Goal: Information Seeking & Learning: Learn about a topic

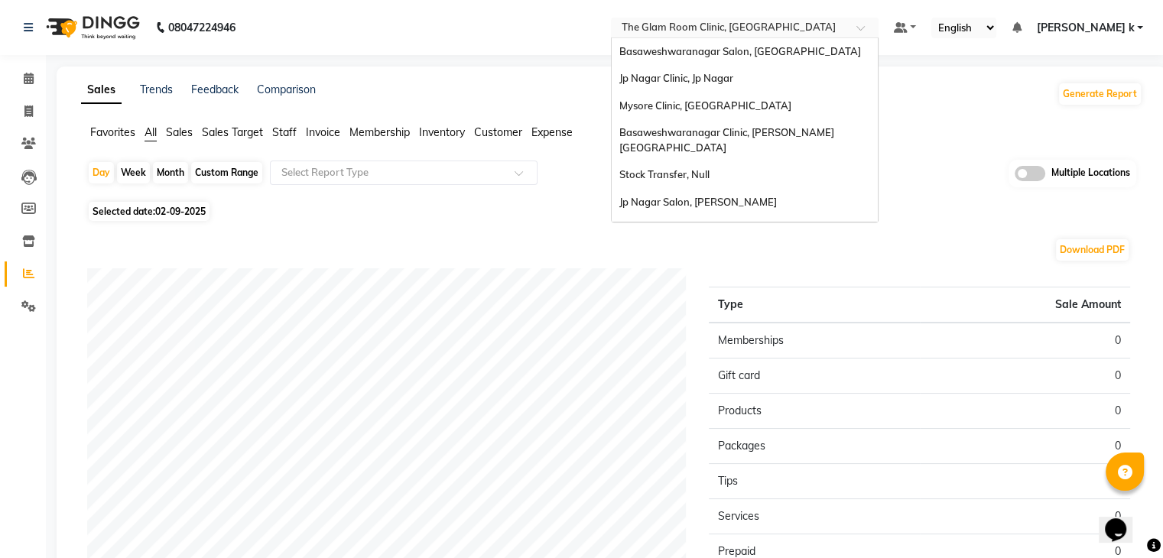
scroll to position [60, 0]
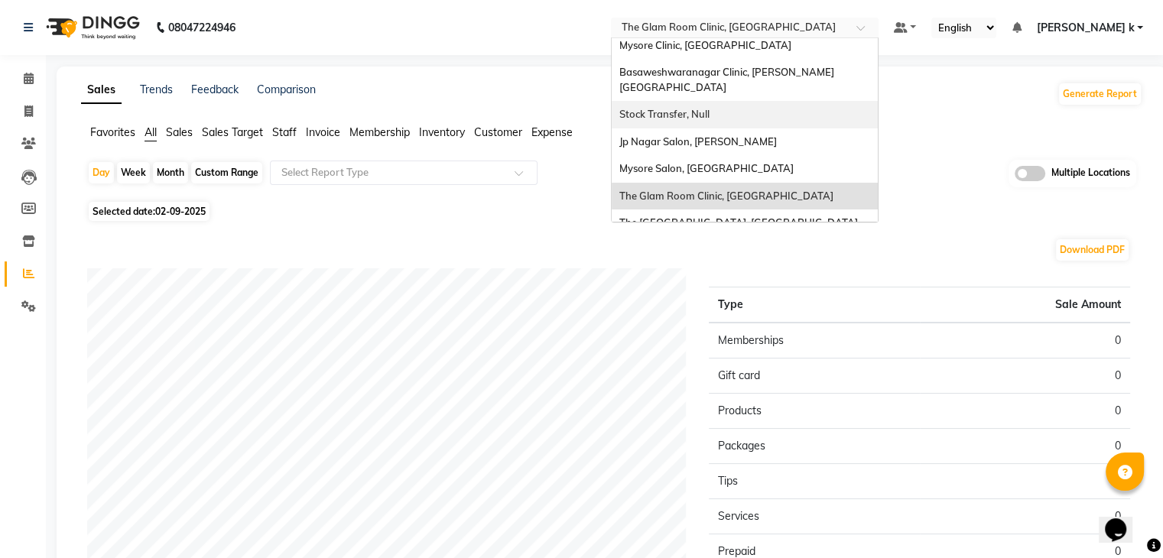
drag, startPoint x: 784, startPoint y: 23, endPoint x: 759, endPoint y: 103, distance: 84.2
click at [759, 38] on ng-select "Select Location × The Glam Room Clinic, Hyderabad Basaweshwaranagar Salon, Basv…" at bounding box center [745, 28] width 268 height 21
click at [759, 103] on div "Stock Transfer, Null" at bounding box center [745, 115] width 266 height 28
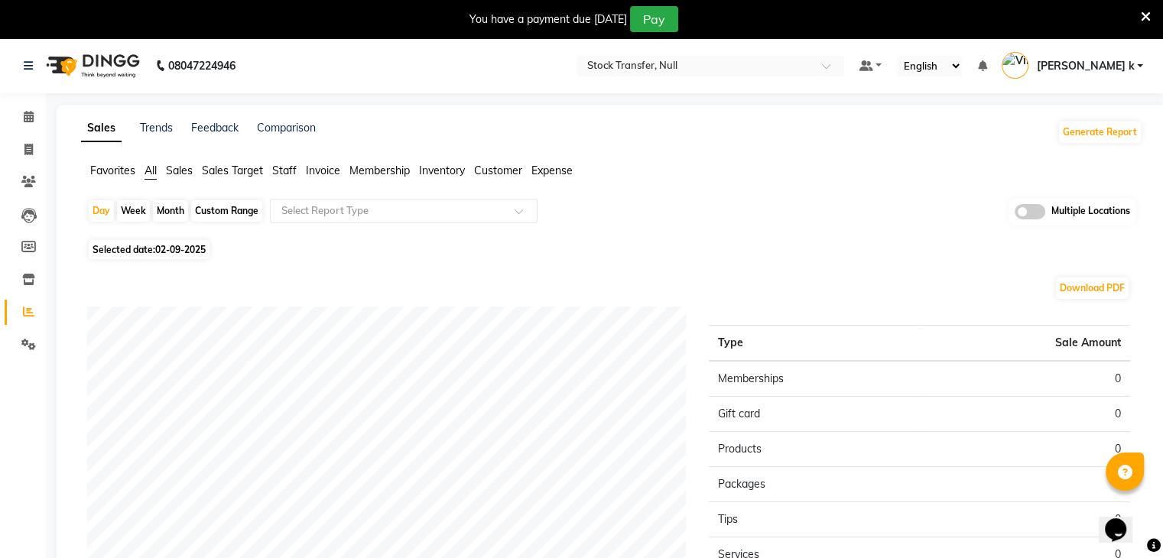
click at [904, 63] on ul "Default Panel My Panel English ENGLISH Español العربية मराठी हिंदी ગુજરાતી தமிழ…" at bounding box center [1001, 66] width 299 height 25
click at [758, 185] on div "Favorites All Sales Sales Target Staff Invoice Membership Inventory Customer Ex…" at bounding box center [612, 177] width 1085 height 29
click at [25, 278] on icon at bounding box center [28, 279] width 13 height 11
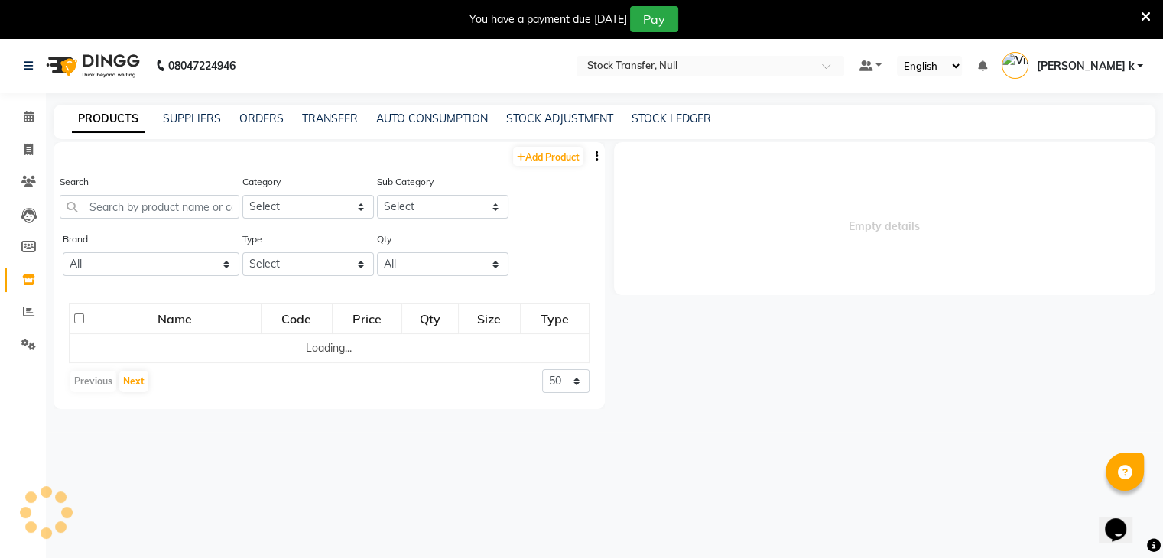
select select
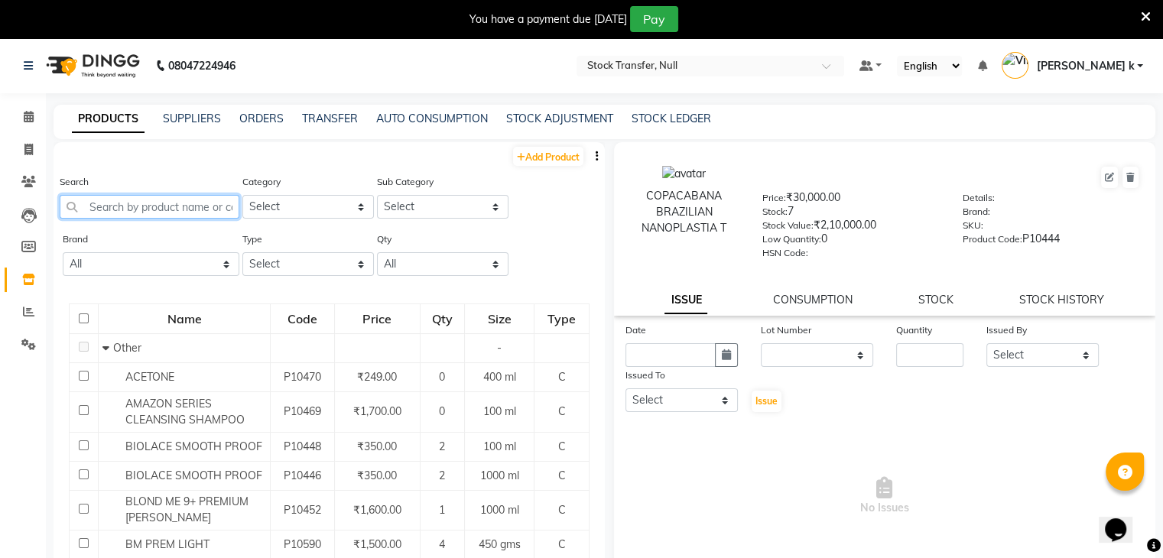
click at [161, 207] on input "text" at bounding box center [150, 207] width 180 height 24
click at [252, 117] on link "ORDERS" at bounding box center [261, 119] width 44 height 14
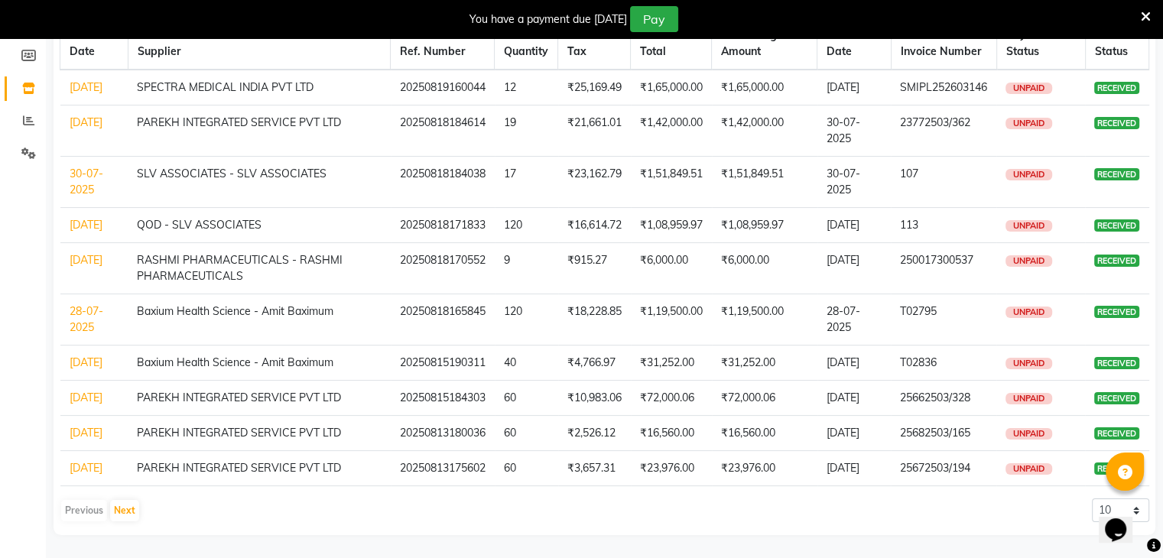
scroll to position [287, 0]
click at [123, 503] on button "Next" at bounding box center [124, 510] width 29 height 21
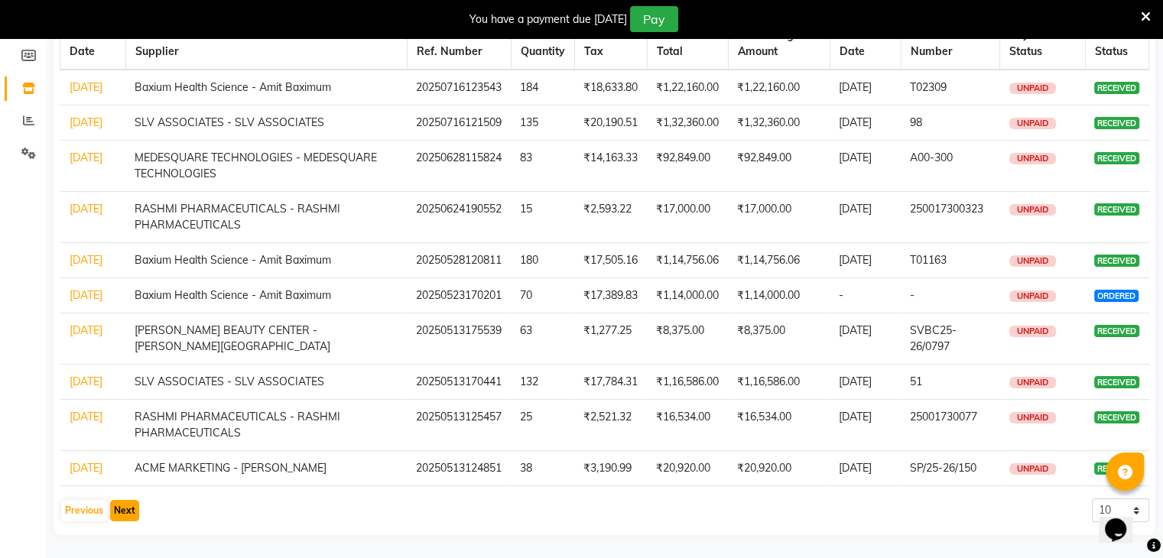
click at [123, 503] on button "Next" at bounding box center [124, 510] width 29 height 21
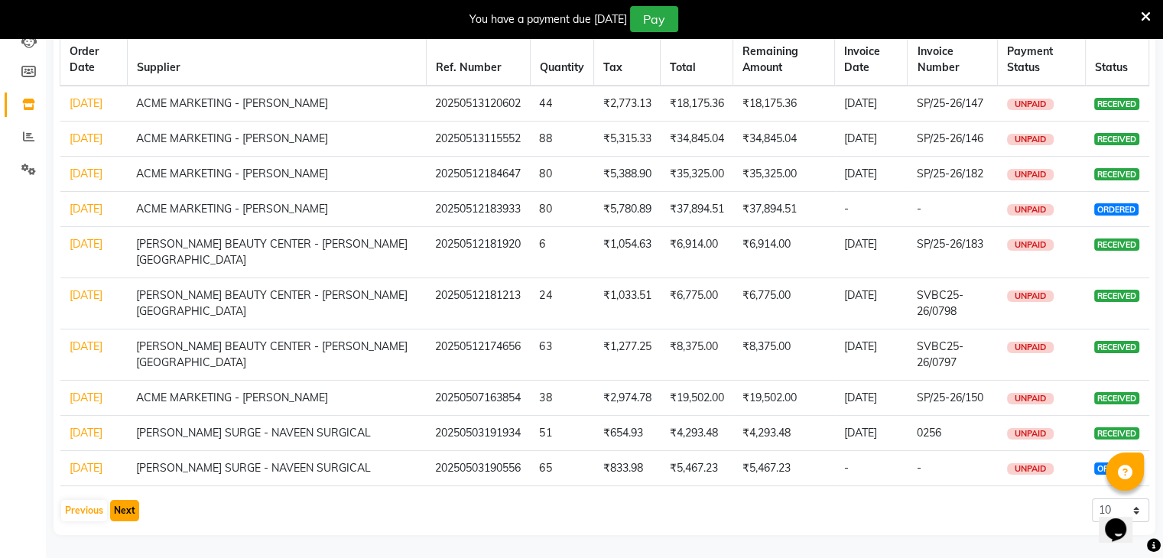
click at [123, 503] on button "Next" at bounding box center [124, 510] width 29 height 21
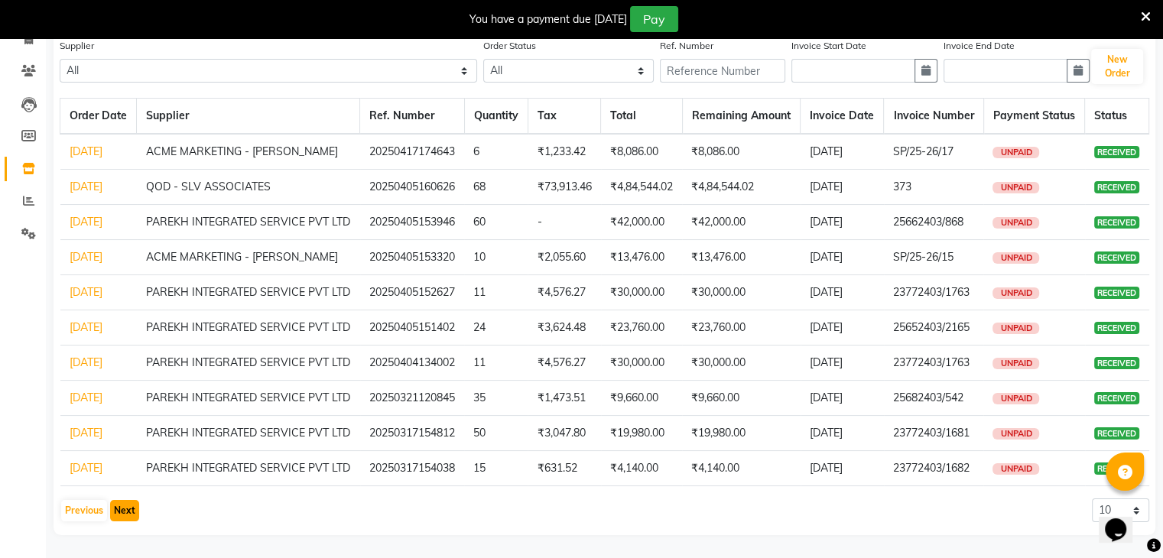
click at [123, 503] on button "Next" at bounding box center [124, 510] width 29 height 21
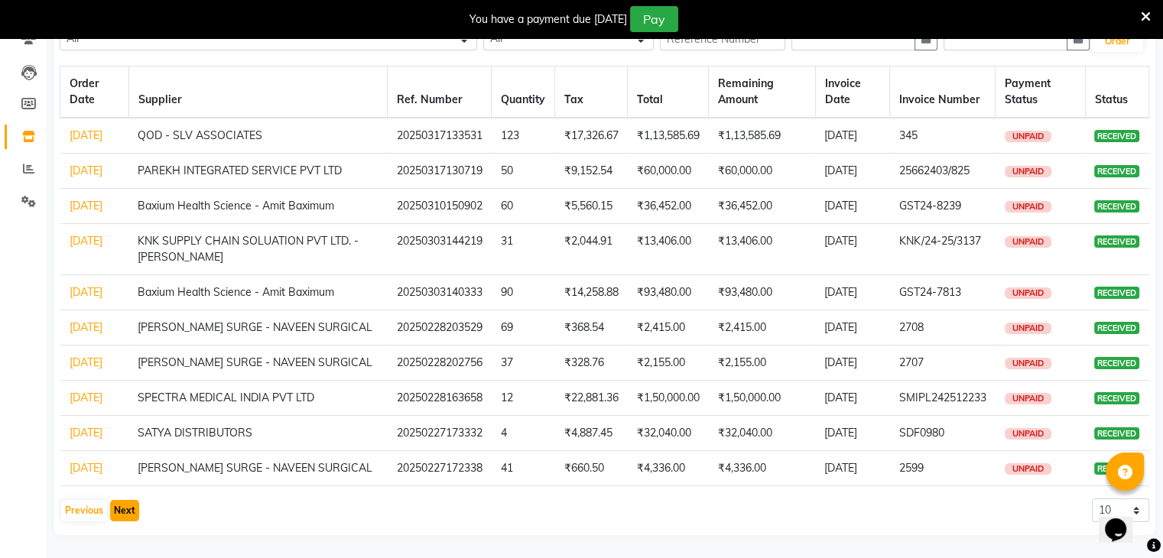
click at [123, 503] on button "Next" at bounding box center [124, 510] width 29 height 21
click button "Next"
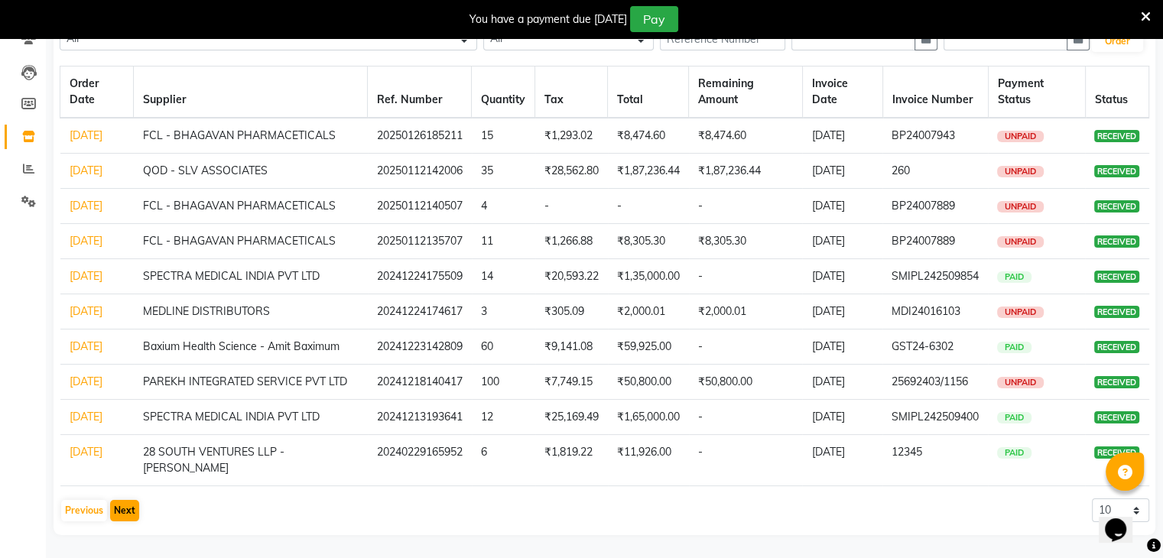
scroll to position [38, 0]
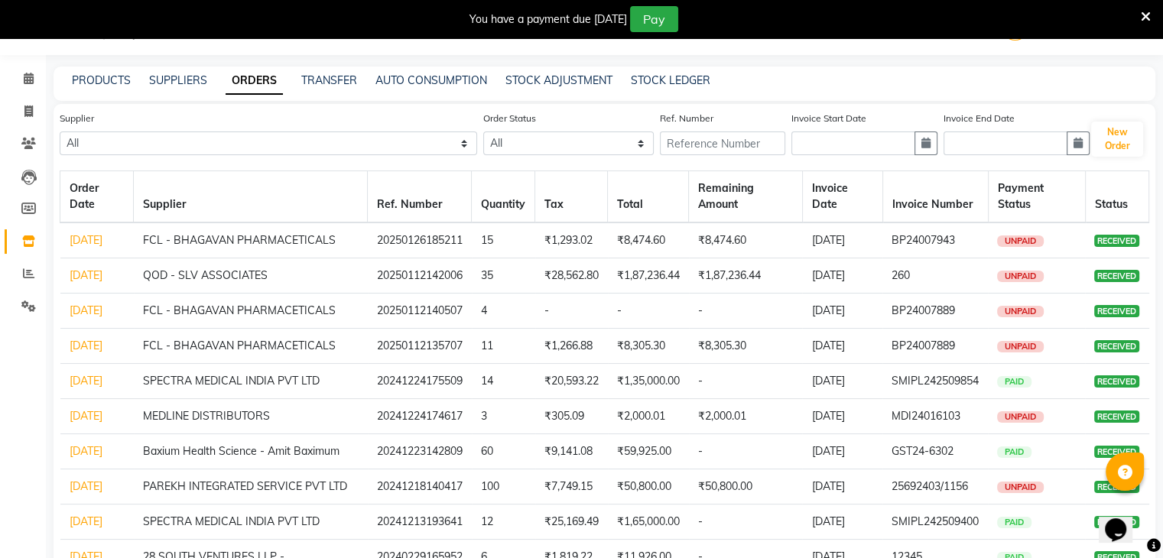
click div "08047224946 Select Location × Stock Transfer, Null Default Panel My Panel Engli…"
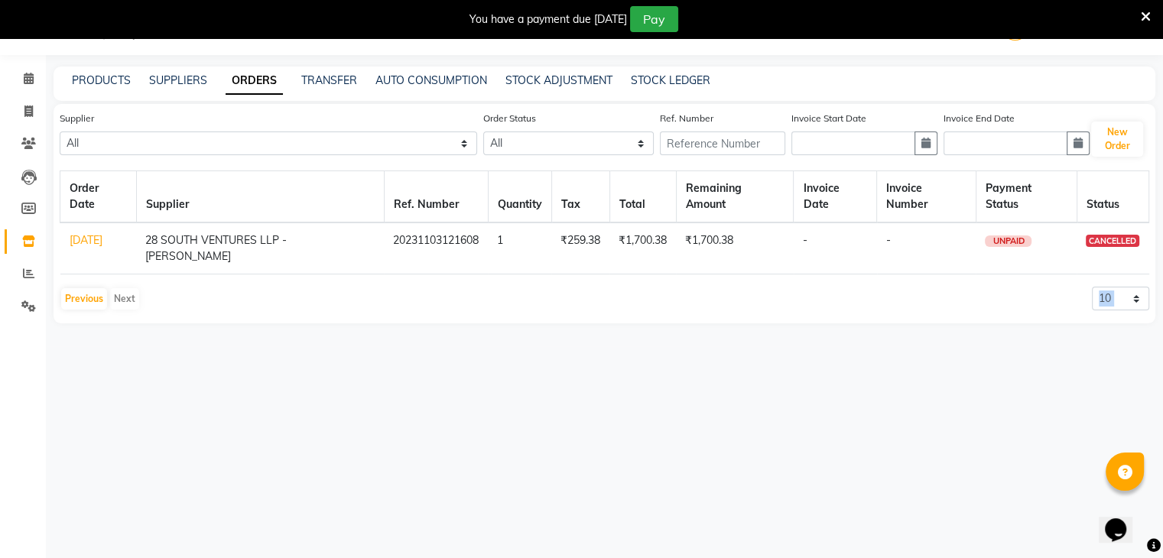
click div "08047224946 Select Location × Stock Transfer, Null Default Panel My Panel Engli…"
click button "Previous"
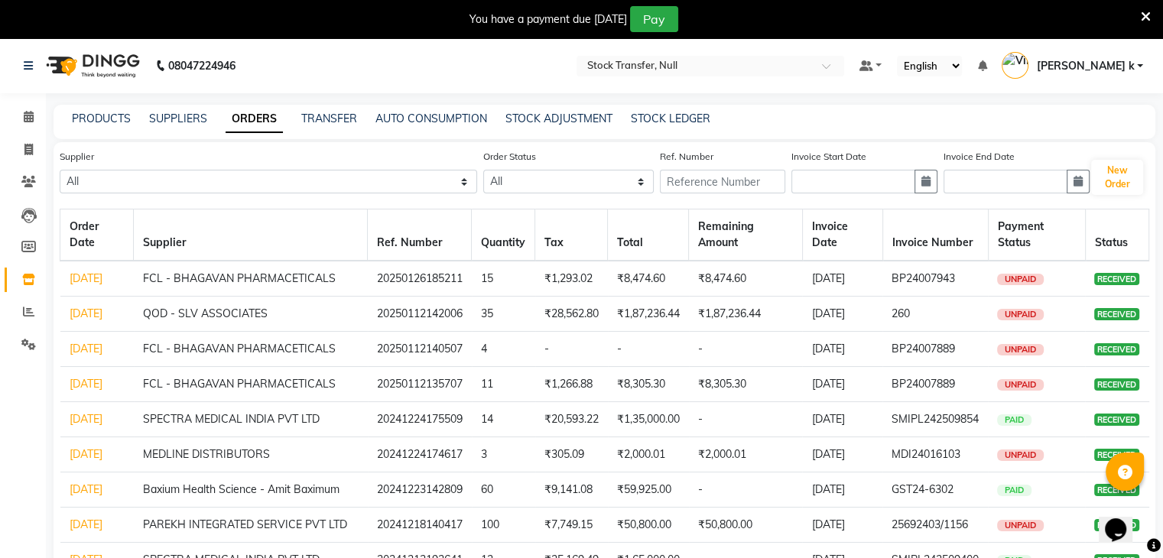
scroll to position [287, 0]
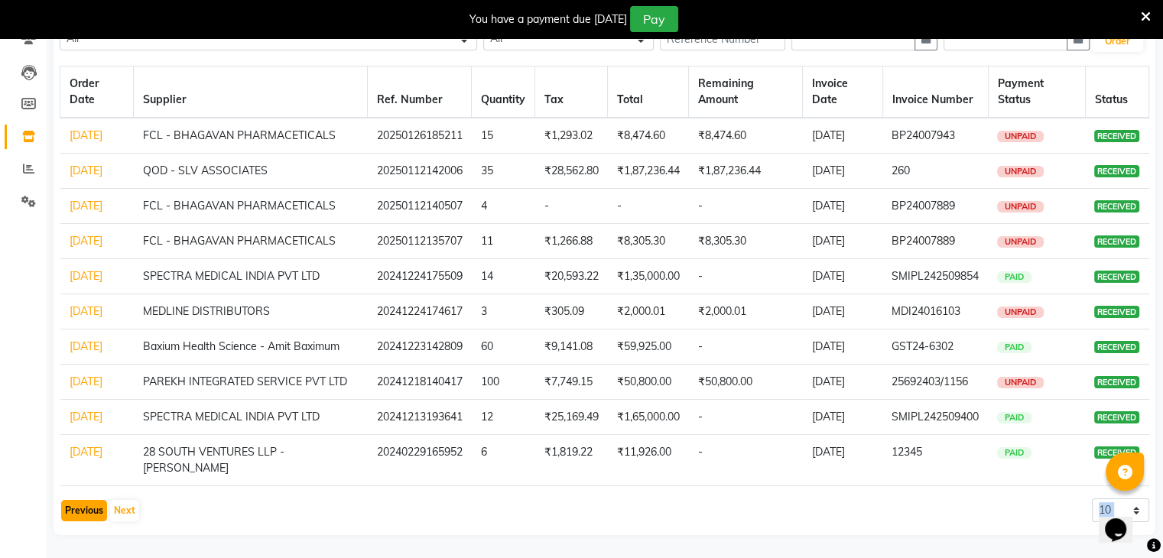
click button "Previous"
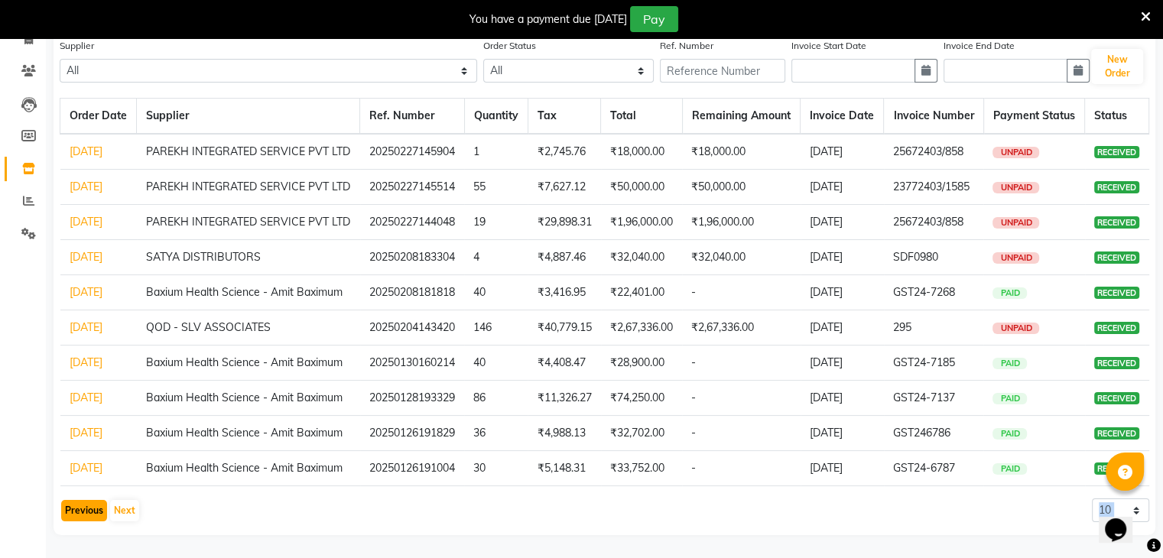
click button "Previous"
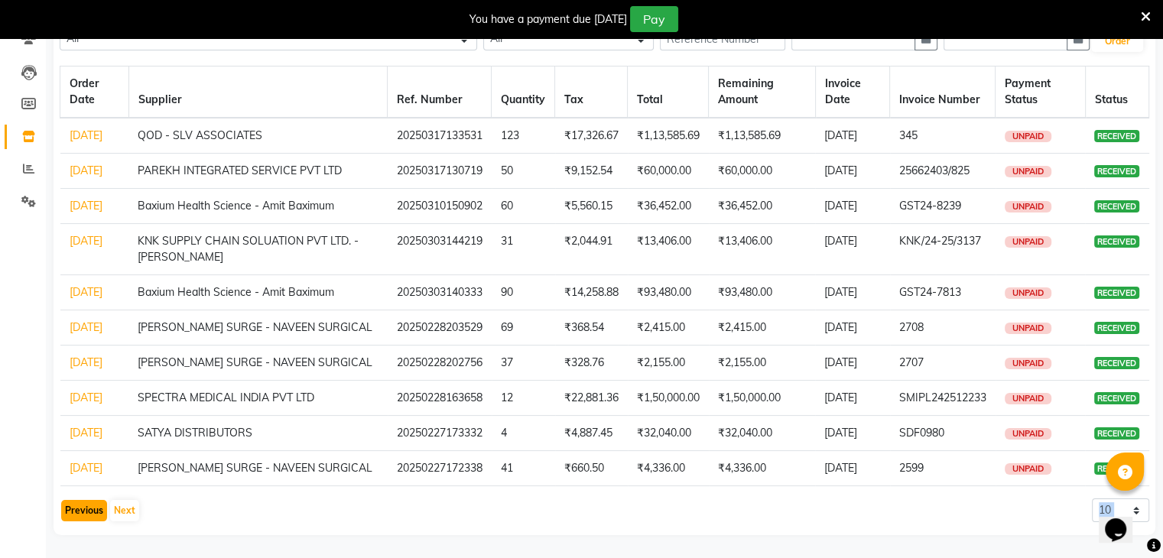
click button "Previous"
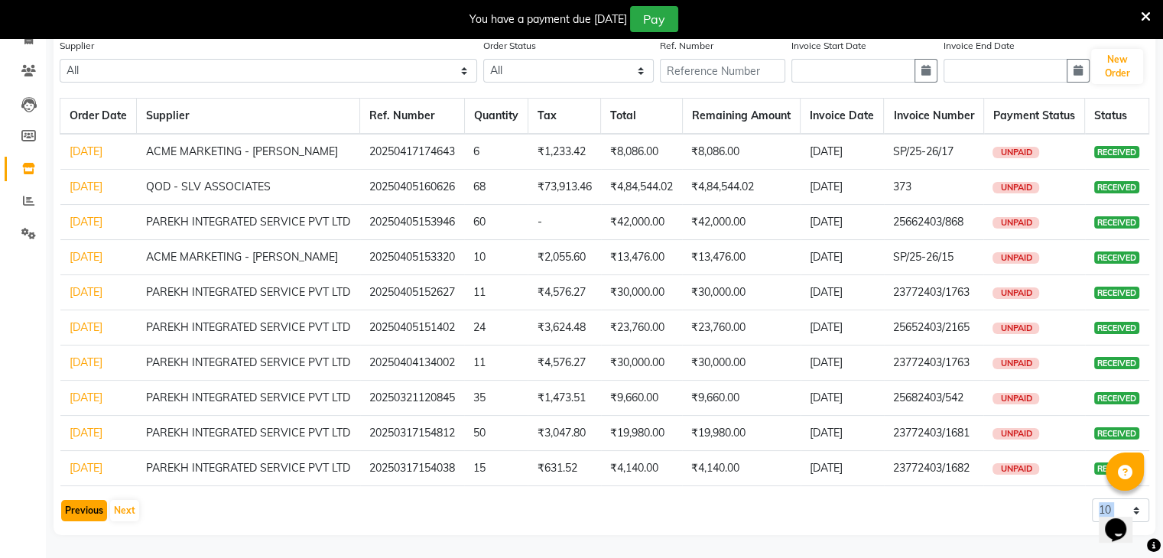
click button "Previous"
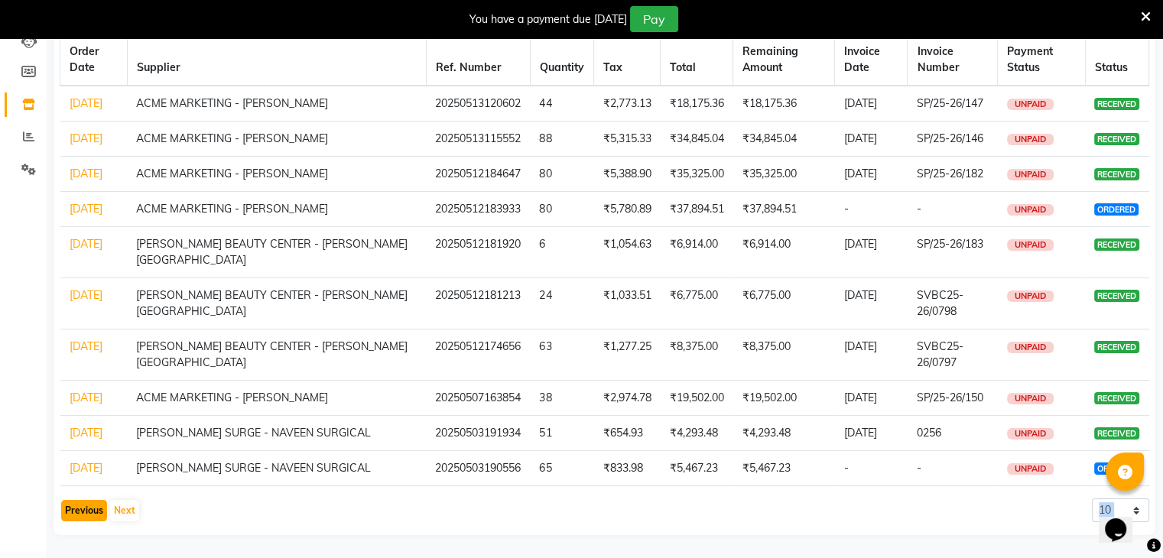
click button "Previous"
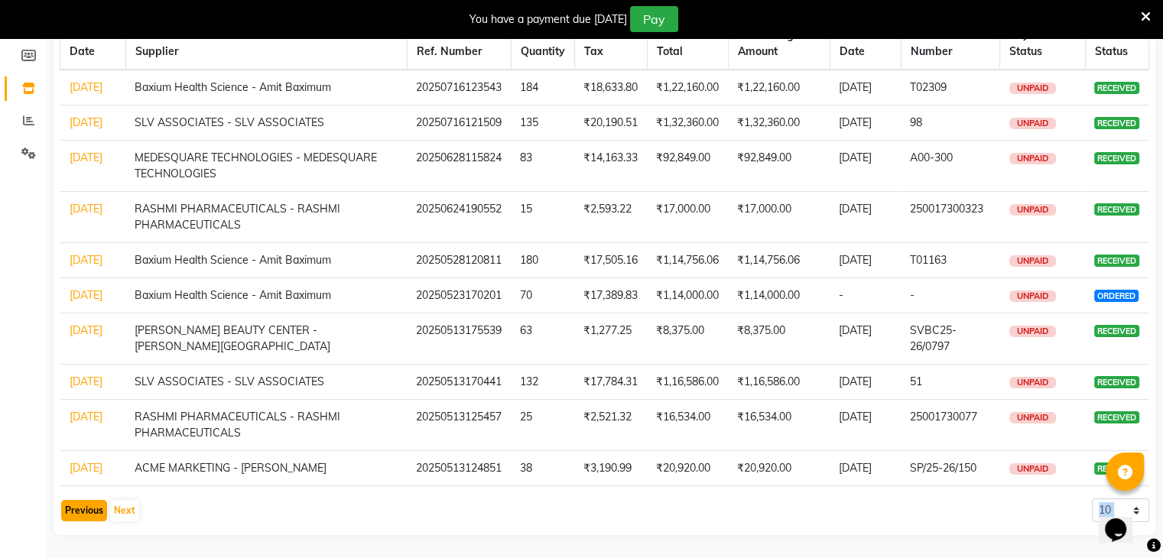
click button "Previous"
click div "Previous Next"
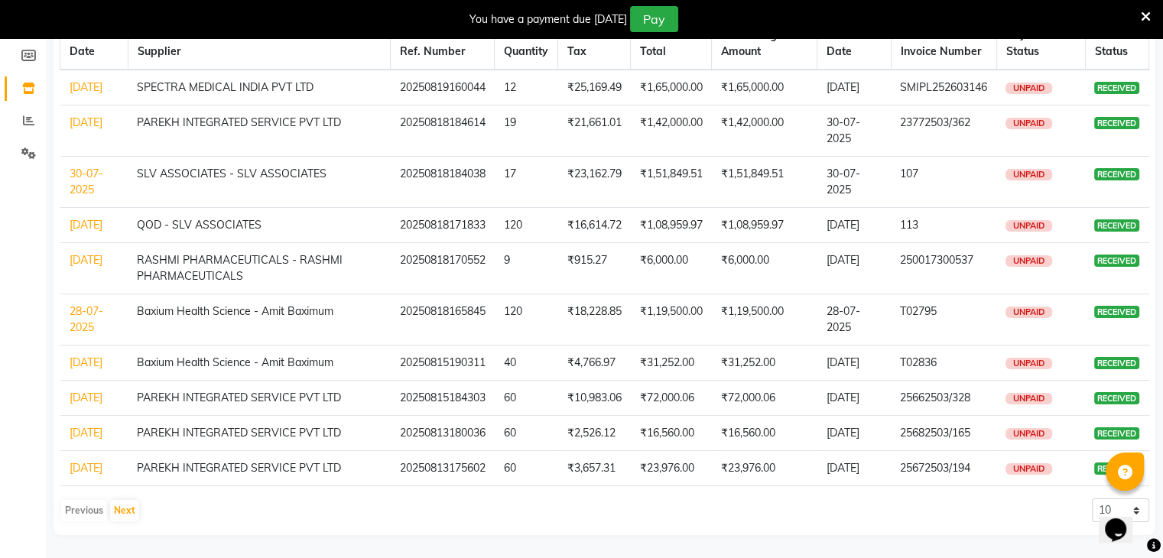
click div "Previous Next"
click link "31-07-2025"
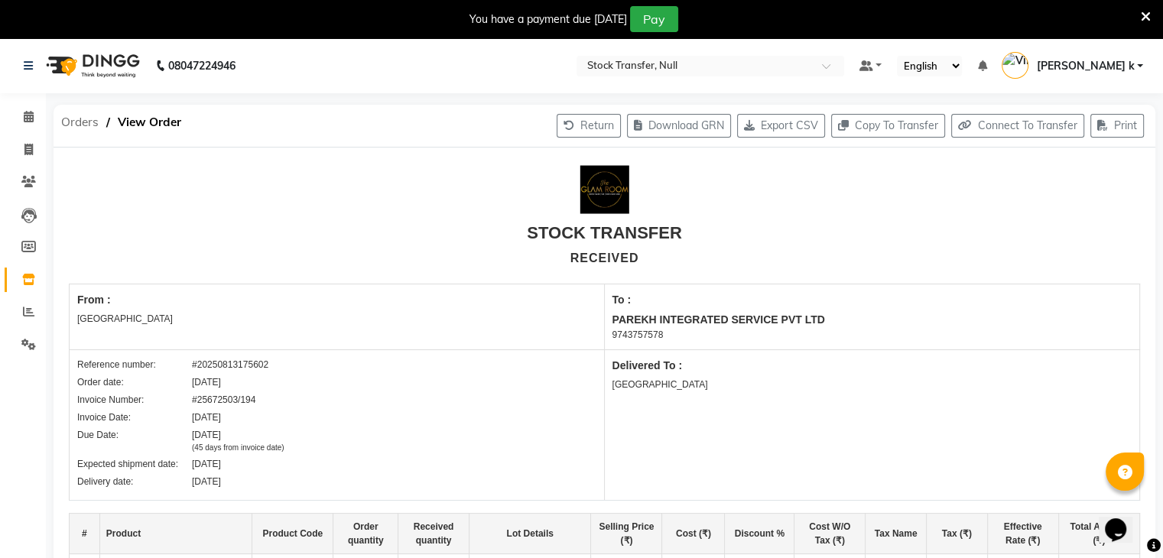
click span "Orders"
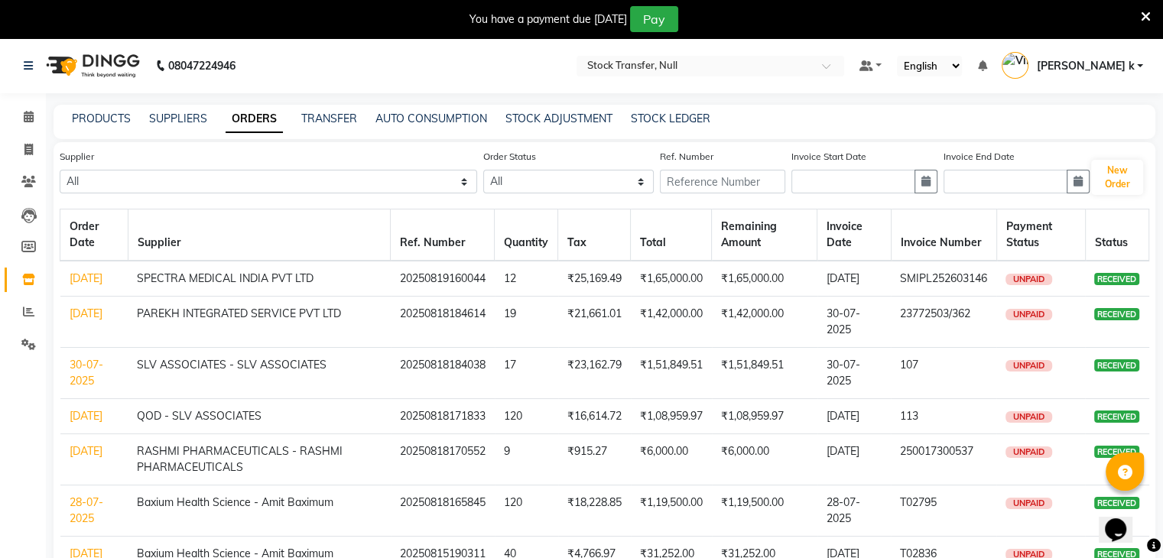
click div "08047224946 Select Location × Stock Transfer, Null Default Panel My Panel Engli…"
click div "Supplier All 28 SOUTH VENTURES LLP - Vaibhav Hitesh KNK SUPPLY CHAIN SOLUATION …"
click icon
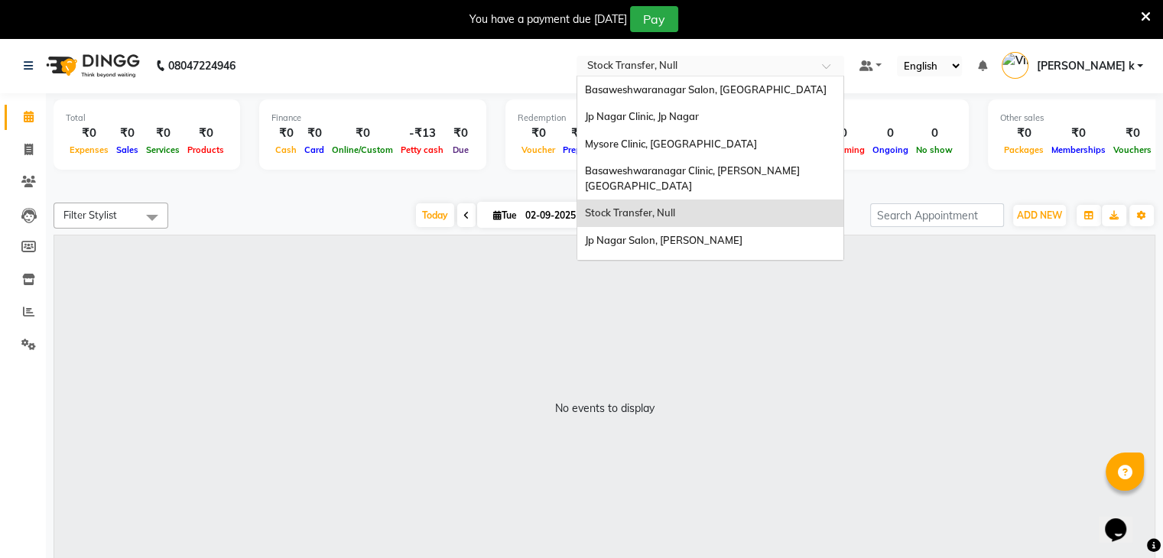
click input "text"
click span "Basaweshwaranagar Salon, Basveshwarnagar"
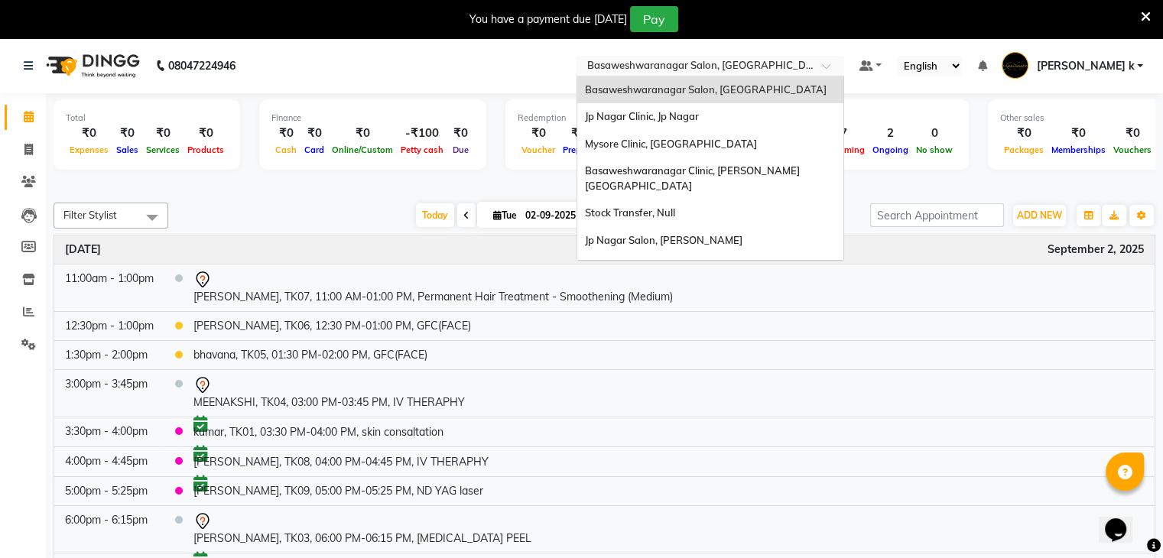
drag, startPoint x: 0, startPoint y: 0, endPoint x: 757, endPoint y: 114, distance: 765.8
click at [757, 76] on ng-select "Select Location × Basaweshwaranagar Salon, Basveshwarnagar Basaweshwaranagar Sa…" at bounding box center [711, 66] width 268 height 21
click at [757, 114] on div "Jp Nagar Clinic, Jp Nagar" at bounding box center [710, 117] width 266 height 28
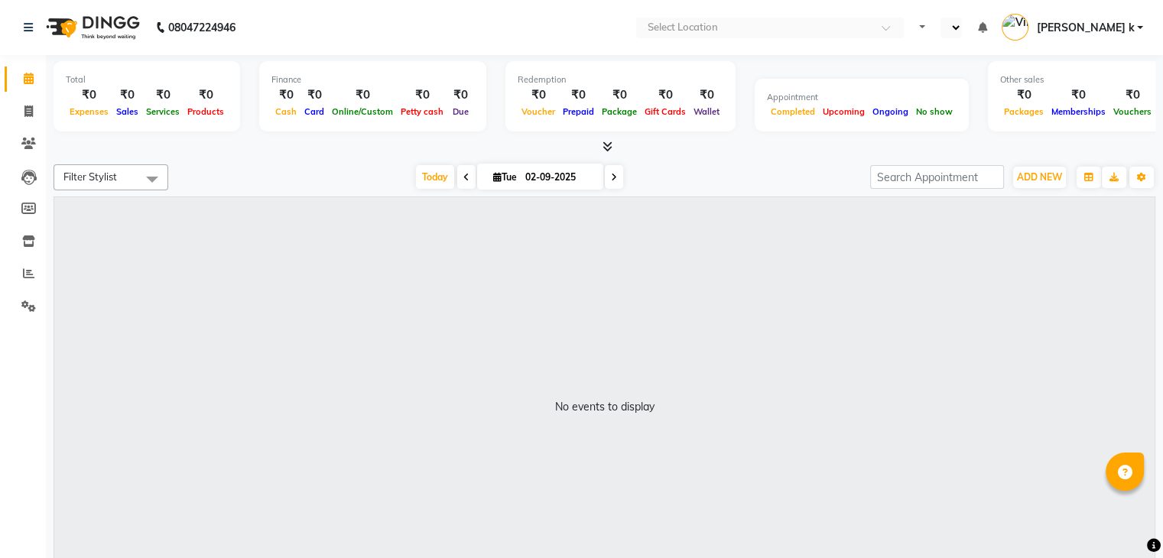
select select "en"
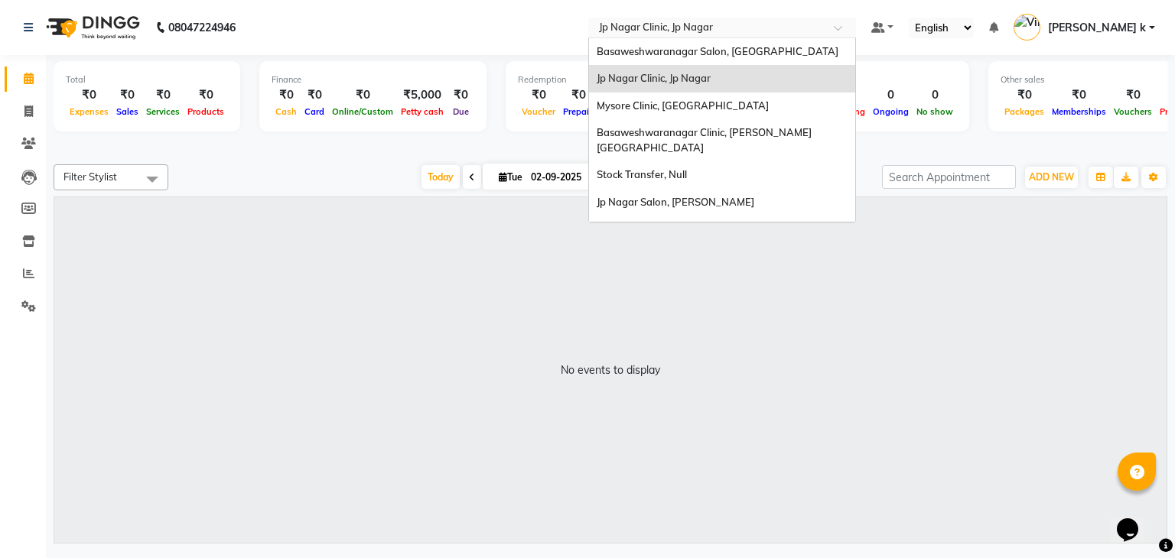
click at [771, 34] on input "text" at bounding box center [707, 28] width 222 height 15
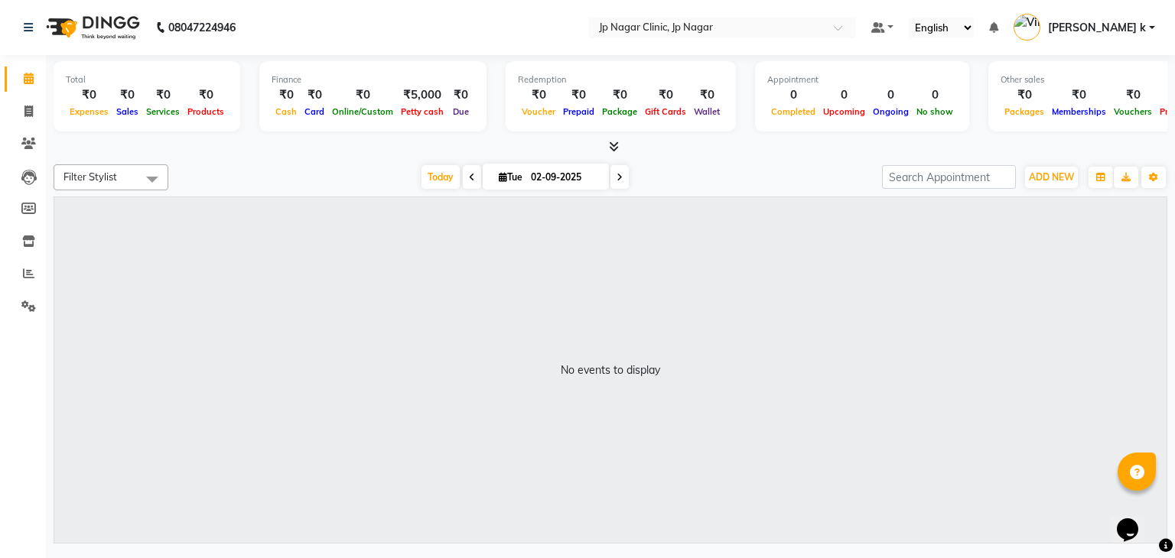
click at [431, 40] on nav "08047224946 Select Location × Jp Nagar Clinic, Jp Nagar Default Panel My Panel …" at bounding box center [587, 27] width 1175 height 55
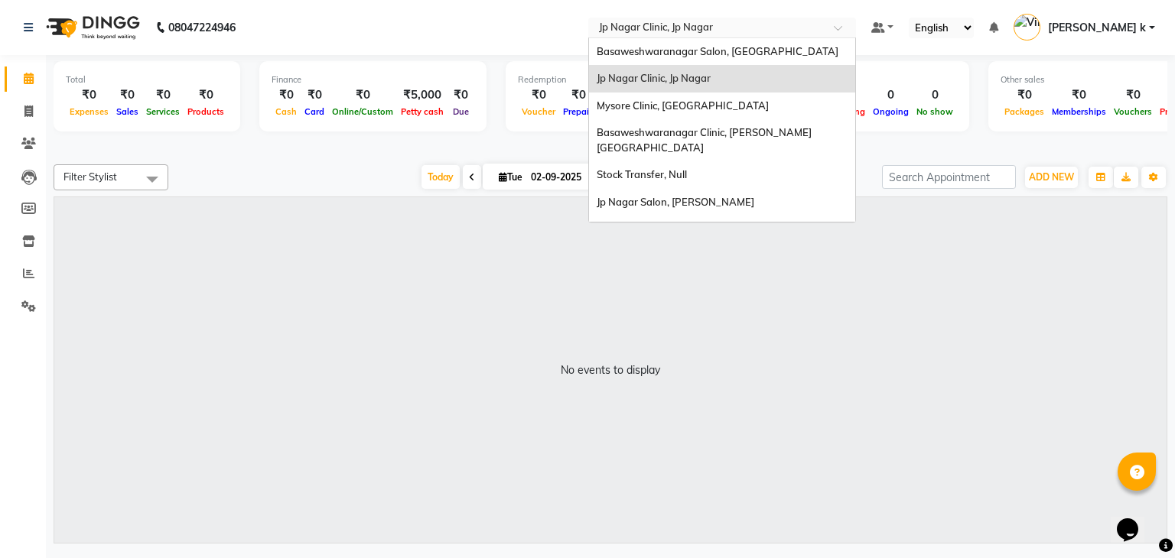
click at [761, 23] on input "text" at bounding box center [707, 28] width 222 height 15
click at [715, 196] on span "Jp Nagar Salon, [PERSON_NAME]" at bounding box center [676, 202] width 158 height 12
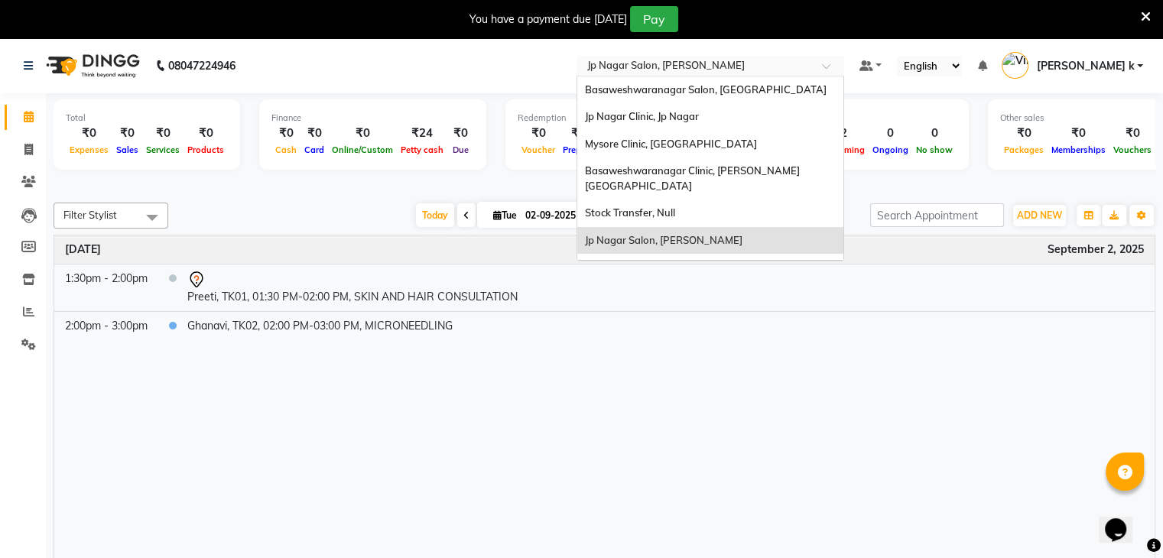
click at [704, 63] on input "text" at bounding box center [695, 67] width 222 height 15
click at [699, 117] on span "Jp Nagar Clinic, Jp Nagar" at bounding box center [642, 116] width 114 height 12
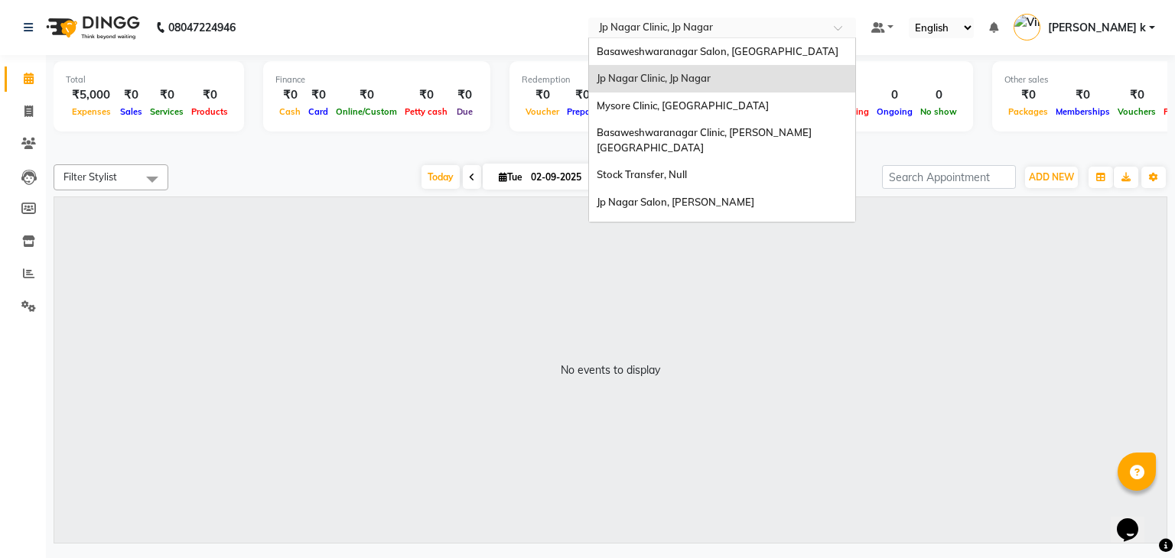
click at [805, 26] on input "text" at bounding box center [707, 28] width 222 height 15
click at [765, 47] on span "Basaweshwaranagar Salon, [GEOGRAPHIC_DATA]" at bounding box center [718, 51] width 242 height 12
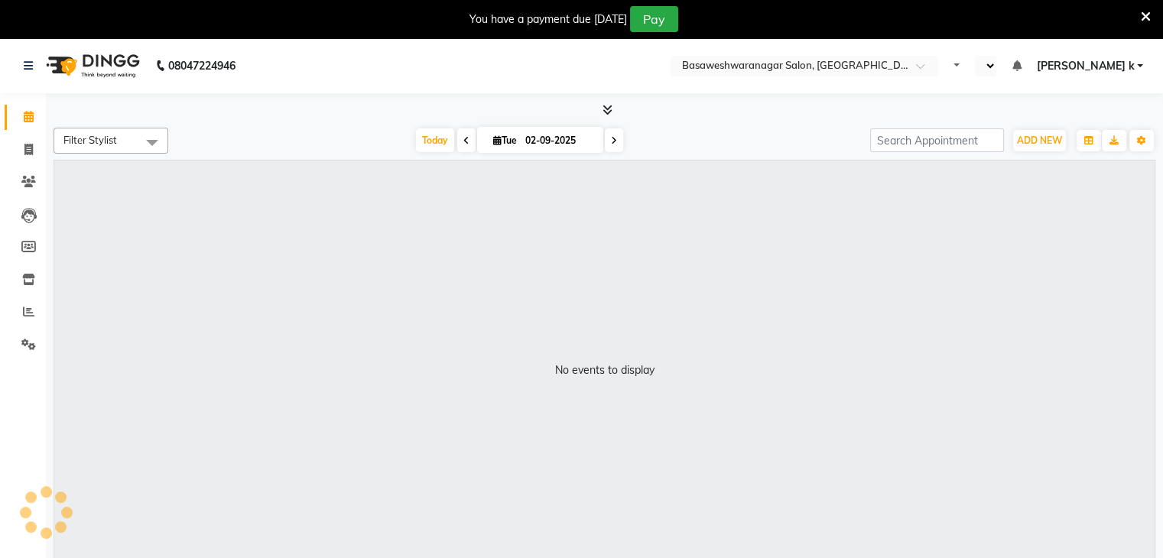
select select "en"
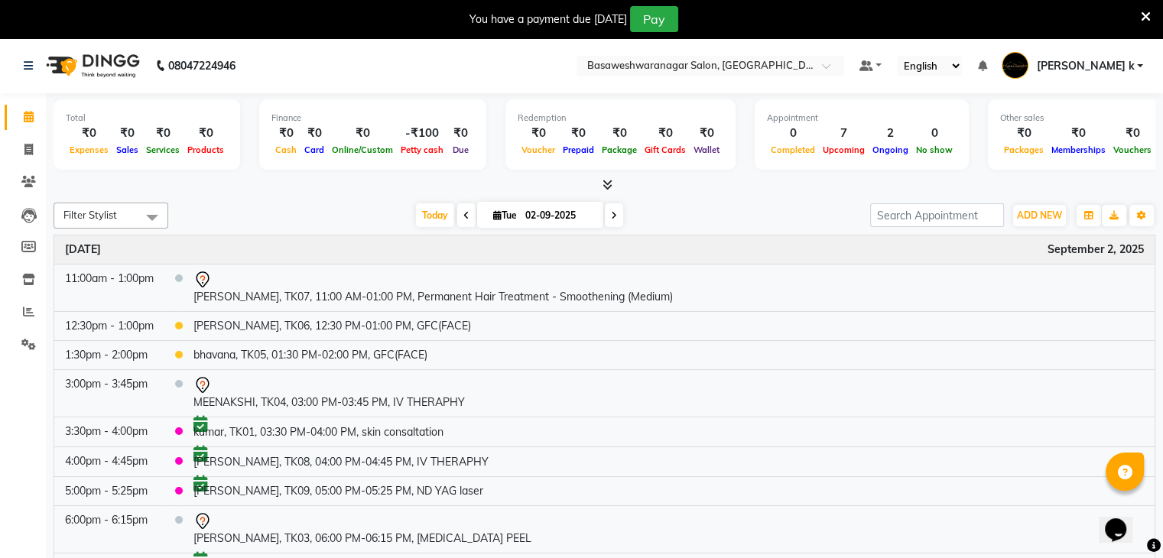
click at [554, 68] on nav "08047224946 Select Location × Basaweshwaranagar Salon, Basveshwarnagar Default …" at bounding box center [581, 65] width 1163 height 55
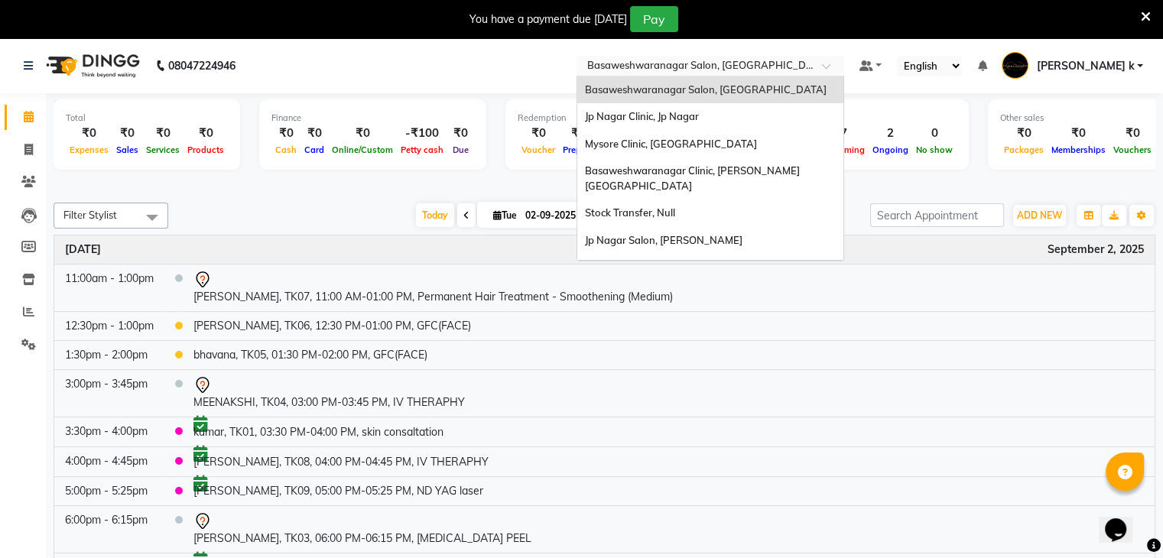
click at [800, 62] on input "text" at bounding box center [695, 67] width 222 height 15
click at [353, 181] on div at bounding box center [605, 185] width 1102 height 16
click at [806, 70] on input "text" at bounding box center [695, 67] width 222 height 15
click at [800, 171] on span "Basaweshwaranagar Clinic, [PERSON_NAME][GEOGRAPHIC_DATA]" at bounding box center [692, 178] width 215 height 28
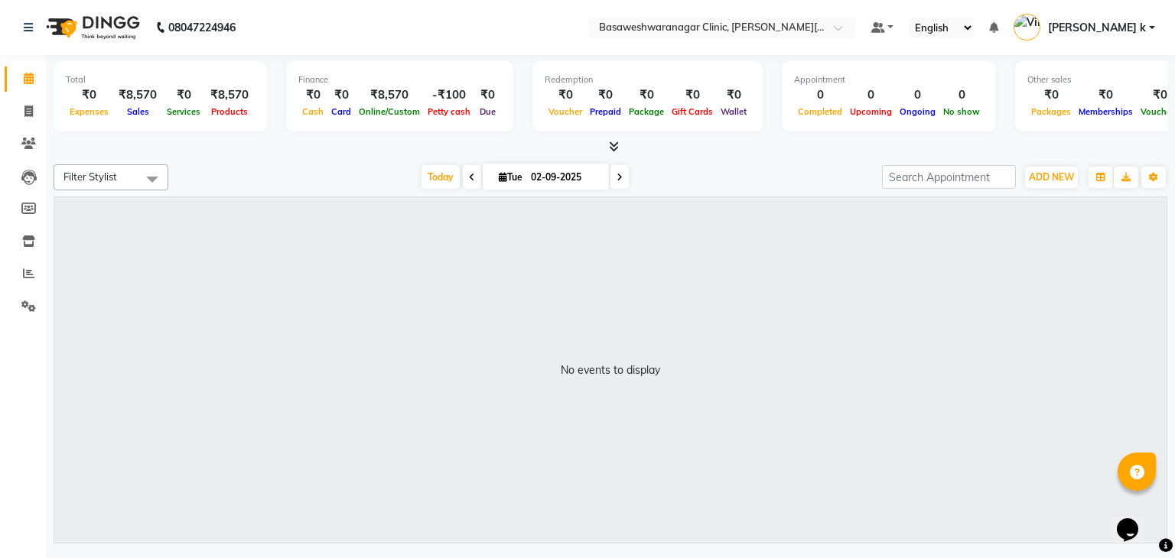
click at [528, 19] on nav "08047224946 Select Location × [GEOGRAPHIC_DATA], [PERSON_NAME] Nagar Default Pa…" at bounding box center [587, 27] width 1175 height 55
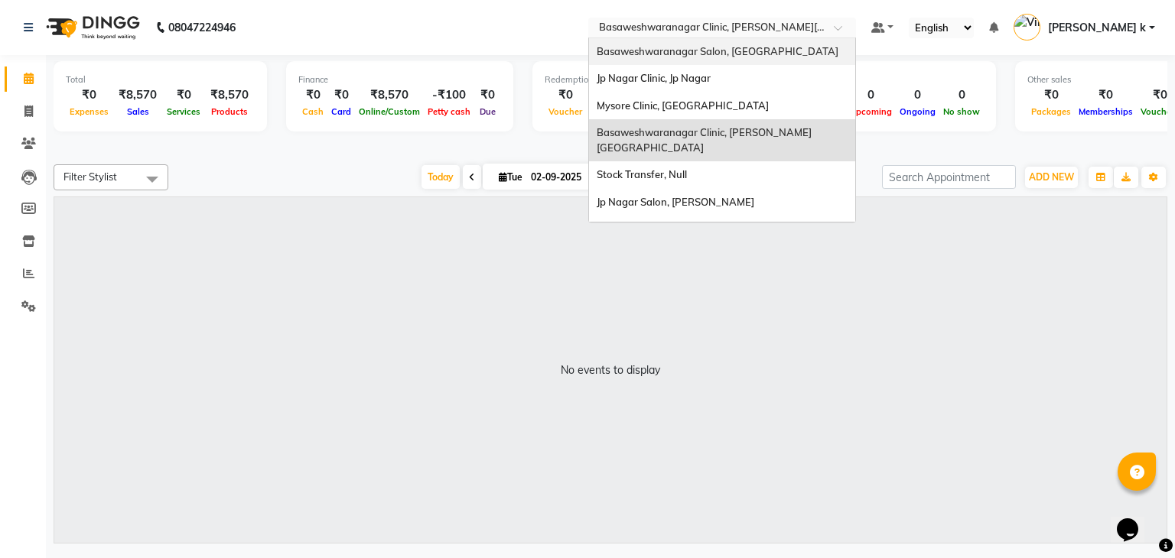
drag, startPoint x: 786, startPoint y: 25, endPoint x: 896, endPoint y: 58, distance: 115.0
click at [856, 38] on ng-select "Select Location × [GEOGRAPHIC_DATA], [PERSON_NAME][GEOGRAPHIC_DATA] [GEOGRAPHIC…" at bounding box center [722, 28] width 268 height 21
click at [716, 223] on span "Mysore Salon, [GEOGRAPHIC_DATA]" at bounding box center [684, 229] width 174 height 12
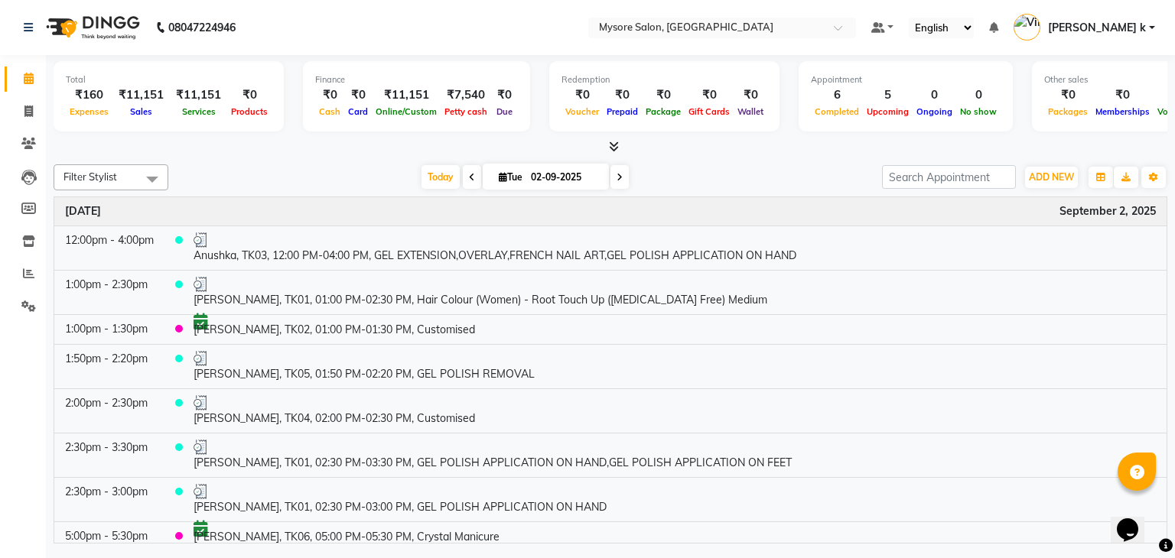
click at [418, 31] on nav "08047224946 Select Location × Mysore Salon, Mysore Default Panel My Panel Engli…" at bounding box center [587, 27] width 1175 height 55
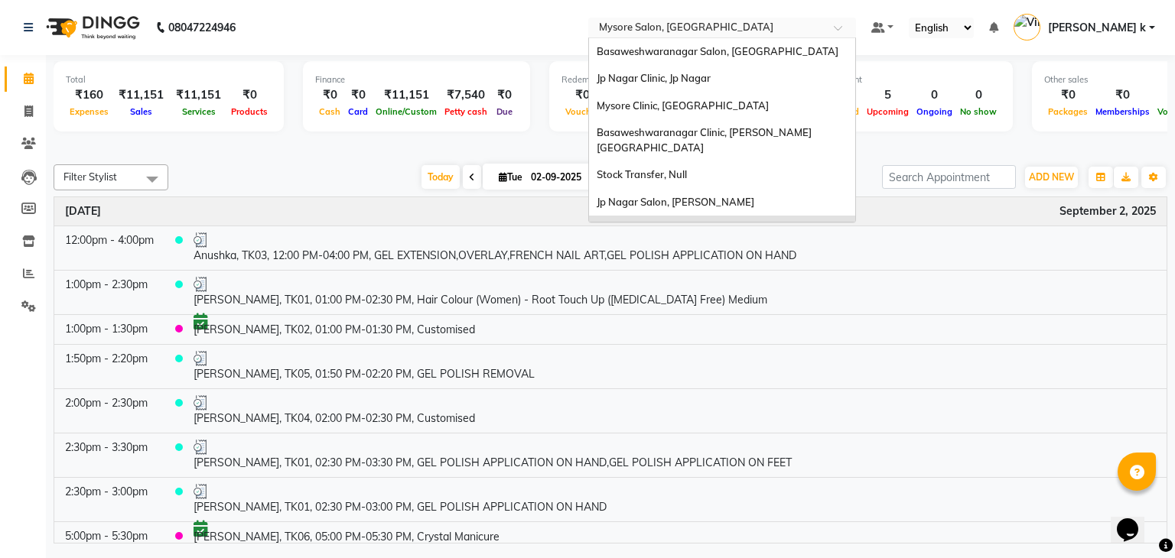
click at [728, 21] on input "text" at bounding box center [707, 28] width 222 height 15
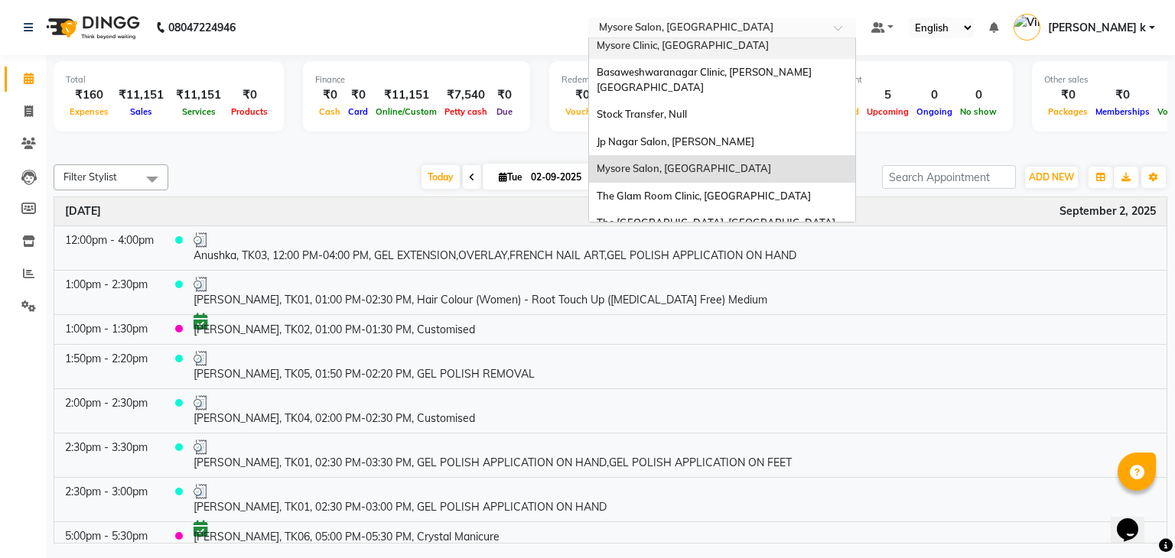
click at [730, 47] on span "Mysore Clinic, [GEOGRAPHIC_DATA]" at bounding box center [683, 45] width 172 height 12
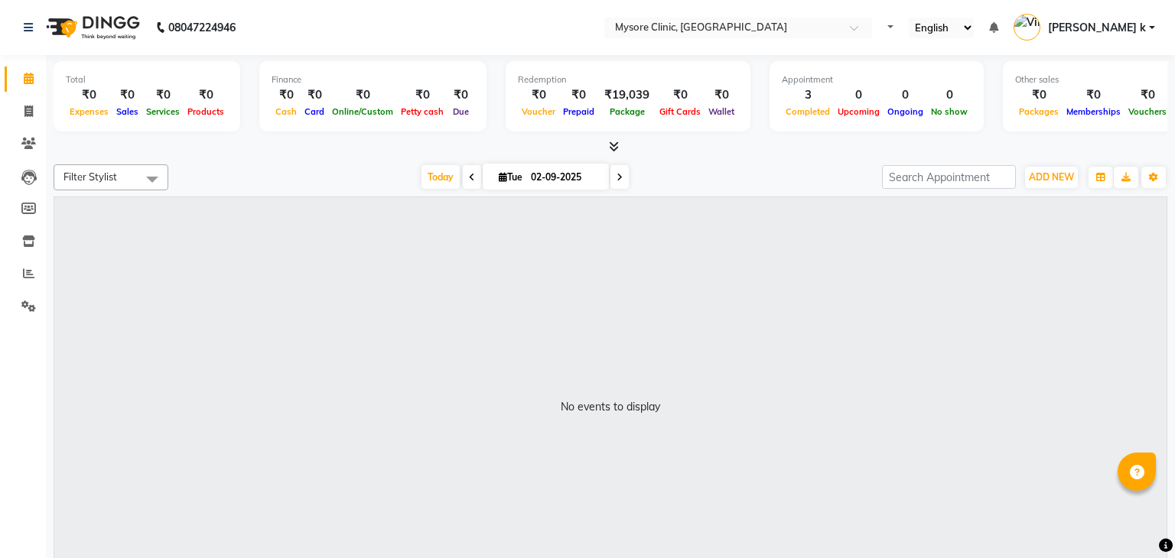
select select "en"
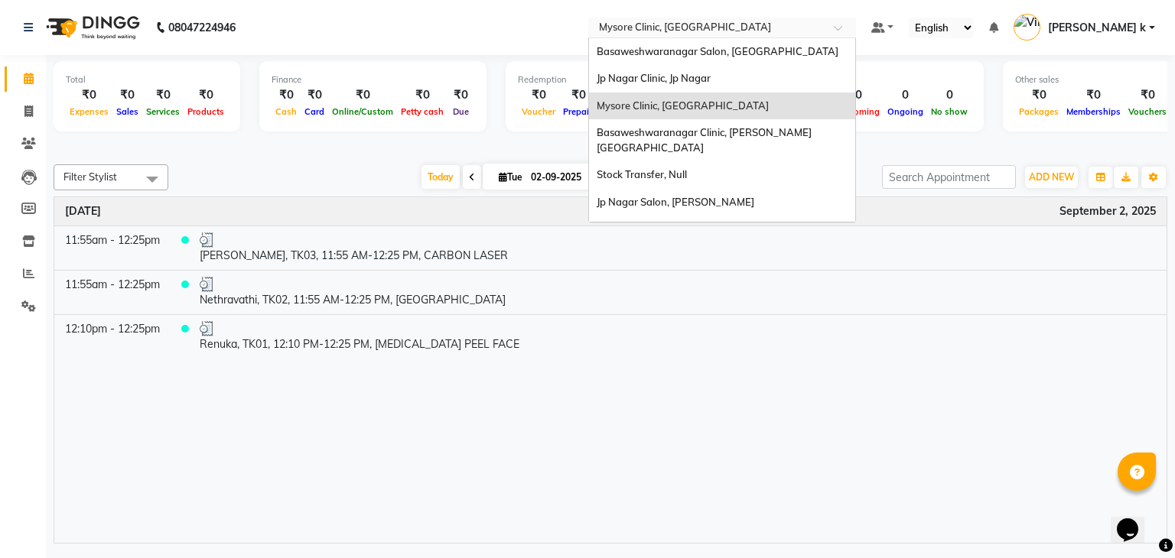
click at [726, 31] on input "text" at bounding box center [707, 28] width 222 height 15
click at [783, 53] on span "Basaweshwaranagar Salon, [GEOGRAPHIC_DATA]" at bounding box center [718, 51] width 242 height 12
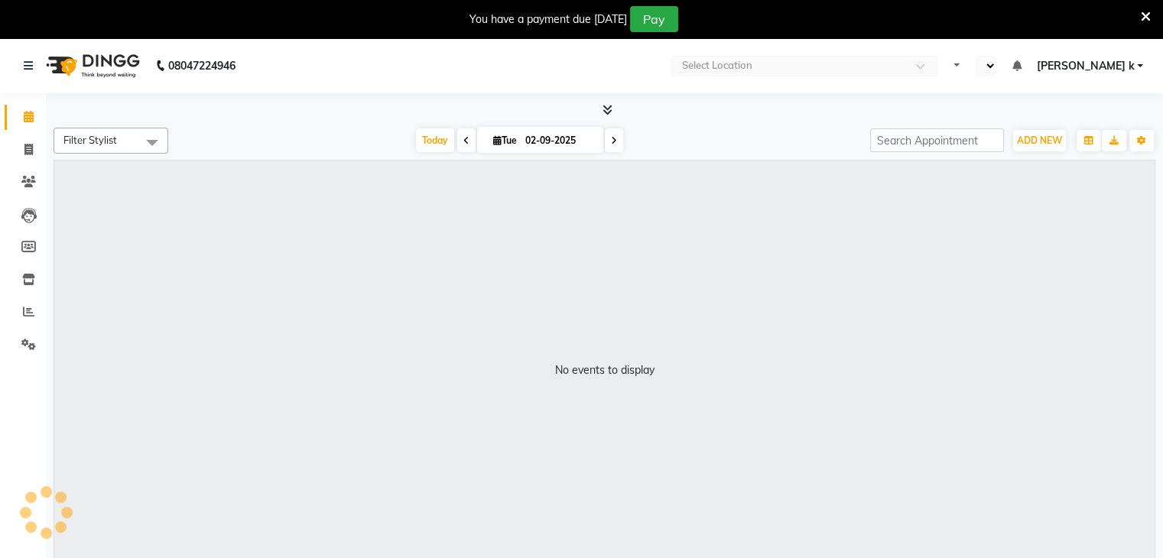
select select "en"
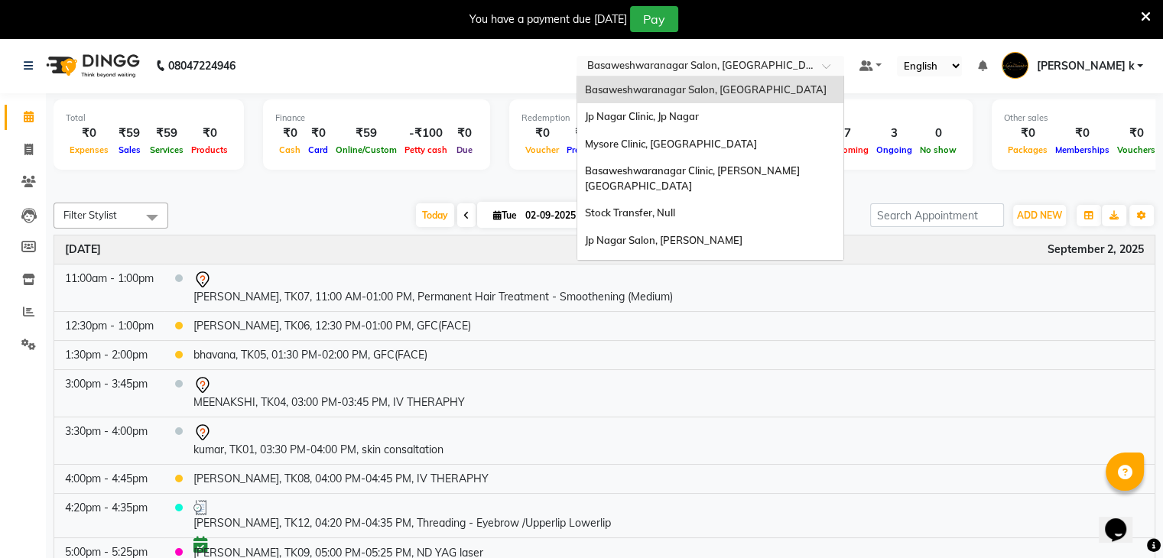
click input "text"
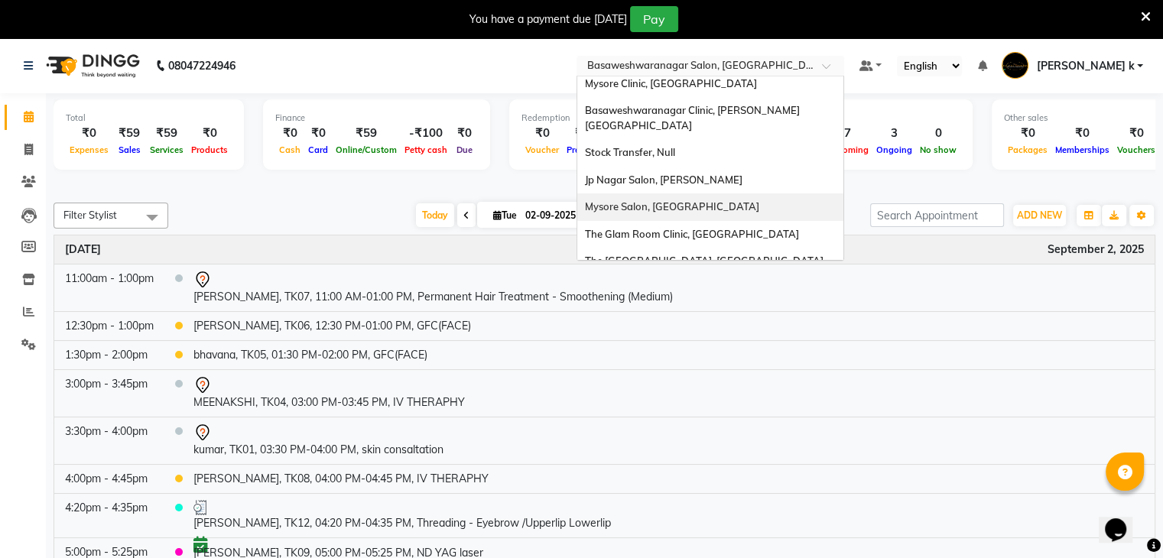
click span "Mysore Salon, [GEOGRAPHIC_DATA]"
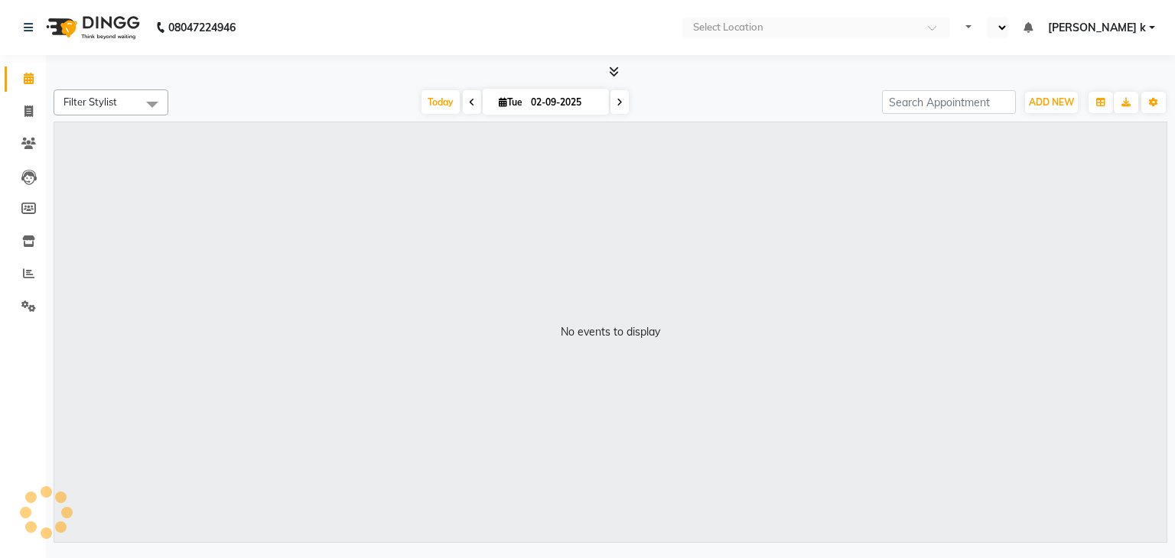
select select "en"
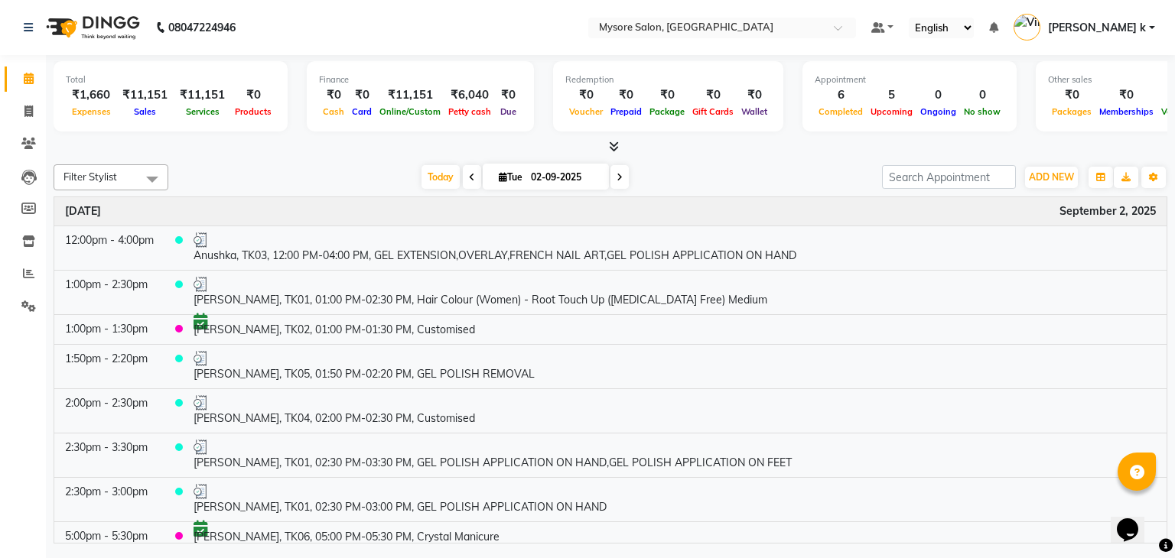
click at [95, 96] on div "₹1,660" at bounding box center [91, 95] width 50 height 18
click at [473, 103] on div "Petty cash" at bounding box center [469, 111] width 50 height 16
click at [468, 99] on div "₹6,040" at bounding box center [469, 95] width 50 height 18
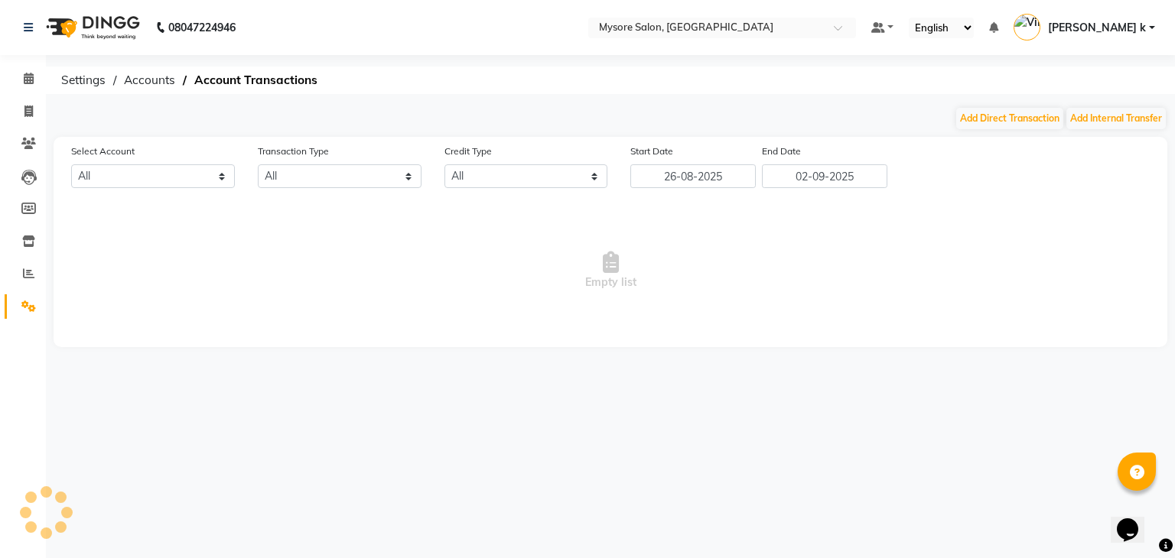
select select "3066"
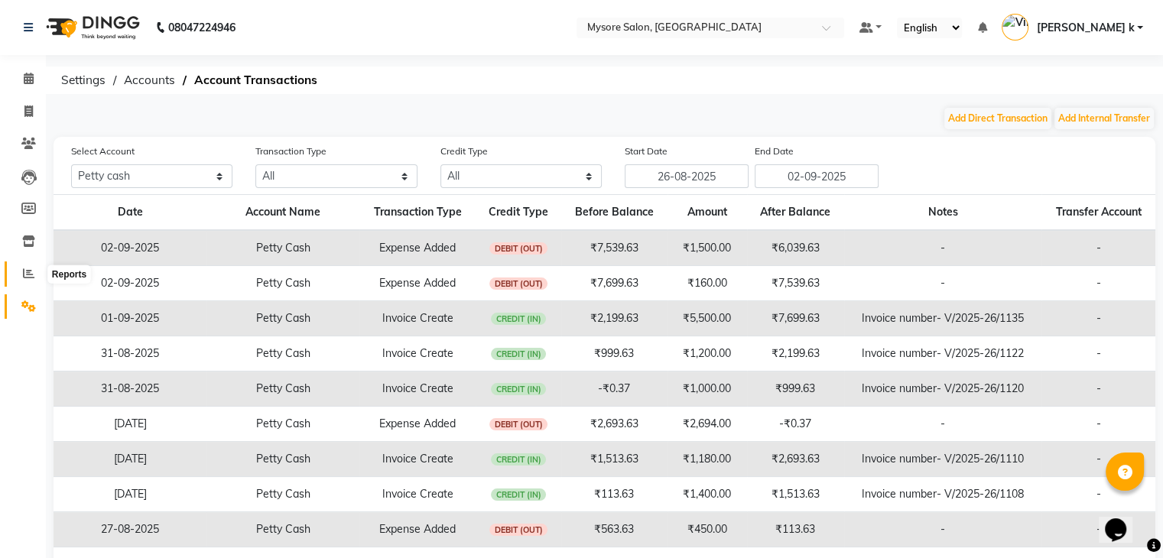
click at [28, 272] on icon at bounding box center [28, 273] width 11 height 11
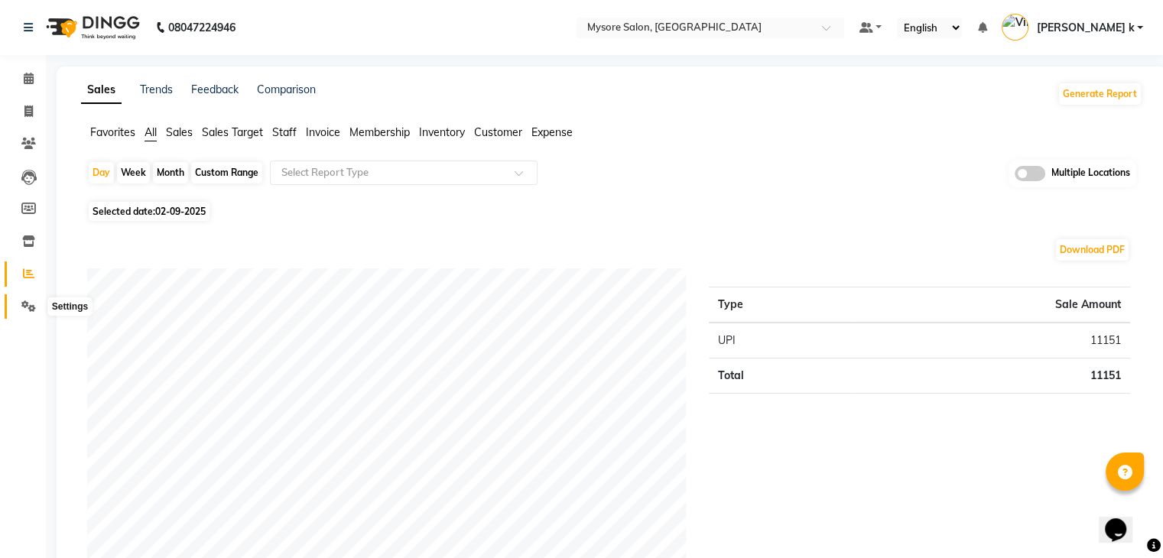
click at [27, 307] on icon at bounding box center [28, 306] width 15 height 11
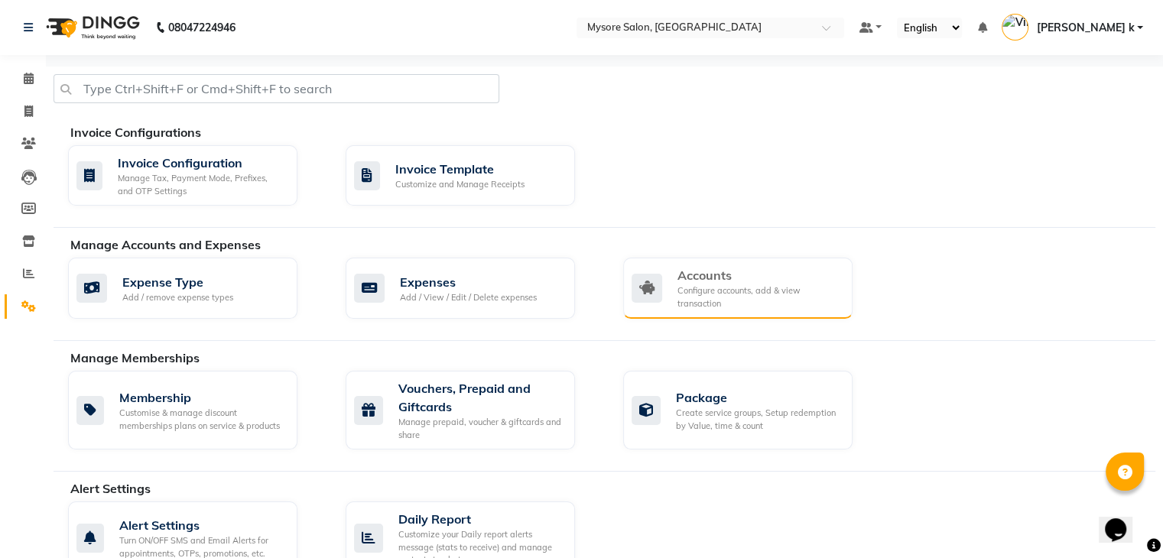
click at [753, 285] on div "Configure accounts, add & view transaction" at bounding box center [759, 297] width 163 height 25
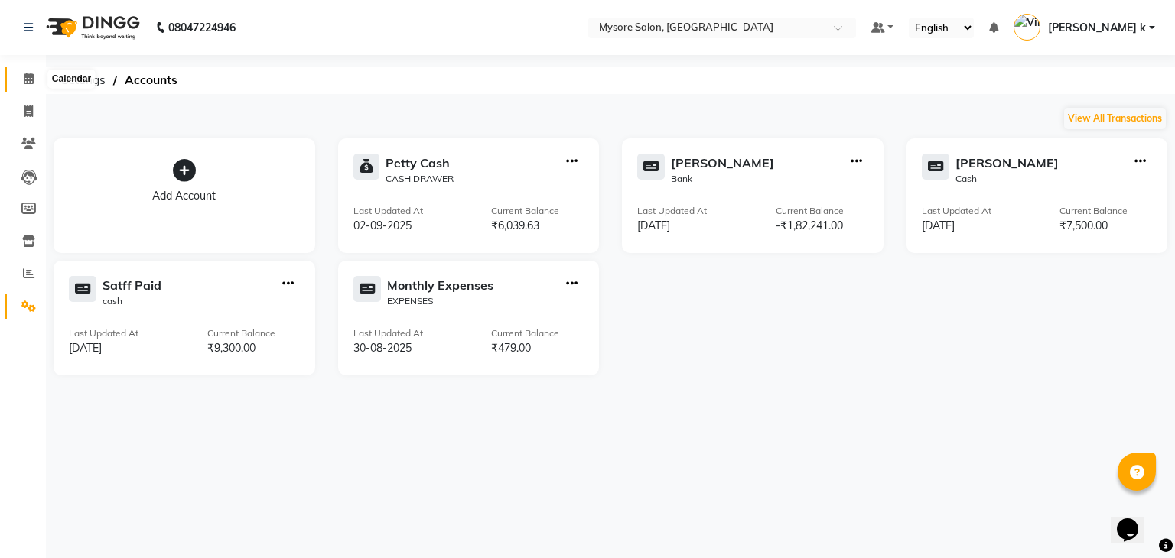
click at [31, 77] on icon at bounding box center [29, 78] width 10 height 11
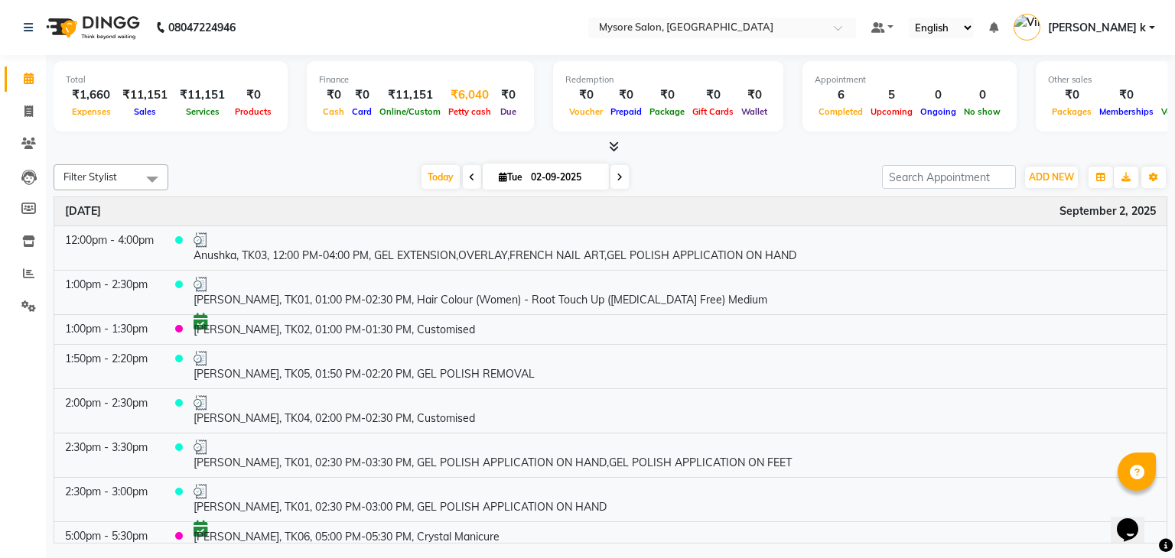
click at [456, 105] on div "Petty cash" at bounding box center [469, 111] width 50 height 16
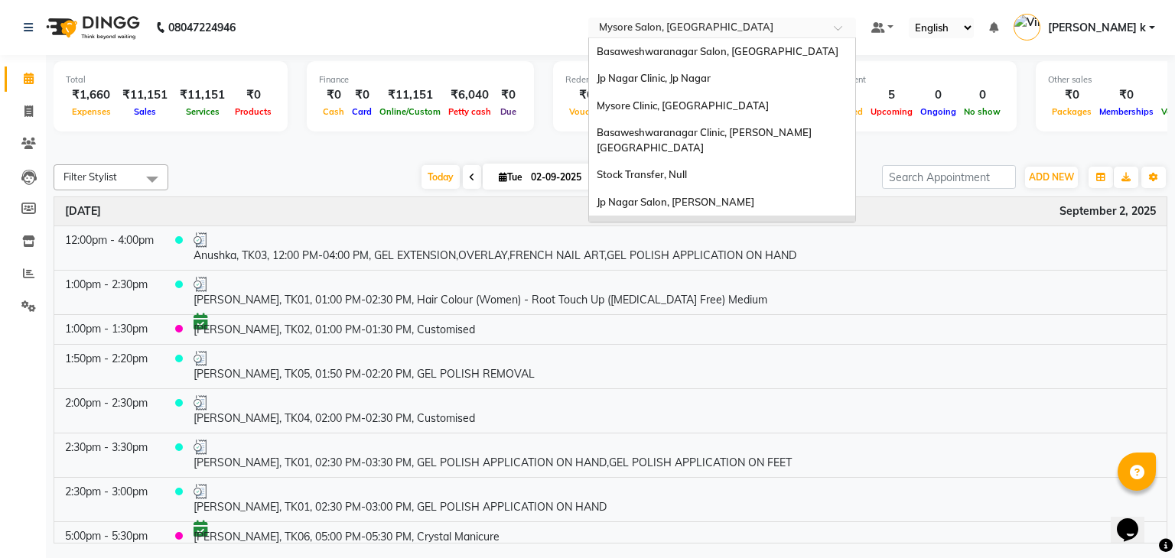
scroll to position [60, 0]
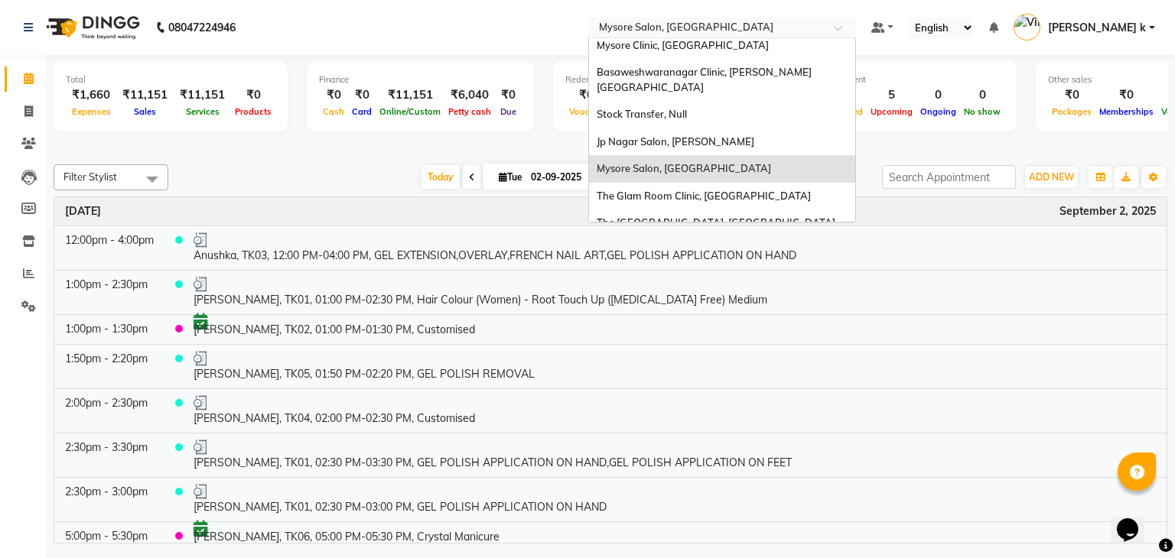
click at [739, 36] on div "Select Location × Mysore Salon, Mysore" at bounding box center [722, 28] width 268 height 21
click at [728, 52] on div "Mysore Clinic, [GEOGRAPHIC_DATA]" at bounding box center [722, 46] width 266 height 28
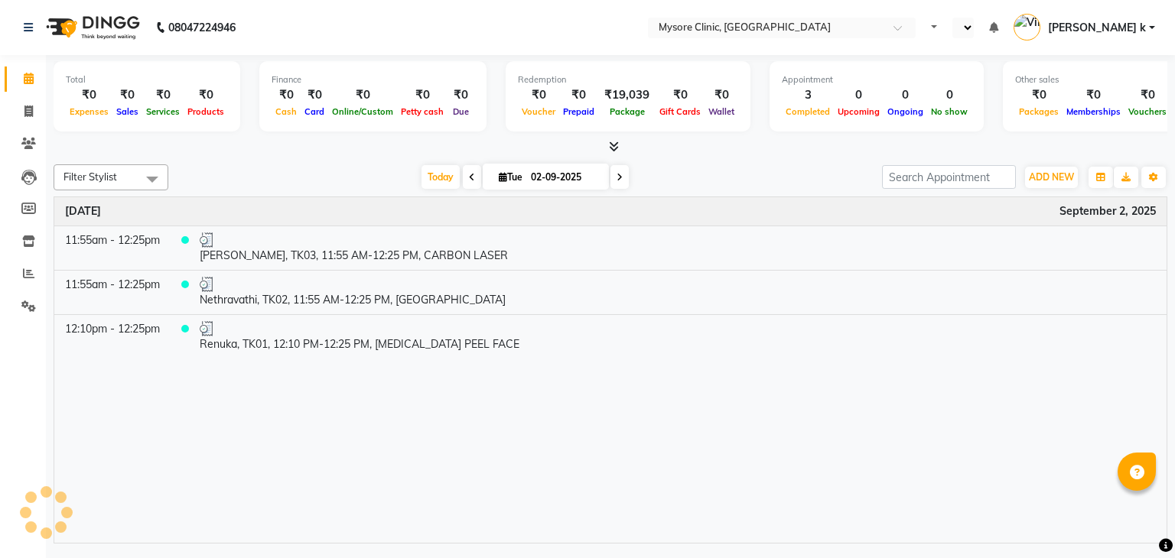
select select "en"
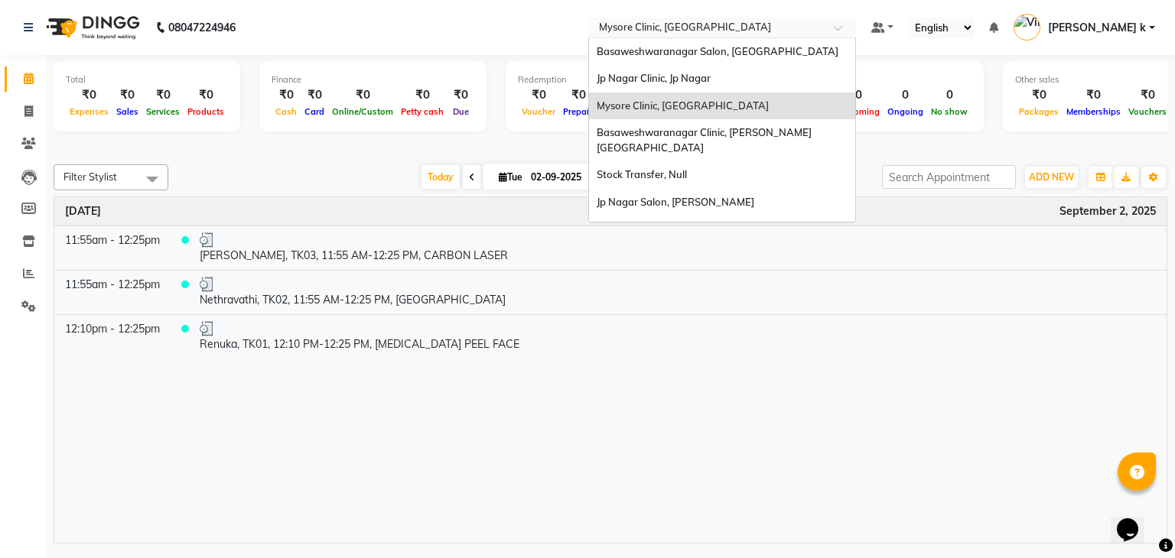
click at [777, 34] on input "text" at bounding box center [707, 28] width 222 height 15
click at [725, 223] on span "Mysore Salon, [GEOGRAPHIC_DATA]" at bounding box center [684, 229] width 174 height 12
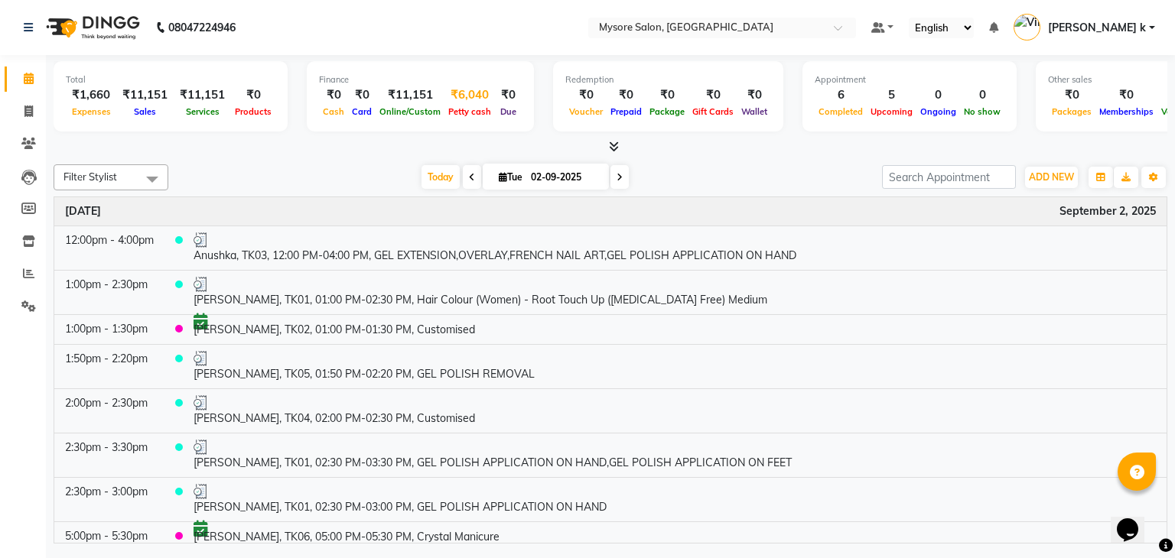
click at [465, 101] on div "₹6,040" at bounding box center [469, 95] width 50 height 18
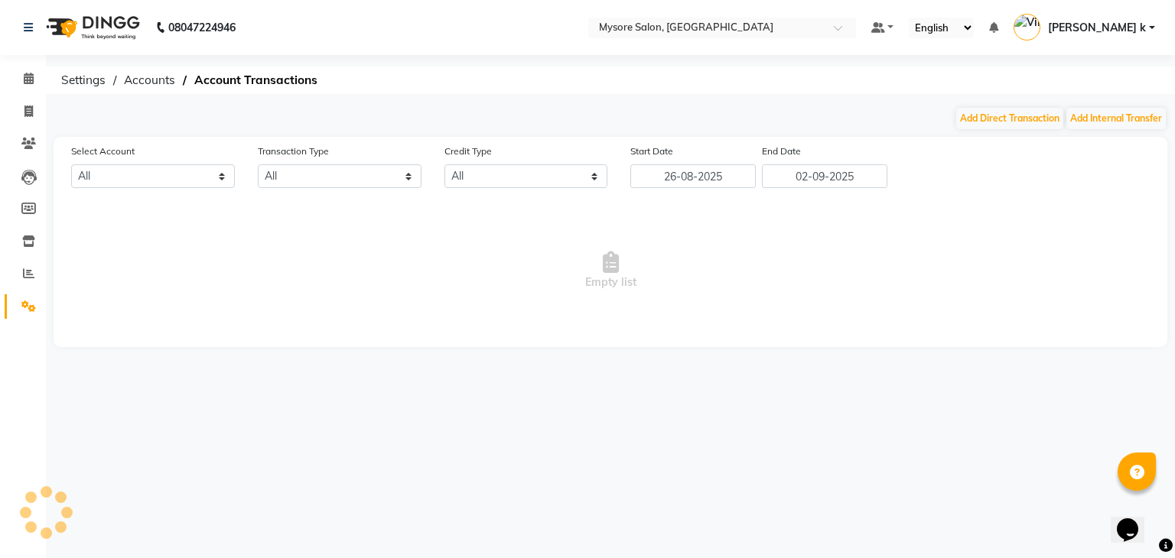
select select "3066"
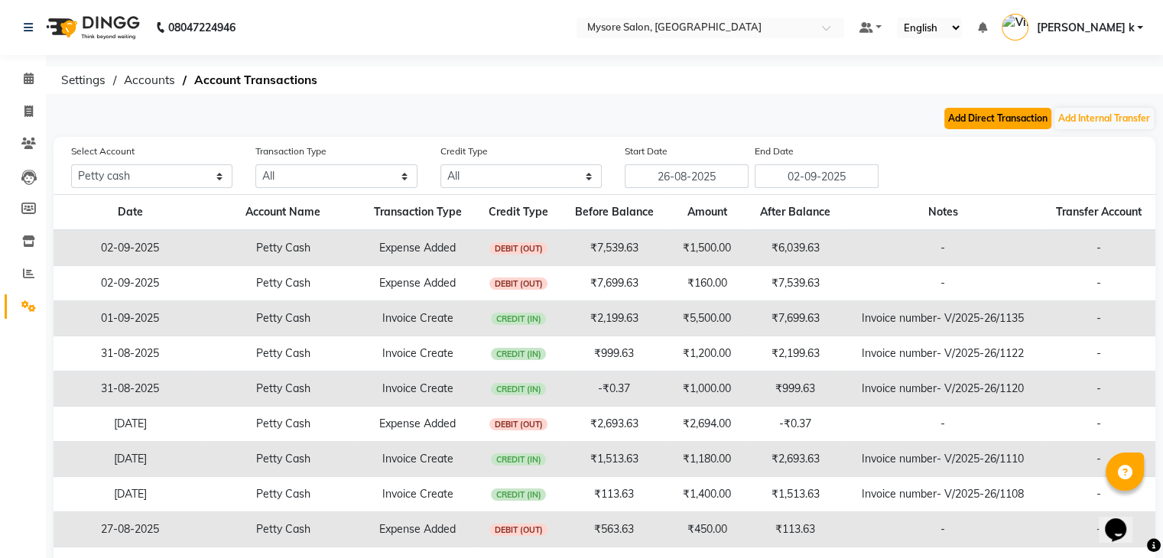
click at [991, 116] on button "Add Direct Transaction" at bounding box center [998, 118] width 107 height 21
select select "direct"
select select "3066"
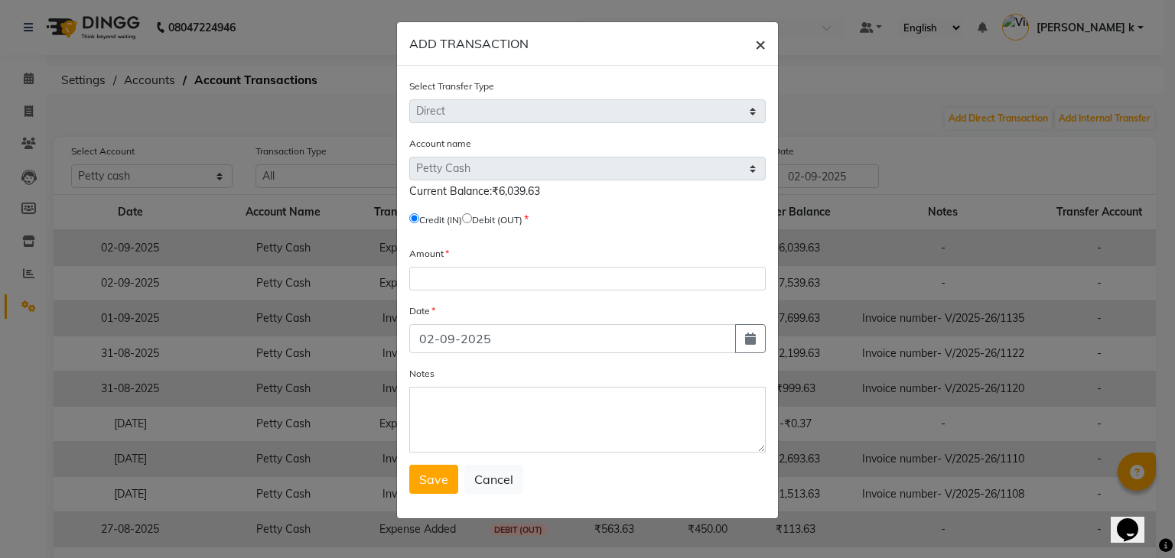
click at [760, 40] on span "×" at bounding box center [760, 43] width 11 height 23
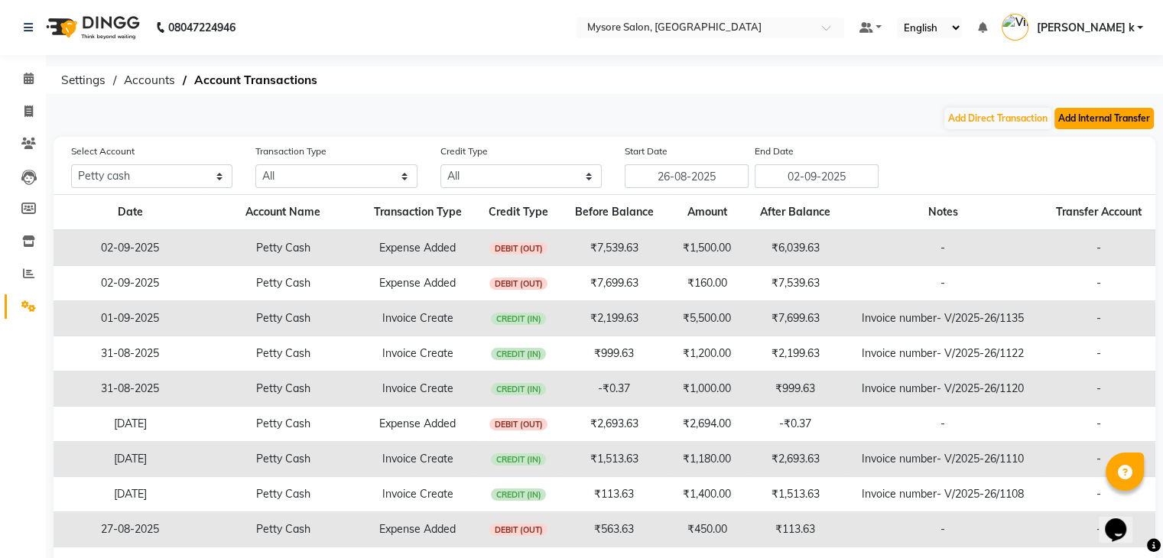
click at [1098, 123] on button "Add Internal Transfer" at bounding box center [1104, 118] width 99 height 21
select select "internal transfer"
select select "3066"
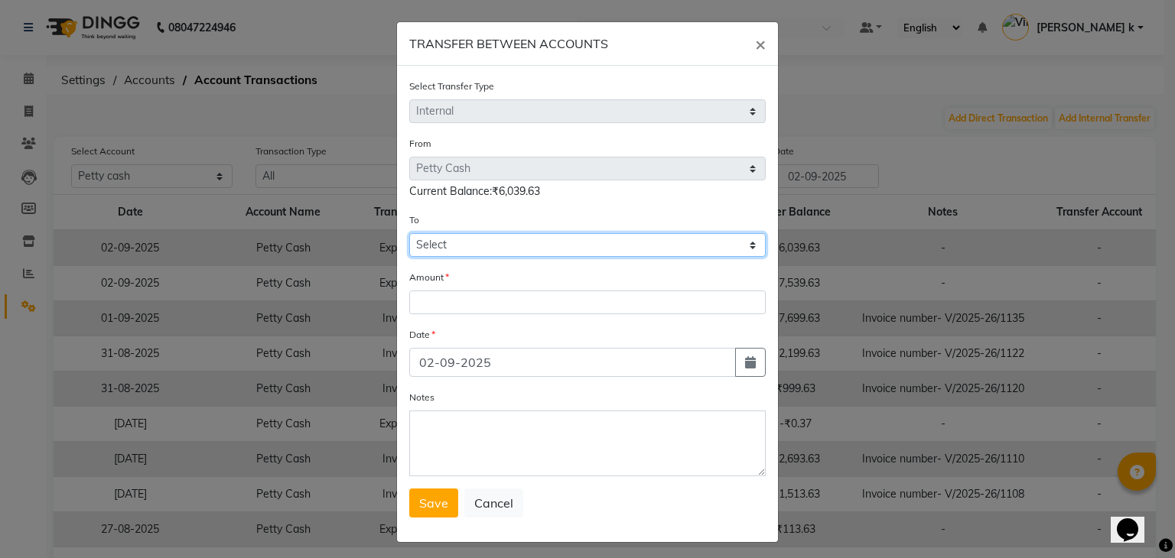
click at [500, 244] on select "Select [PERSON_NAME] [PERSON_NAME] [PERSON_NAME] Satff Paid Monthly Expenses" at bounding box center [587, 245] width 356 height 24
select select "6155"
click at [409, 236] on select "Select [PERSON_NAME] [PERSON_NAME] [PERSON_NAME] Satff Paid Monthly Expenses" at bounding box center [587, 245] width 356 height 24
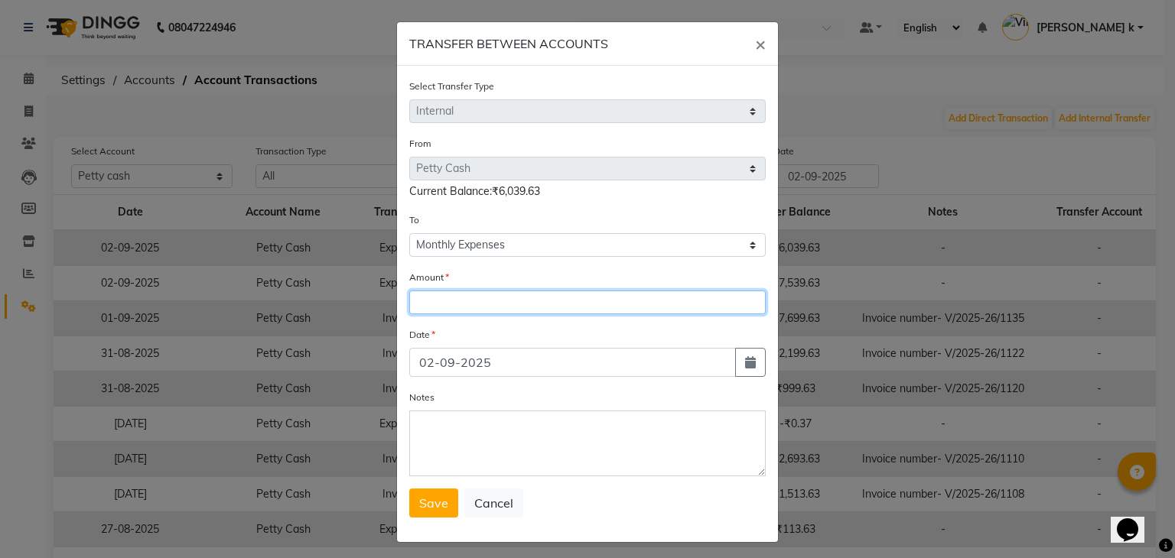
click at [443, 309] on input "number" at bounding box center [587, 303] width 356 height 24
type input "5000"
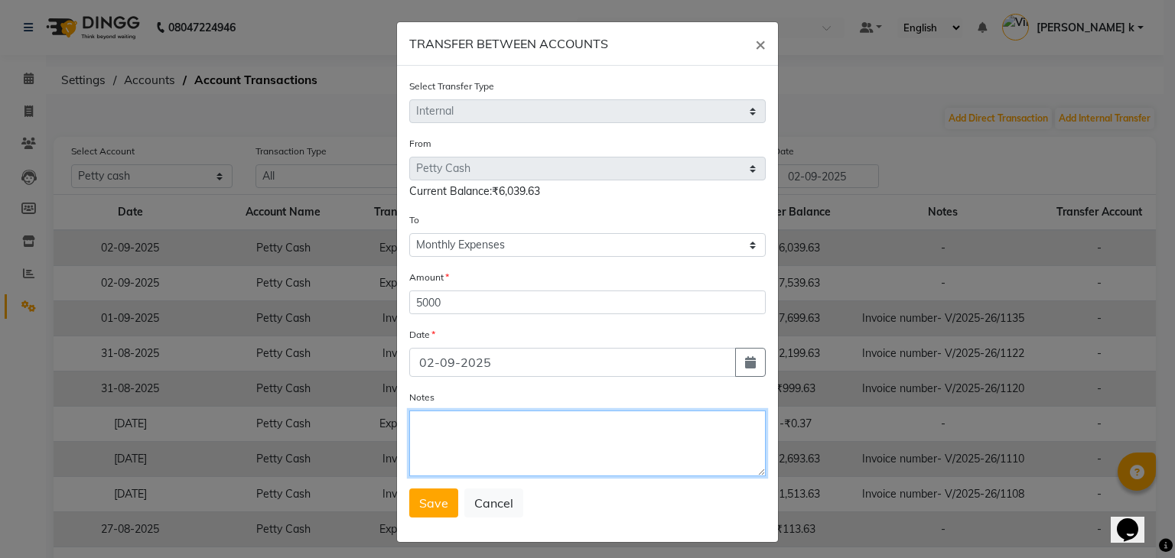
click at [455, 447] on textarea "Notes" at bounding box center [587, 444] width 356 height 66
type textarea "CASH GIVEN TO MONTHLY EXPENSES"
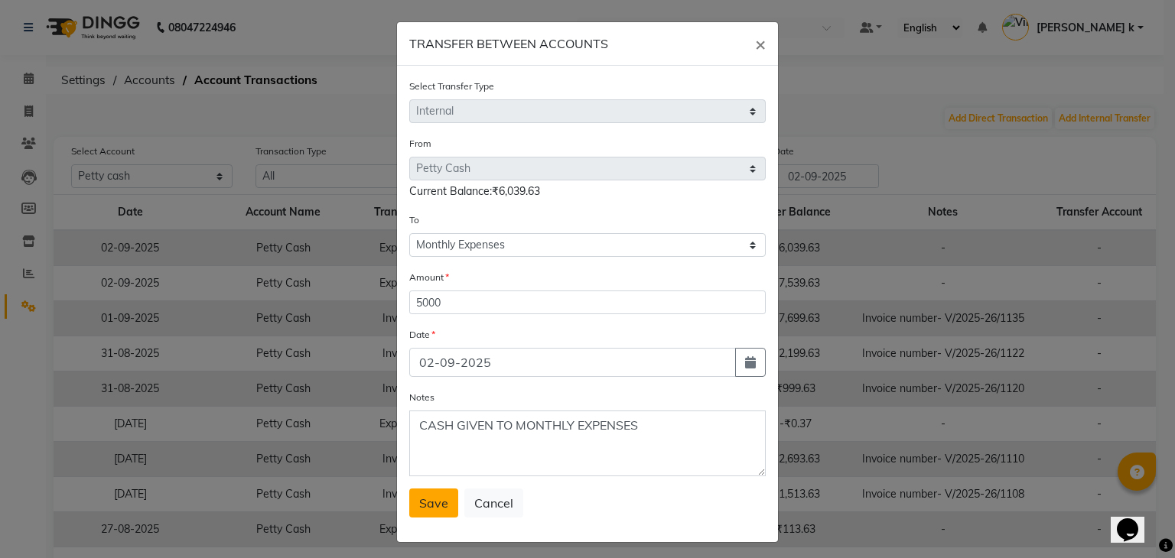
click at [426, 516] on button "Save" at bounding box center [433, 503] width 49 height 29
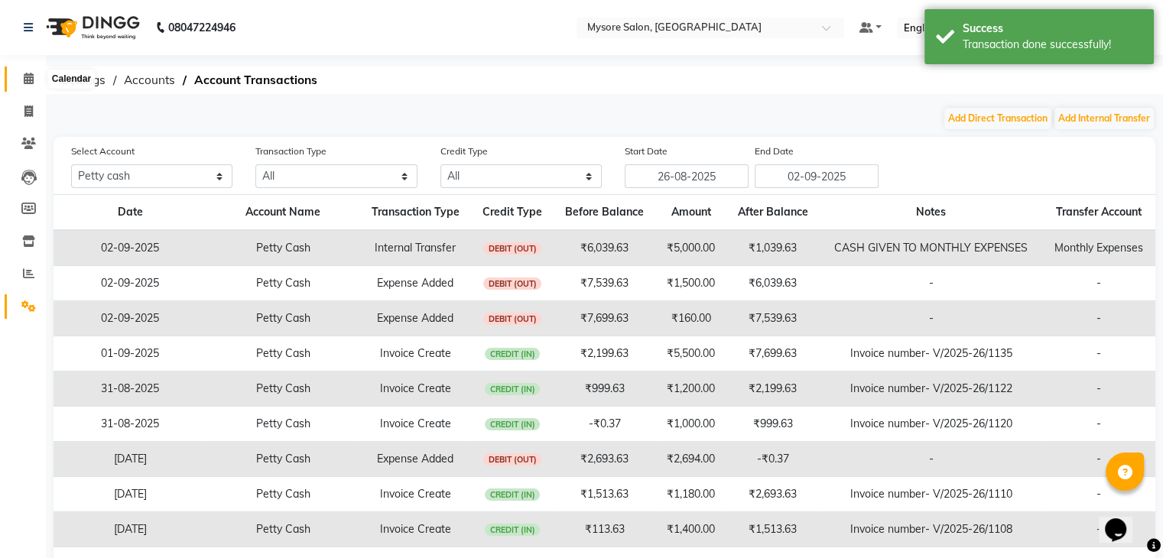
click at [26, 80] on icon at bounding box center [29, 78] width 10 height 11
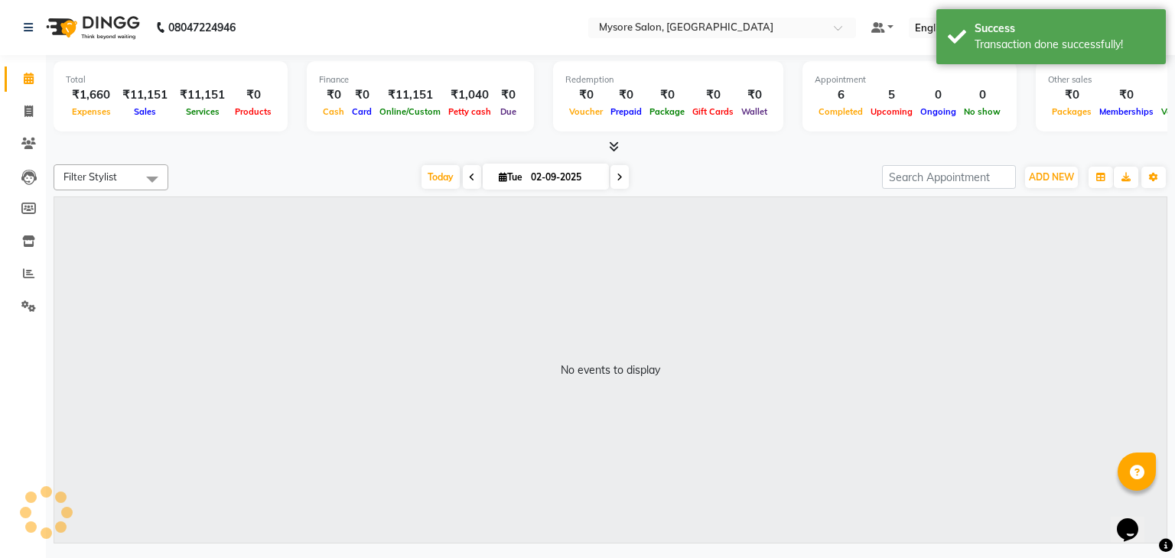
click at [538, 17] on nav "08047224946 Select Location × Mysore Salon, Mysore Default Panel My Panel Engli…" at bounding box center [587, 27] width 1175 height 55
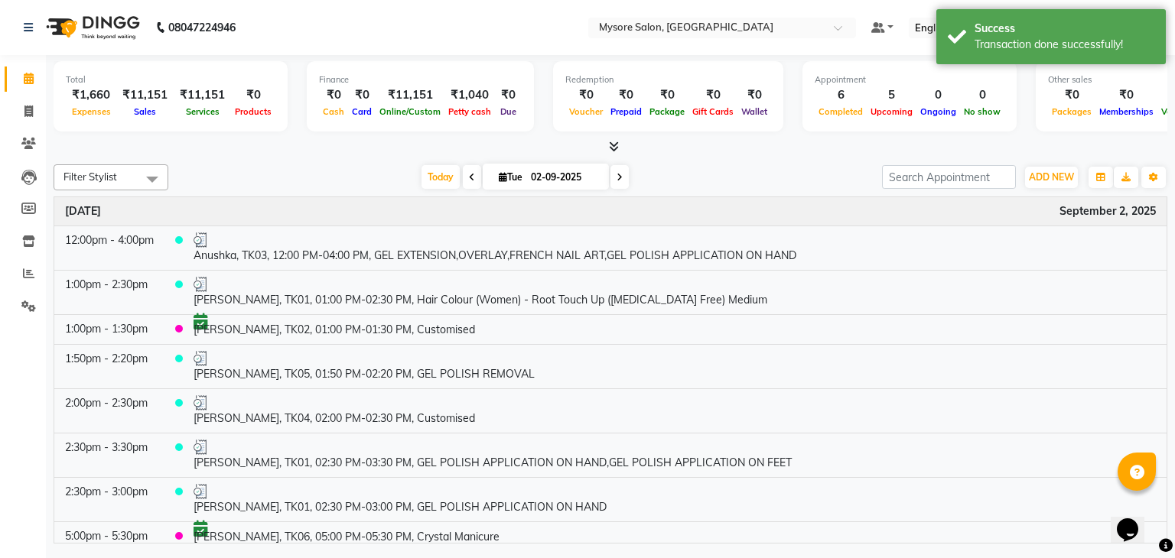
click at [486, 16] on nav "08047224946 Select Location × Mysore Salon, Mysore Default Panel My Panel Engli…" at bounding box center [587, 27] width 1175 height 55
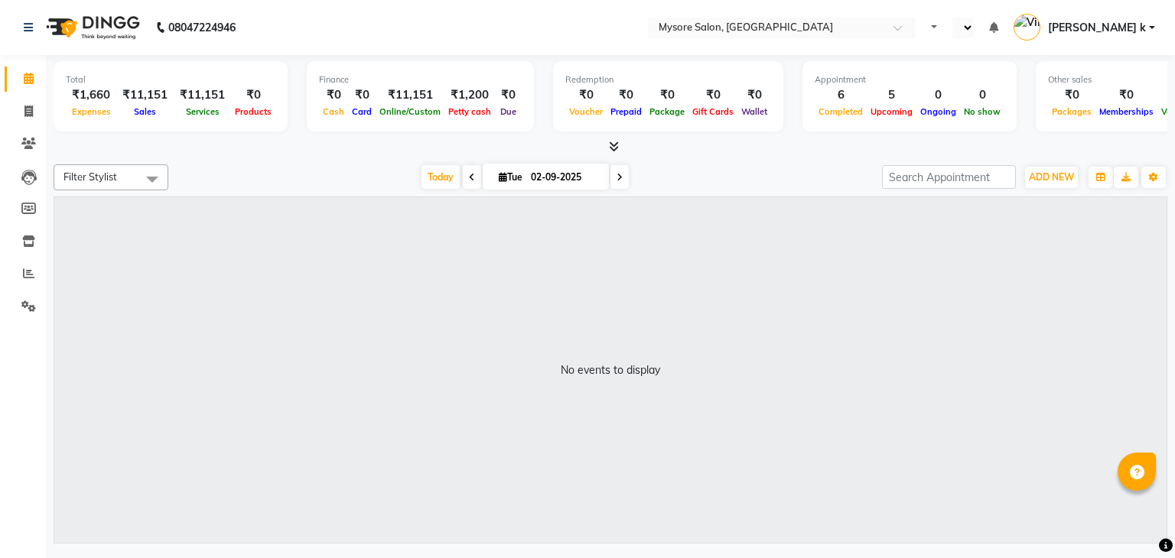
select select "en"
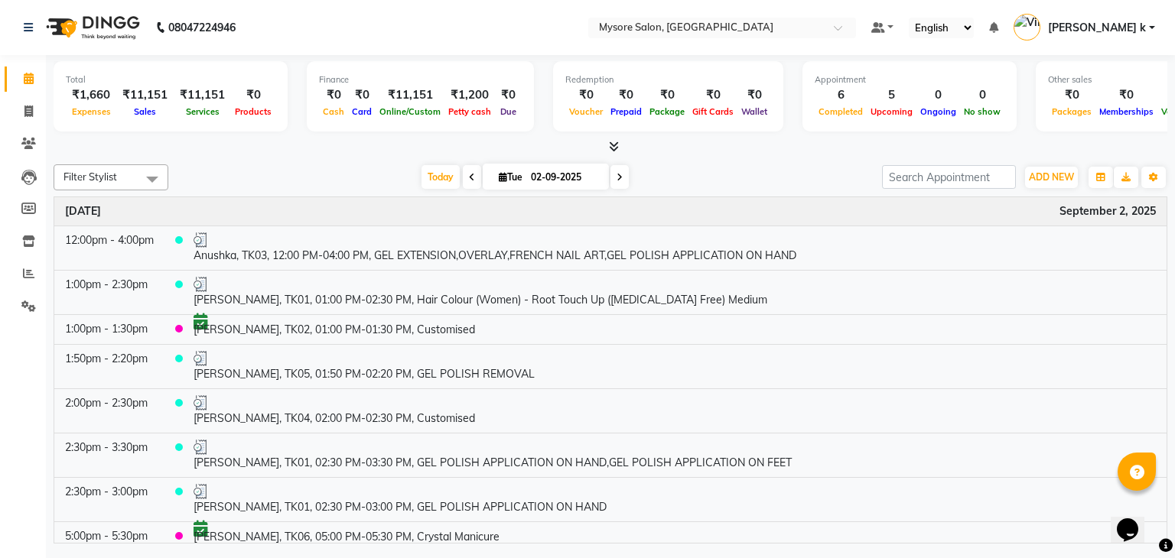
click at [462, 29] on nav "08047224946 Select Location × Mysore Salon, Mysore Default Panel My Panel Engli…" at bounding box center [587, 27] width 1175 height 55
click at [31, 278] on icon at bounding box center [28, 273] width 11 height 11
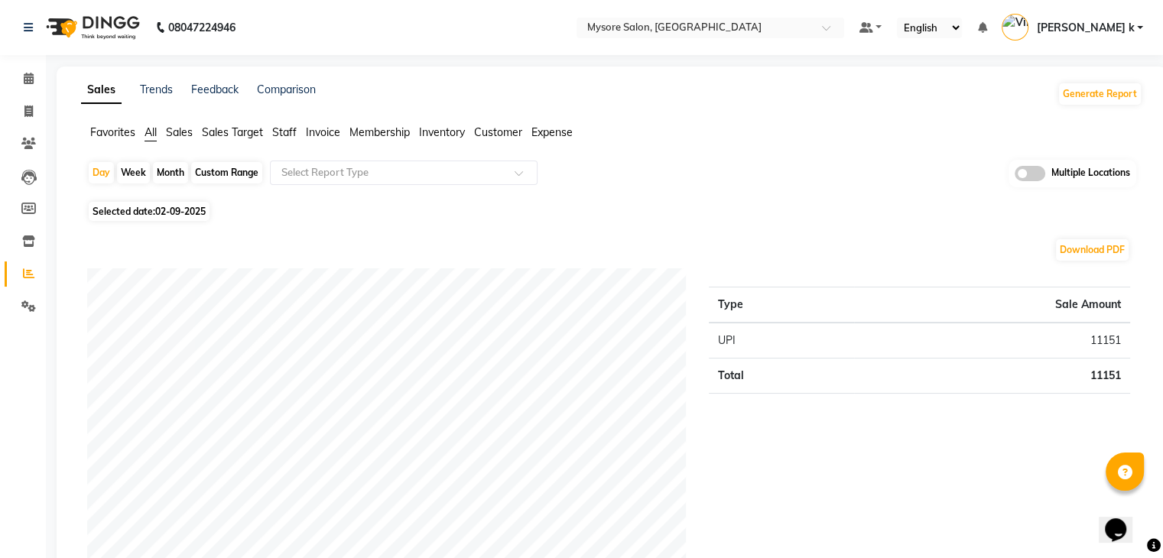
click at [233, 169] on div "Custom Range" at bounding box center [226, 172] width 71 height 21
select select "9"
select select "2025"
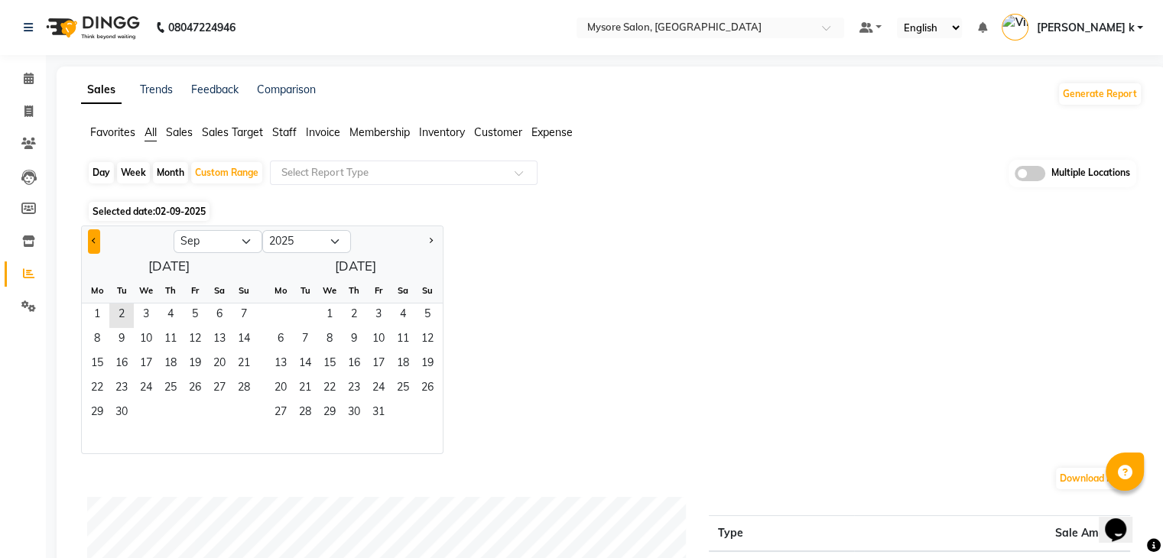
click at [96, 242] on button "Previous month" at bounding box center [94, 241] width 12 height 24
select select "8"
click at [145, 382] on span "20" at bounding box center [146, 389] width 24 height 24
click at [281, 325] on span "1" at bounding box center [280, 316] width 24 height 24
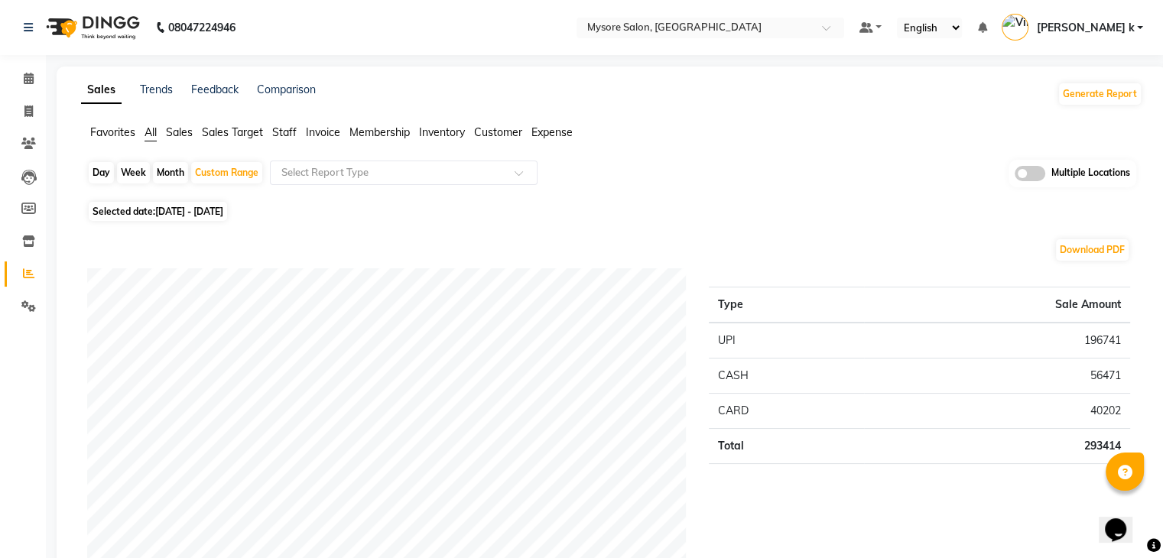
click at [700, 210] on div "Selected date: 20-08-2025 - 01-09-2025" at bounding box center [615, 211] width 1056 height 16
click at [1034, 172] on span at bounding box center [1030, 173] width 31 height 15
click at [1015, 176] on input "checkbox" at bounding box center [1015, 176] width 0 height 0
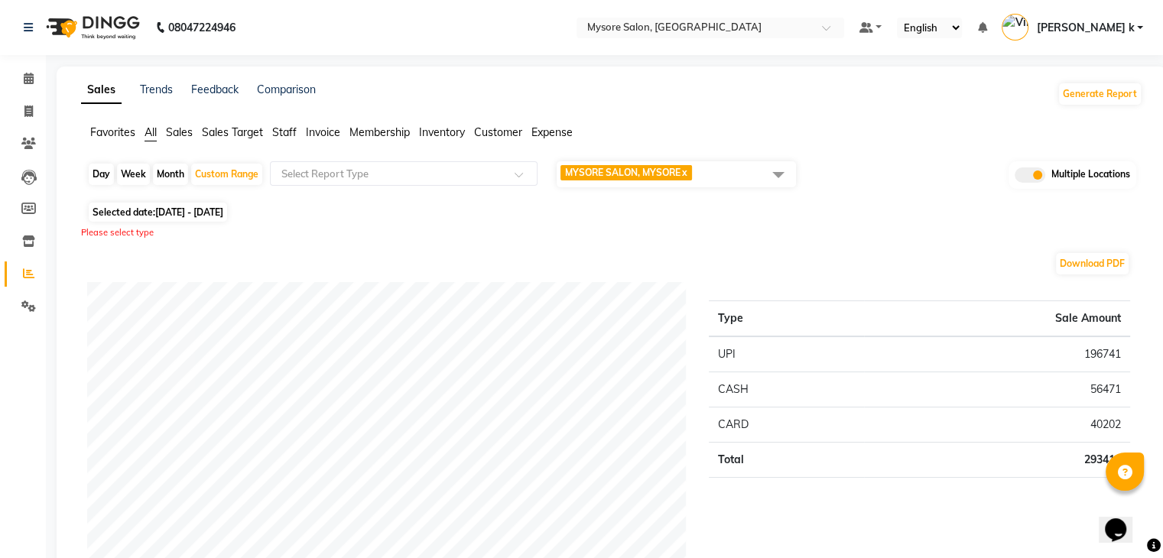
click at [782, 177] on span at bounding box center [778, 174] width 31 height 29
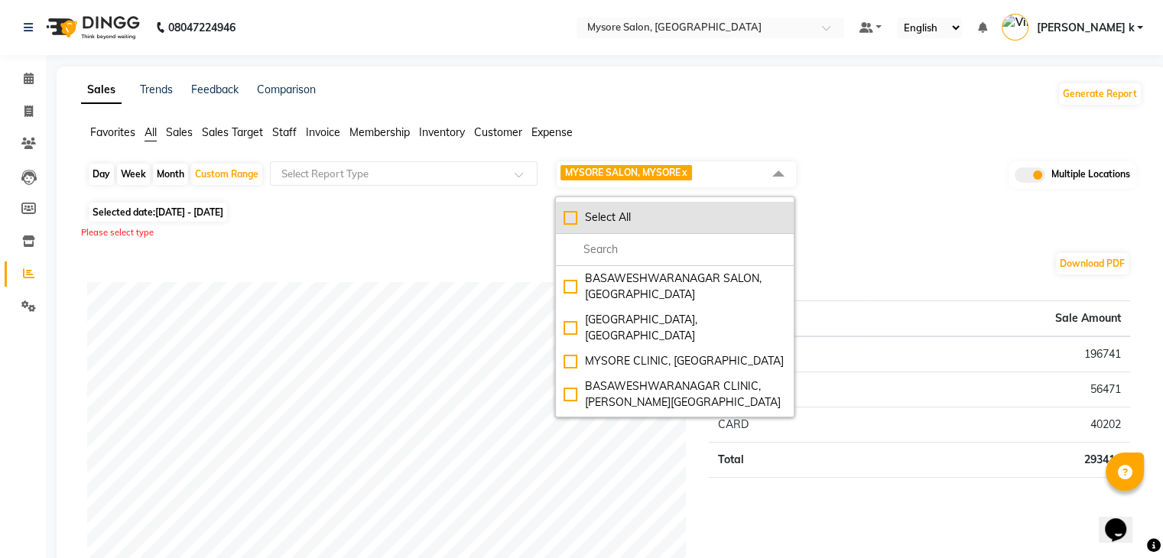
click at [576, 216] on div "Select All" at bounding box center [675, 218] width 223 height 16
checkbox input "true"
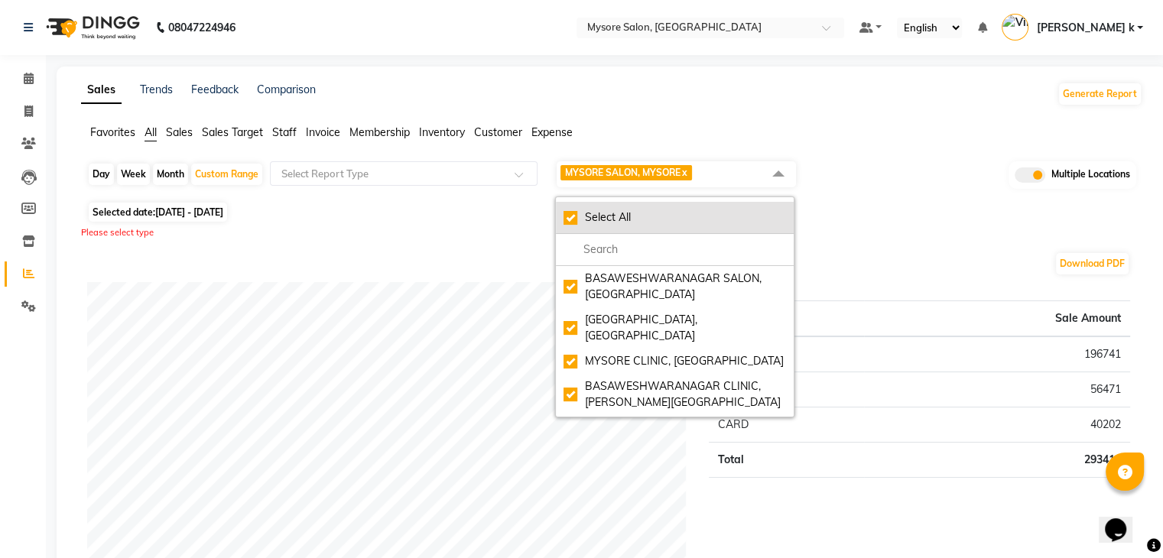
checkbox input "true"
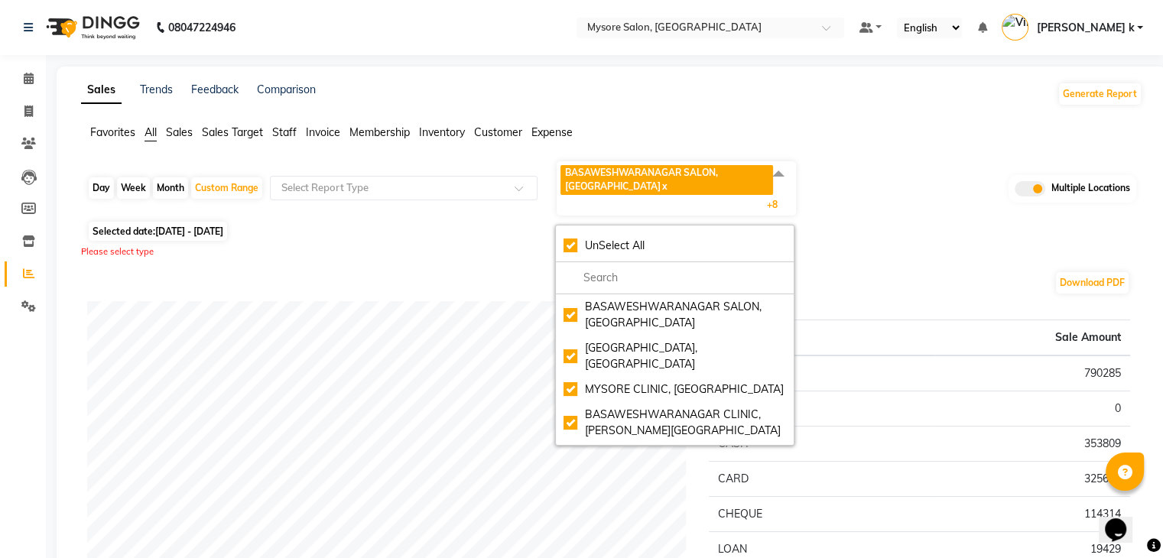
click at [929, 200] on div "Day Week Month Custom Range Select Report Type BASAWESHWARANAGAR SALON, Basvesh…" at bounding box center [611, 188] width 1049 height 57
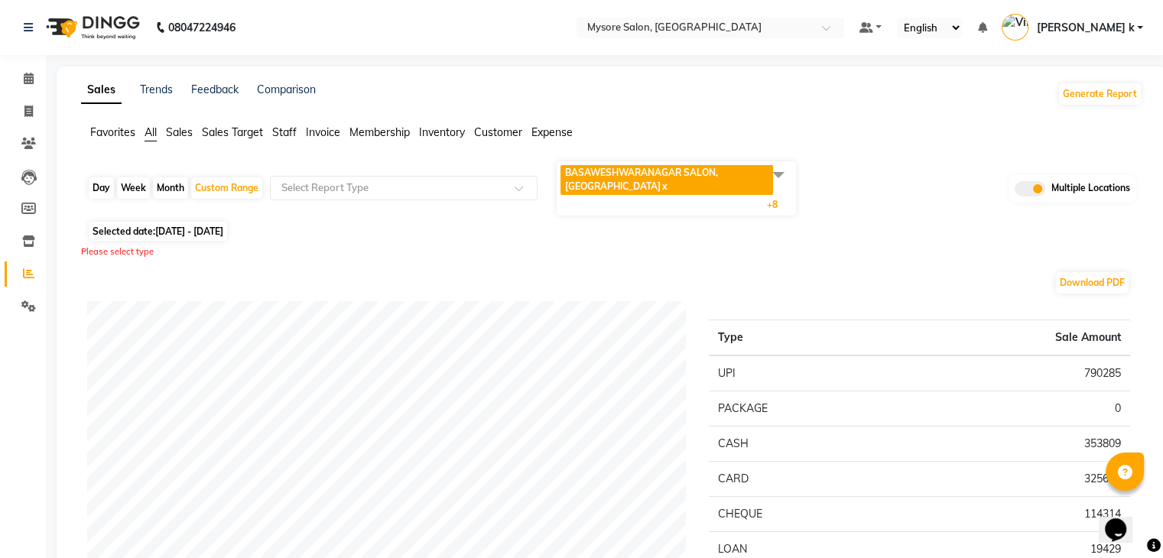
click at [929, 200] on div "Day Week Month Custom Range Select Report Type BASAWESHWARANAGAR SALON, Basvesh…" at bounding box center [611, 188] width 1049 height 57
click at [863, 160] on div "Day Week Month Custom Range Select Report Type BASAWESHWARANAGAR SALON, Basvesh…" at bounding box center [611, 188] width 1049 height 57
click at [28, 76] on icon at bounding box center [29, 78] width 10 height 11
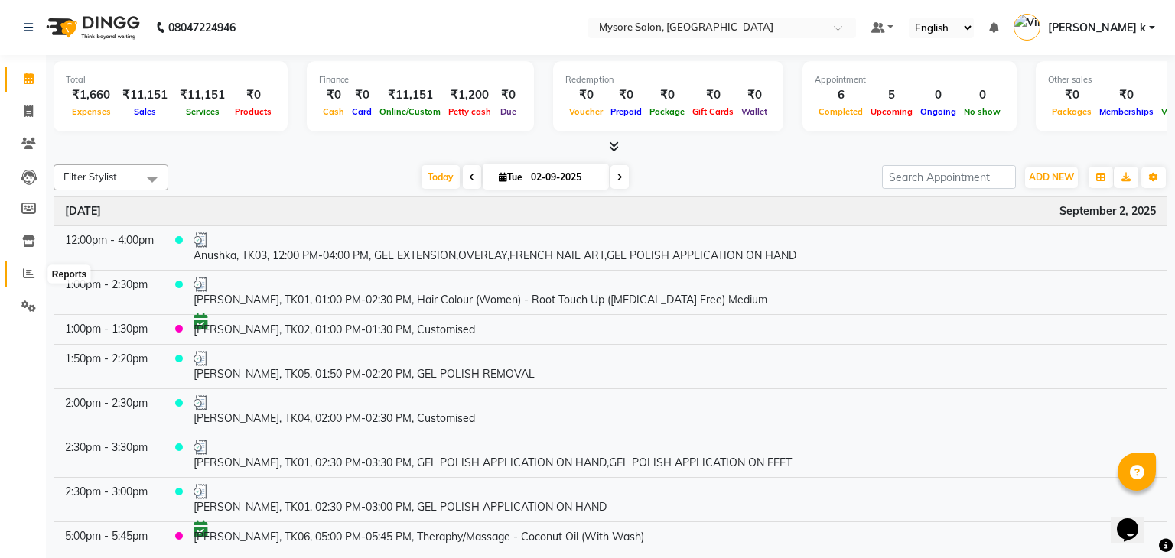
click at [31, 266] on span at bounding box center [28, 274] width 27 height 18
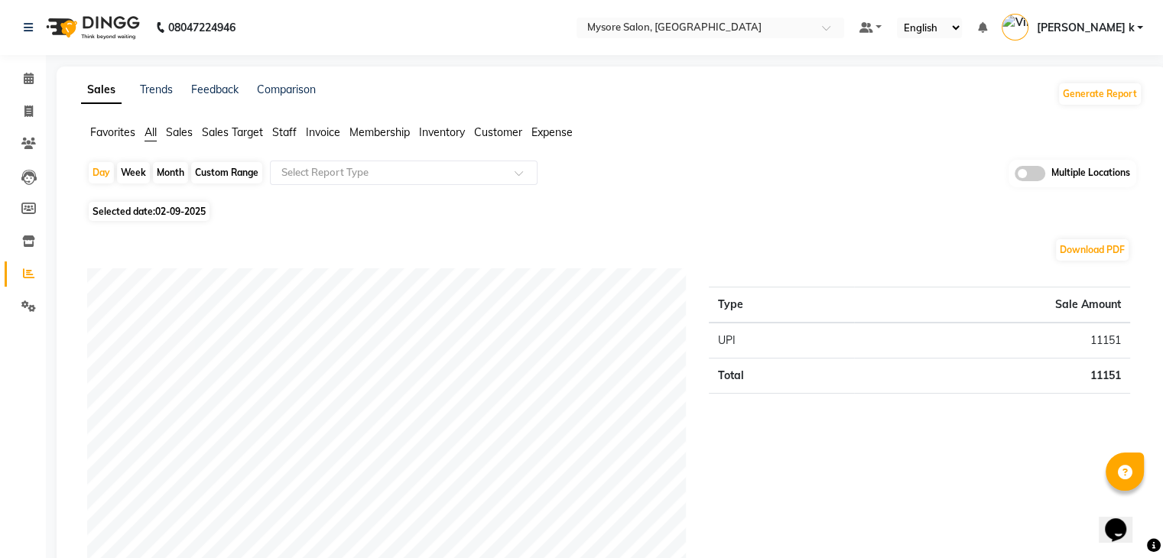
click at [208, 172] on div "Custom Range" at bounding box center [226, 172] width 71 height 21
select select "9"
select select "2025"
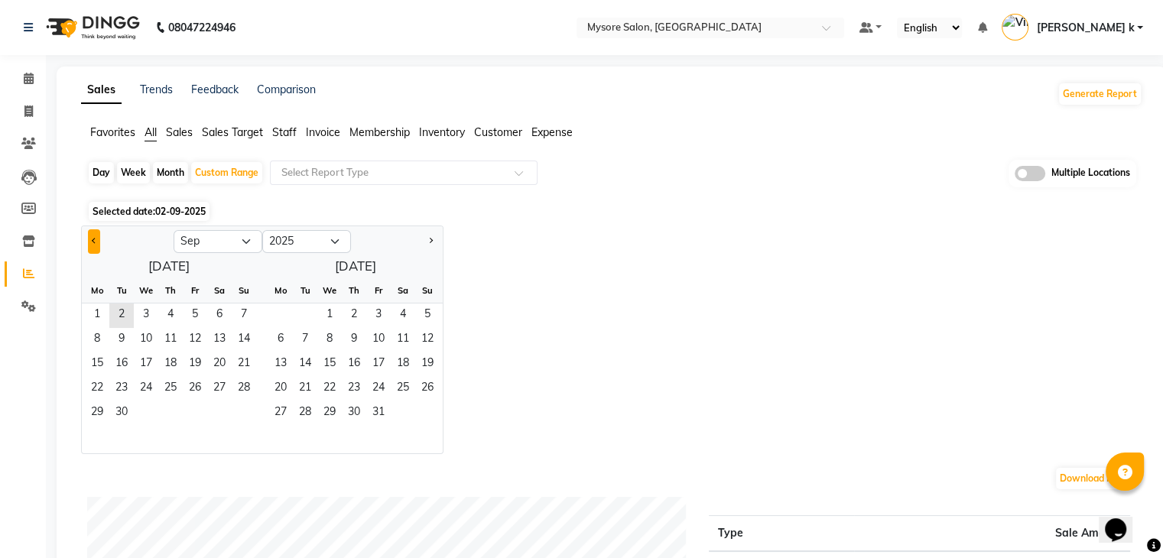
click at [93, 246] on button "Previous month" at bounding box center [94, 241] width 12 height 24
select select "8"
click at [144, 391] on span "20" at bounding box center [146, 389] width 24 height 24
click at [281, 322] on span "1" at bounding box center [280, 316] width 24 height 24
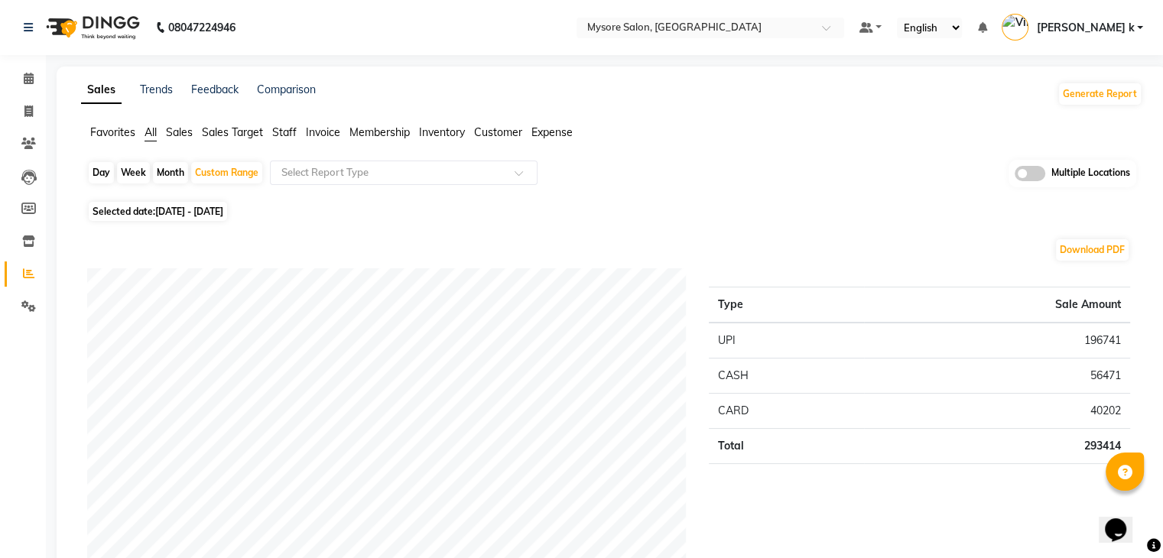
click at [1034, 176] on span at bounding box center [1030, 173] width 31 height 15
click at [1015, 176] on input "checkbox" at bounding box center [1015, 176] width 0 height 0
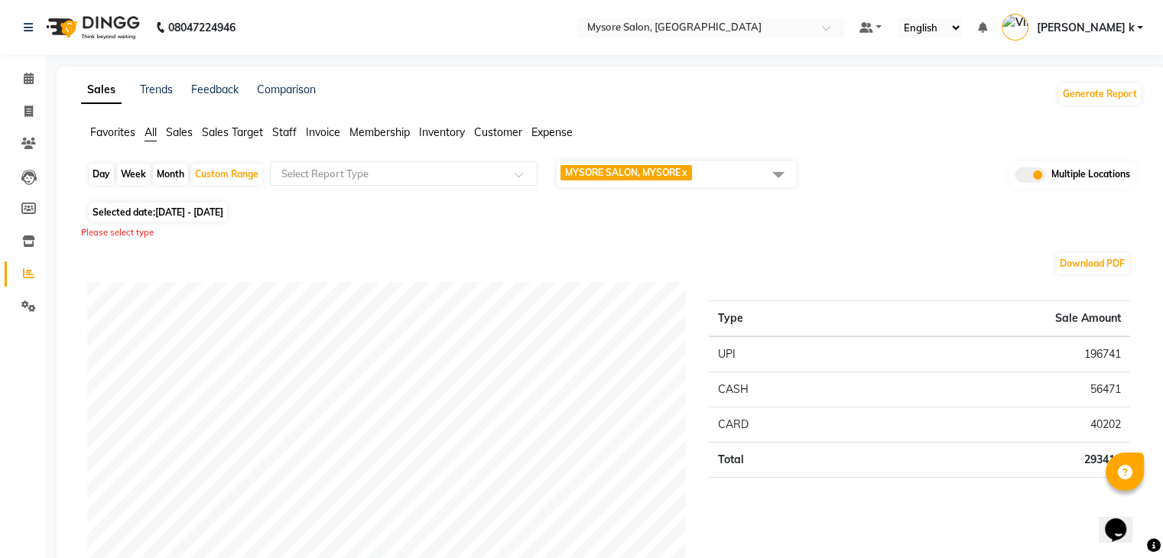
click at [783, 168] on span at bounding box center [778, 174] width 31 height 29
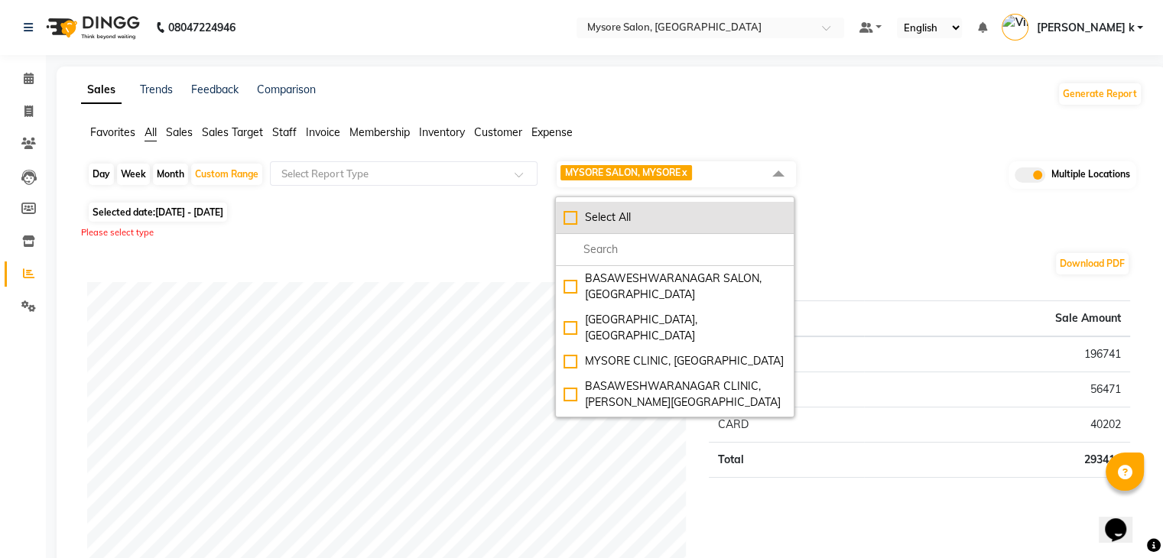
click at [574, 216] on div "Select All" at bounding box center [675, 218] width 223 height 16
checkbox input "true"
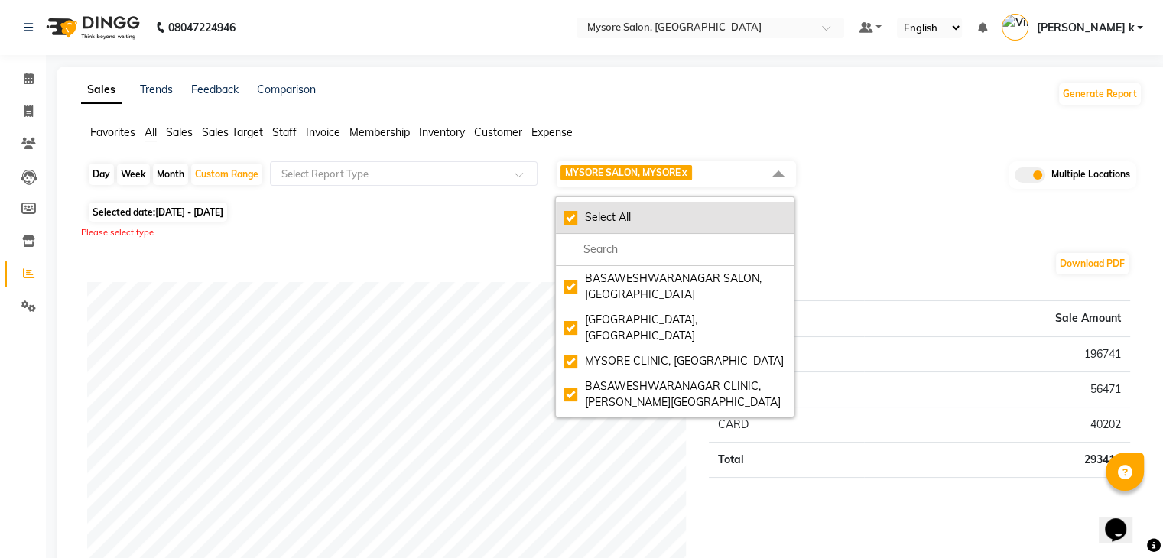
checkbox input "true"
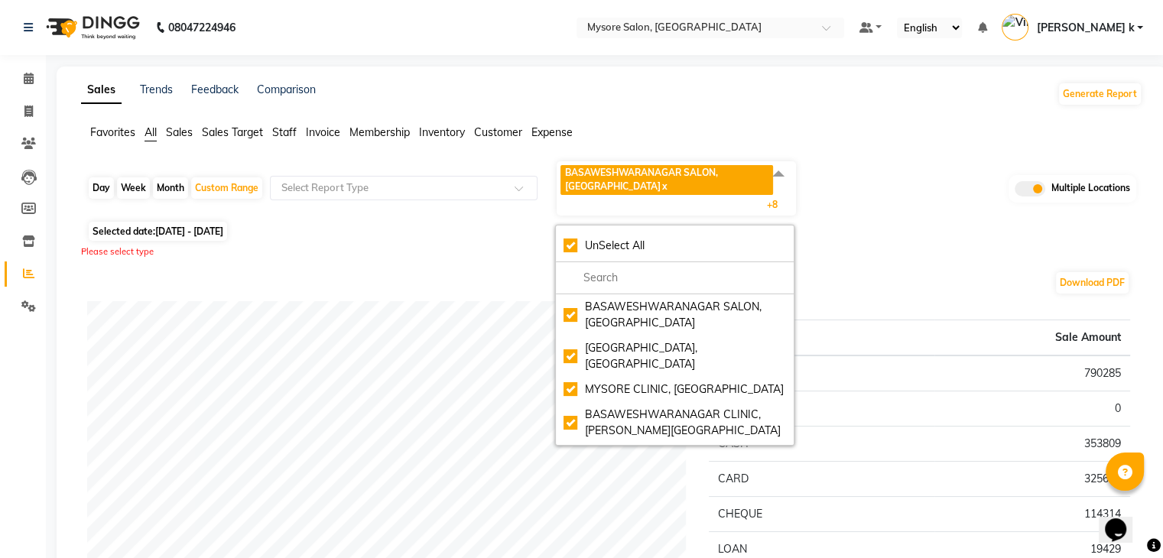
click at [895, 172] on div "Day Week Month Custom Range Select Report Type BASAWESHWARANAGAR SALON, Basvesh…" at bounding box center [611, 188] width 1049 height 57
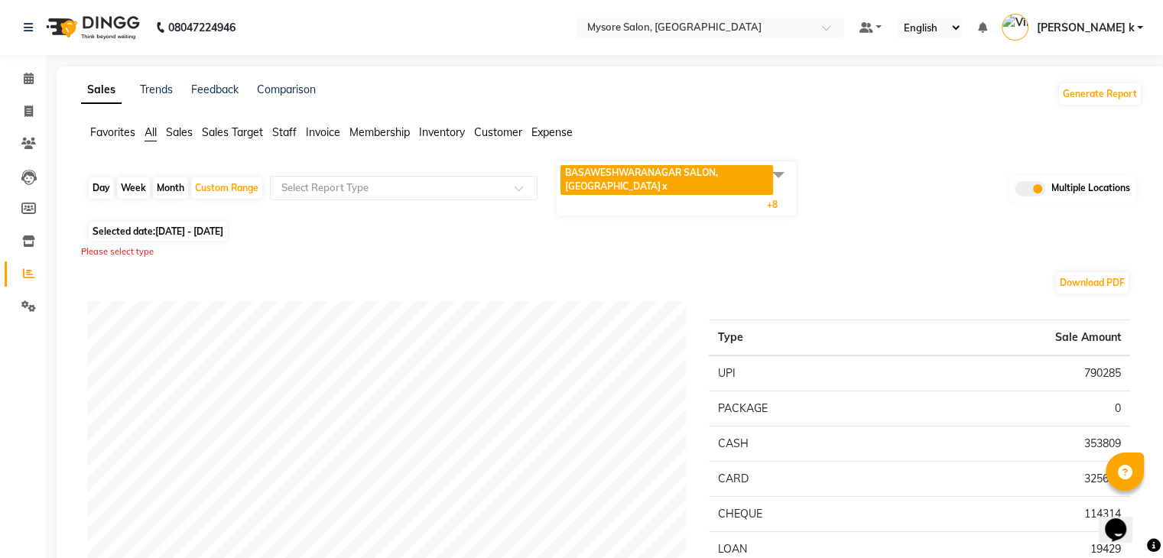
click at [781, 170] on span at bounding box center [778, 174] width 31 height 29
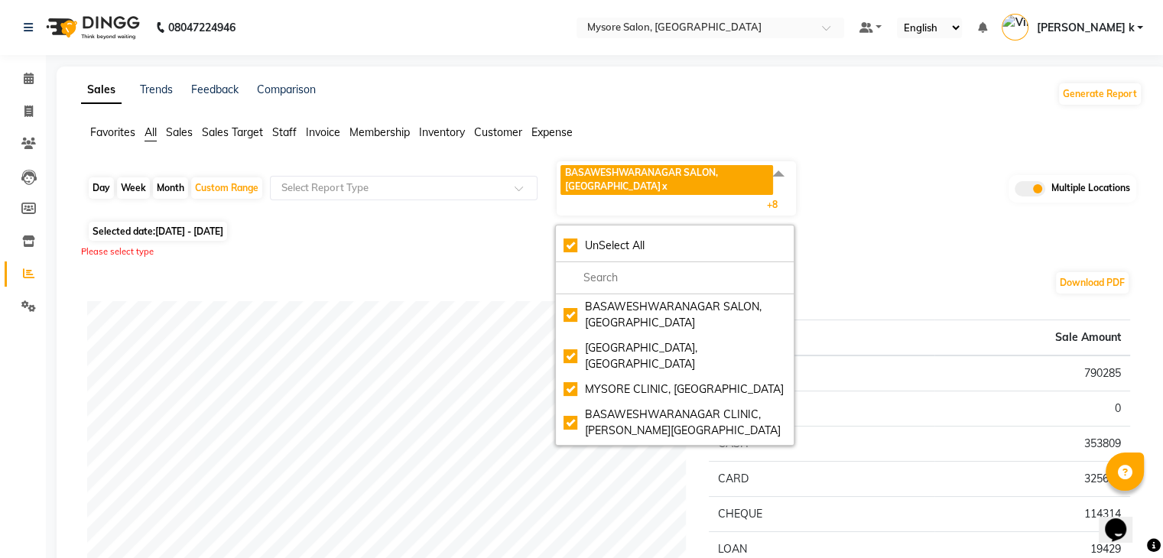
click at [808, 239] on div "Selected date: 20-08-2025 - 01-09-2025" at bounding box center [615, 231] width 1056 height 16
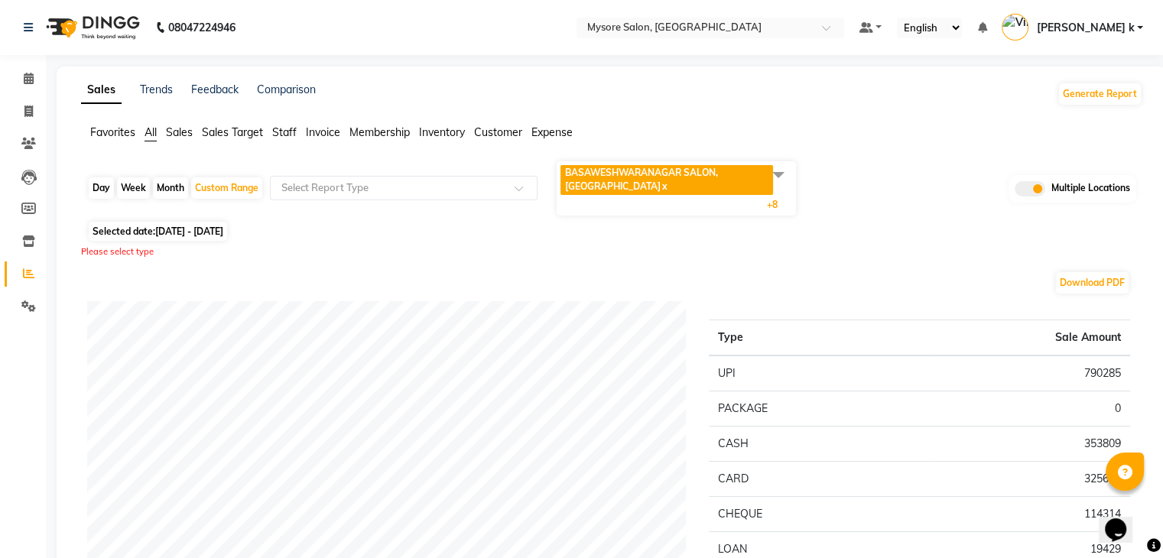
drag, startPoint x: 808, startPoint y: 239, endPoint x: 1004, endPoint y: 187, distance: 203.1
click at [896, 125] on ul "Favorites All Sales Sales Target Staff Invoice Membership Inventory Customer Ex…" at bounding box center [612, 133] width 1062 height 17
click at [817, 132] on ul "Favorites All Sales Sales Target Staff Invoice Membership Inventory Customer Ex…" at bounding box center [612, 133] width 1062 height 17
click at [100, 190] on div "Day" at bounding box center [101, 187] width 25 height 21
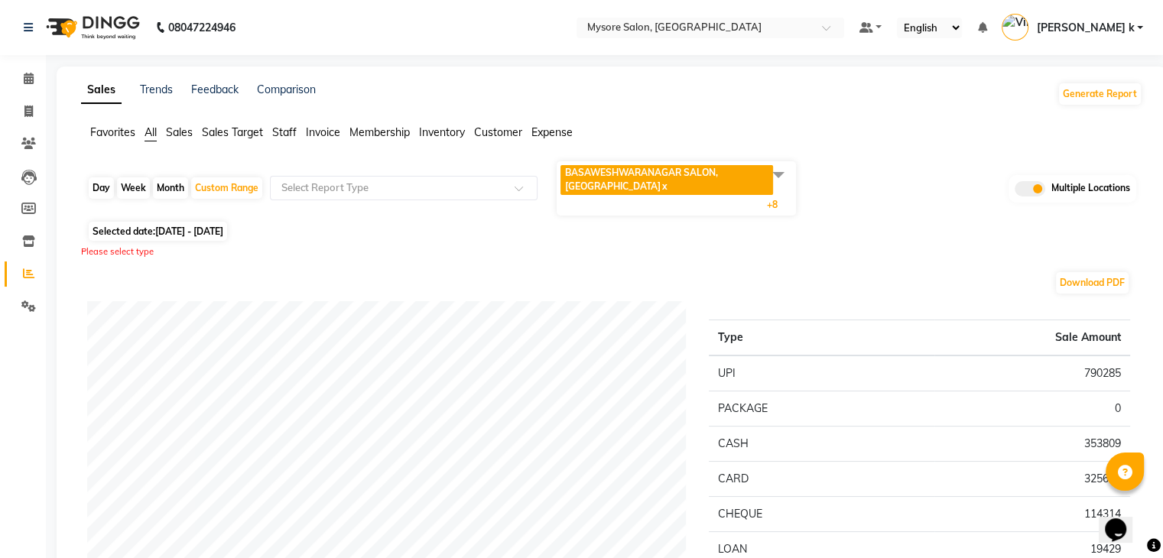
select select "8"
select select "2025"
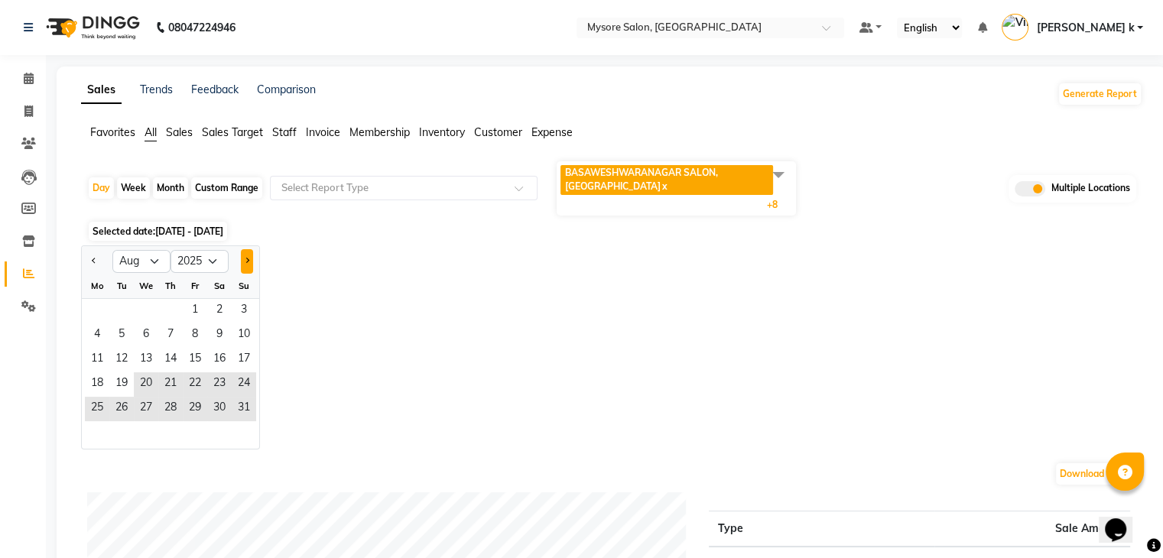
click at [246, 259] on span "Next month" at bounding box center [246, 260] width 5 height 5
select select "9"
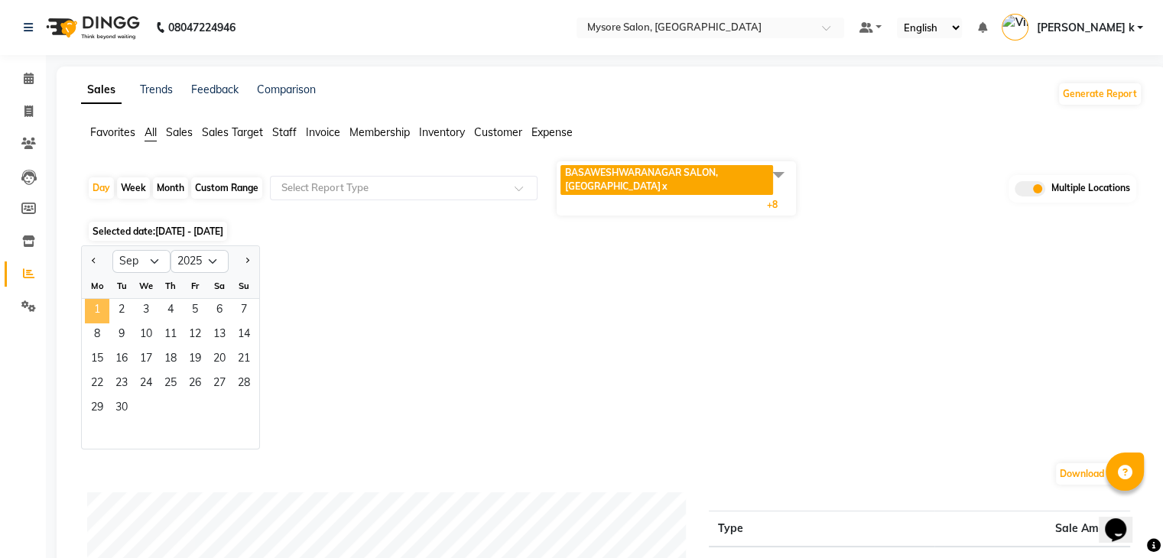
click at [93, 307] on span "1" at bounding box center [97, 311] width 24 height 24
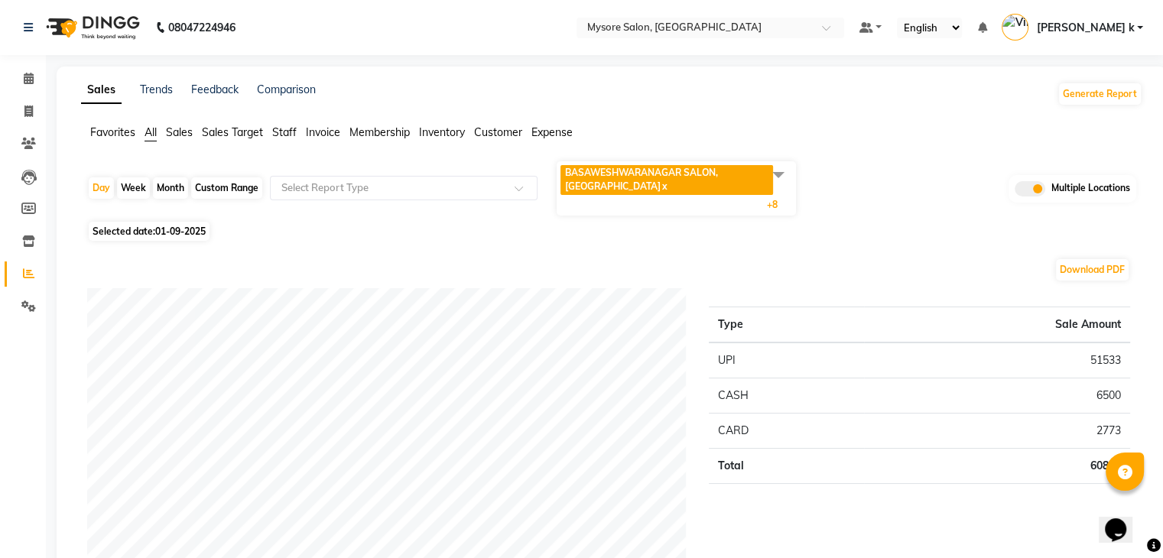
click at [782, 171] on span at bounding box center [778, 174] width 31 height 29
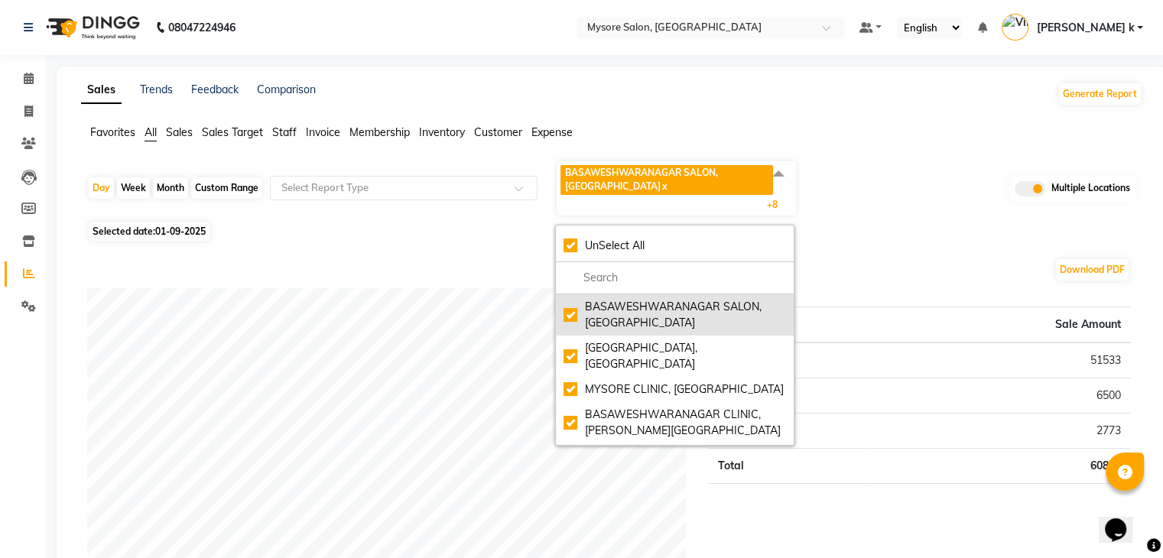
click at [577, 317] on div "BASAWESHWARANAGAR SALON, Basveshwarnagar" at bounding box center [675, 315] width 223 height 32
checkbox input "false"
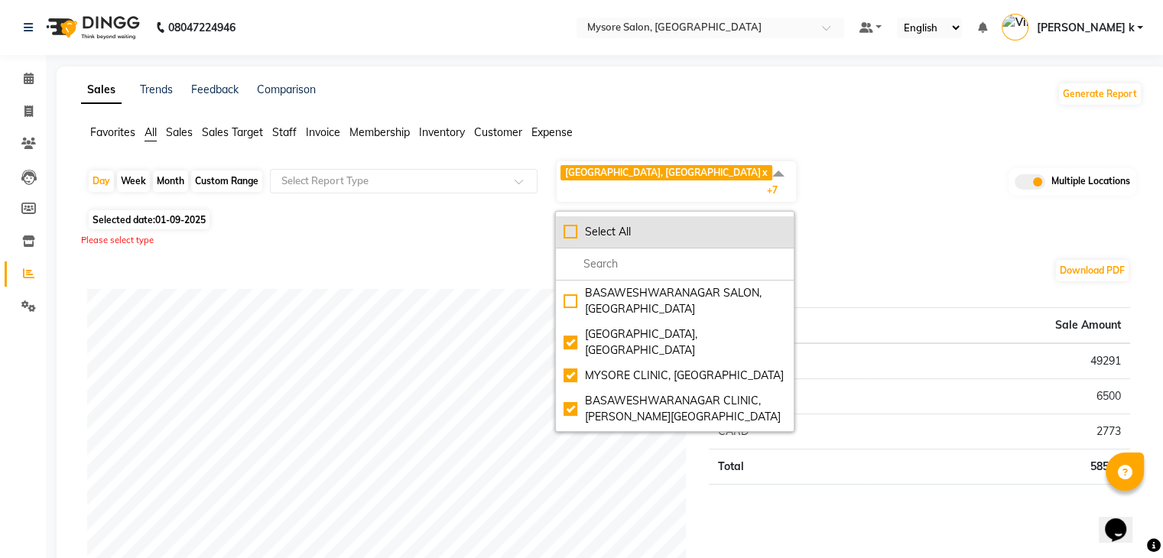
click at [575, 224] on div "Select All" at bounding box center [675, 232] width 223 height 16
checkbox input "true"
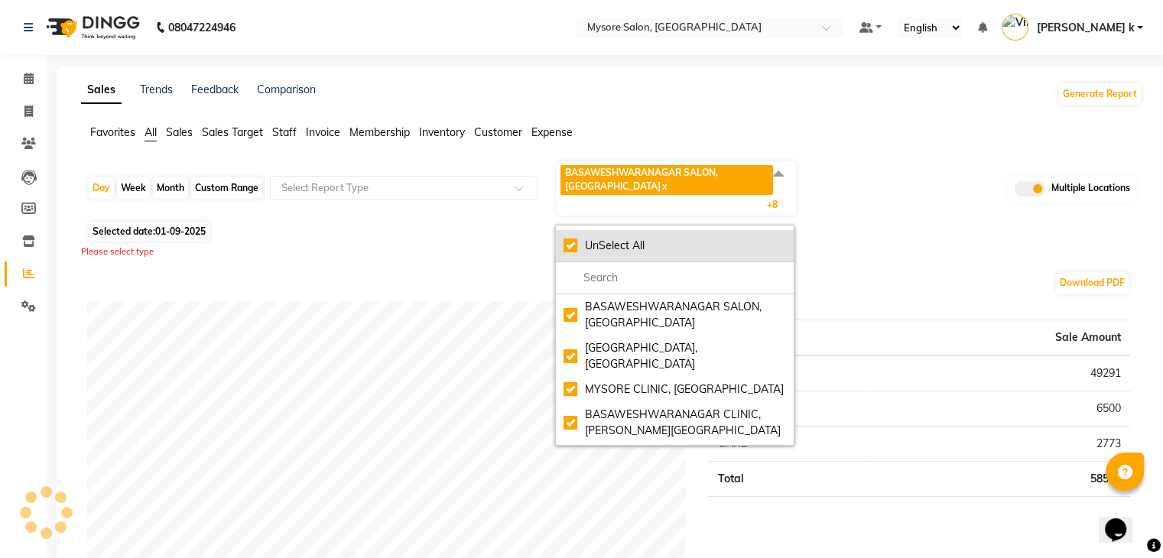
click at [575, 223] on div "Selected date: 01-09-2025" at bounding box center [615, 231] width 1056 height 16
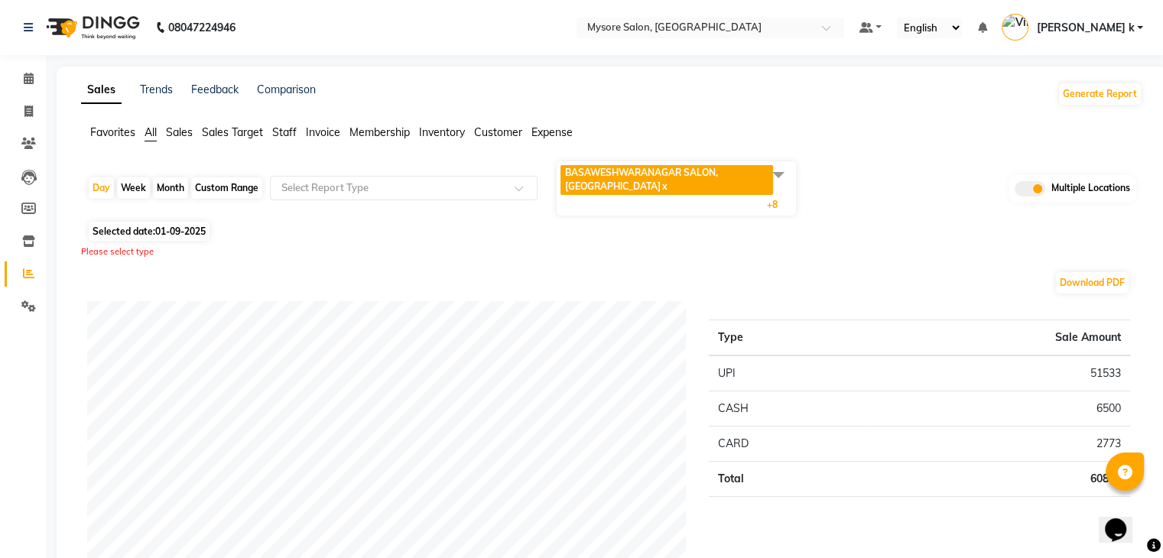
click at [791, 169] on span at bounding box center [778, 174] width 31 height 29
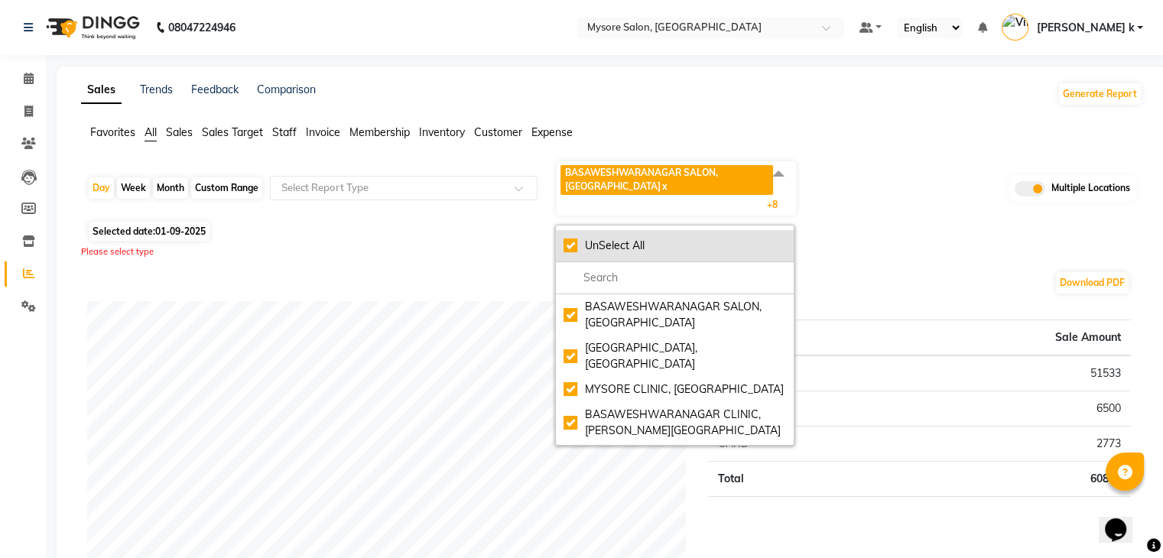
click at [566, 245] on div "UnSelect All" at bounding box center [675, 246] width 223 height 16
checkbox input "false"
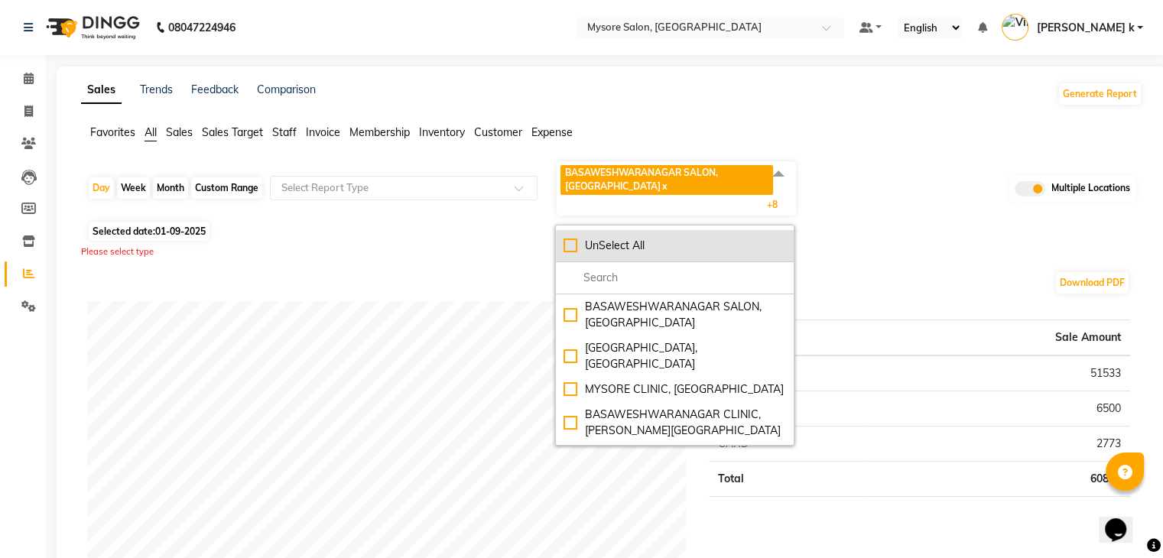
checkbox input "false"
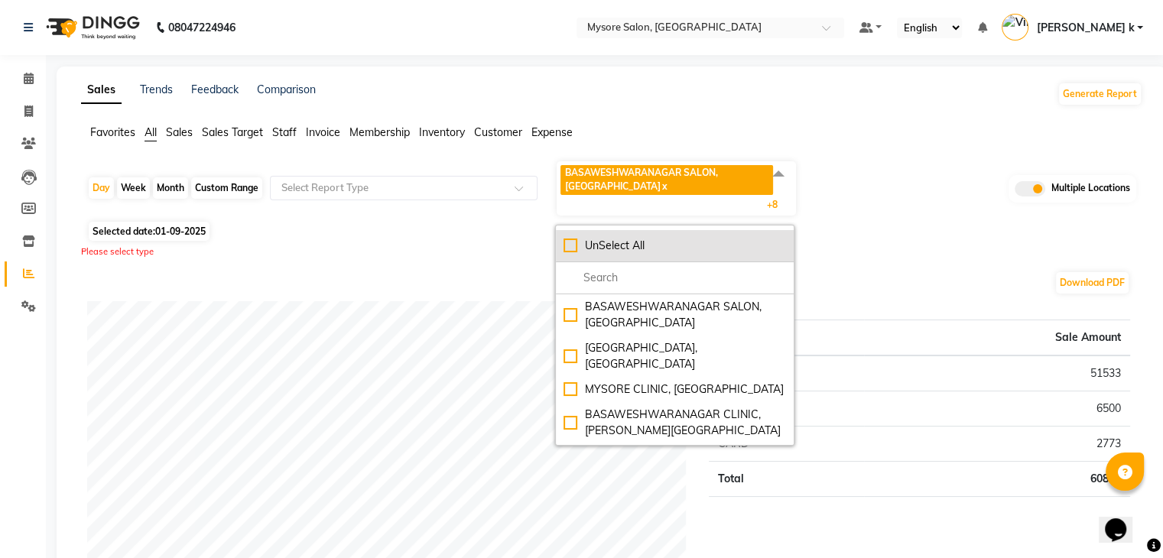
checkbox input "false"
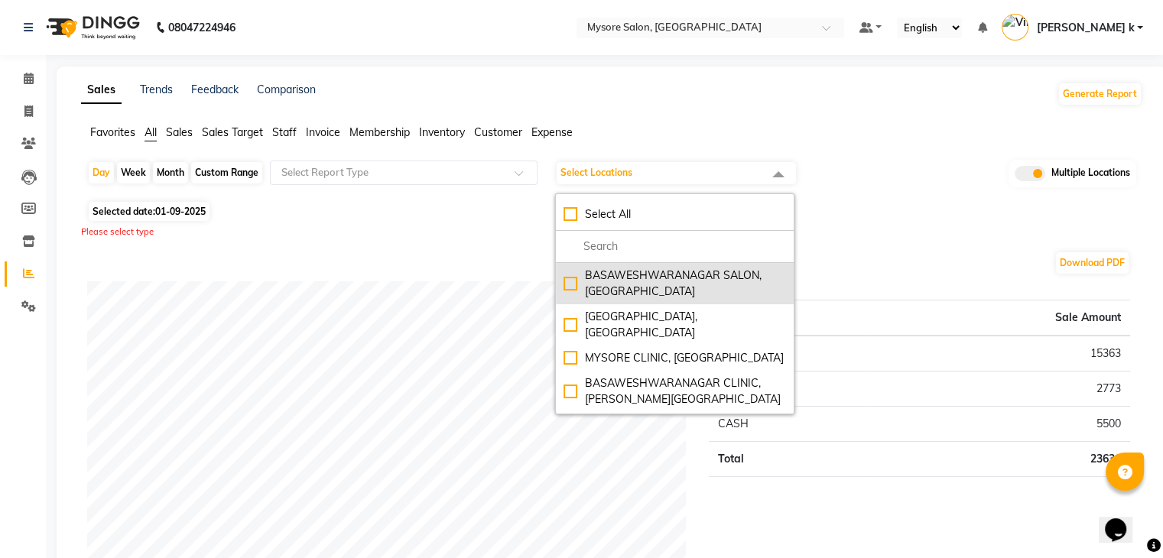
click at [567, 276] on div "BASAWESHWARANAGAR SALON, Basveshwarnagar" at bounding box center [675, 284] width 223 height 32
checkbox input "true"
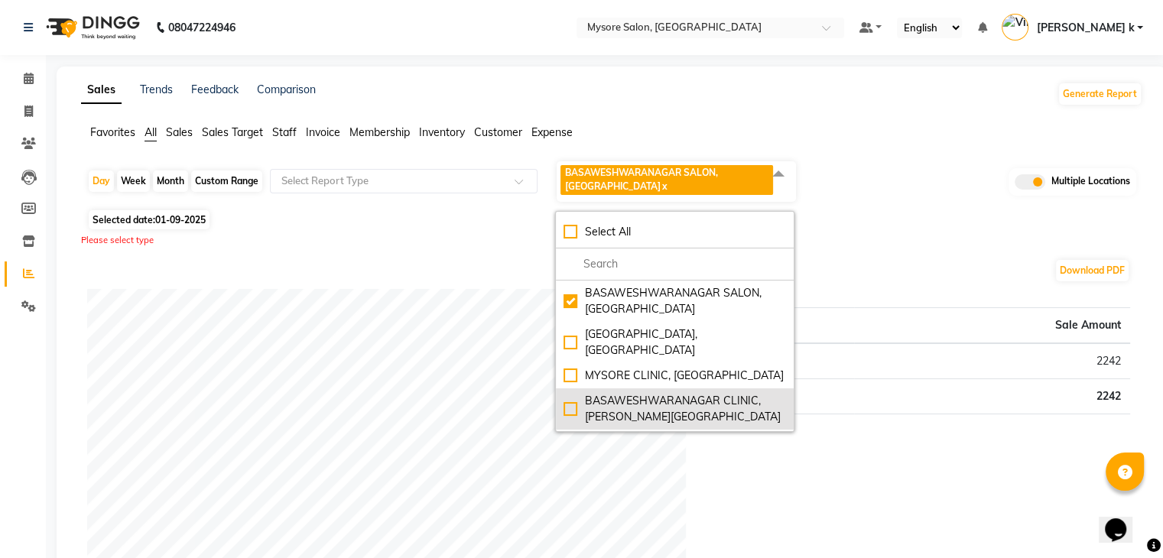
click at [571, 393] on div "BASAWESHWARANAGAR CLINIC, Basveshwar Nagar" at bounding box center [675, 409] width 223 height 32
checkbox input "true"
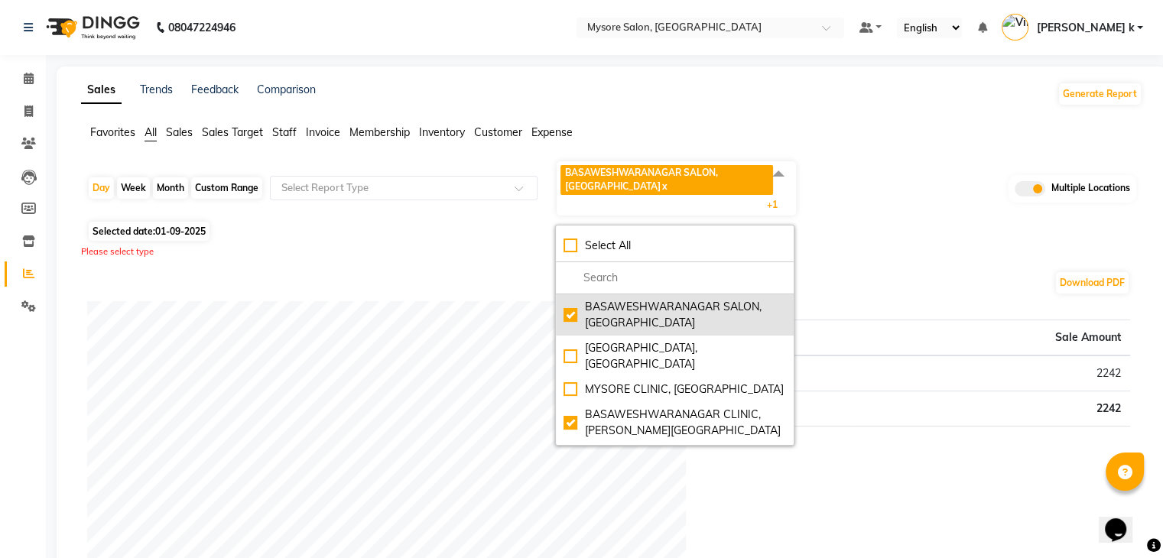
click at [569, 317] on div "BASAWESHWARANAGAR SALON, Basveshwarnagar" at bounding box center [675, 315] width 223 height 32
checkbox input "false"
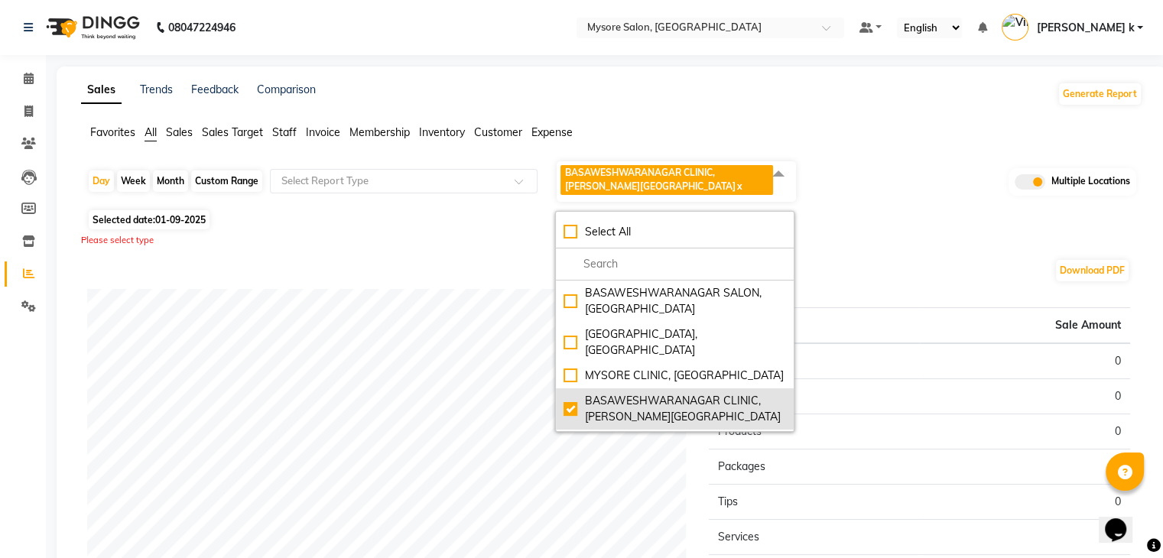
click at [577, 395] on div "BASAWESHWARANAGAR CLINIC, Basveshwar Nagar" at bounding box center [675, 409] width 223 height 32
checkbox input "false"
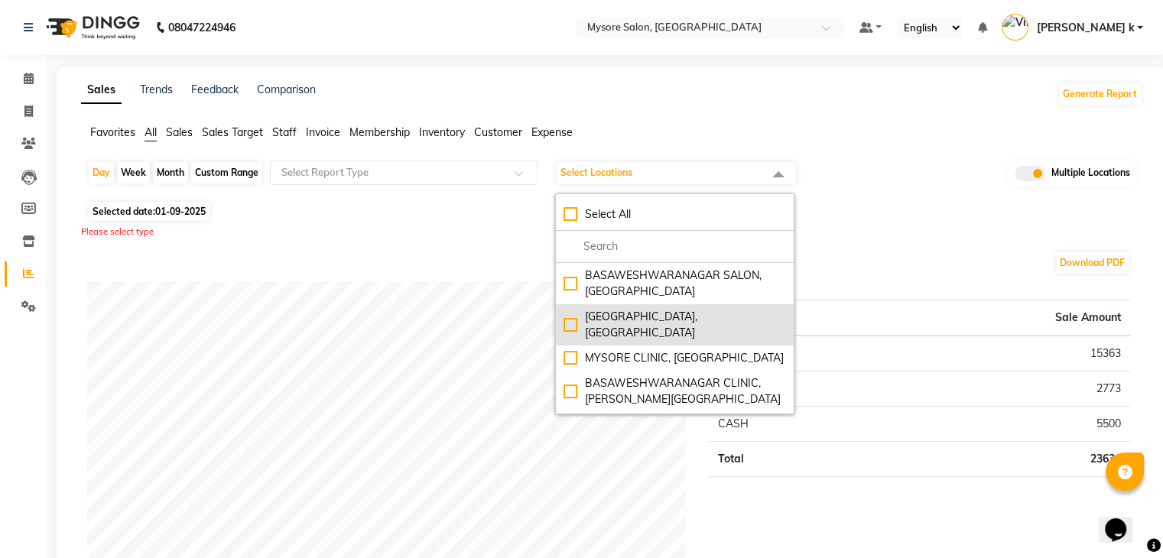
click at [578, 317] on div "JP NAGAR CLINIC, JP Nagar" at bounding box center [675, 325] width 223 height 32
checkbox input "true"
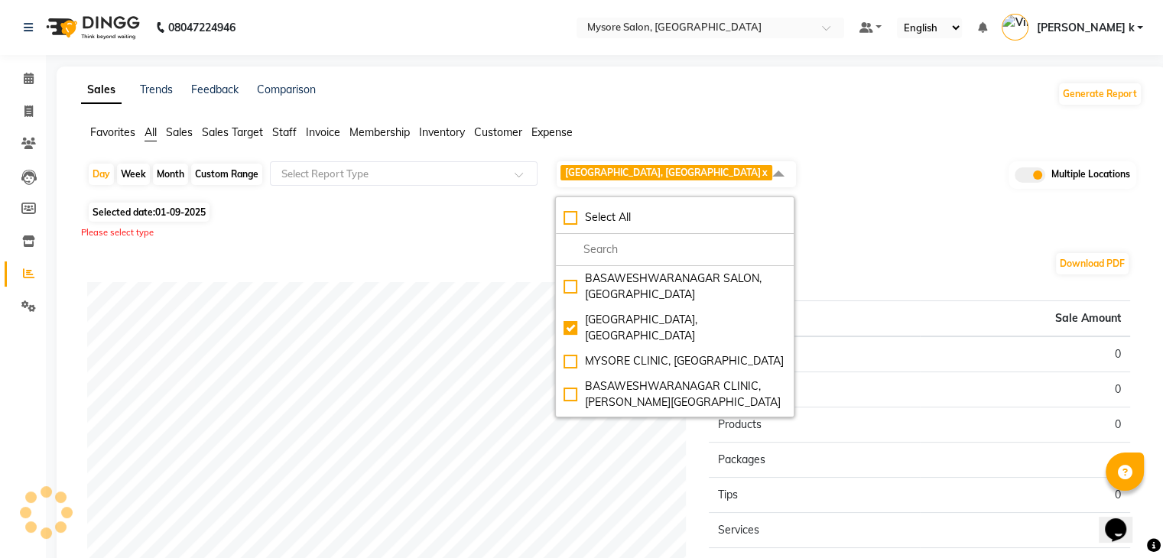
scroll to position [104, 0]
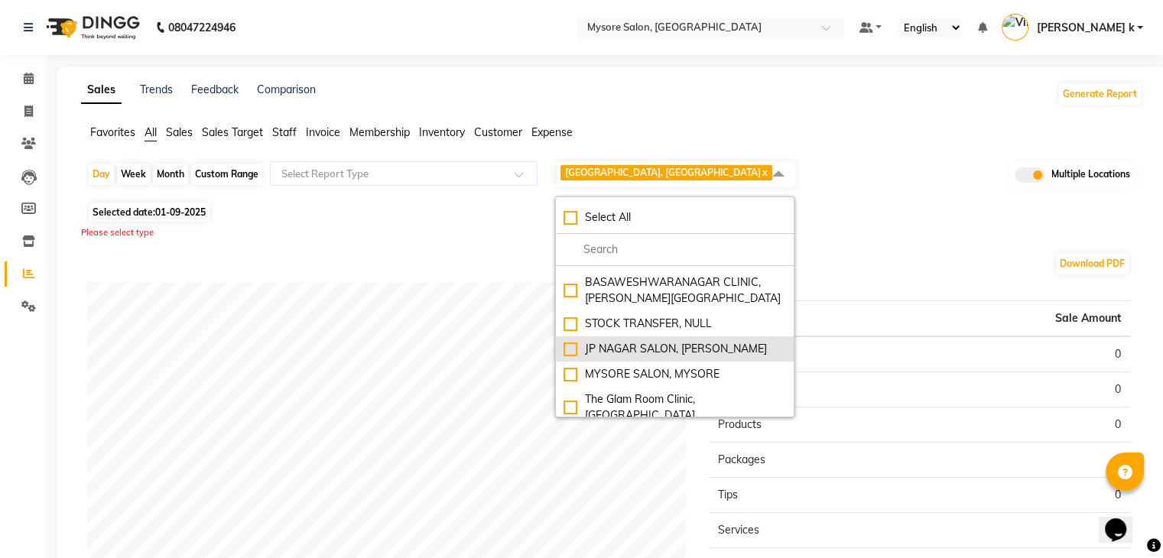
click at [574, 341] on div "JP NAGAR SALON, J. P. Nagar" at bounding box center [675, 349] width 223 height 16
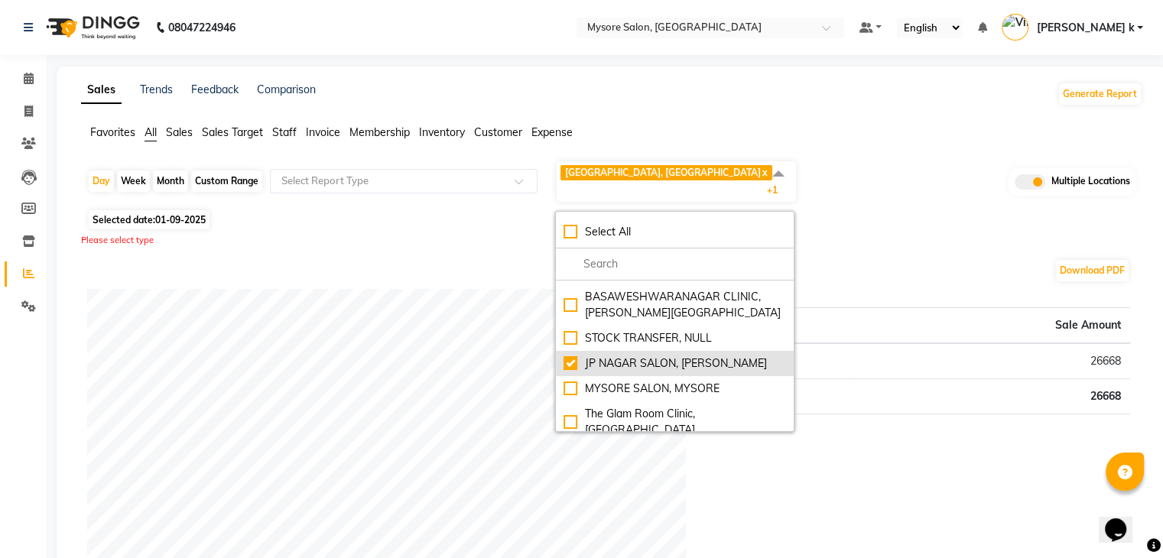
click at [569, 356] on div "JP NAGAR SALON, J. P. Nagar" at bounding box center [675, 364] width 223 height 16
checkbox input "false"
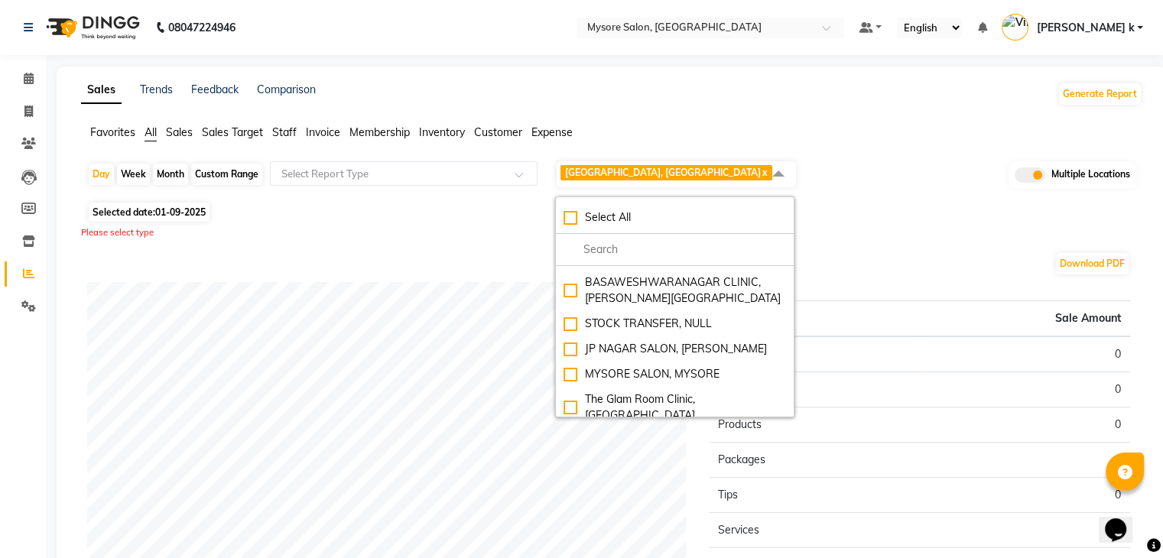
scroll to position [0, 0]
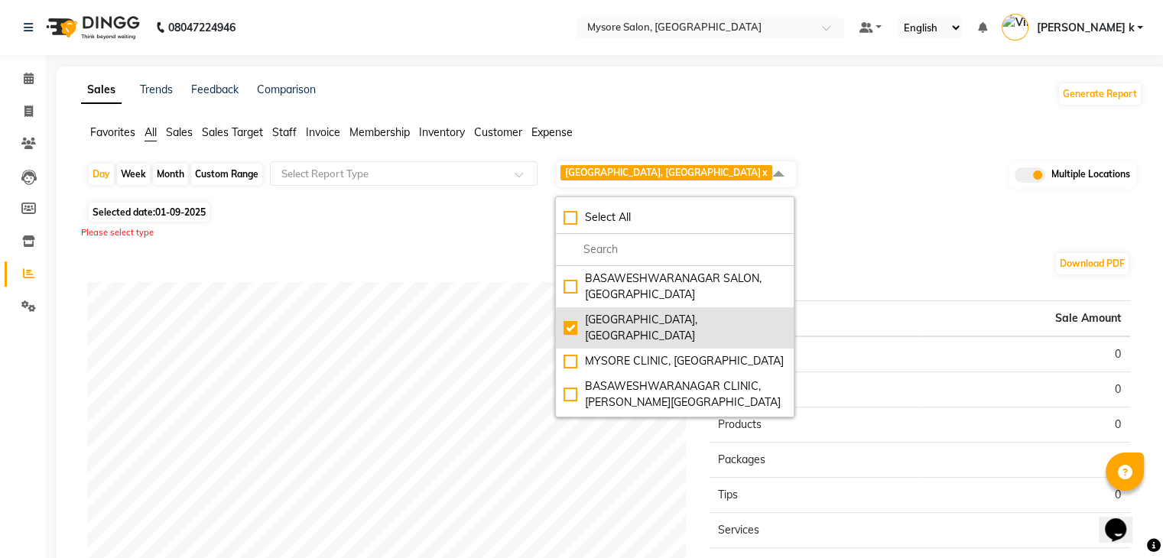
click at [568, 320] on div "JP NAGAR CLINIC, JP Nagar" at bounding box center [675, 328] width 223 height 32
checkbox input "false"
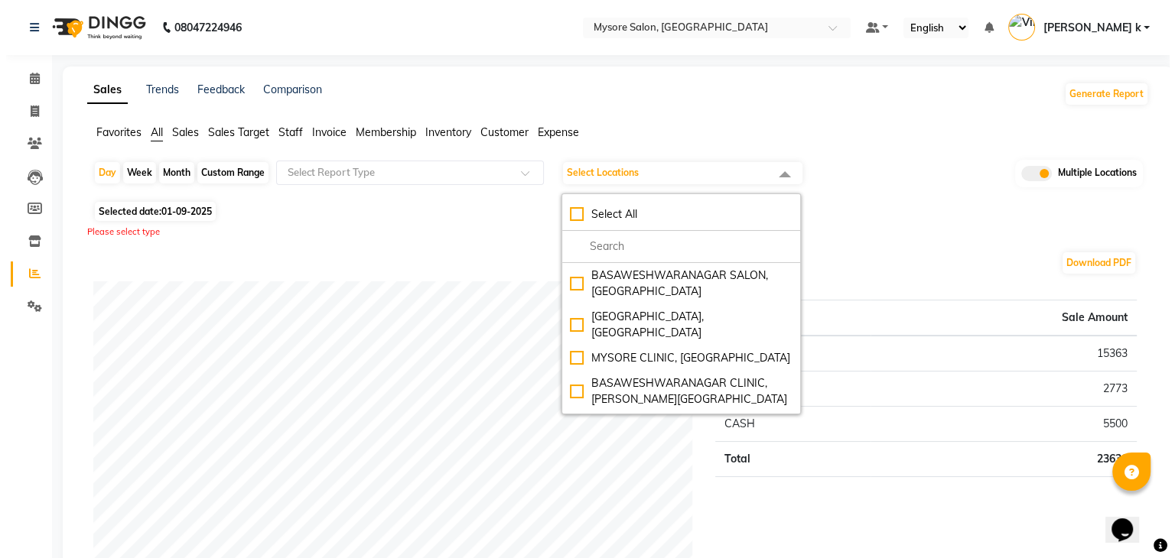
scroll to position [108, 0]
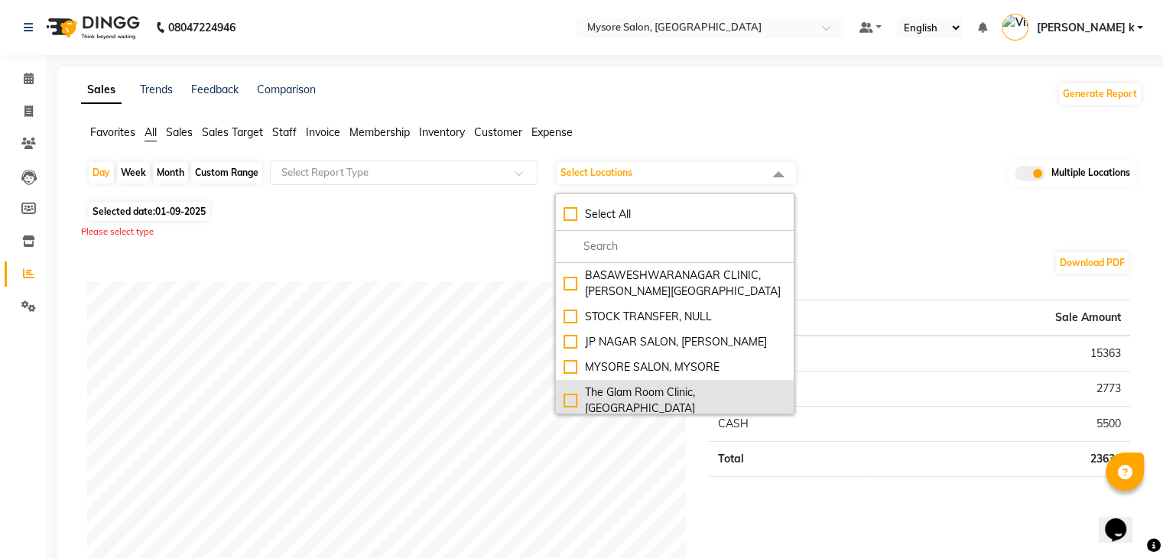
click at [571, 385] on div "The Glam Room Clinic, Hyderabad" at bounding box center [675, 401] width 223 height 32
checkbox input "true"
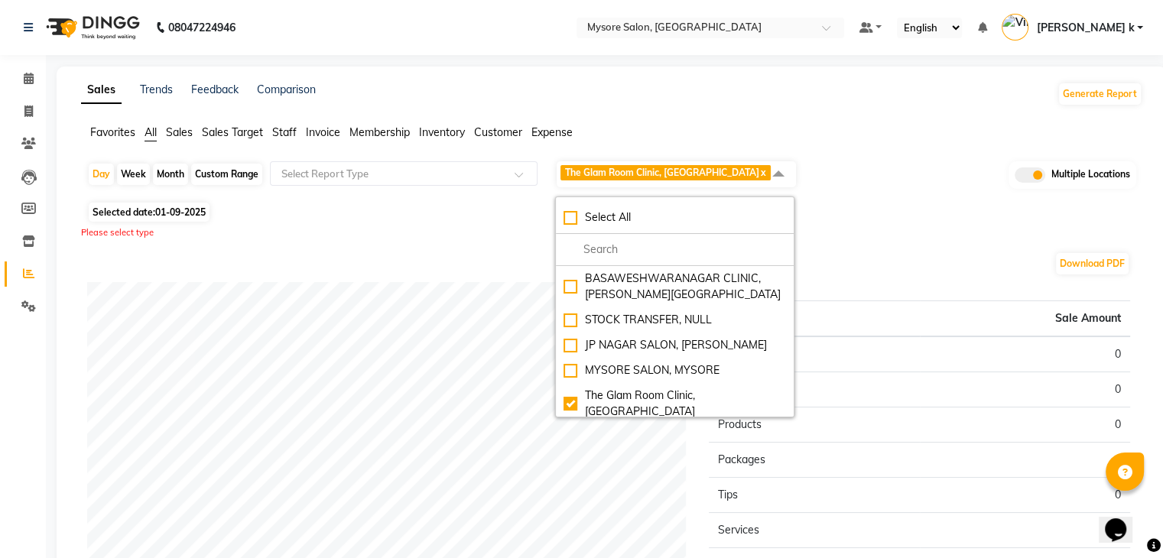
click at [572, 429] on div "The [GEOGRAPHIC_DATA], [GEOGRAPHIC_DATA]" at bounding box center [675, 445] width 223 height 32
checkbox input "true"
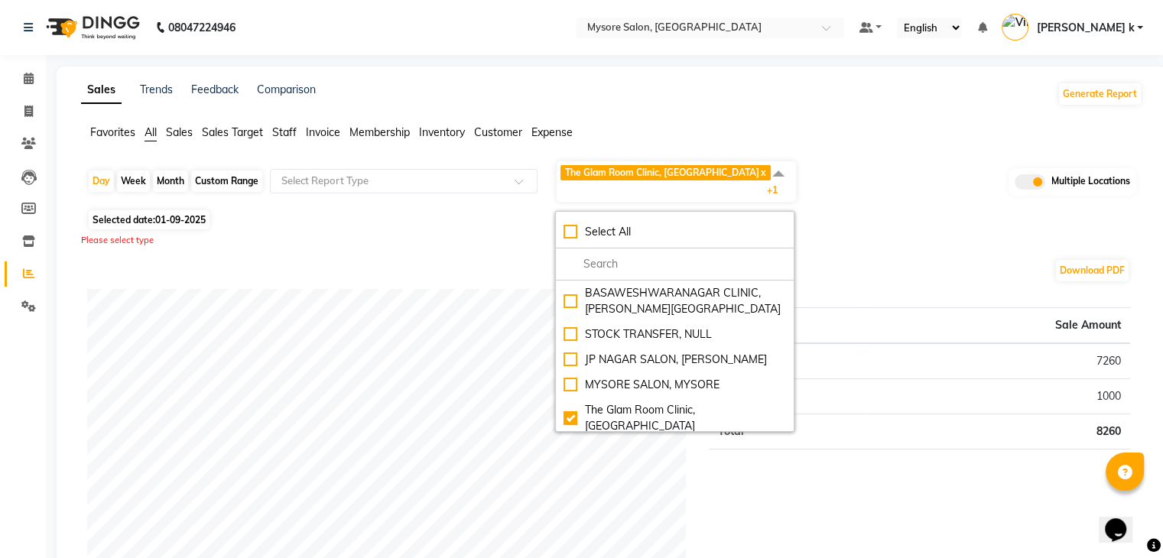
click at [936, 234] on div "Please select type" at bounding box center [612, 240] width 1062 height 13
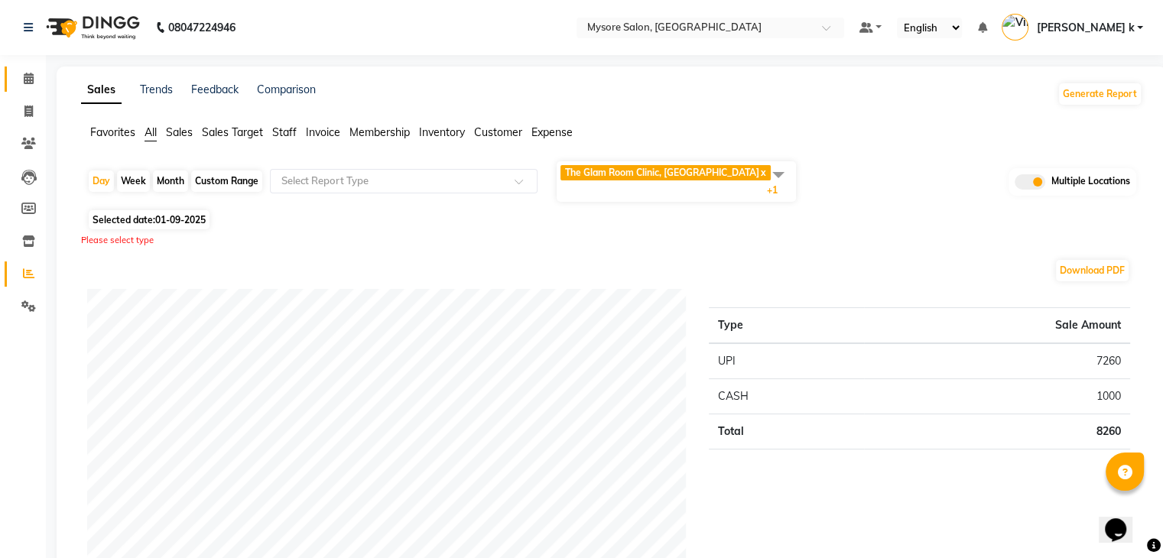
click at [38, 81] on span at bounding box center [28, 79] width 27 height 18
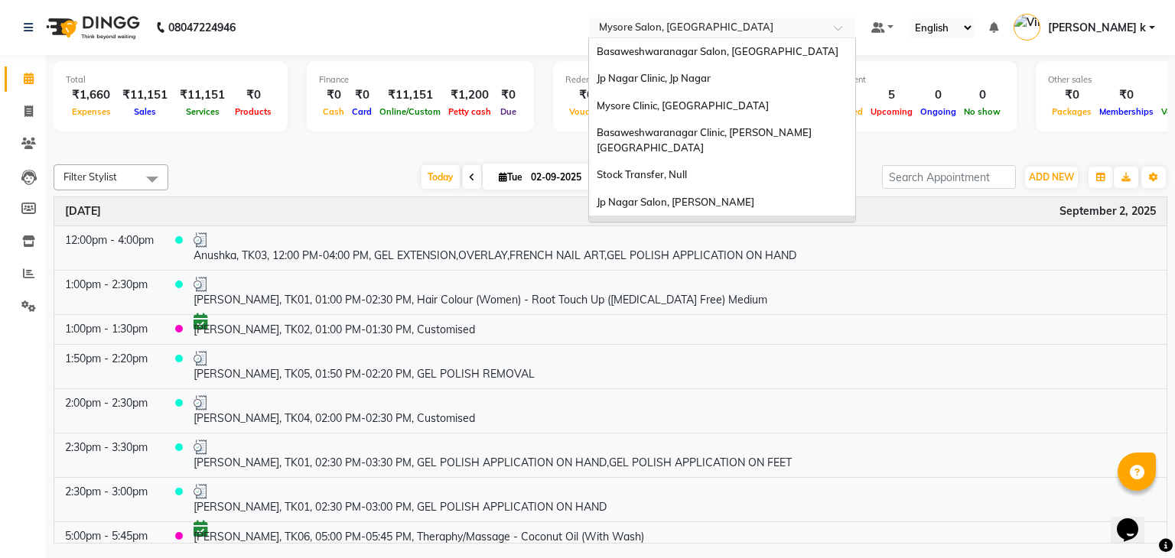
click at [771, 31] on input "text" at bounding box center [707, 28] width 222 height 15
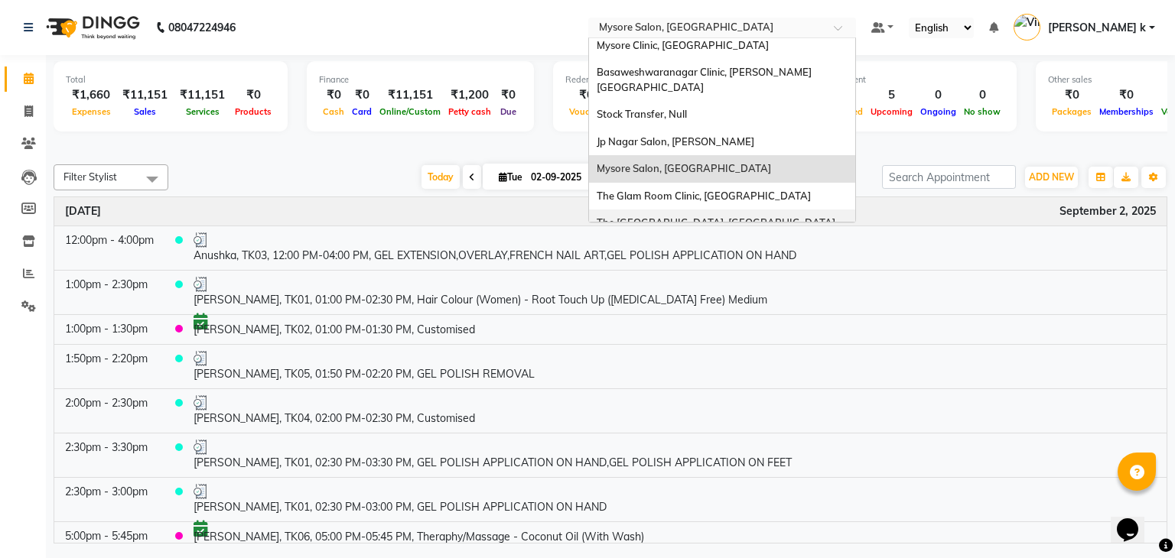
click at [795, 218] on div "The [GEOGRAPHIC_DATA], [GEOGRAPHIC_DATA]" at bounding box center [722, 224] width 266 height 28
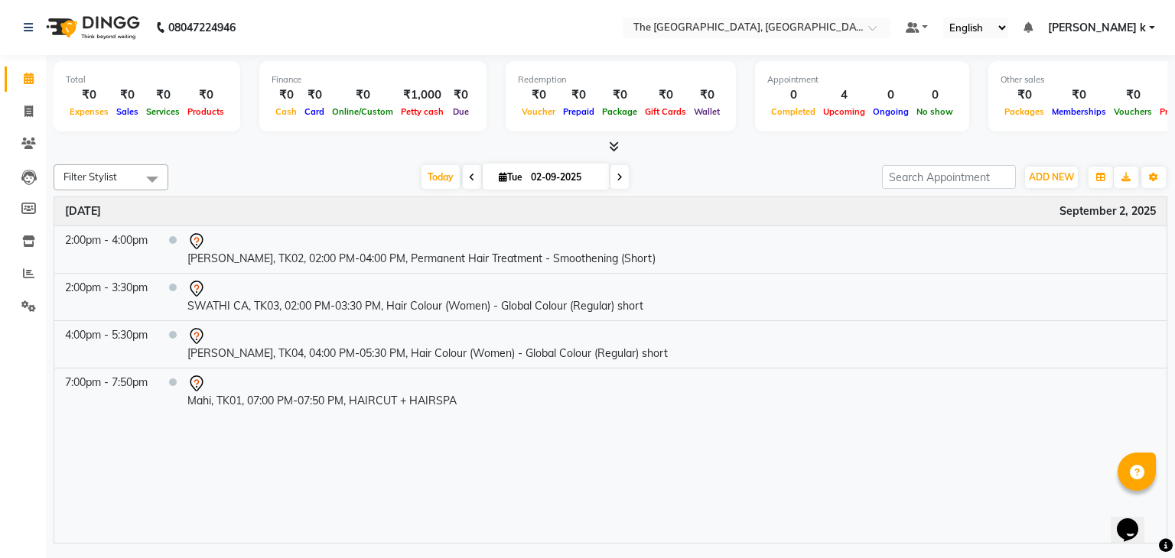
click at [578, 8] on nav "08047224946 Select Location × The Glam Room Salon, [GEOGRAPHIC_DATA] Default Pa…" at bounding box center [587, 27] width 1175 height 55
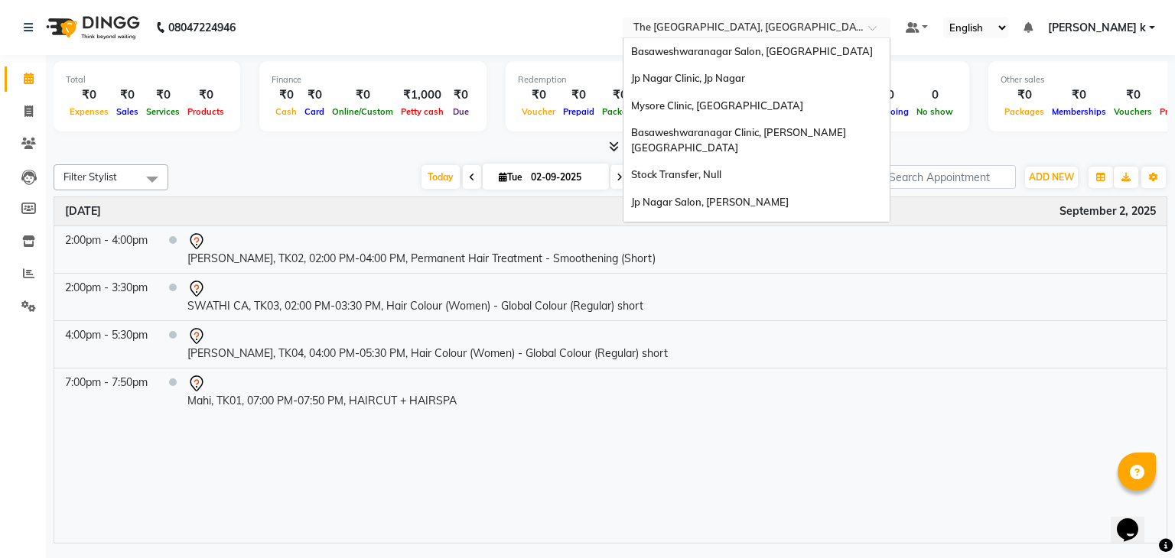
click at [769, 32] on input "text" at bounding box center [741, 28] width 222 height 15
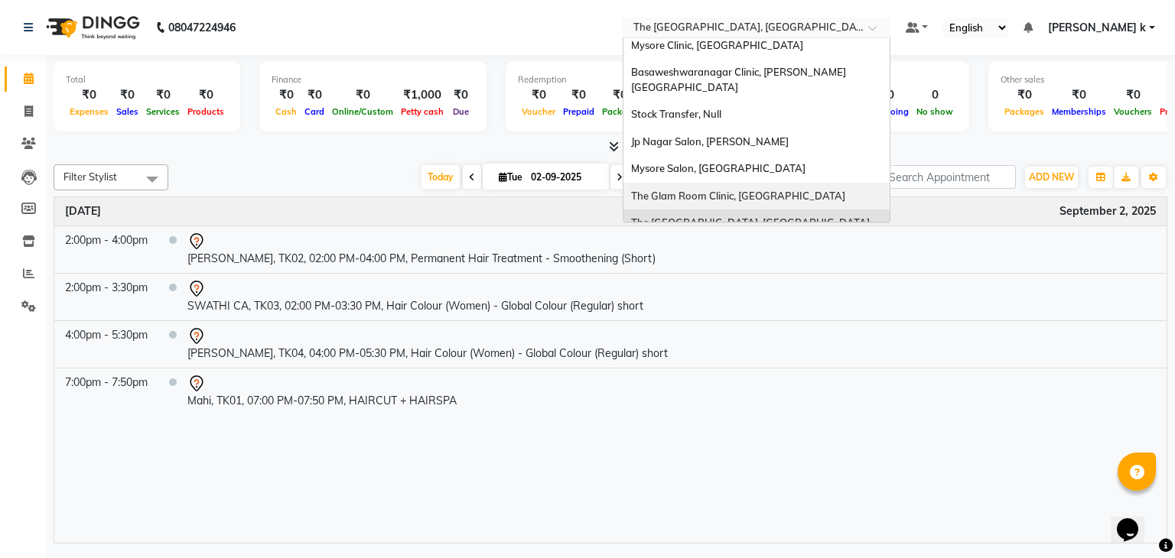
click at [766, 183] on div "The Glam Room Clinic, [GEOGRAPHIC_DATA]" at bounding box center [756, 197] width 266 height 28
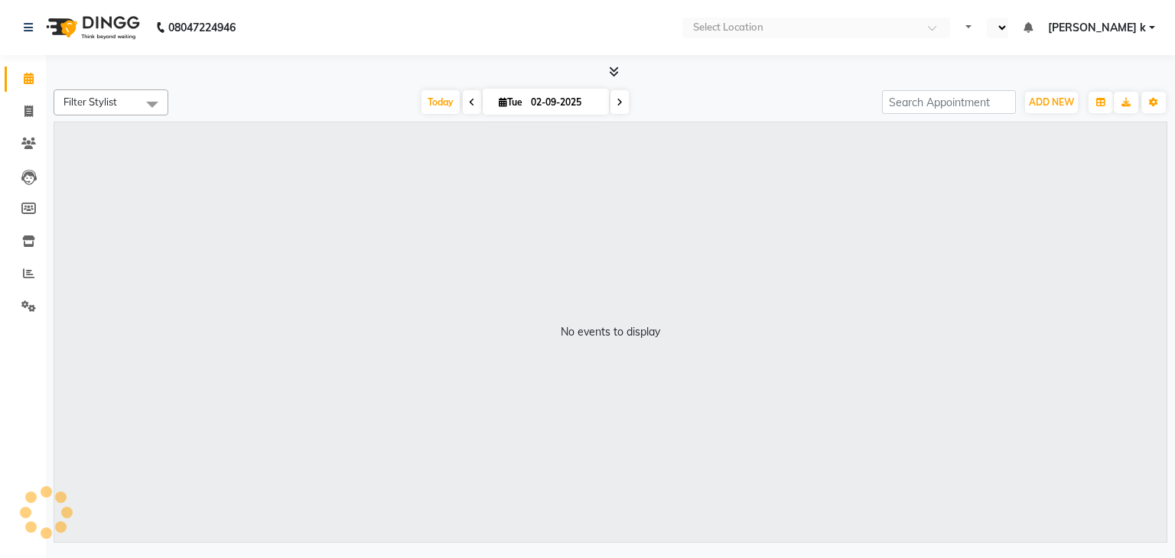
select select "en"
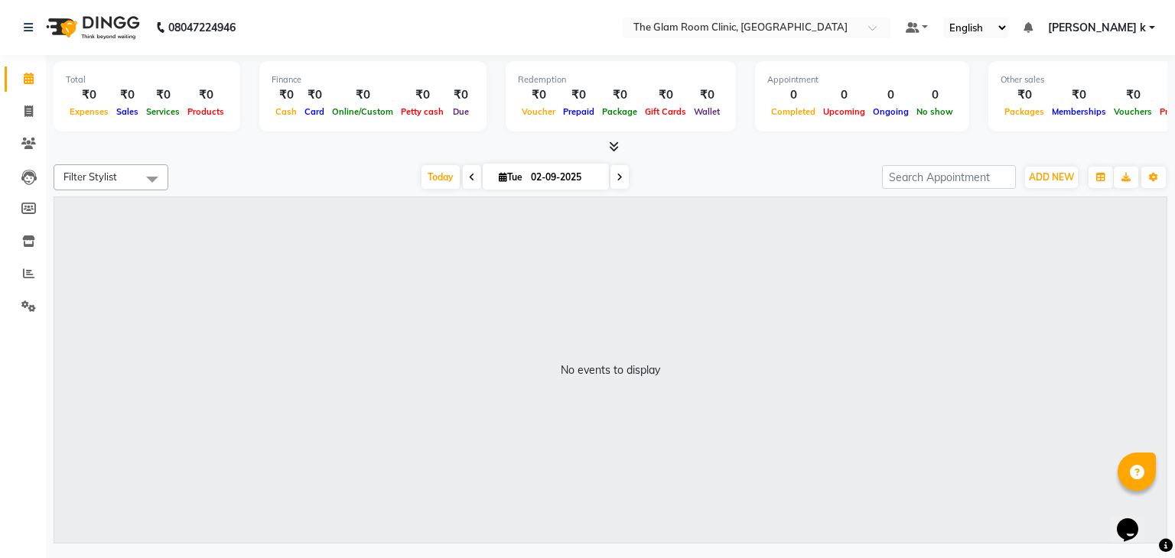
click at [458, 55] on div "Total ₹0 Expenses ₹0 Sales ₹0 Services ₹0 Products Finance ₹0 Cash ₹0 Card ₹0 O…" at bounding box center [611, 105] width 1114 height 100
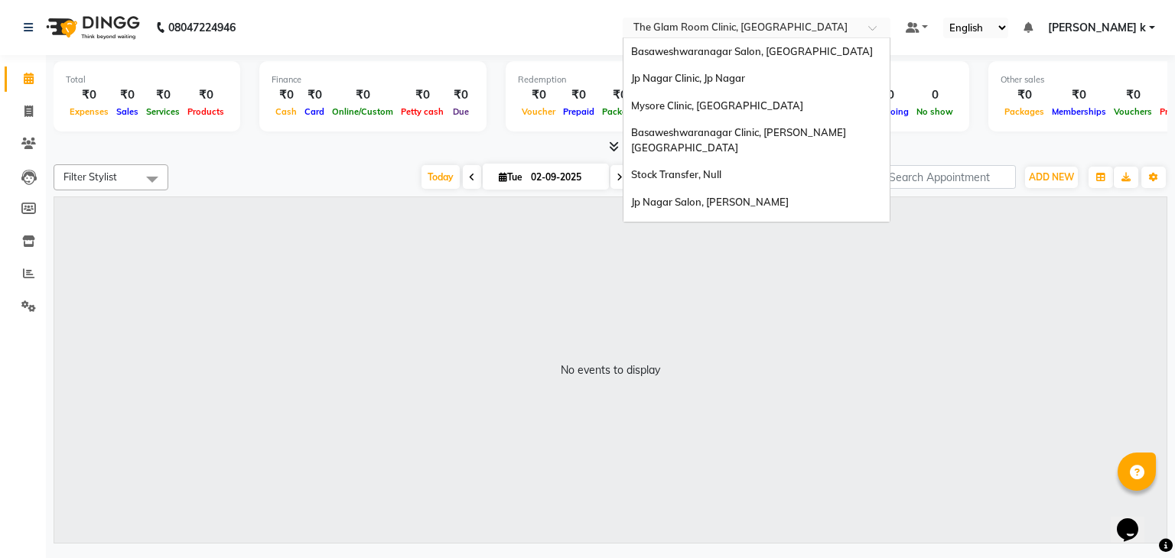
click at [820, 20] on div "× The [GEOGRAPHIC_DATA], [GEOGRAPHIC_DATA]" at bounding box center [740, 27] width 214 height 15
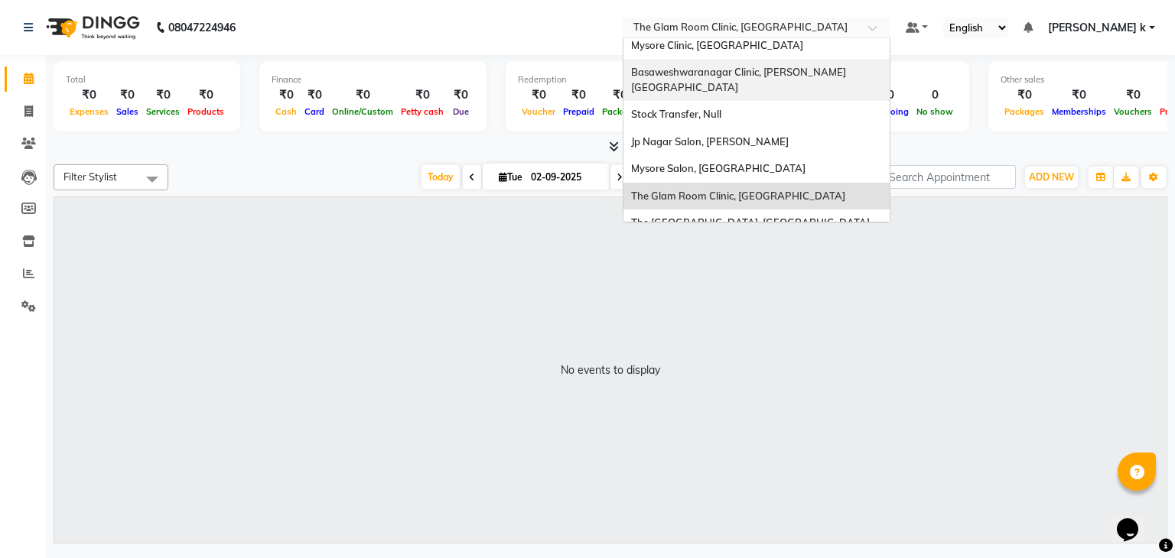
click at [801, 77] on span "Basaweshwaranagar Clinic, [PERSON_NAME][GEOGRAPHIC_DATA]" at bounding box center [738, 80] width 215 height 28
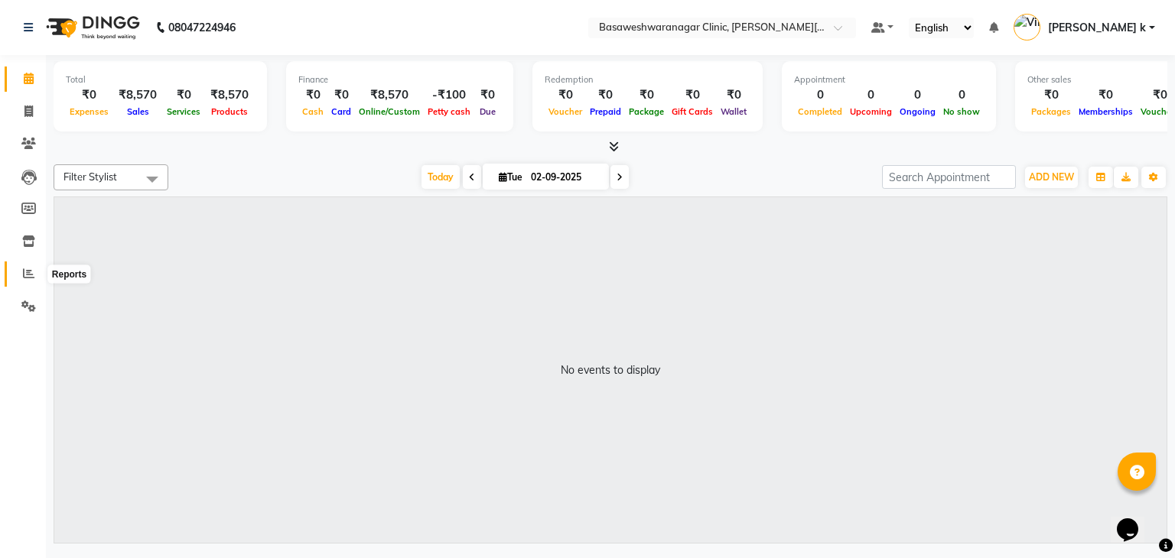
click at [23, 270] on icon at bounding box center [28, 273] width 11 height 11
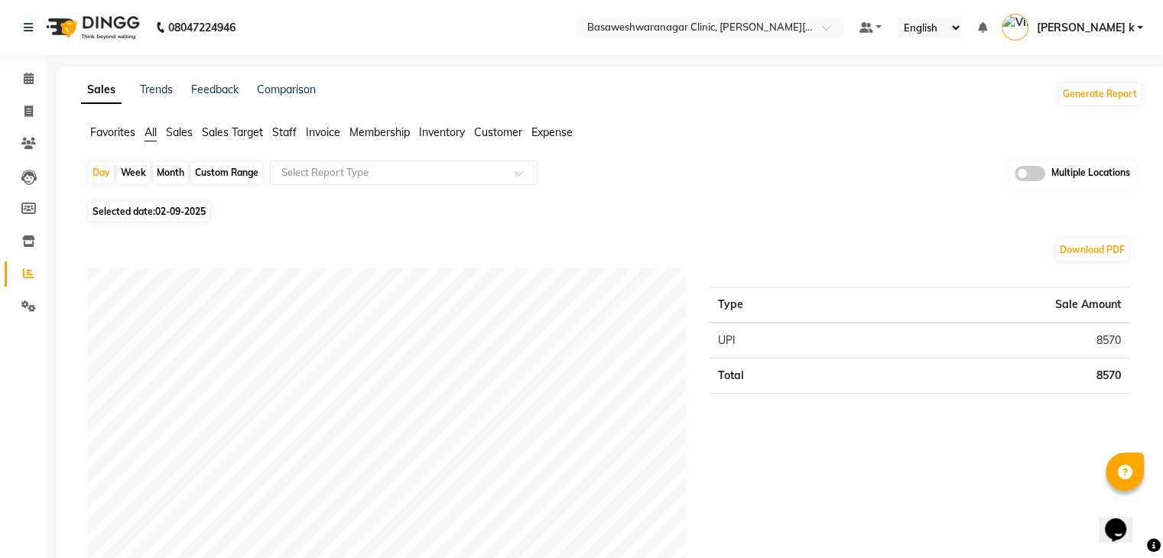
click at [288, 136] on span "Staff" at bounding box center [284, 132] width 24 height 14
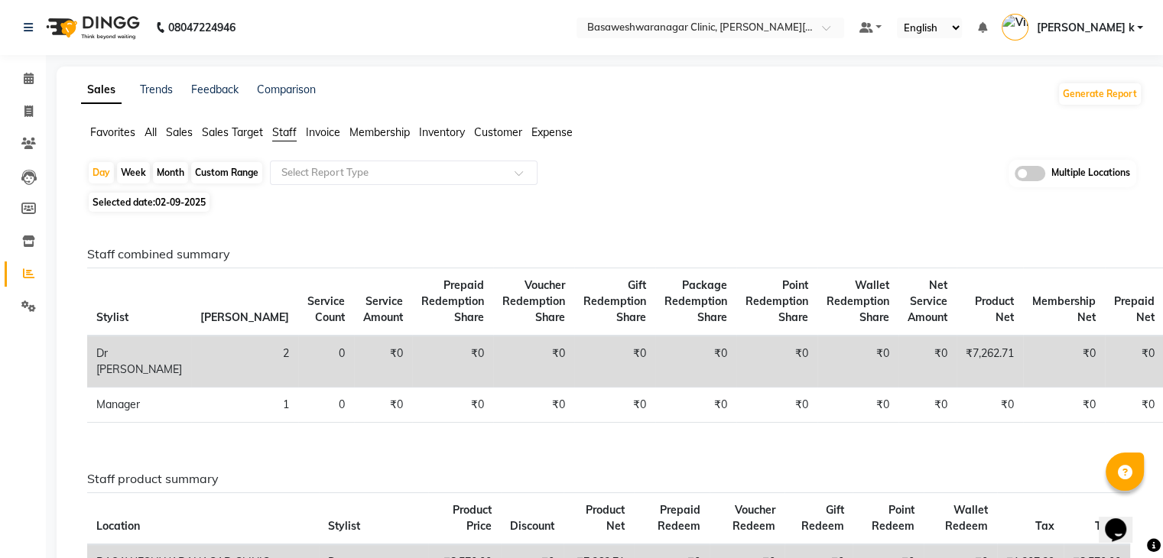
click at [113, 205] on span "Selected date: [DATE]" at bounding box center [149, 202] width 121 height 19
select select "9"
select select "2025"
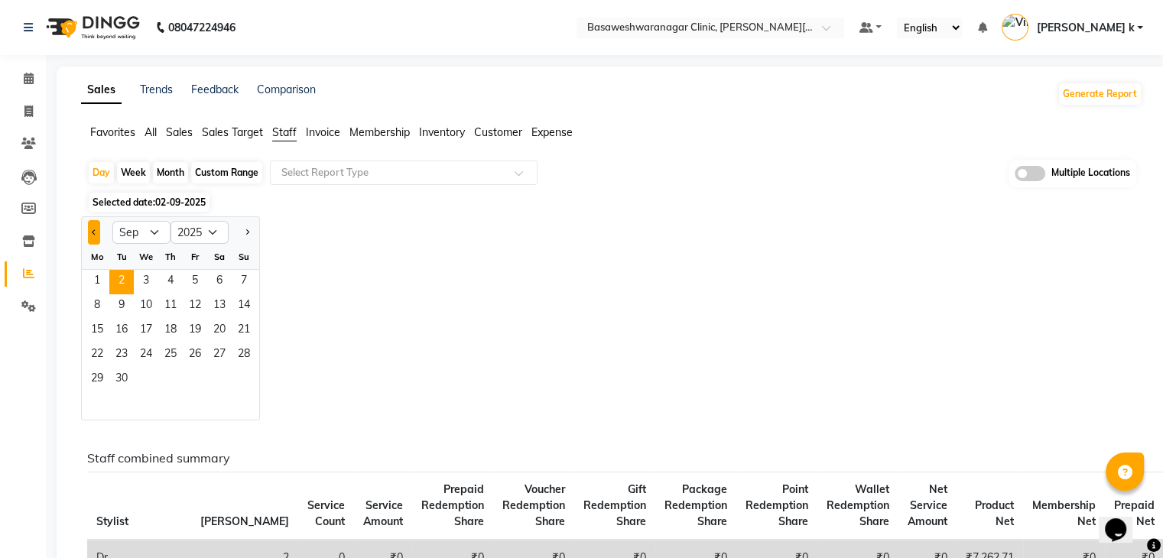
click at [95, 232] on span "Previous month" at bounding box center [94, 231] width 5 height 5
select select "8"
click at [223, 376] on span "30" at bounding box center [219, 380] width 24 height 24
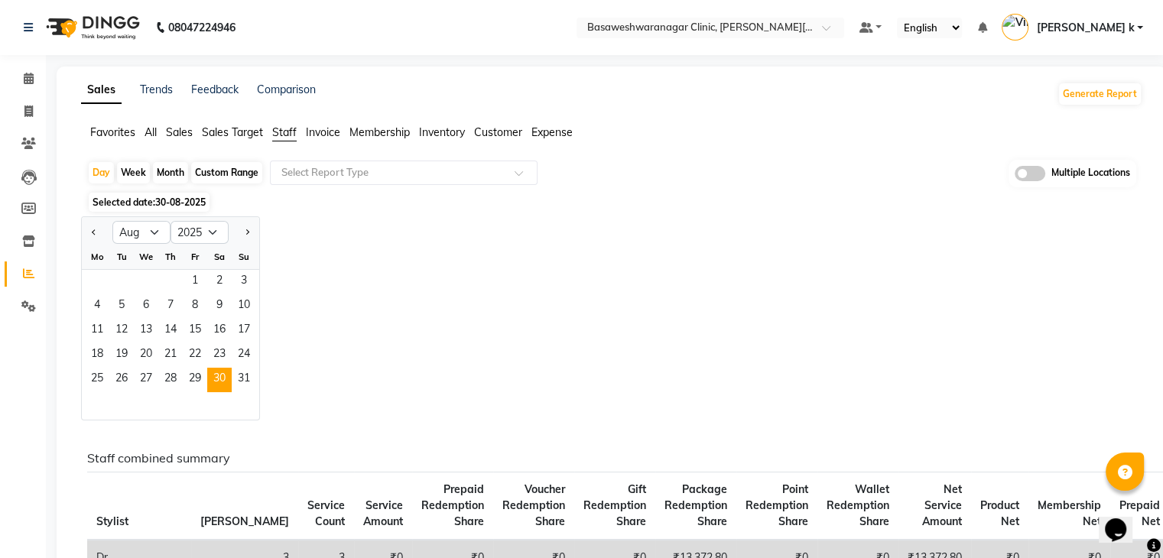
click at [658, 229] on div "Jan Feb Mar Apr May Jun [DATE] Aug Sep Oct Nov [DATE] 2016 2017 2018 2019 2020 …" at bounding box center [612, 318] width 1062 height 204
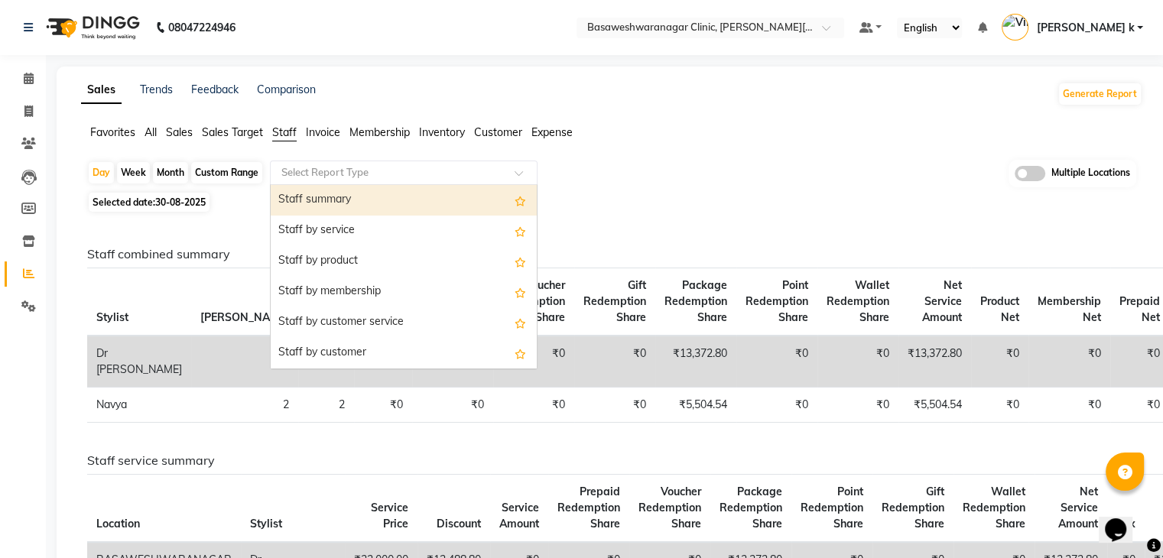
click at [321, 165] on input "text" at bounding box center [388, 172] width 220 height 15
click at [350, 196] on div "Staff summary" at bounding box center [404, 200] width 266 height 31
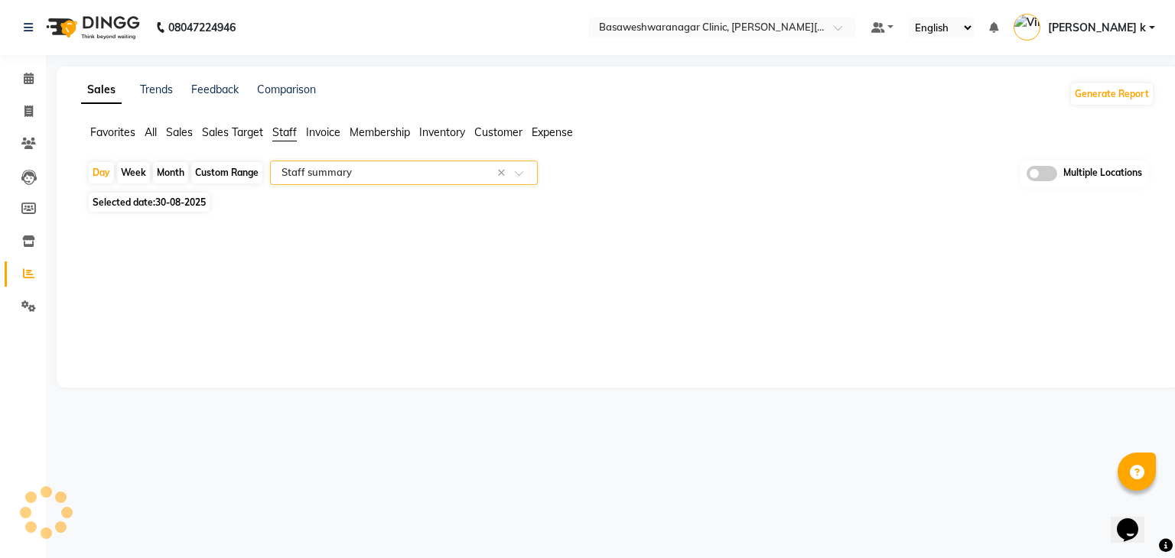
select select "full_report"
select select "csv"
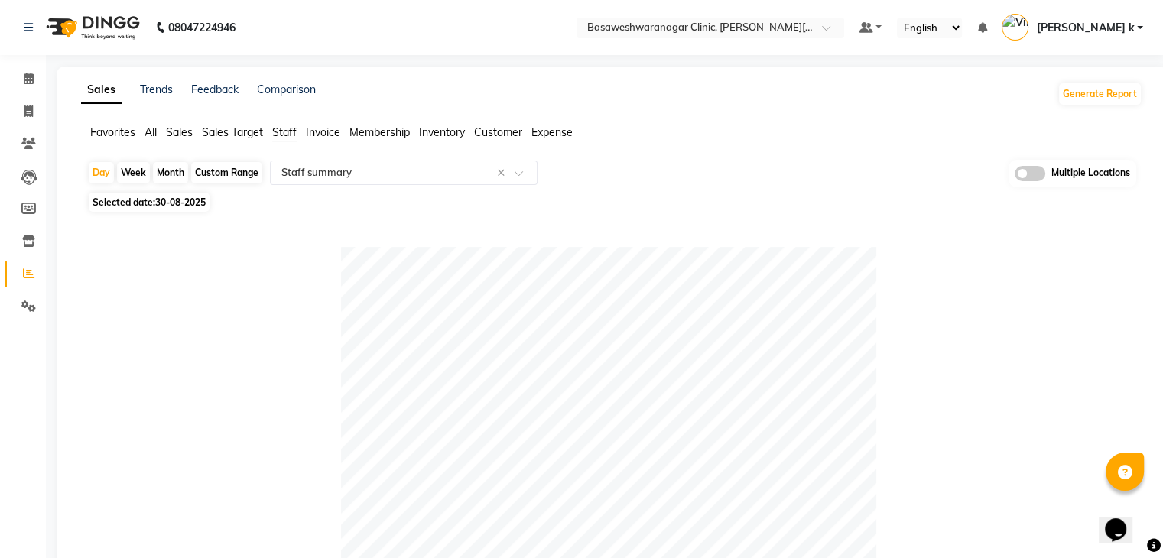
click at [152, 135] on span "All" at bounding box center [151, 132] width 12 height 14
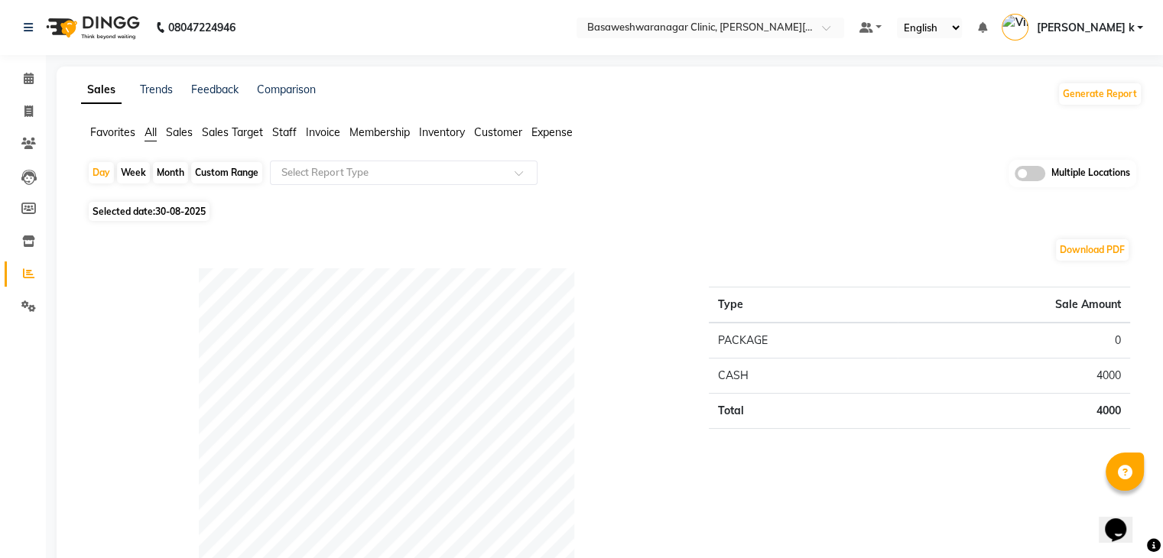
click at [841, 174] on div "Day Week Month Custom Range Select Report Type Multiple Locations" at bounding box center [611, 178] width 1049 height 37
click at [32, 75] on icon at bounding box center [29, 78] width 10 height 11
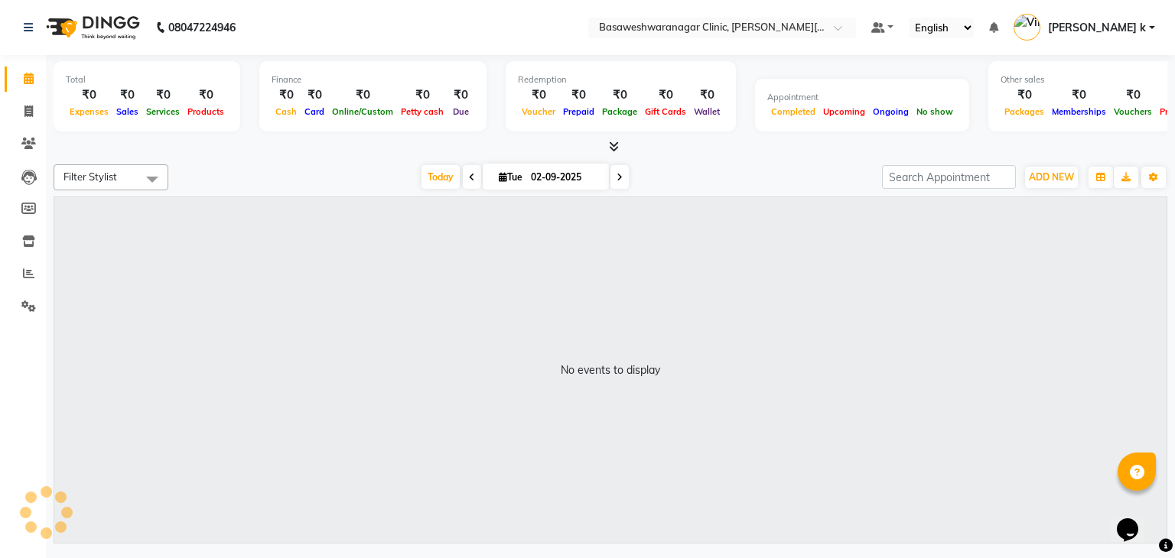
click at [569, 39] on nav "08047224946 Select Location × [GEOGRAPHIC_DATA], [PERSON_NAME] Nagar Default Pa…" at bounding box center [587, 27] width 1175 height 55
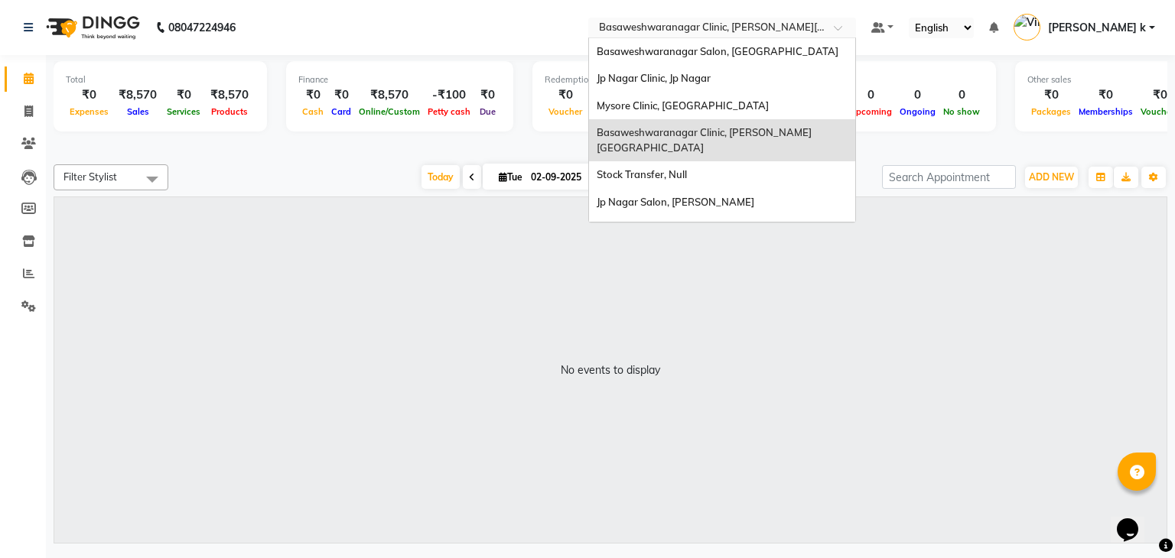
click at [763, 23] on input "text" at bounding box center [707, 28] width 222 height 15
click at [729, 161] on div "Stock Transfer, Null" at bounding box center [722, 175] width 266 height 28
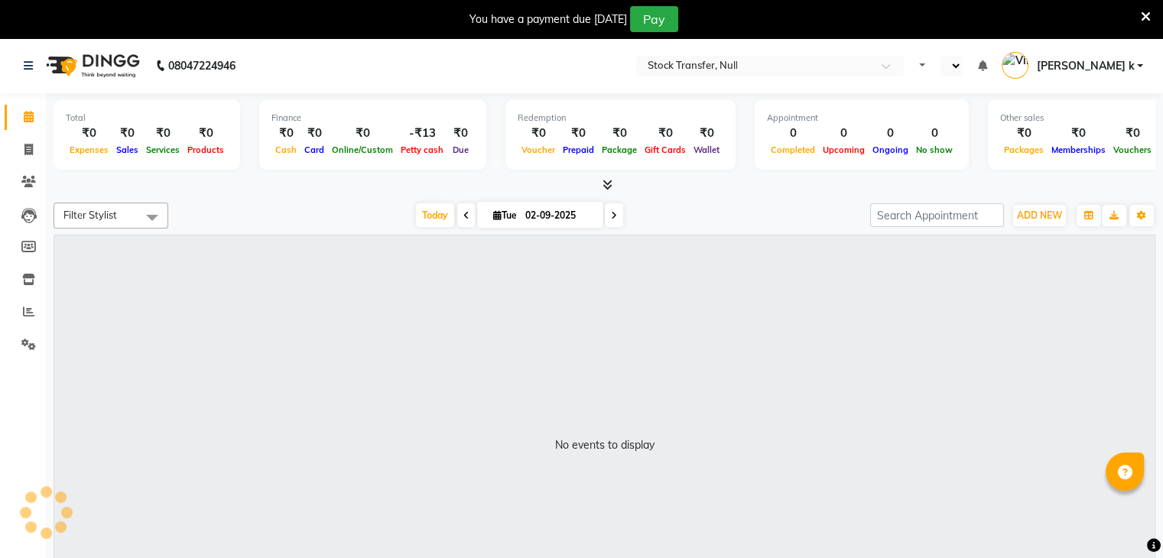
select select "en"
click at [446, 80] on nav "08047224946 Select Location × Stock Transfer, Null Default Panel My Panel Engli…" at bounding box center [581, 65] width 1163 height 55
click at [373, 67] on nav "08047224946 Select Location × Stock Transfer, Null Default Panel My Panel Engli…" at bounding box center [581, 65] width 1163 height 55
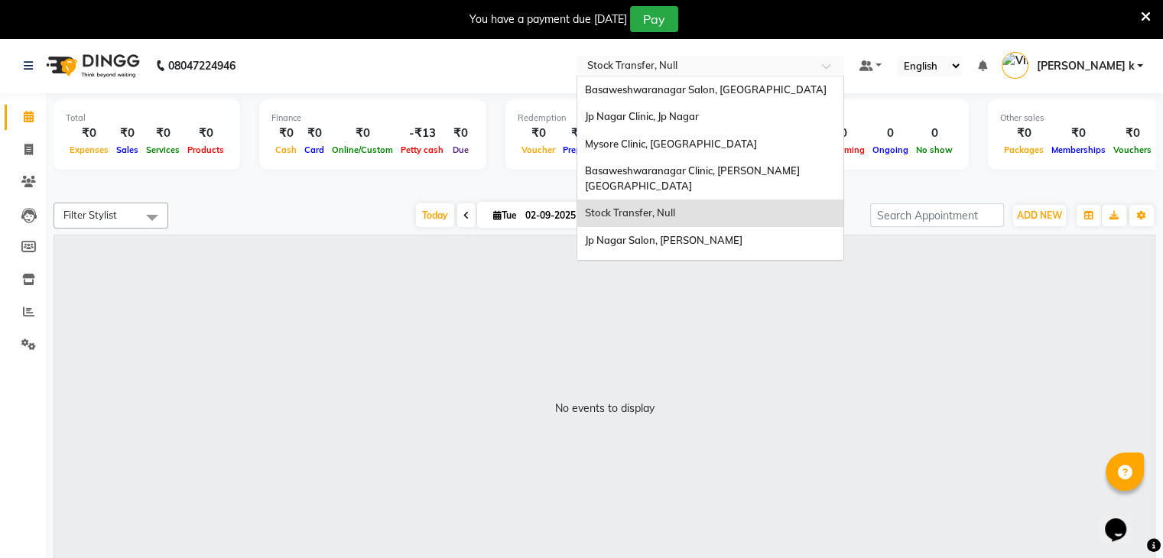
click at [806, 60] on input "text" at bounding box center [695, 67] width 222 height 15
click at [771, 78] on div "Basaweshwaranagar Salon, [GEOGRAPHIC_DATA]" at bounding box center [710, 90] width 266 height 28
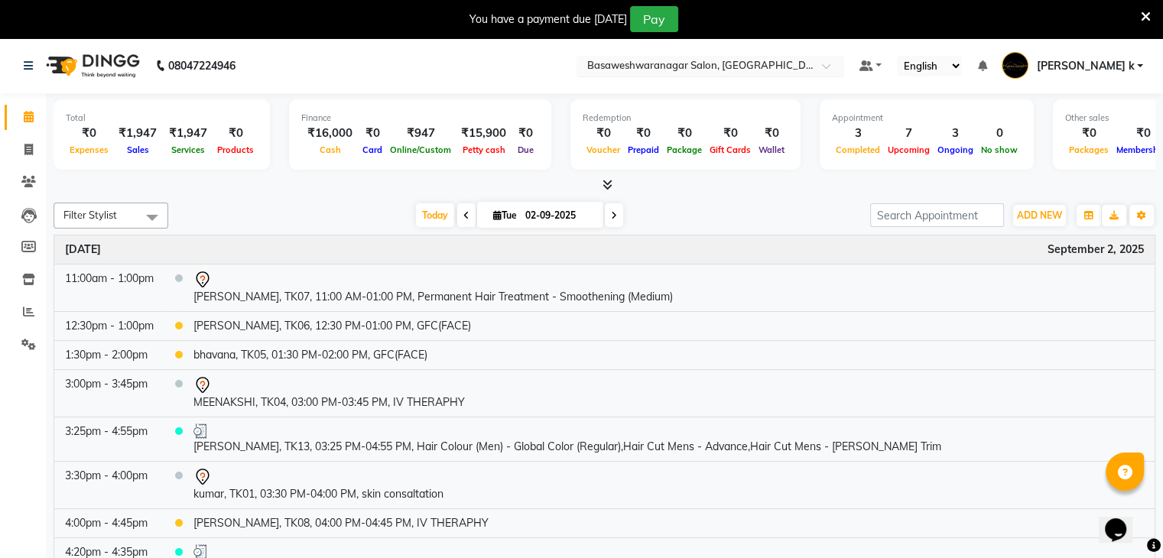
click at [792, 68] on input "text" at bounding box center [695, 67] width 222 height 15
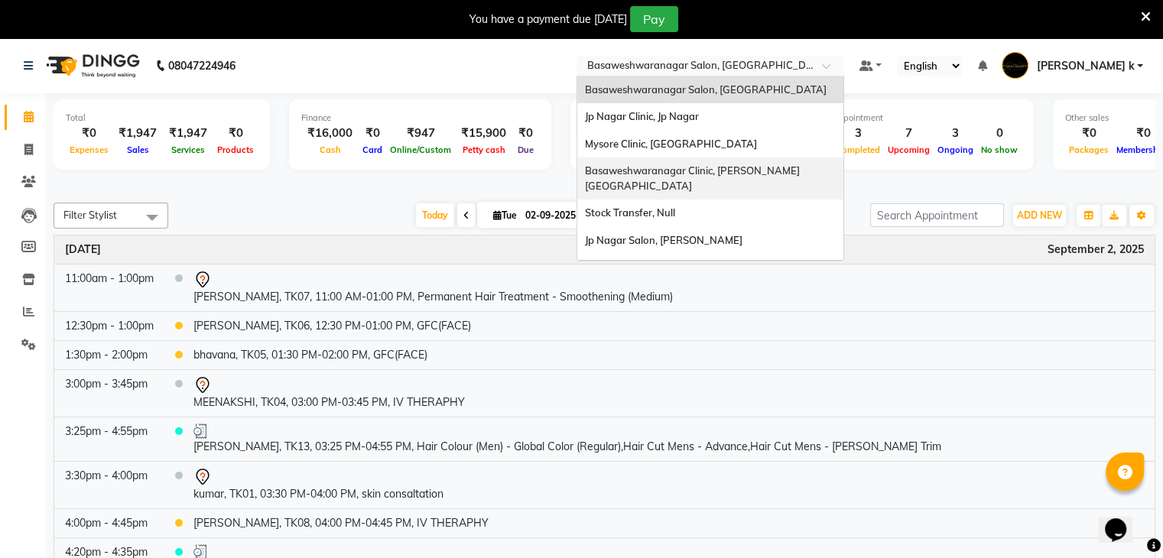
click at [788, 174] on span "Basaweshwaranagar Clinic, [PERSON_NAME][GEOGRAPHIC_DATA]" at bounding box center [692, 178] width 215 height 28
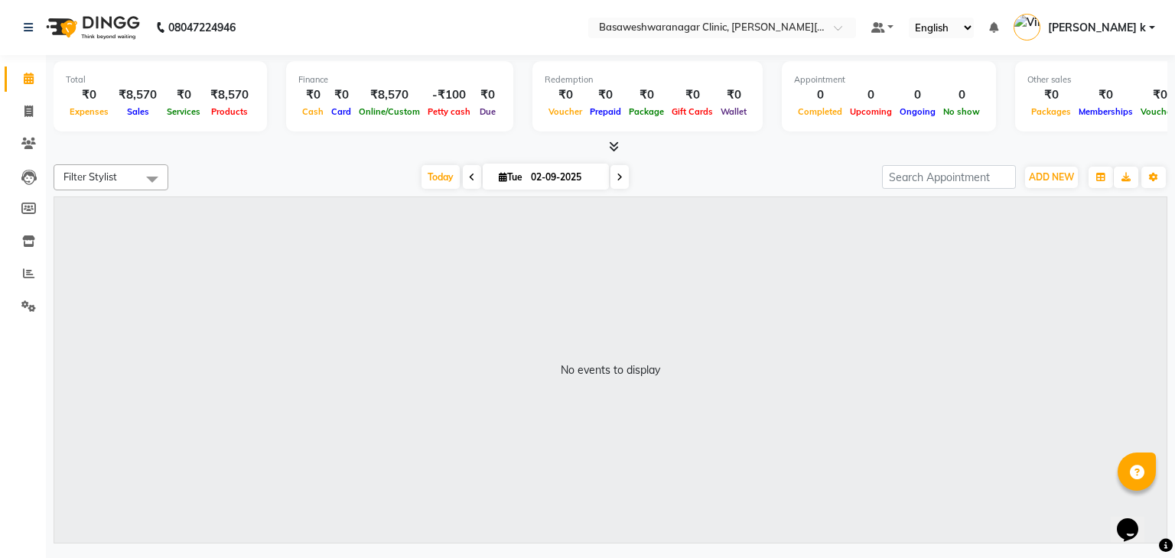
click at [292, 181] on div "[DATE] [DATE]" at bounding box center [525, 177] width 698 height 23
click at [31, 270] on icon at bounding box center [28, 273] width 11 height 11
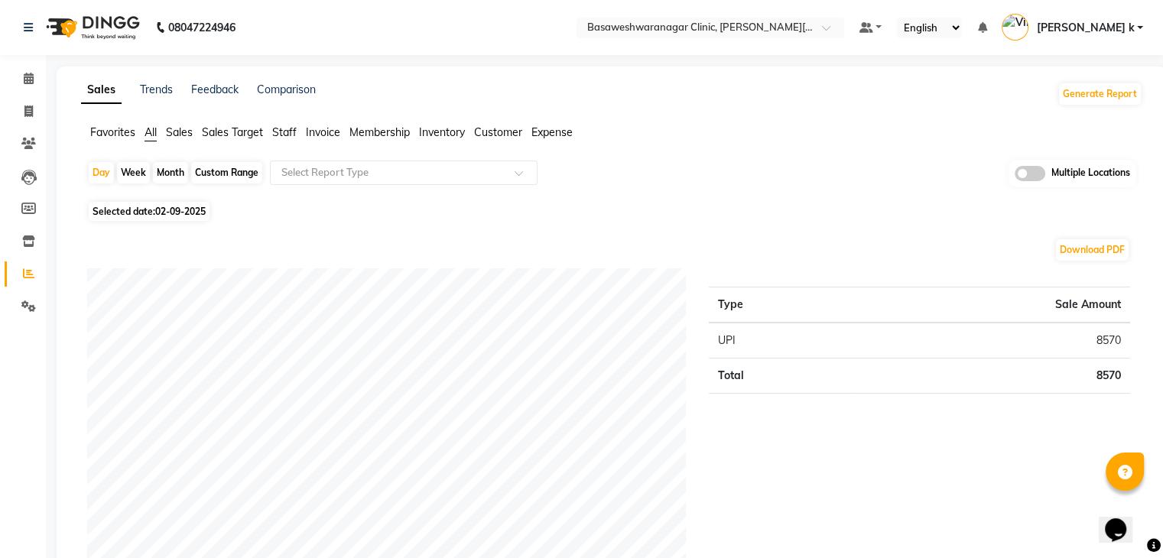
click at [1034, 168] on span at bounding box center [1030, 173] width 31 height 15
click at [1015, 176] on input "checkbox" at bounding box center [1015, 176] width 0 height 0
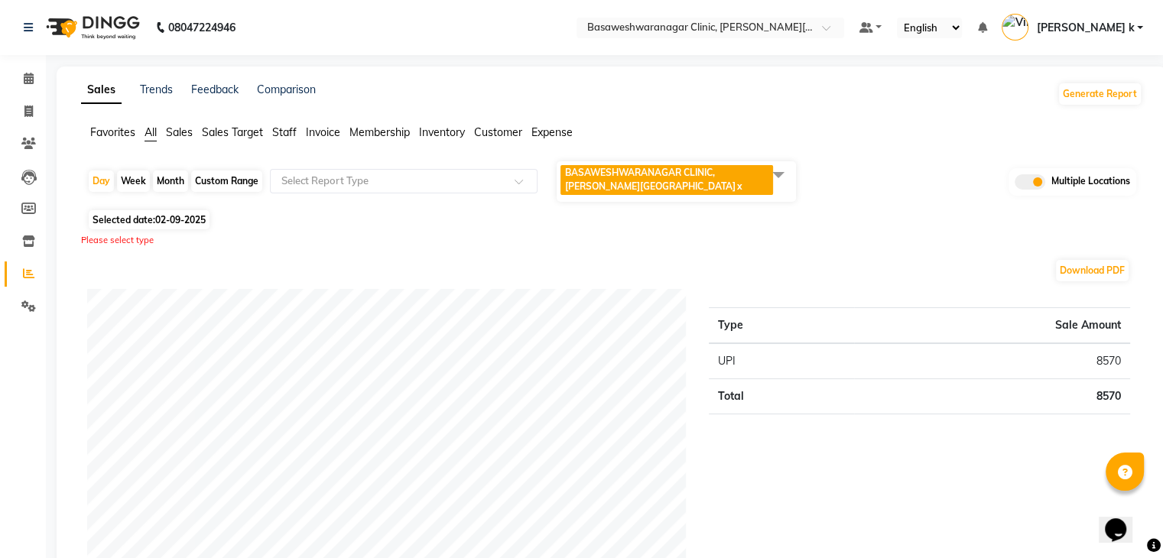
click at [775, 170] on span at bounding box center [778, 174] width 31 height 29
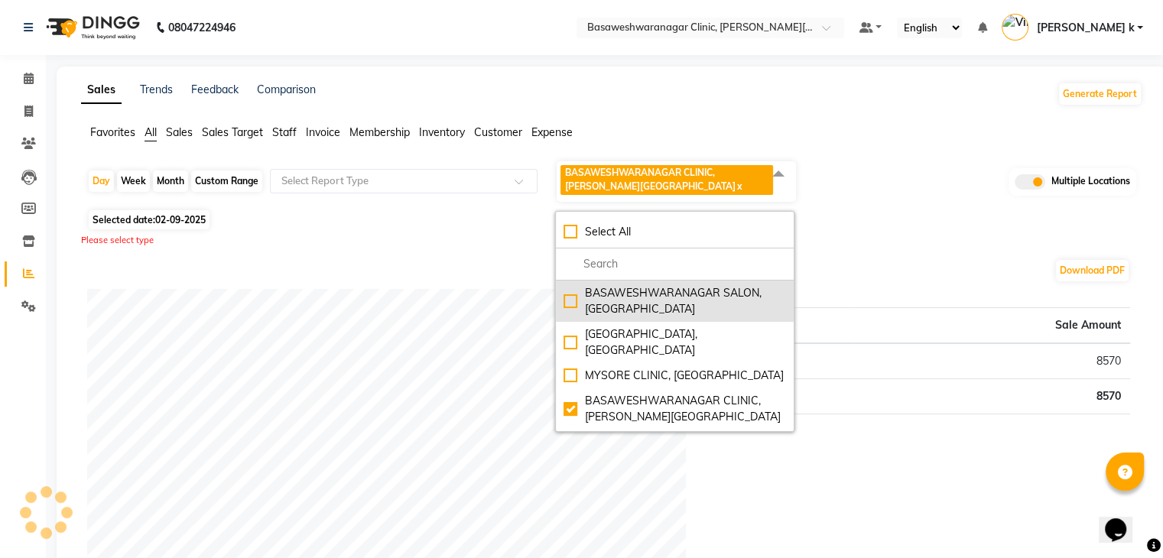
click at [565, 294] on div "BASAWESHWARANAGAR SALON, Basveshwarnagar" at bounding box center [675, 301] width 223 height 32
checkbox input "true"
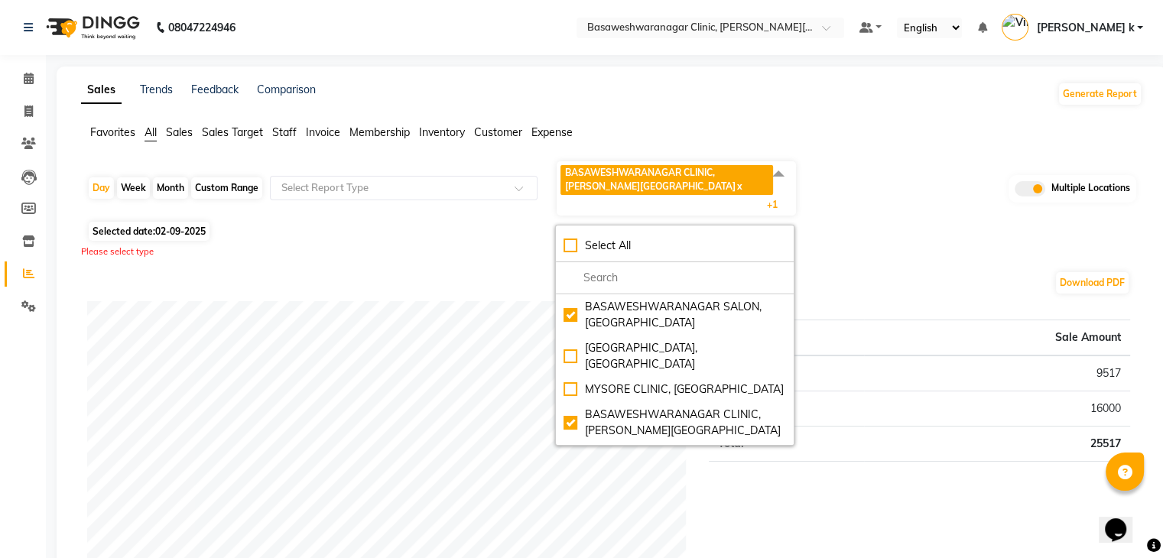
click at [924, 213] on div "Day Week Month Custom Range Select Report Type BASAWESHWARANAGAR CLINIC, Basves…" at bounding box center [611, 188] width 1049 height 57
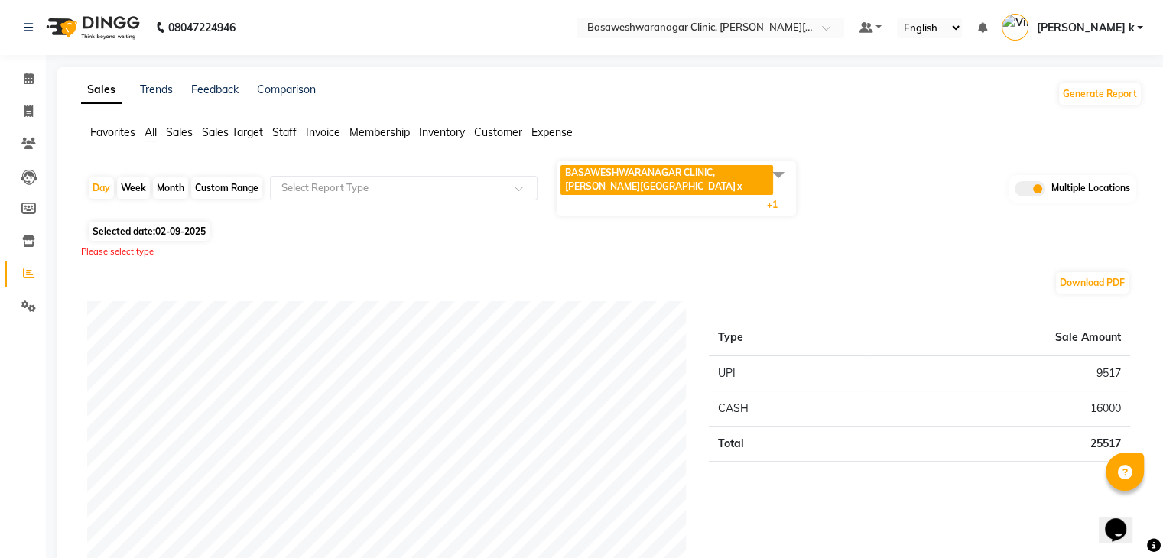
click at [146, 236] on span "Selected date: [DATE]" at bounding box center [149, 231] width 121 height 19
select select "9"
select select "2025"
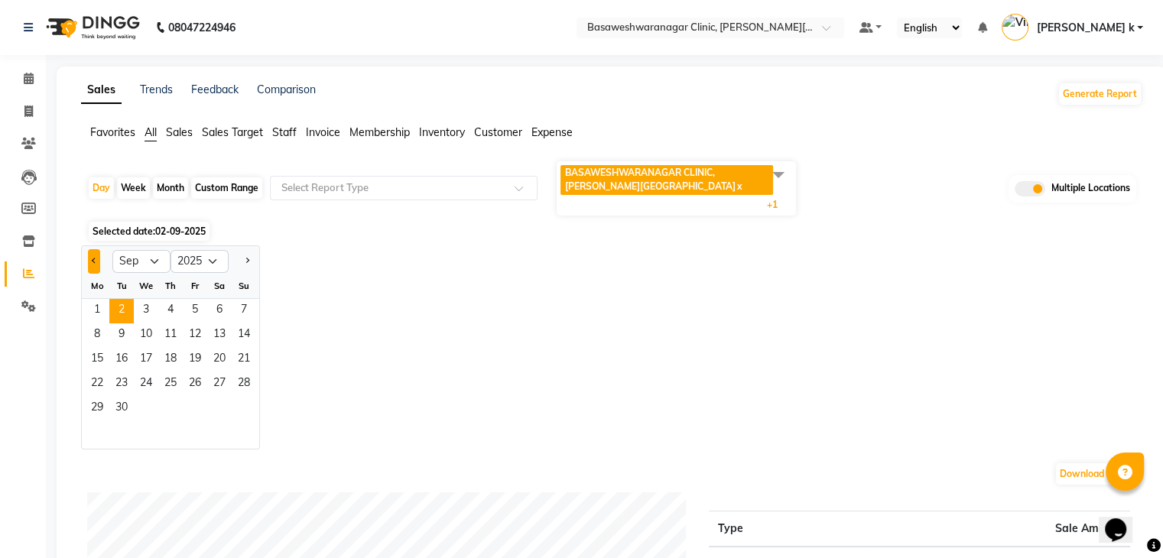
click at [92, 262] on span "Previous month" at bounding box center [94, 260] width 5 height 5
select select "8"
click at [249, 408] on span "31" at bounding box center [244, 409] width 24 height 24
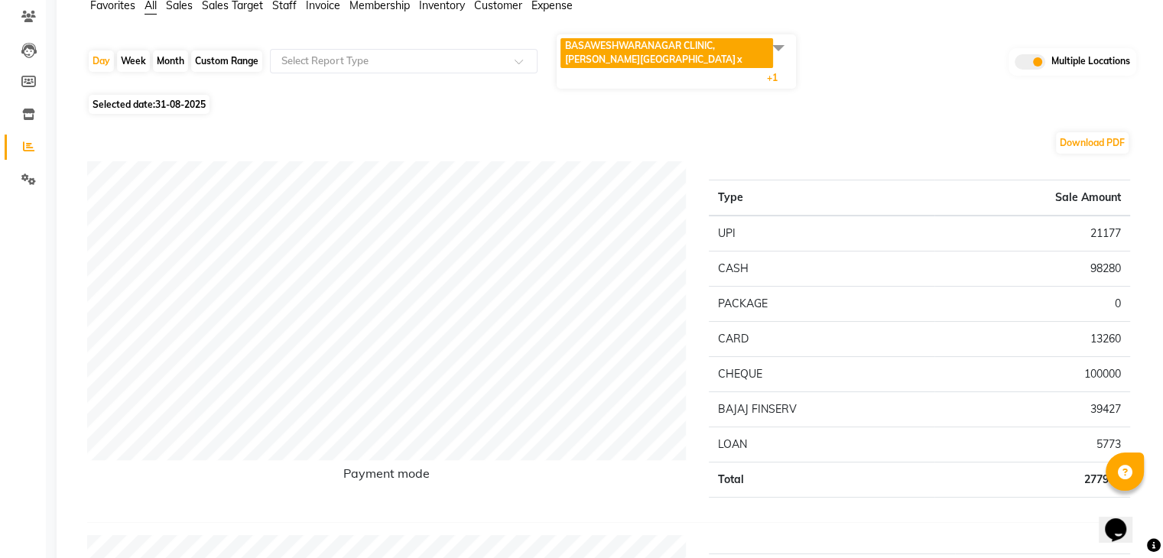
scroll to position [239, 0]
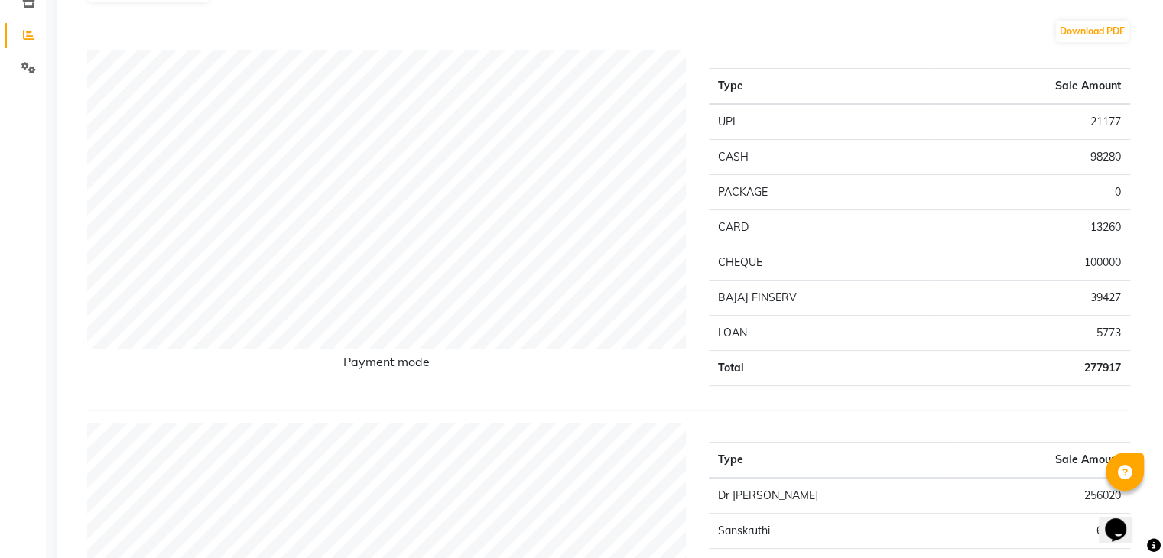
click at [922, 40] on div "Download PDF" at bounding box center [608, 31] width 1043 height 24
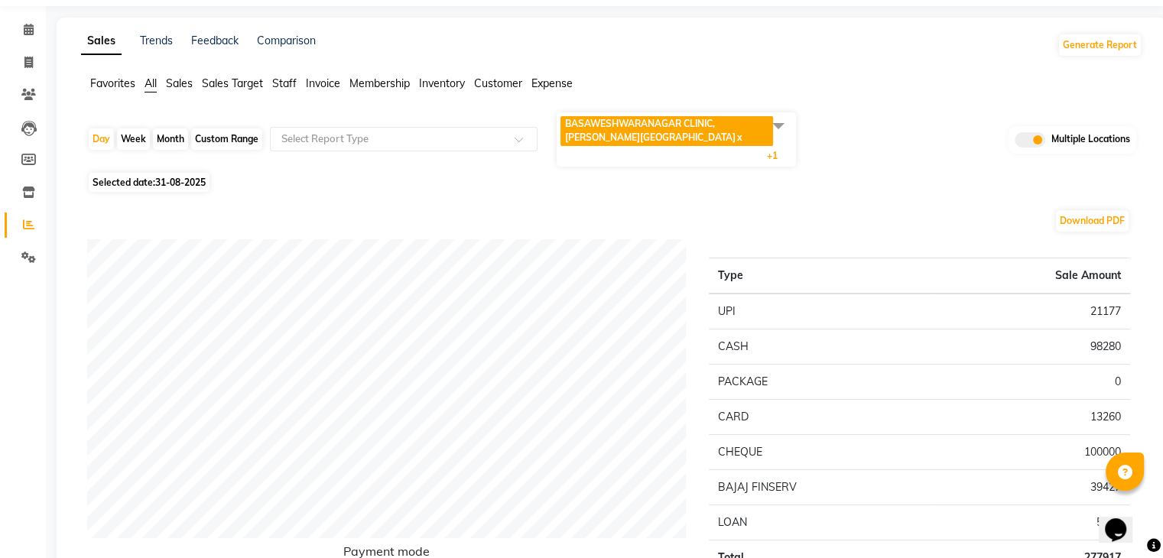
scroll to position [0, 0]
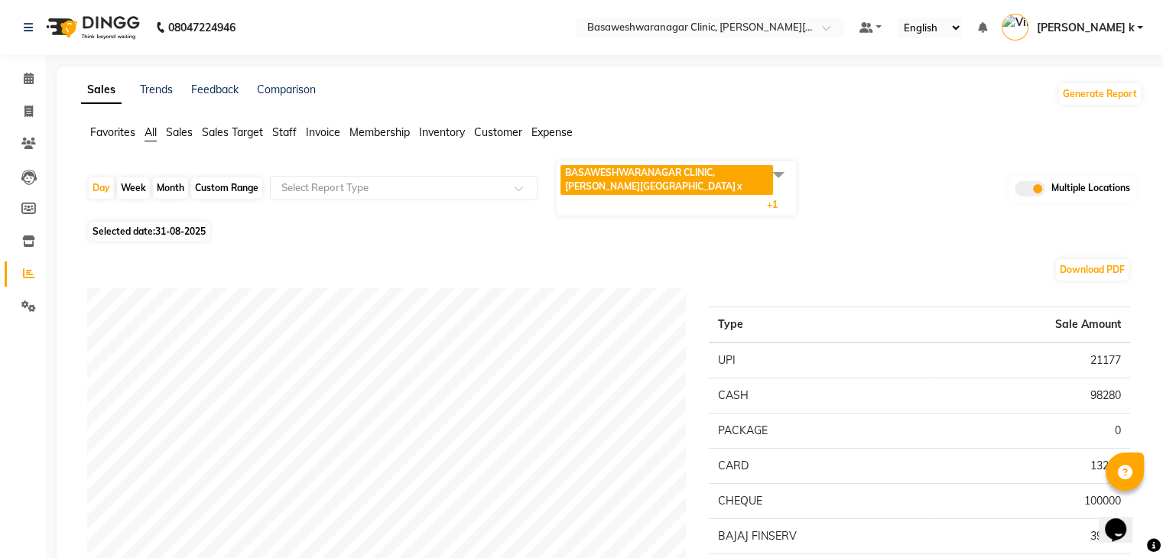
click at [181, 224] on span "Selected date: 31-08-2025" at bounding box center [149, 231] width 121 height 19
select select "8"
select select "2025"
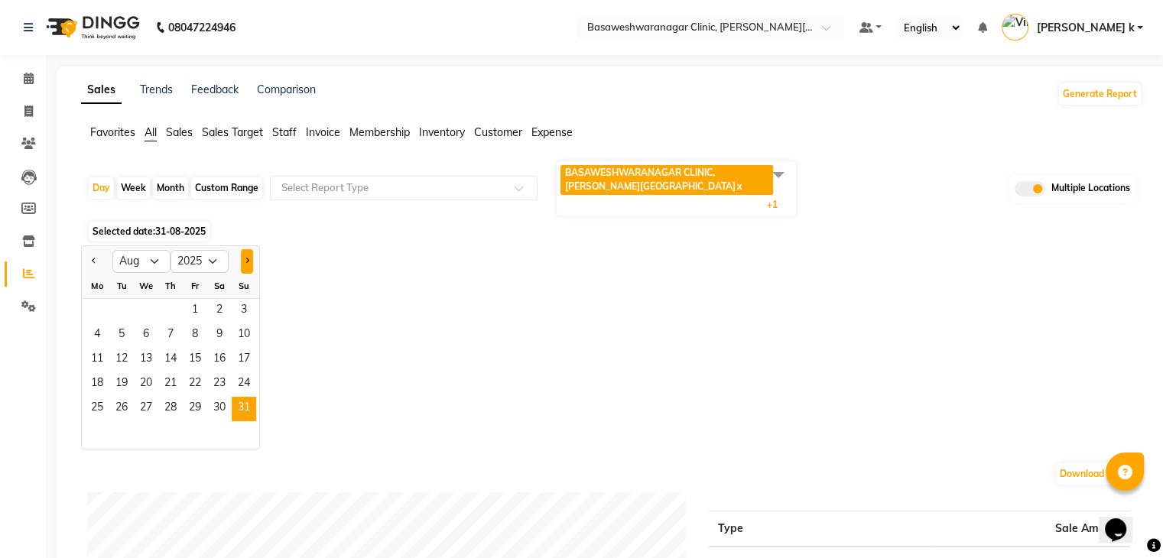
click at [241, 267] on button "Next month" at bounding box center [247, 261] width 12 height 24
select select "9"
click at [98, 313] on span "1" at bounding box center [97, 311] width 24 height 24
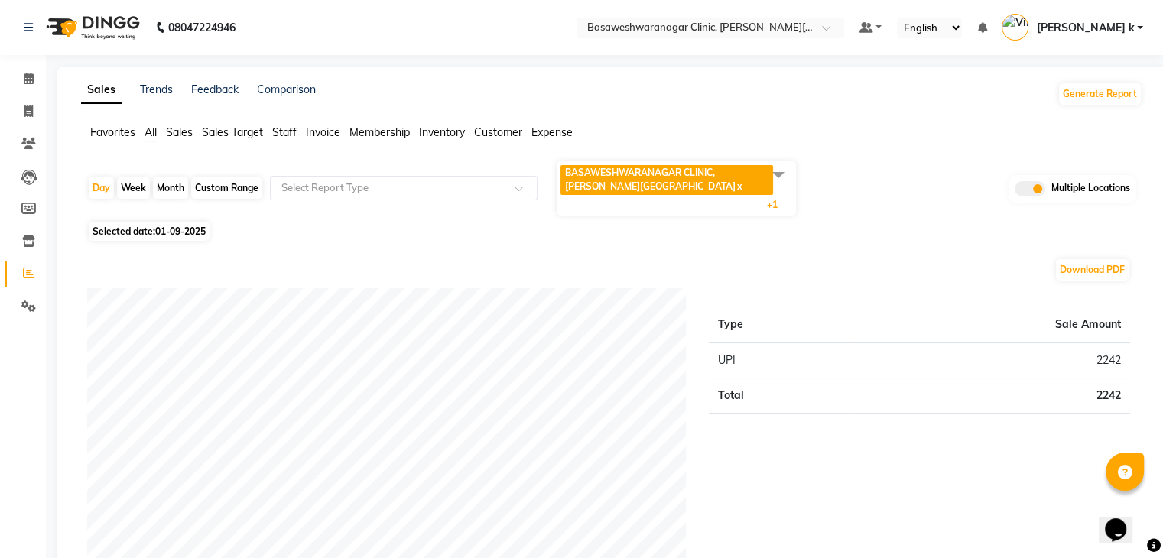
click at [778, 174] on span at bounding box center [778, 174] width 31 height 29
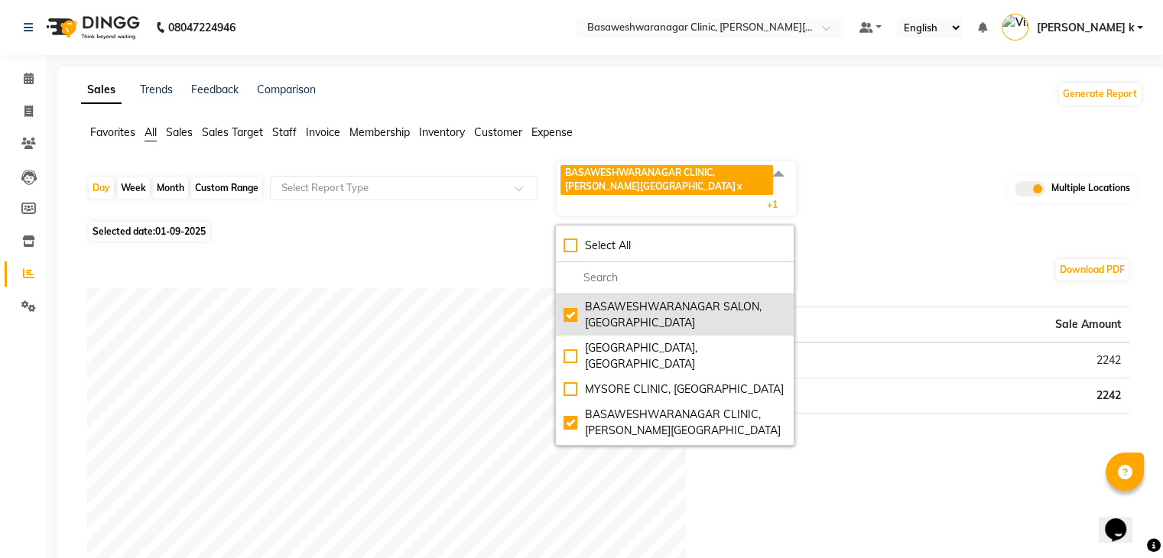
click at [577, 310] on div "BASAWESHWARANAGAR SALON, Basveshwarnagar" at bounding box center [675, 315] width 223 height 32
checkbox input "false"
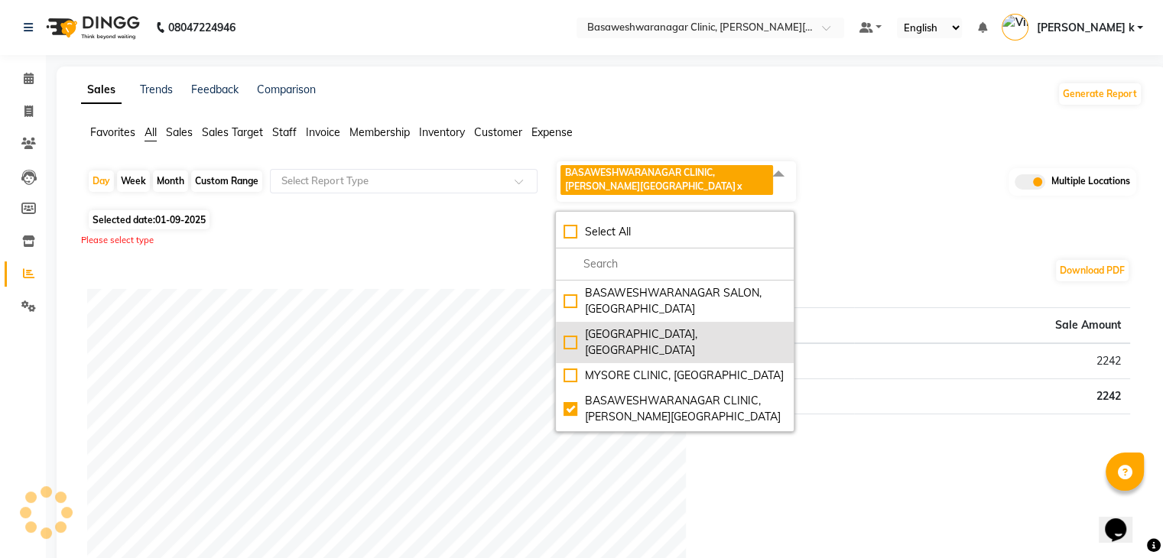
click at [570, 334] on div "JP NAGAR CLINIC, JP Nagar" at bounding box center [675, 343] width 223 height 32
checkbox input "true"
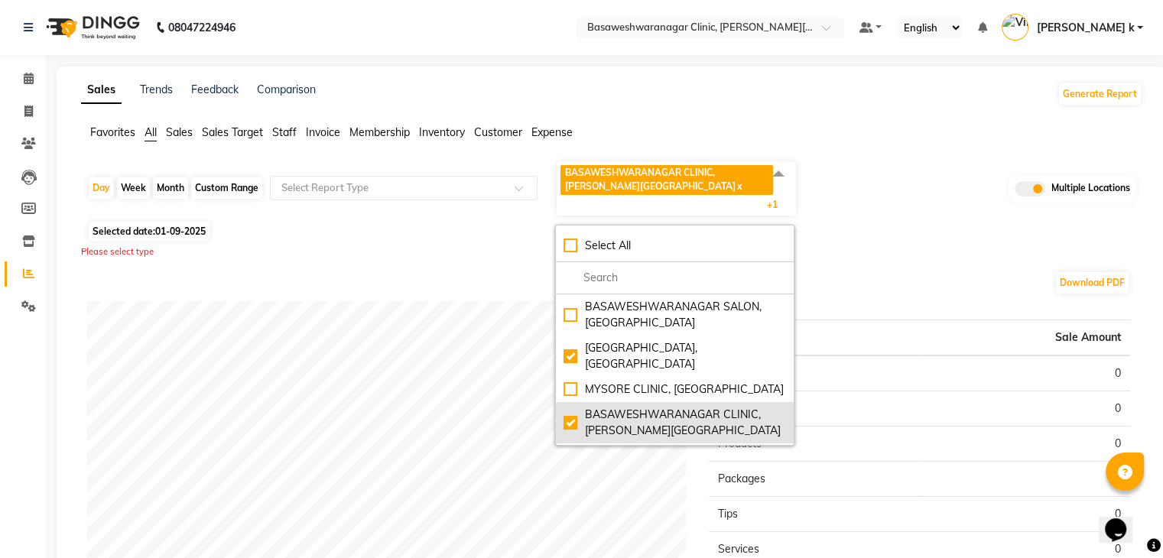
click at [572, 407] on div "BASAWESHWARANAGAR CLINIC, Basveshwar Nagar" at bounding box center [675, 423] width 223 height 32
checkbox input "false"
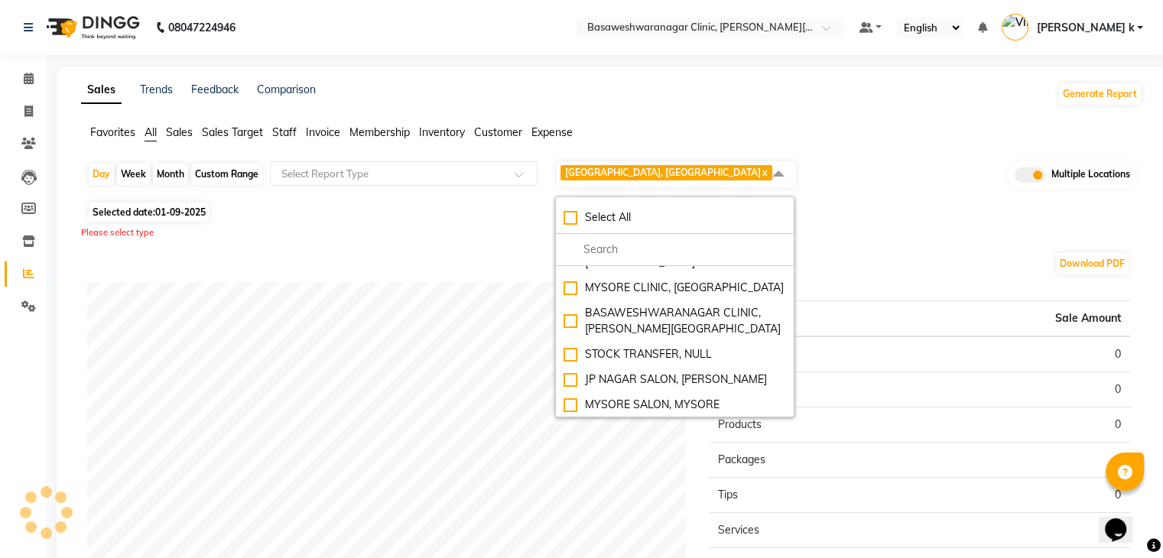
scroll to position [81, 0]
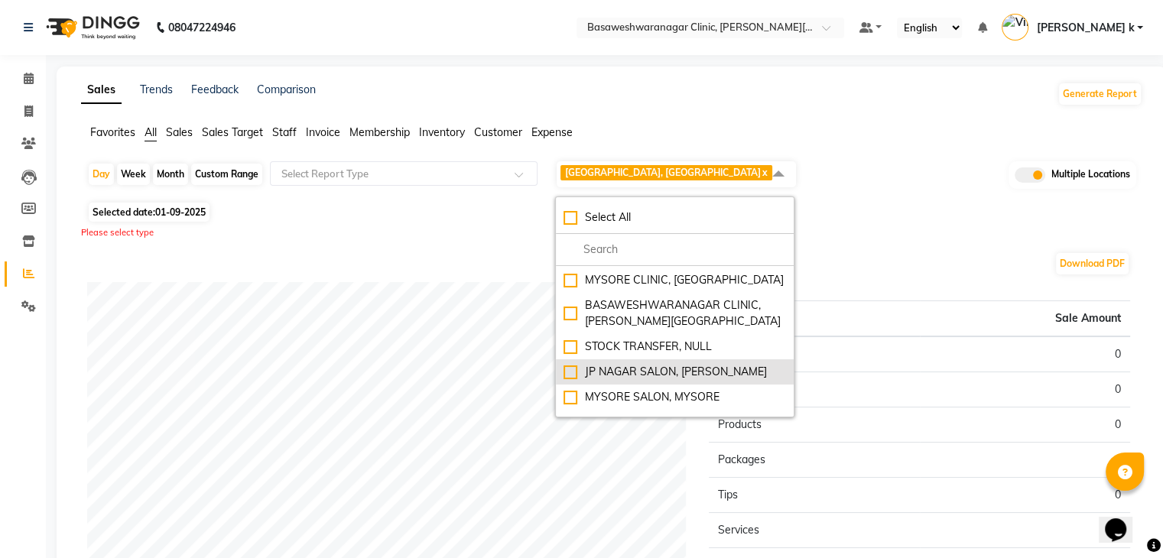
click at [568, 364] on div "JP NAGAR SALON, J. P. Nagar" at bounding box center [675, 372] width 223 height 16
checkbox input "true"
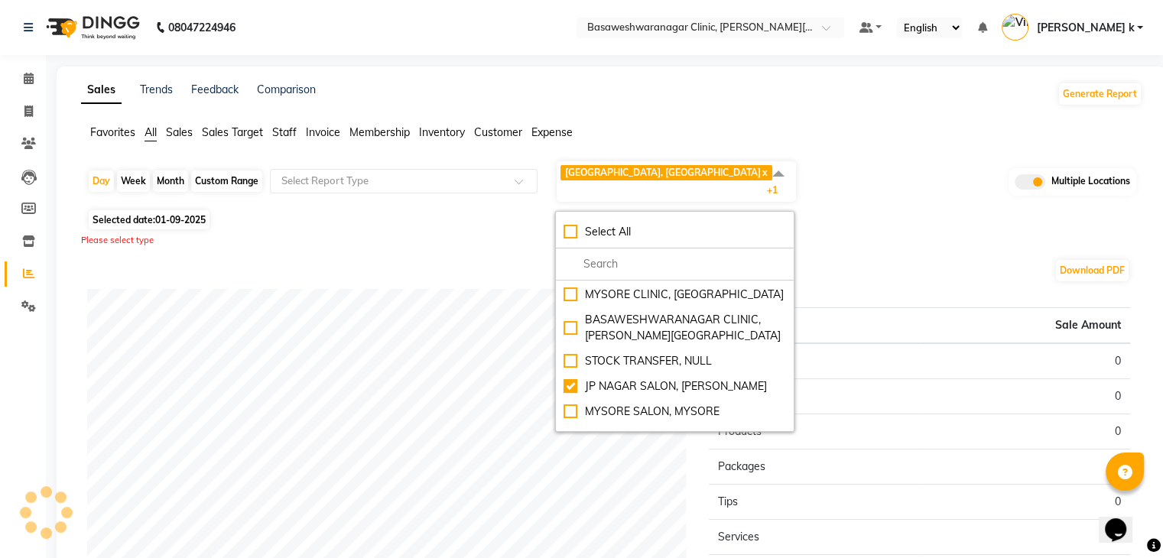
click at [489, 273] on div "Download PDF" at bounding box center [608, 271] width 1043 height 24
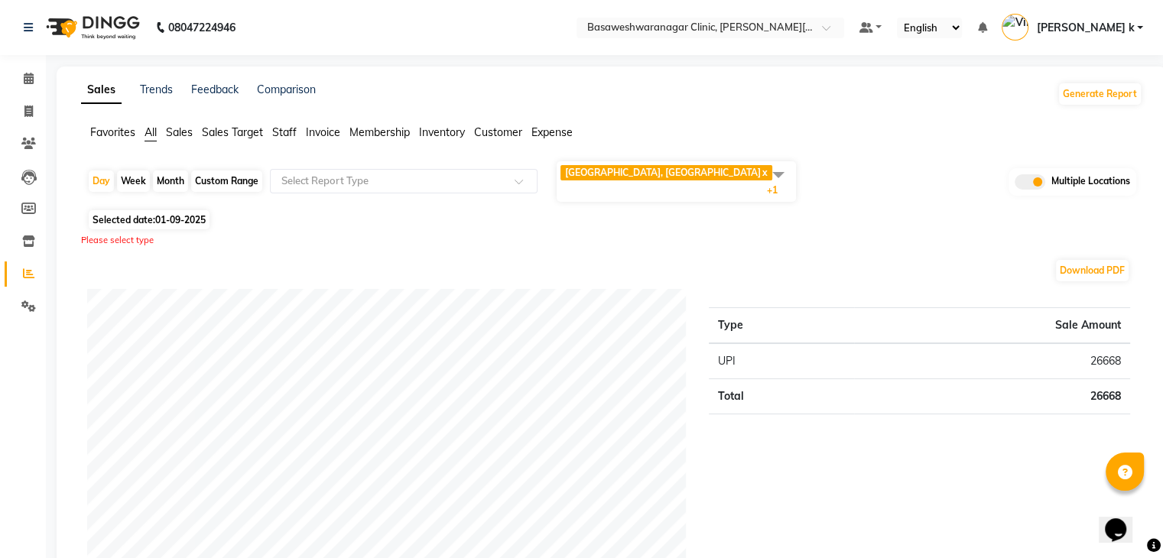
click at [592, 238] on div "Please select type" at bounding box center [612, 240] width 1062 height 13
click at [182, 214] on span "01-09-2025" at bounding box center [180, 219] width 50 height 11
select select "9"
select select "2025"
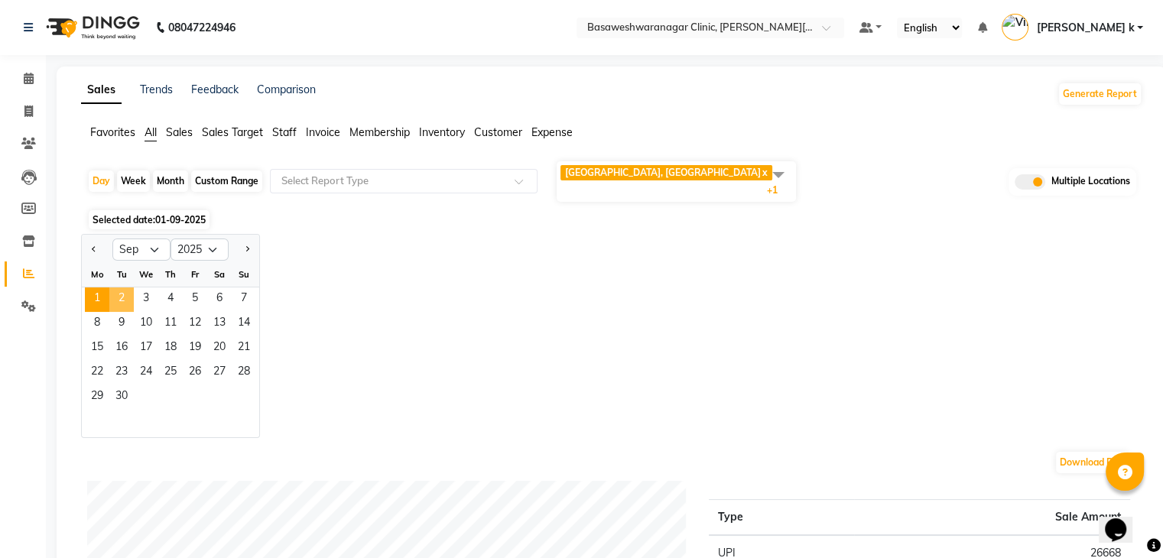
click at [123, 296] on span "2" at bounding box center [121, 300] width 24 height 24
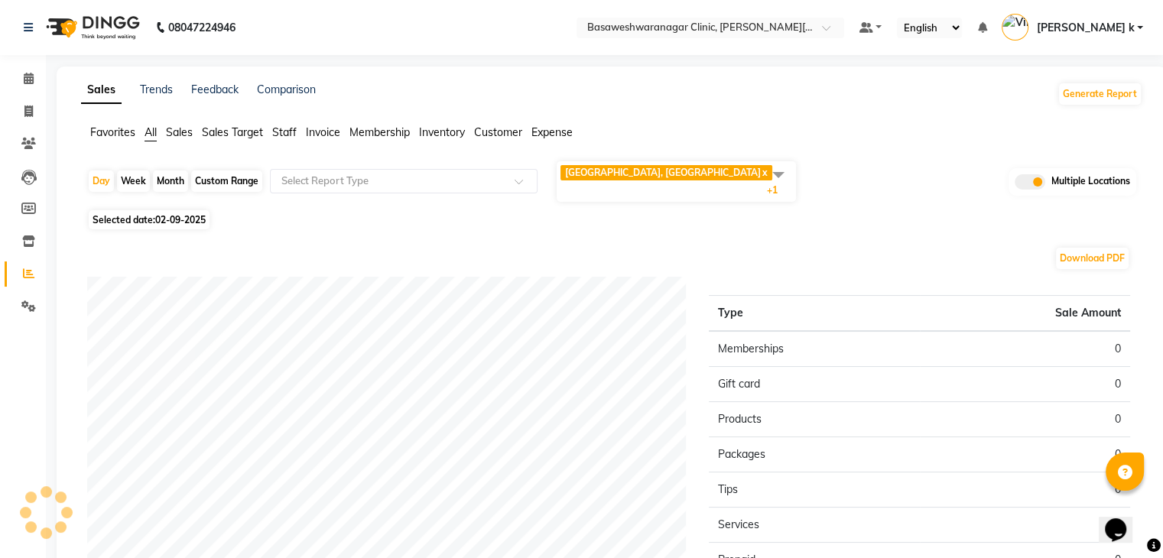
click at [144, 210] on span "Selected date: [DATE]" at bounding box center [149, 219] width 121 height 19
select select "9"
select select "2025"
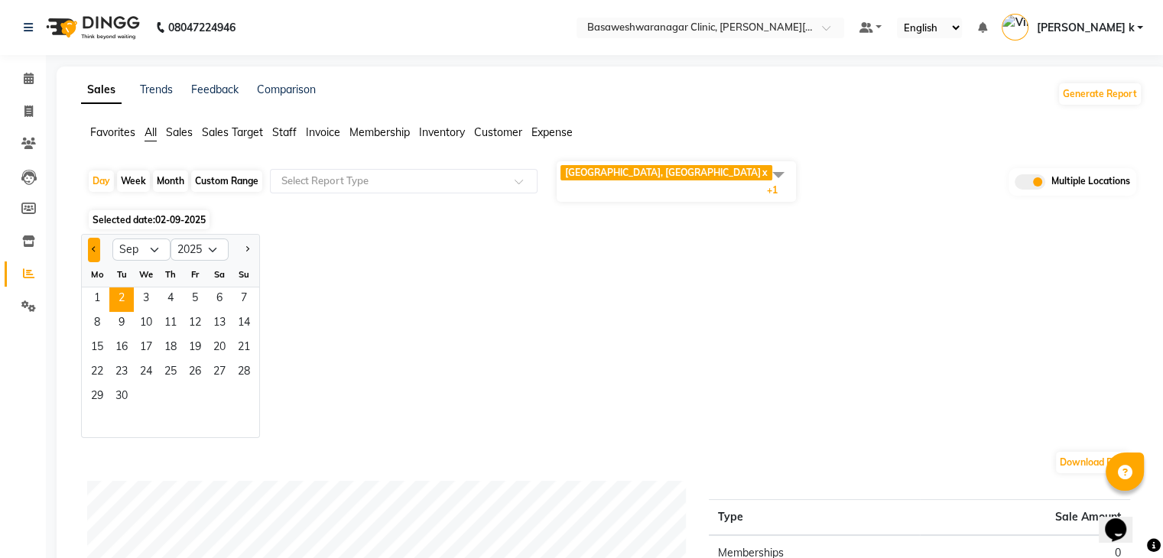
click at [96, 240] on button "Previous month" at bounding box center [94, 250] width 12 height 24
select select "8"
click at [251, 391] on span "31" at bounding box center [244, 398] width 24 height 24
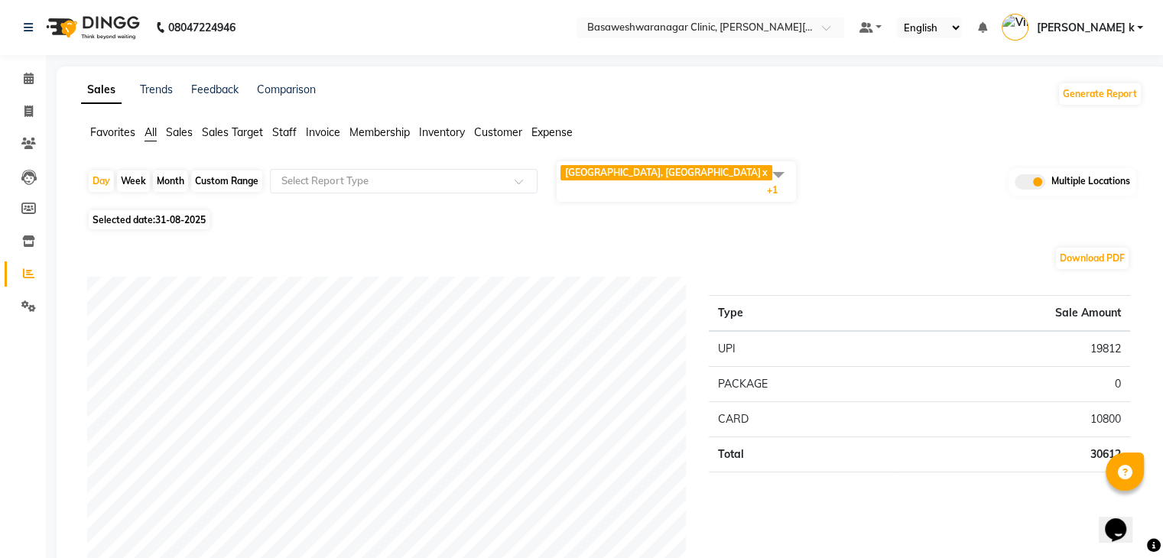
click at [782, 171] on span at bounding box center [778, 174] width 31 height 29
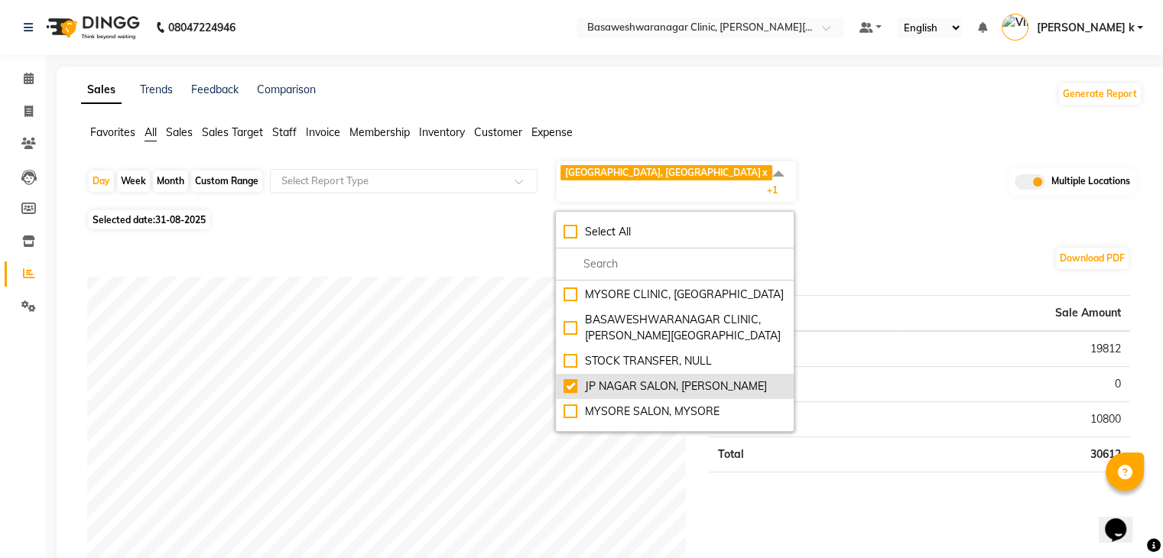
click at [569, 379] on div "JP NAGAR SALON, J. P. Nagar" at bounding box center [675, 387] width 223 height 16
checkbox input "false"
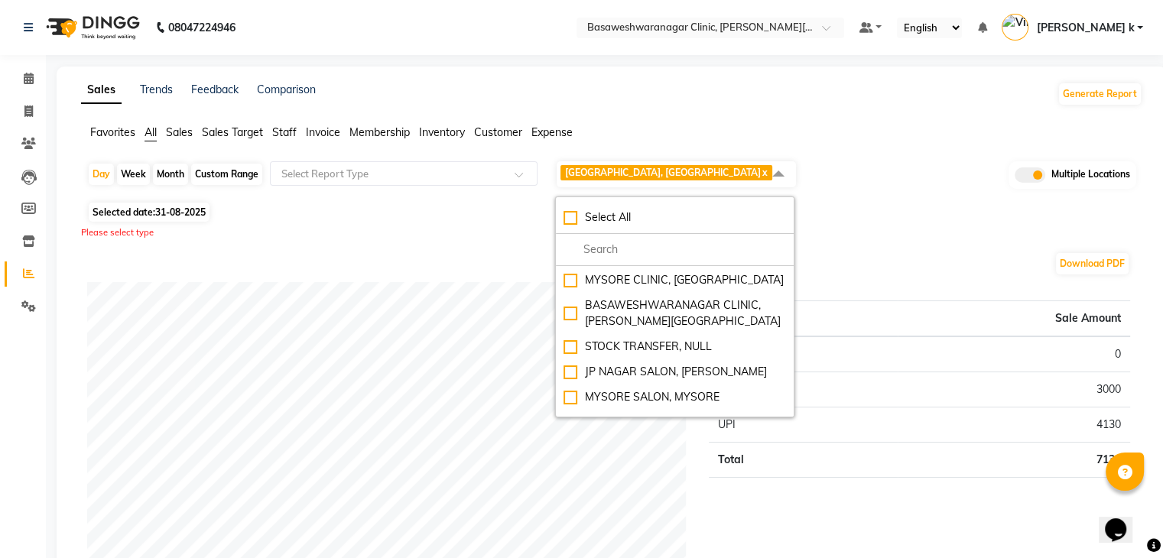
scroll to position [0, 0]
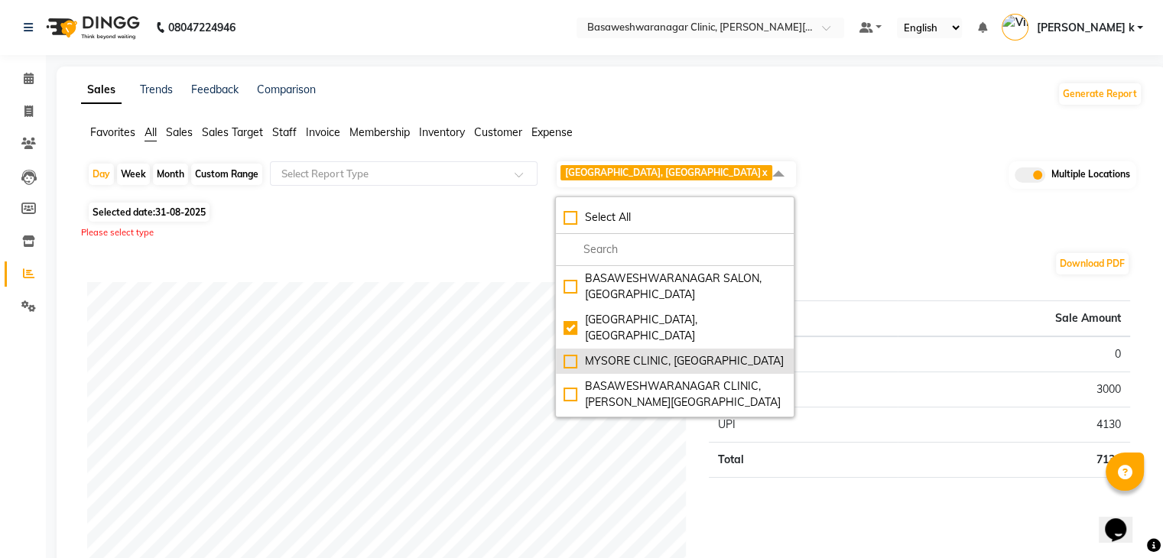
drag, startPoint x: 569, startPoint y: 319, endPoint x: 571, endPoint y: 343, distance: 24.5
click at [571, 343] on ul "BASAWESHWARANAGAR SALON, Basveshwarnagar JP NAGAR CLINIC, JP Nagar MYSORE CLINI…" at bounding box center [675, 341] width 238 height 151
click at [571, 353] on div "MYSORE CLINIC, Mysore" at bounding box center [675, 361] width 223 height 16
checkbox input "true"
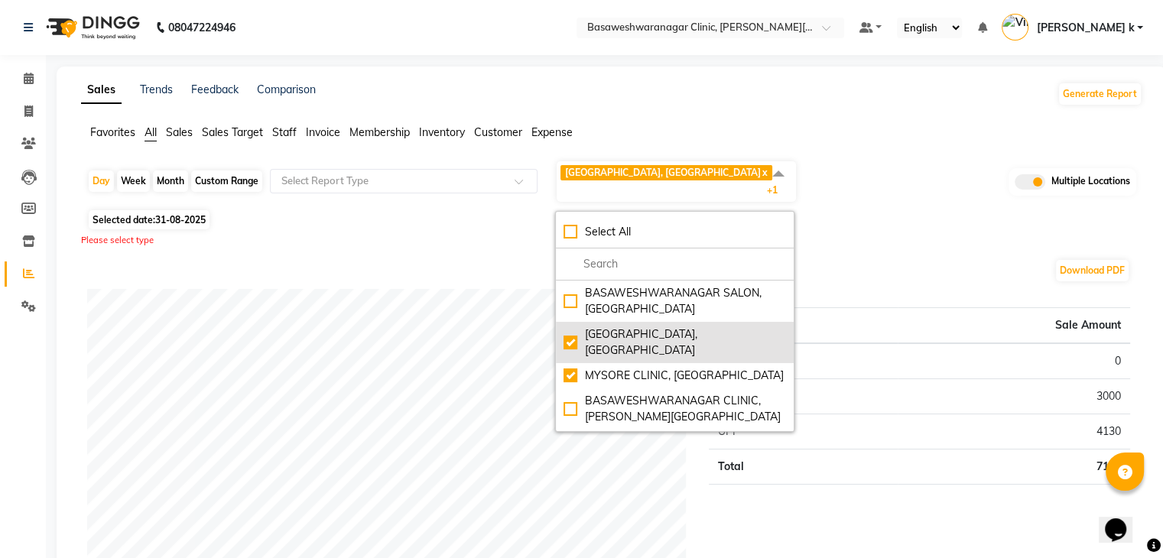
click at [571, 327] on div "JP NAGAR CLINIC, JP Nagar" at bounding box center [675, 343] width 223 height 32
checkbox input "false"
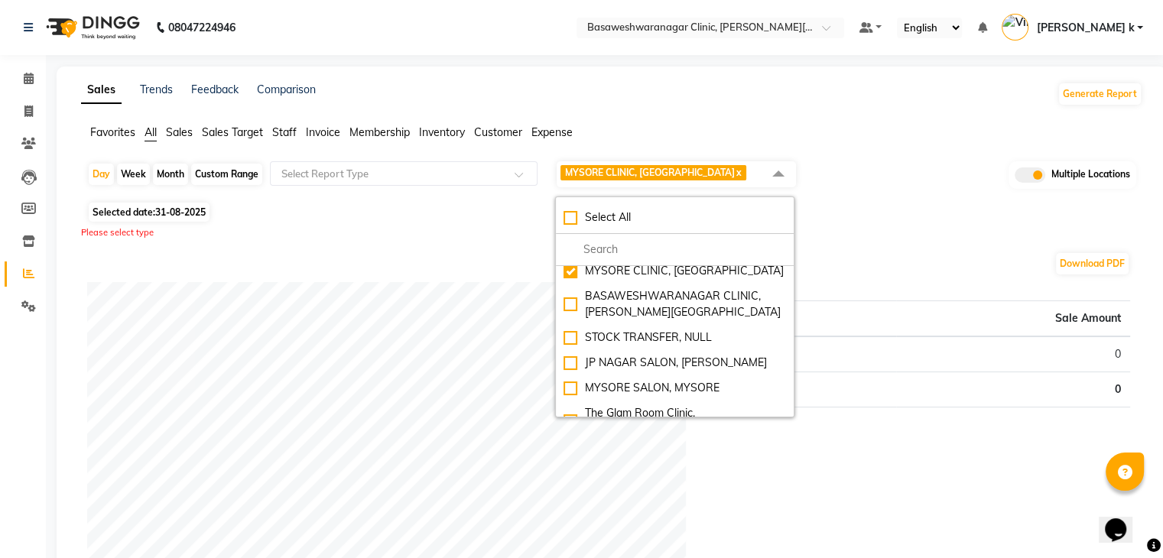
scroll to position [102, 0]
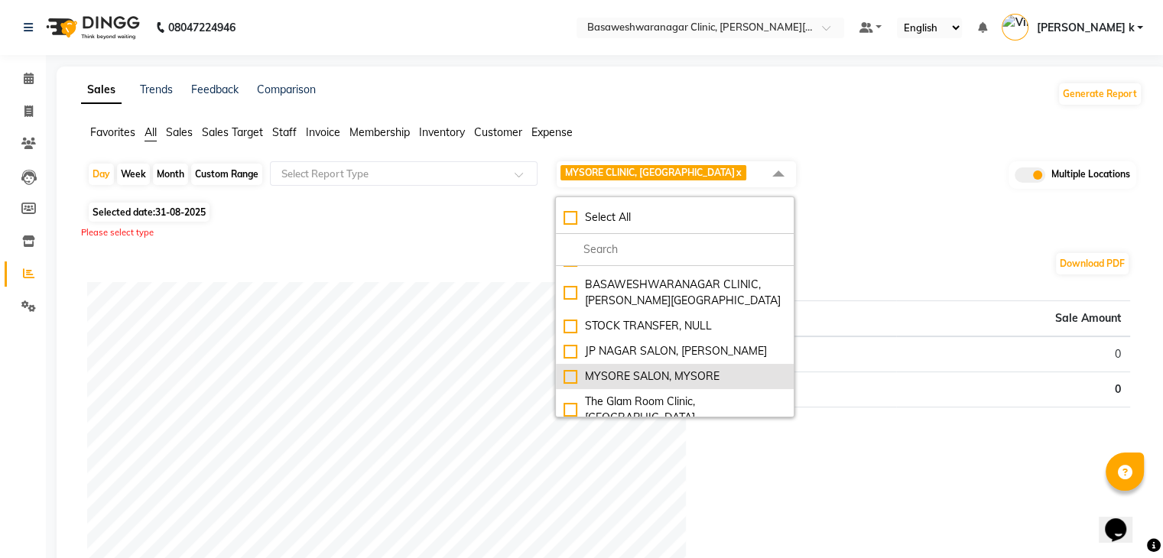
click at [577, 369] on div "MYSORE SALON, MYSORE" at bounding box center [675, 377] width 223 height 16
checkbox input "true"
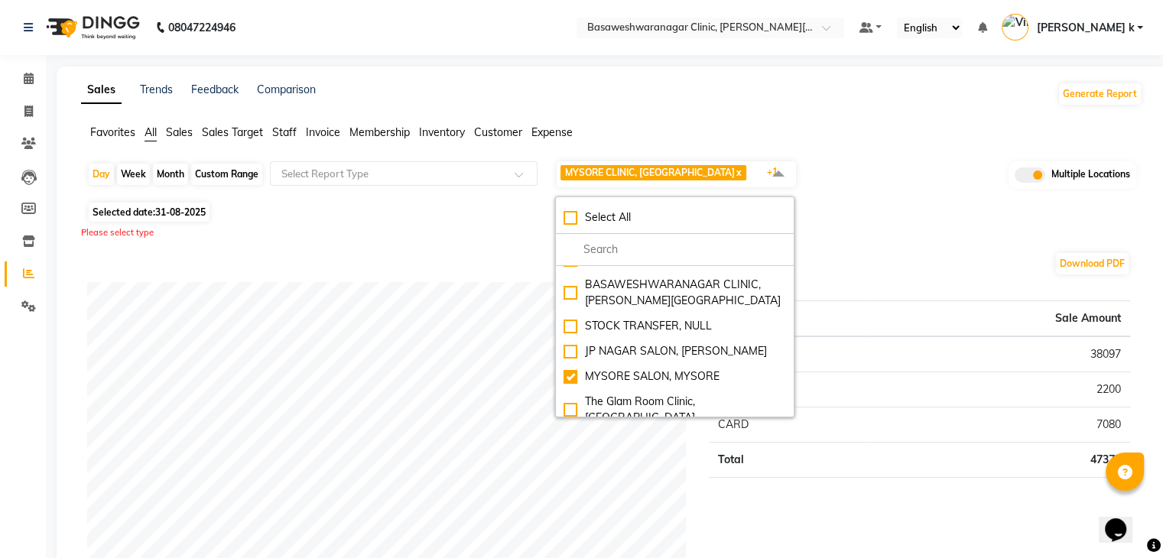
click at [474, 253] on div "Download PDF" at bounding box center [608, 264] width 1043 height 24
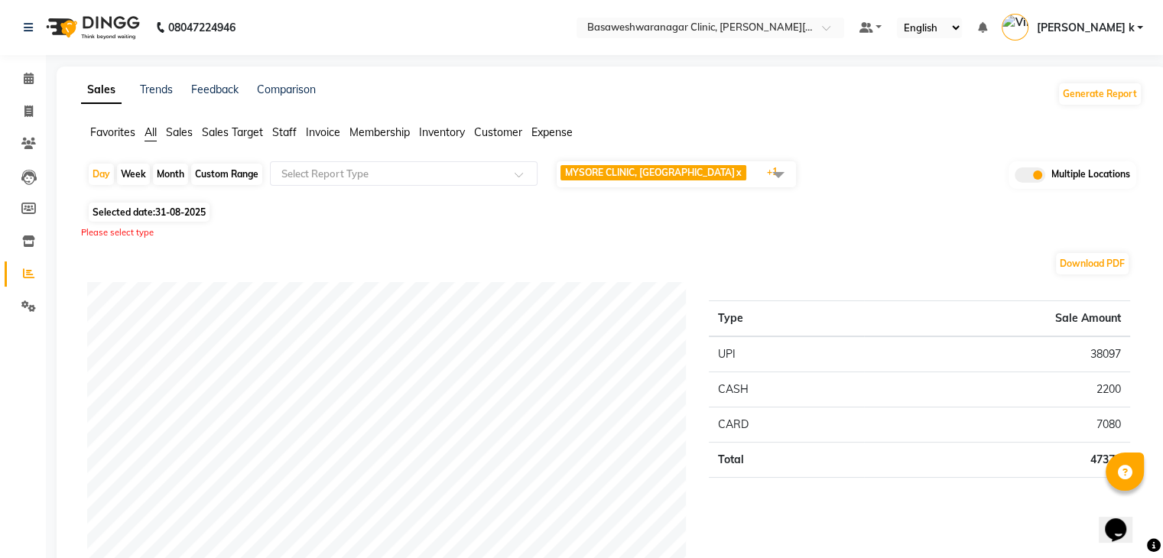
click at [474, 253] on div "Download PDF" at bounding box center [608, 264] width 1043 height 24
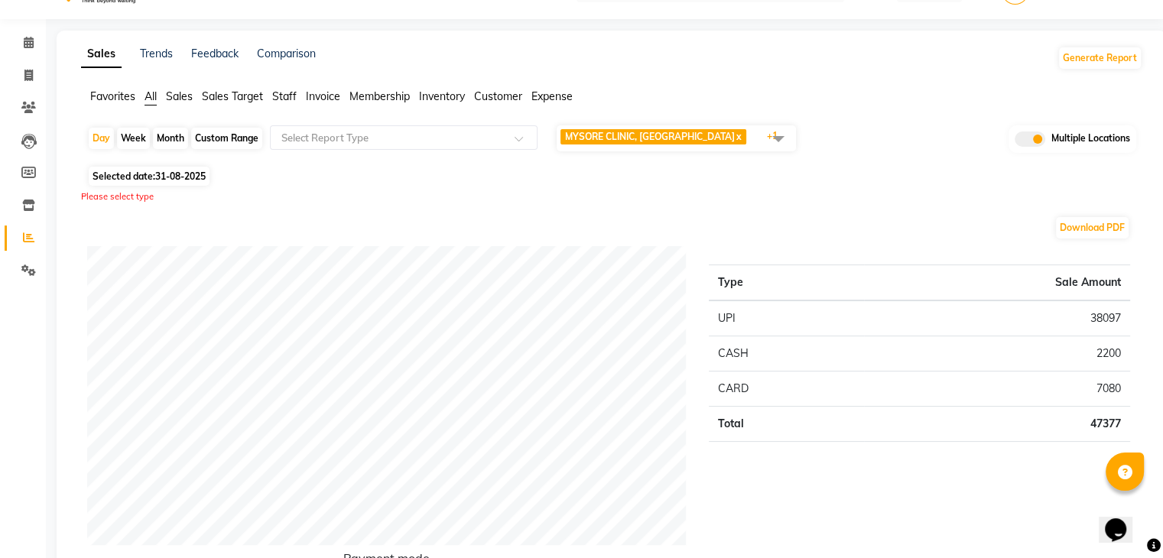
scroll to position [61, 0]
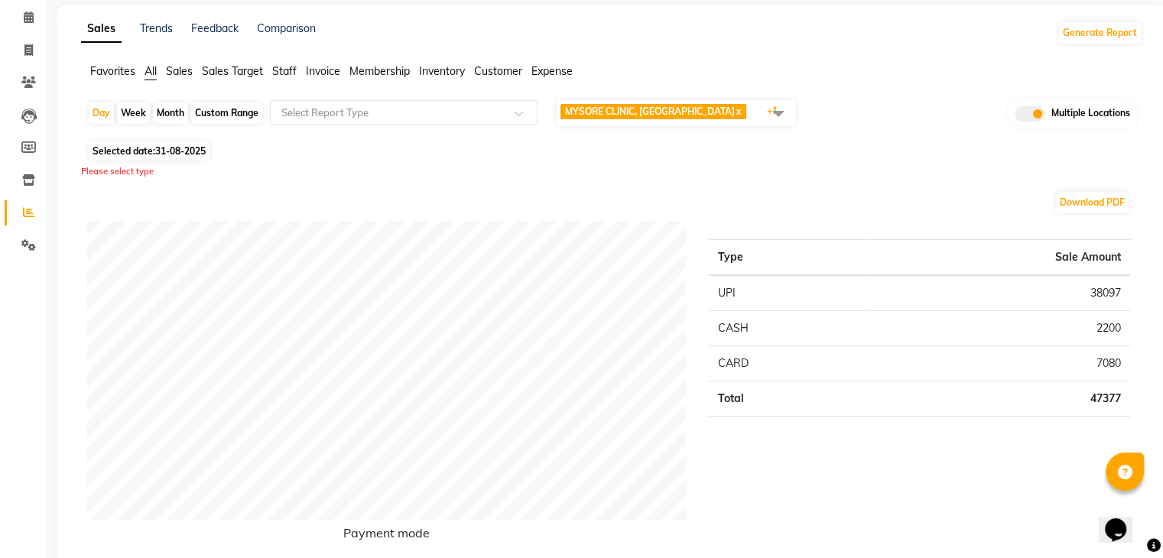
click at [168, 151] on span "31-08-2025" at bounding box center [180, 150] width 50 height 11
select select "8"
select select "2025"
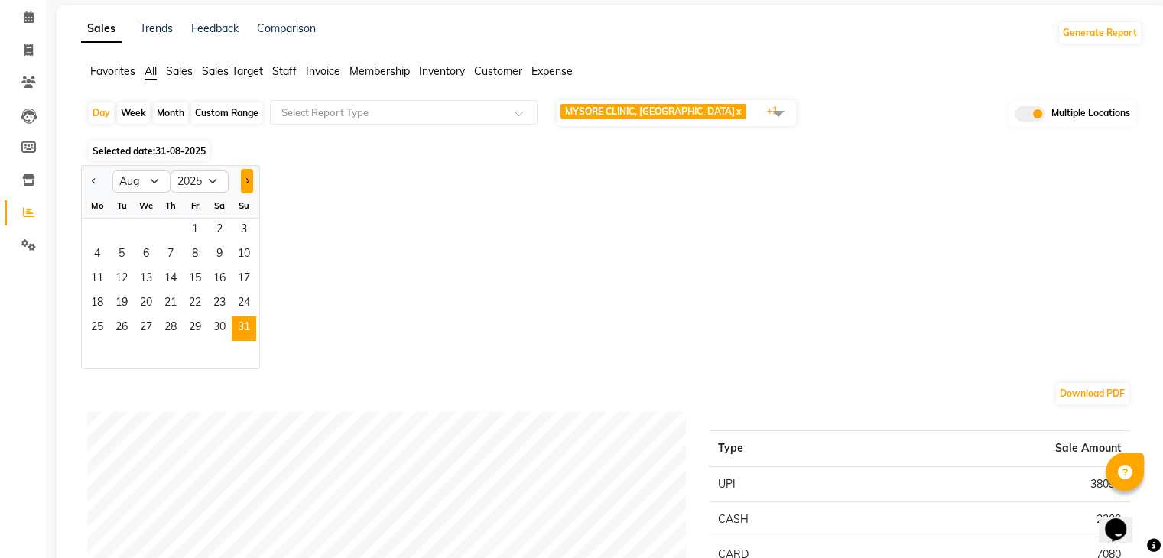
click at [251, 175] on button "Next month" at bounding box center [247, 181] width 12 height 24
select select "9"
click at [99, 234] on span "1" at bounding box center [97, 231] width 24 height 24
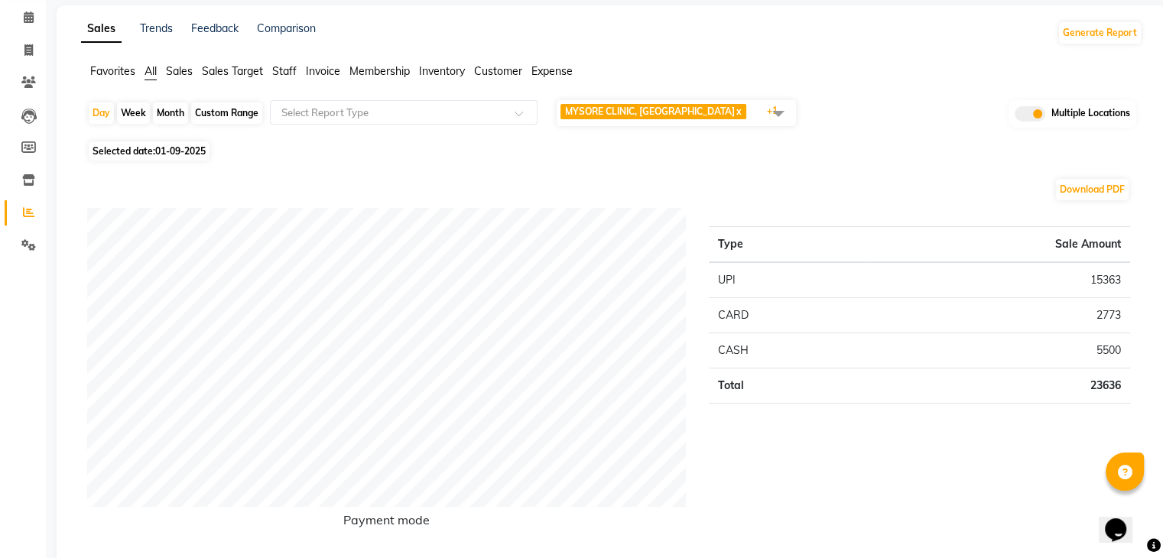
click at [774, 108] on span at bounding box center [778, 113] width 31 height 29
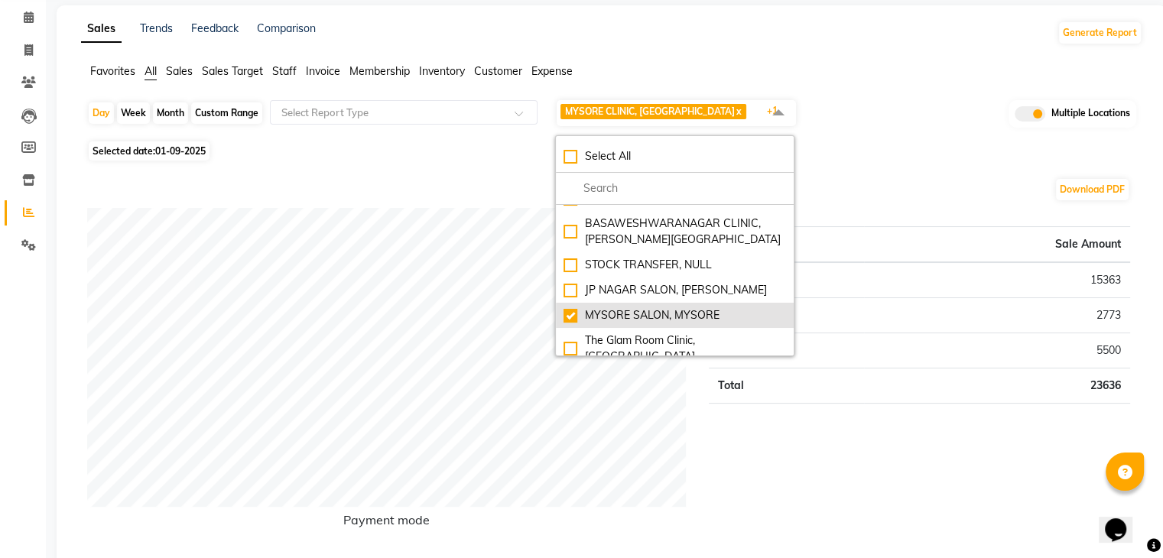
click at [569, 307] on div "MYSORE SALON, MYSORE" at bounding box center [675, 315] width 223 height 16
checkbox input "false"
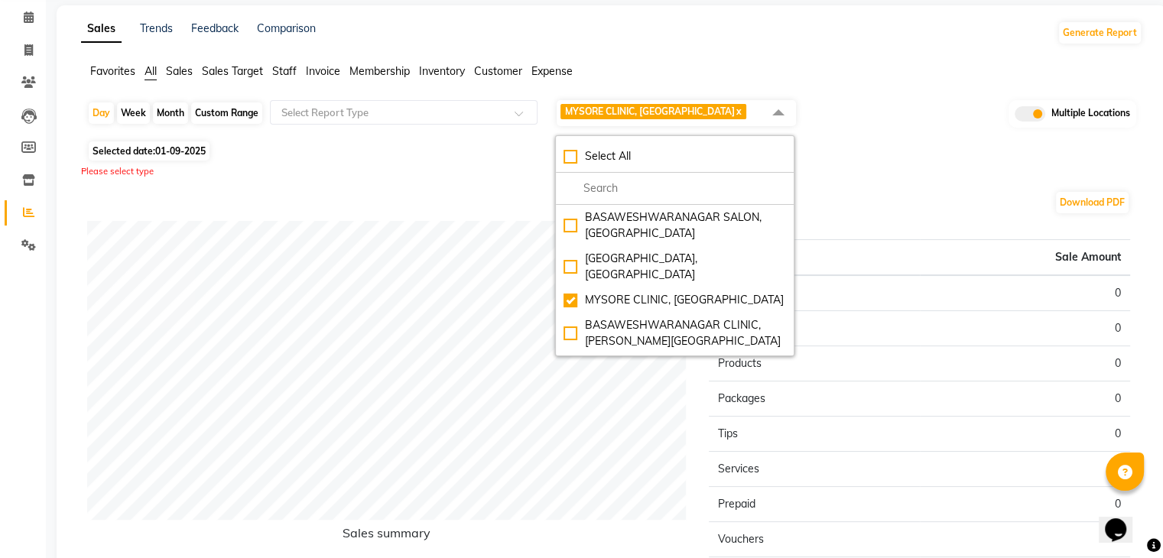
scroll to position [109, 0]
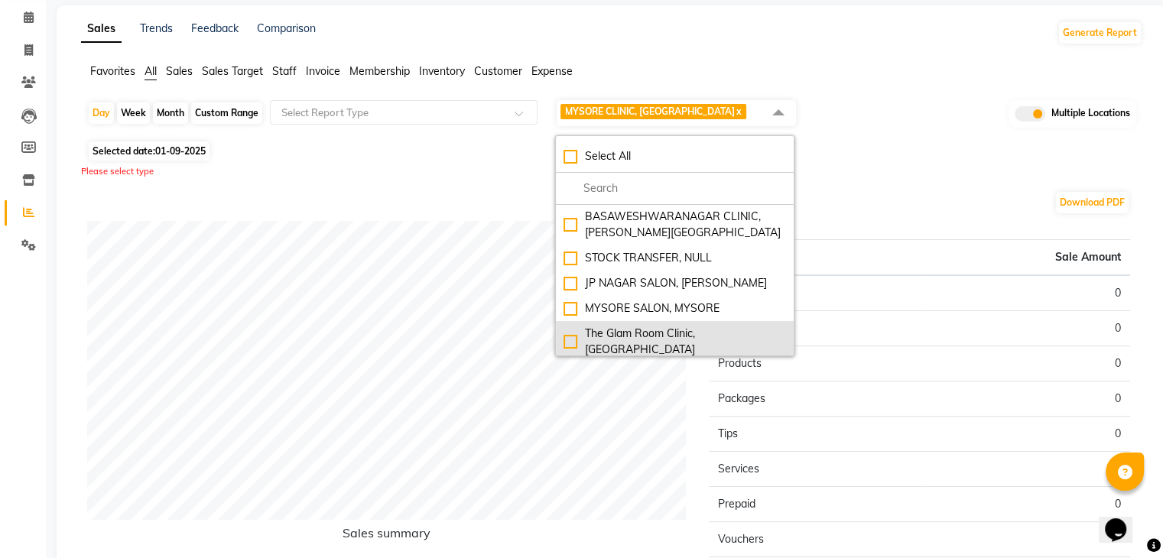
click at [568, 326] on div "The Glam Room Clinic, Hyderabad" at bounding box center [675, 342] width 223 height 32
checkbox input "true"
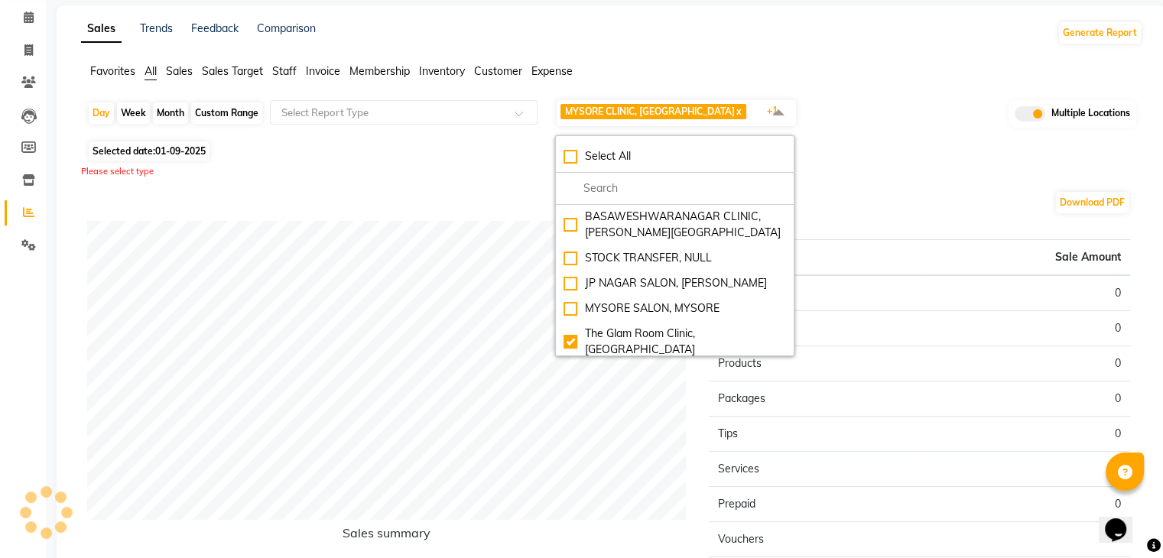
click at [577, 367] on div "The [GEOGRAPHIC_DATA], [GEOGRAPHIC_DATA]" at bounding box center [675, 383] width 223 height 32
checkbox input "true"
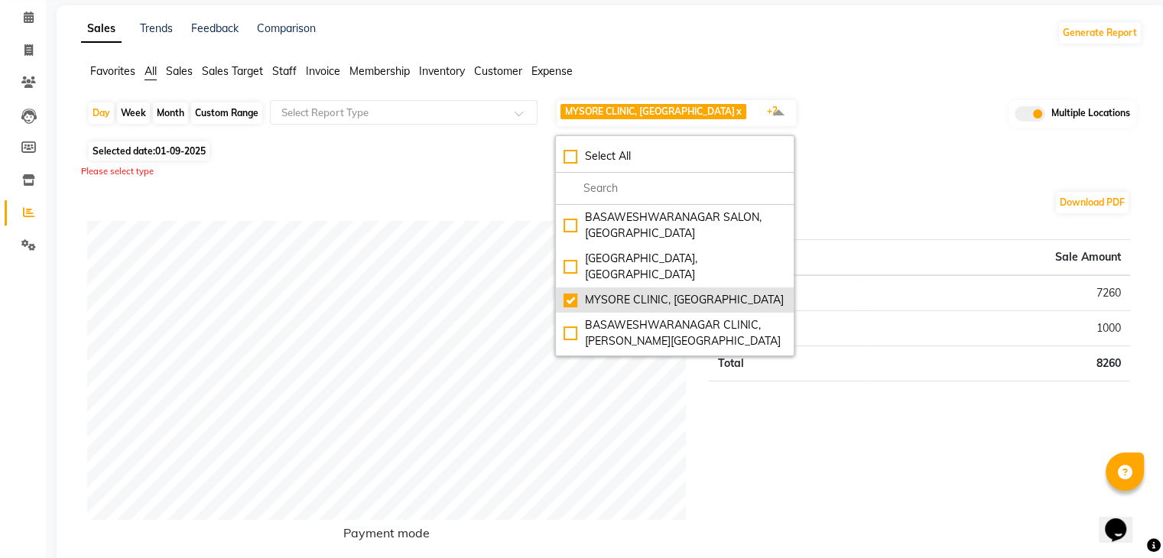
click at [573, 292] on div "MYSORE CLINIC, Mysore" at bounding box center [675, 300] width 223 height 16
checkbox input "false"
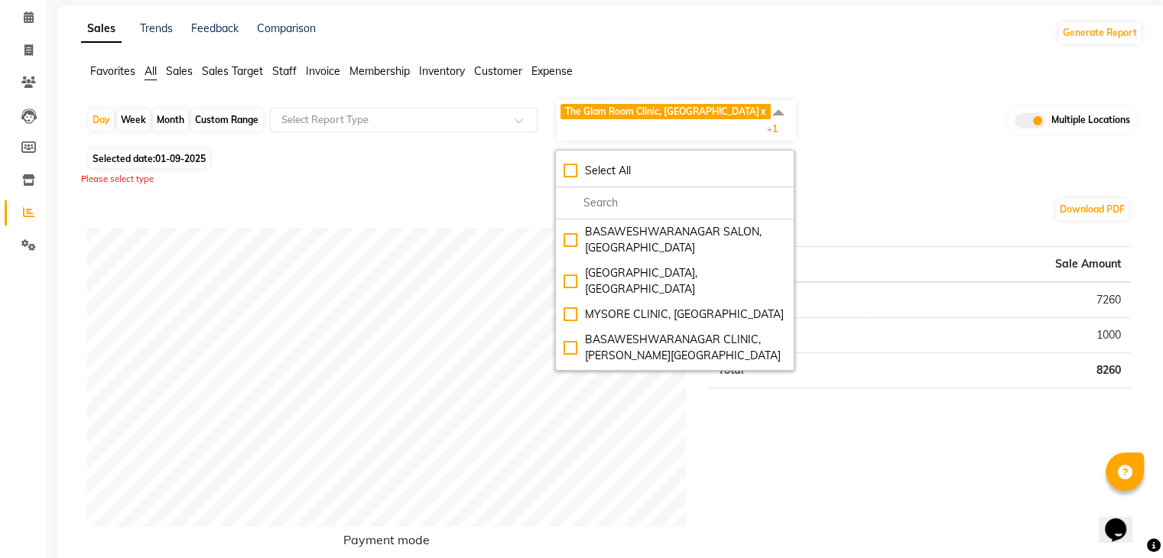
scroll to position [109, 0]
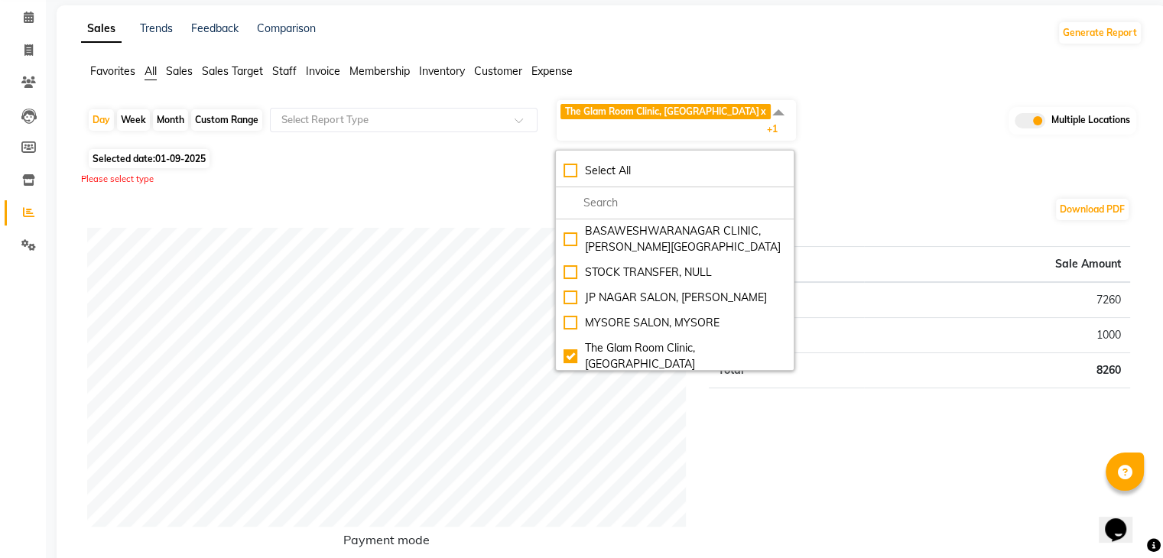
click at [924, 123] on div "Day Week Month Custom Range Select Report Type The Glam Room Clinic, Hyderabad …" at bounding box center [611, 122] width 1049 height 46
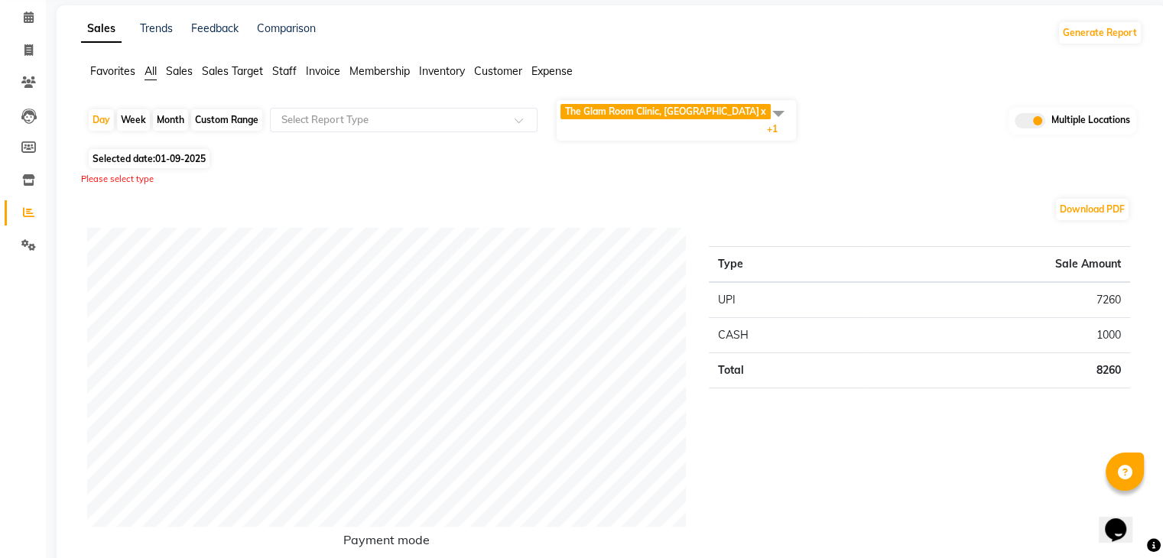
click at [924, 123] on div "Day Week Month Custom Range Select Report Type The Glam Room Clinic, Hyderabad …" at bounding box center [611, 122] width 1049 height 46
click at [799, 173] on div "Please select type" at bounding box center [612, 179] width 1062 height 13
click at [173, 153] on span "01-09-2025" at bounding box center [180, 158] width 50 height 11
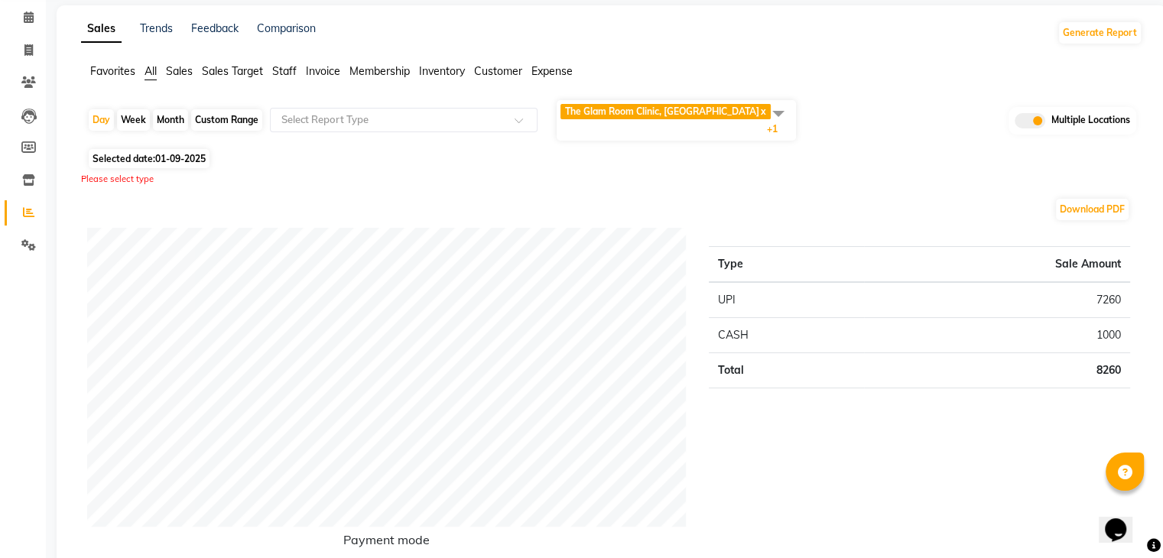
select select "9"
select select "2025"
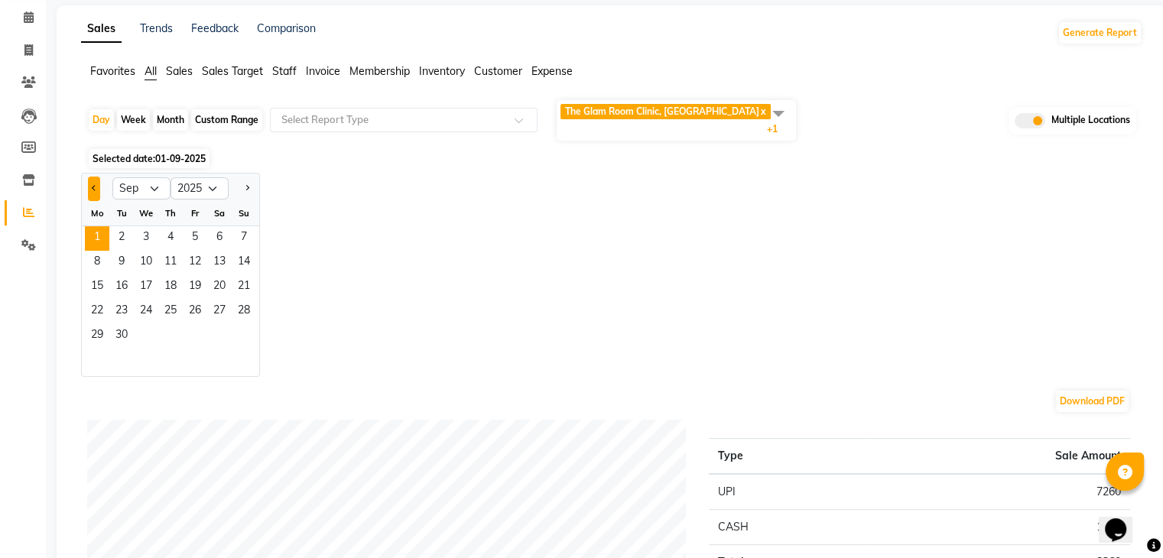
click at [98, 181] on button "Previous month" at bounding box center [94, 189] width 12 height 24
select select "8"
click at [249, 326] on span "31" at bounding box center [244, 336] width 24 height 24
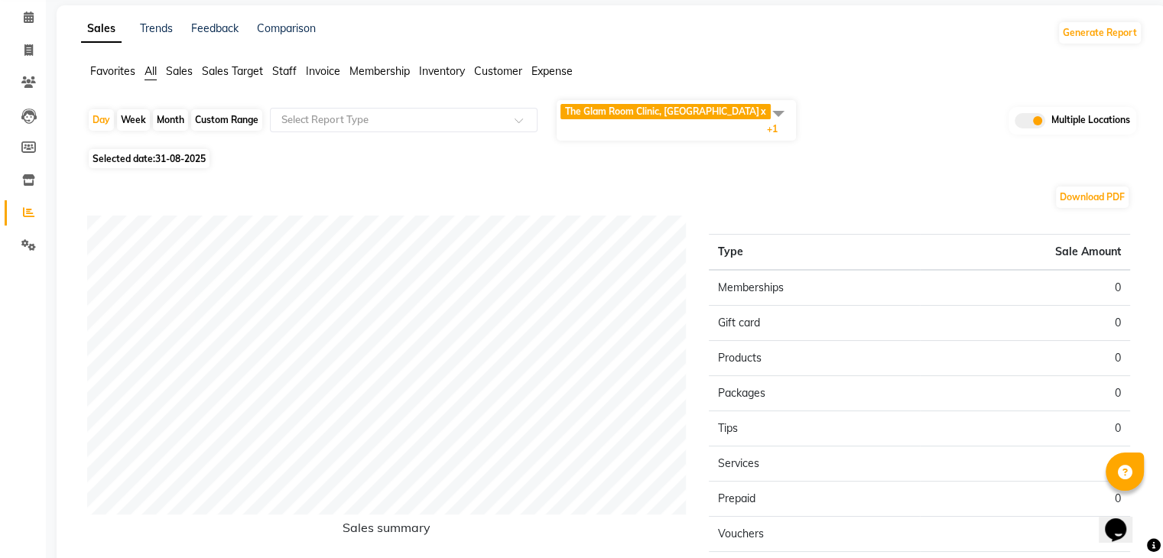
click at [685, 185] on div "Download PDF" at bounding box center [608, 197] width 1043 height 24
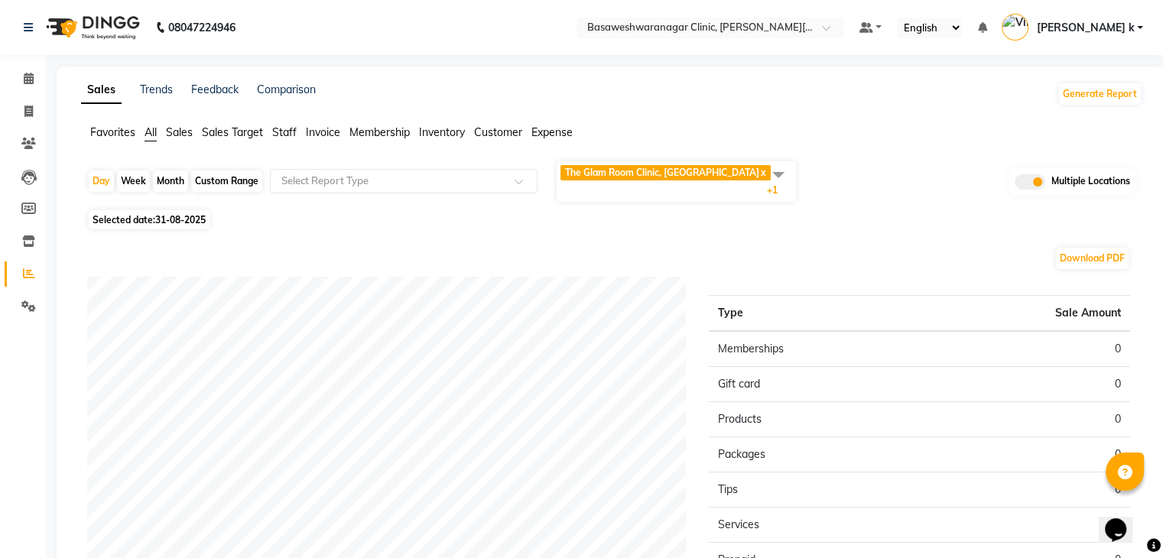
scroll to position [0, 0]
click at [776, 177] on span at bounding box center [778, 174] width 31 height 29
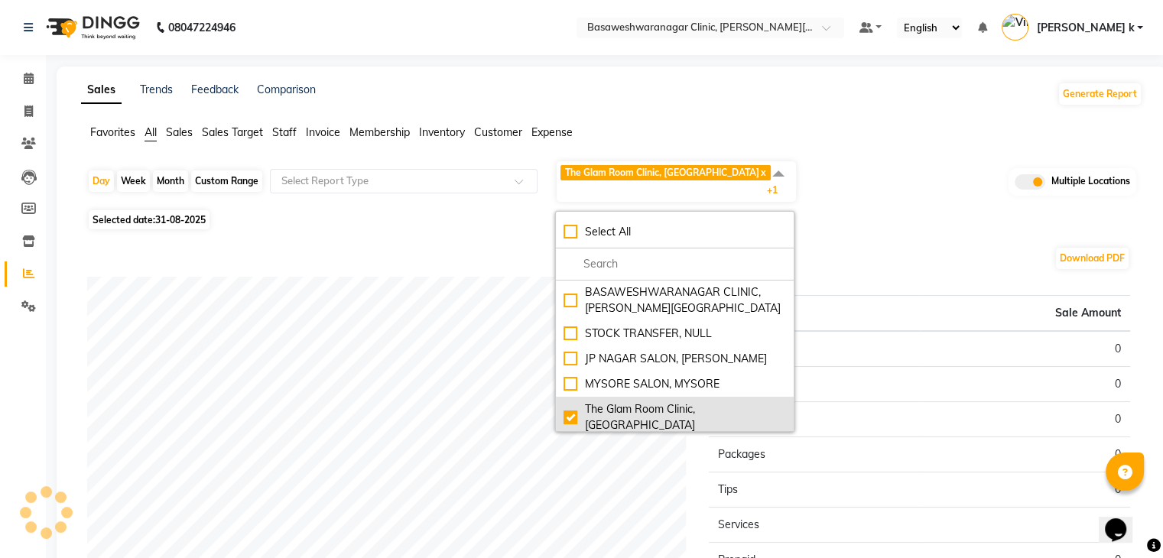
click at [574, 402] on div "The Glam Room Clinic, Hyderabad" at bounding box center [675, 418] width 223 height 32
checkbox input "false"
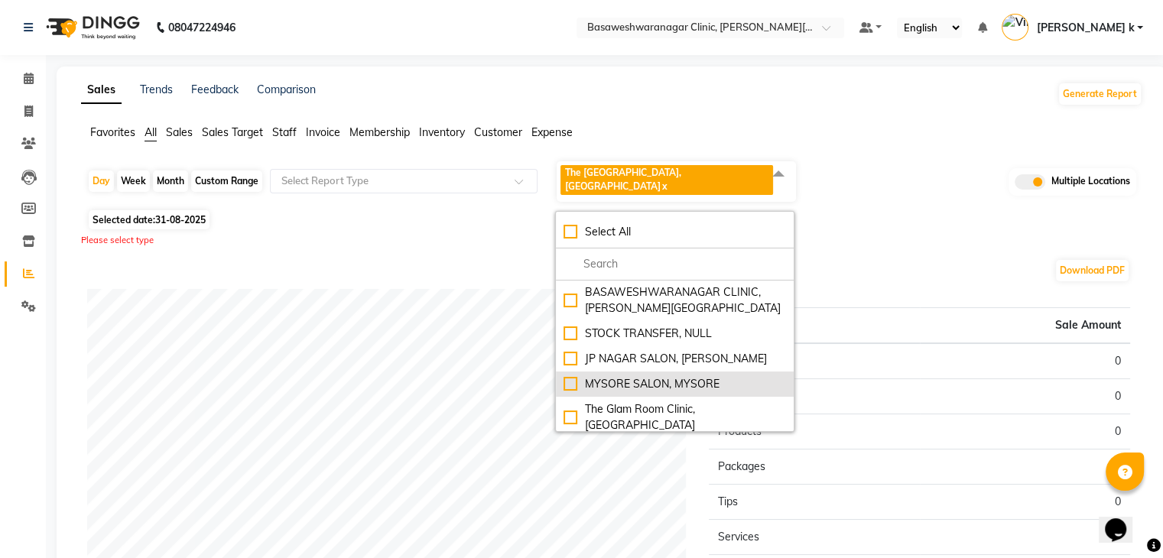
drag, startPoint x: 567, startPoint y: 401, endPoint x: 720, endPoint y: 359, distance: 158.7
click at [720, 359] on ul "BASAWESHWARANAGAR SALON, Basveshwarnagar JP NAGAR CLINIC, JP Nagar MYSORE CLINI…" at bounding box center [675, 356] width 238 height 151
click at [568, 443] on div "The [GEOGRAPHIC_DATA], [GEOGRAPHIC_DATA]" at bounding box center [675, 459] width 223 height 32
checkbox input "false"
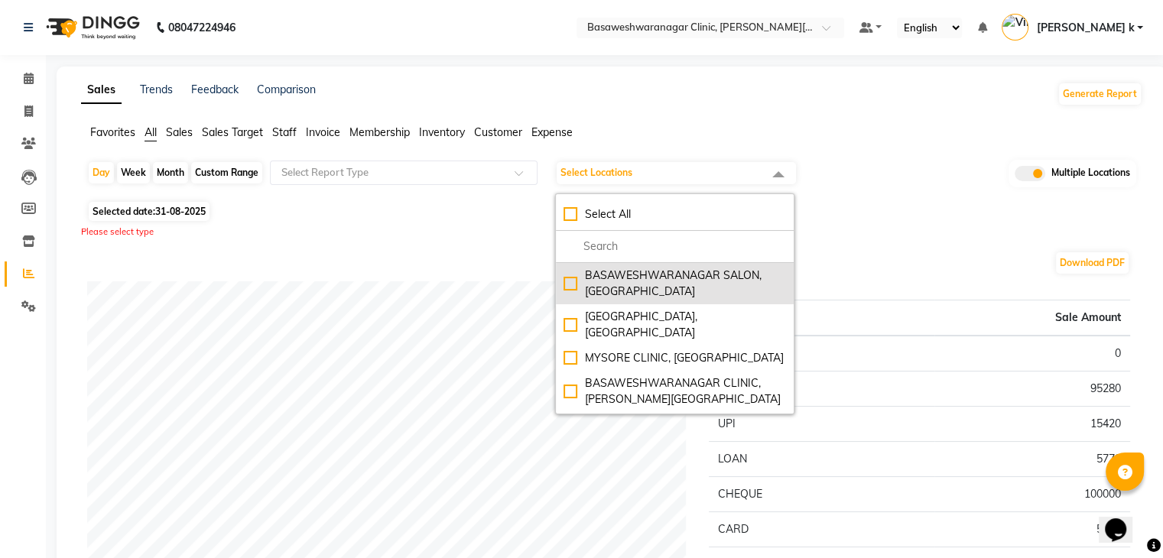
click at [572, 285] on div "BASAWESHWARANAGAR SALON, Basveshwarnagar" at bounding box center [675, 284] width 223 height 32
checkbox input "true"
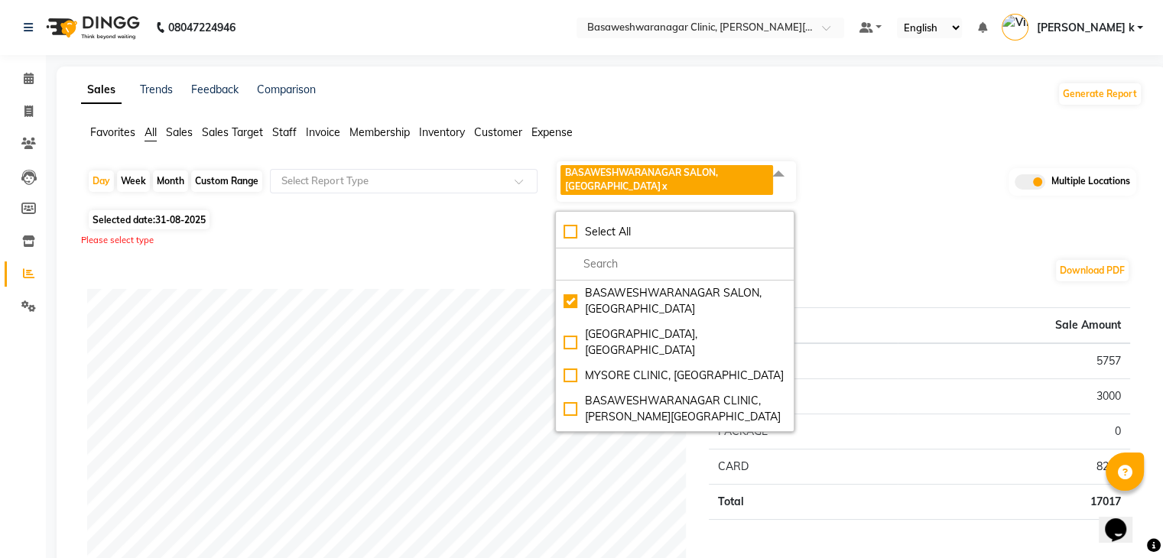
click at [444, 223] on div "Selected date: 31-08-2025" at bounding box center [615, 220] width 1056 height 16
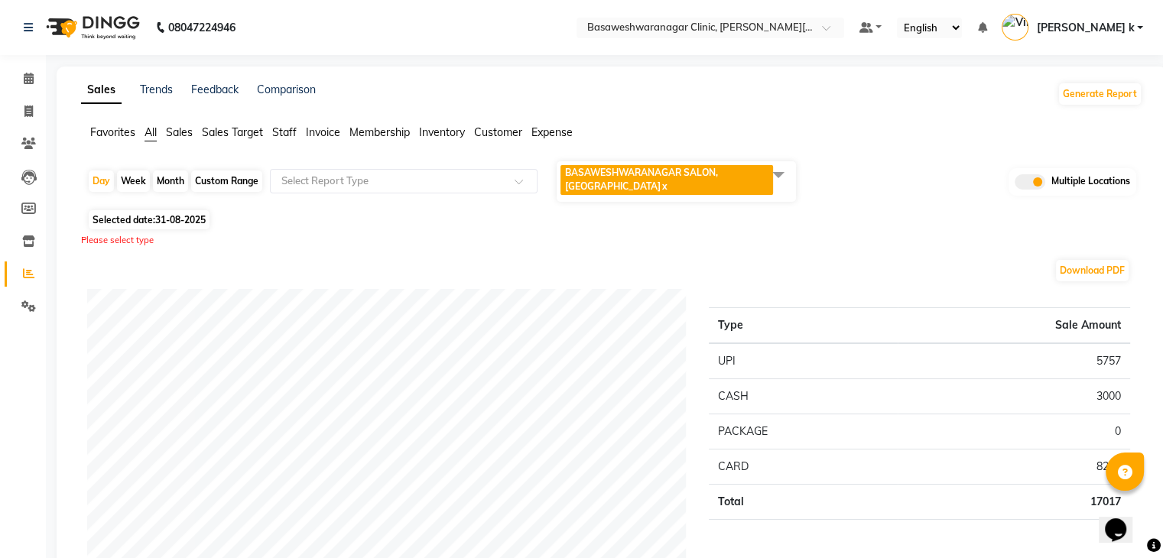
click at [291, 133] on span "Staff" at bounding box center [284, 132] width 24 height 14
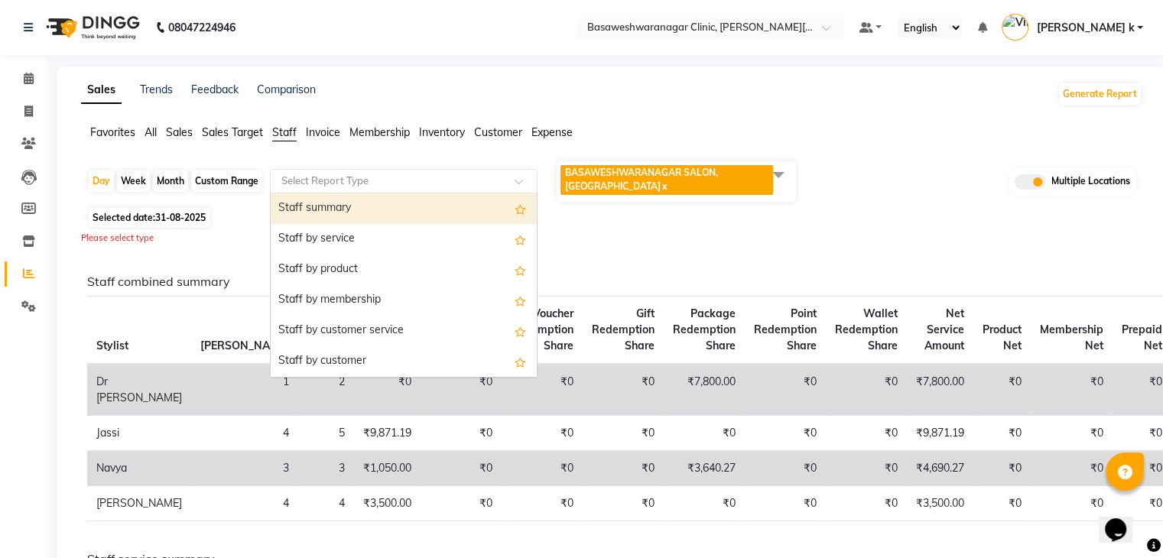
drag, startPoint x: 321, startPoint y: 181, endPoint x: 351, endPoint y: 210, distance: 41.6
click at [351, 194] on ng-select "Select Report Type Staff summary Staff by service Staff by product Staff by mem…" at bounding box center [404, 181] width 268 height 24
click at [351, 210] on div "Staff summary" at bounding box center [404, 209] width 266 height 31
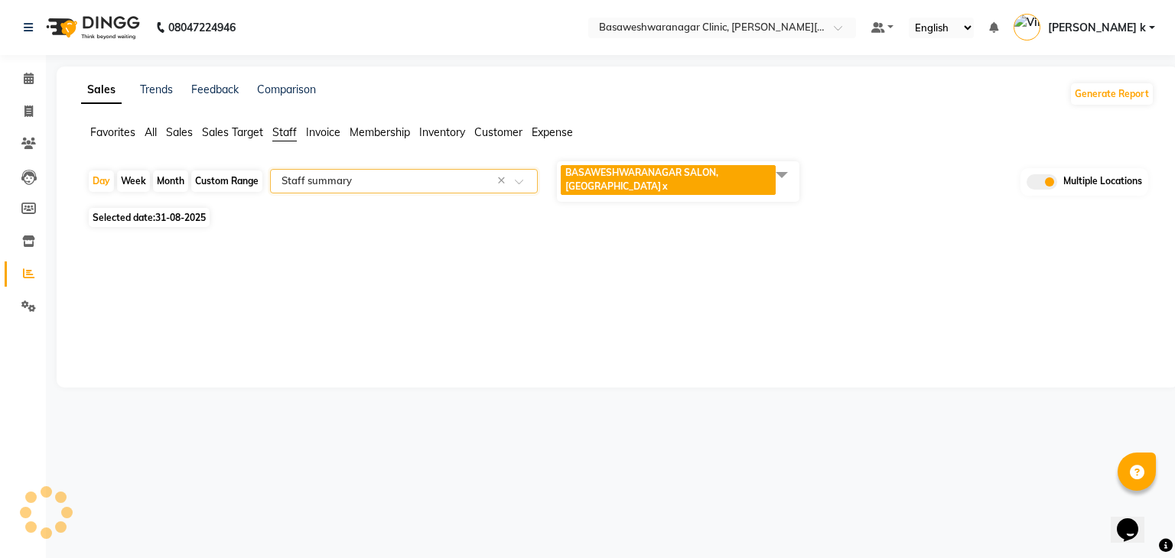
select select "full_report"
select select "csv"
click at [164, 216] on span "31-08-2025" at bounding box center [180, 217] width 50 height 11
select select "8"
select select "2025"
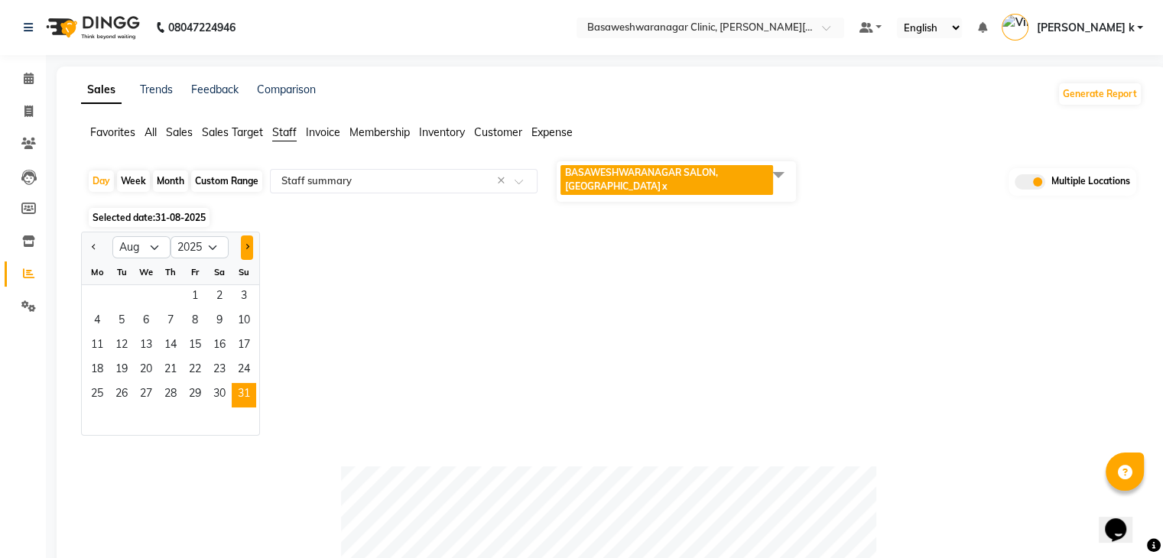
click at [248, 248] on span "Next month" at bounding box center [246, 246] width 5 height 5
select select "9"
click at [94, 297] on span "1" at bounding box center [97, 297] width 24 height 24
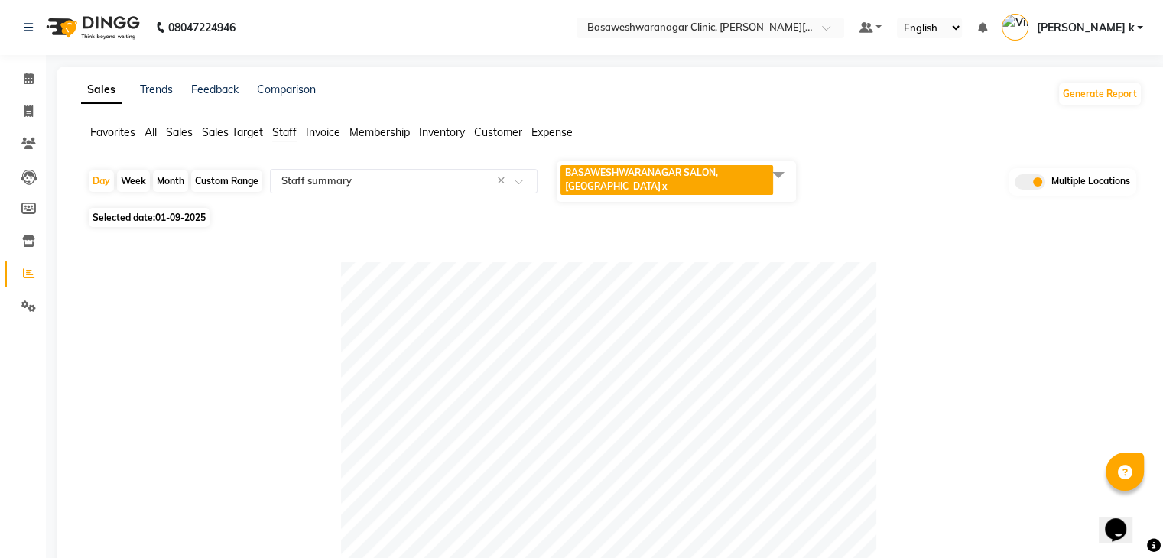
click at [779, 177] on span at bounding box center [778, 174] width 31 height 29
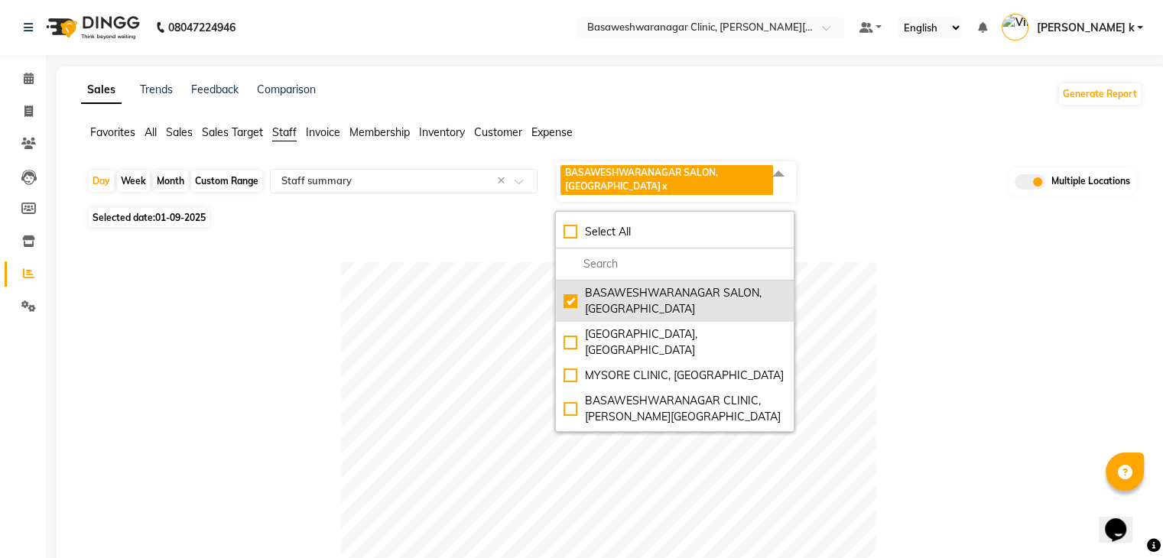
click at [575, 304] on div "BASAWESHWARANAGAR SALON, Basveshwarnagar" at bounding box center [675, 301] width 223 height 32
checkbox input "false"
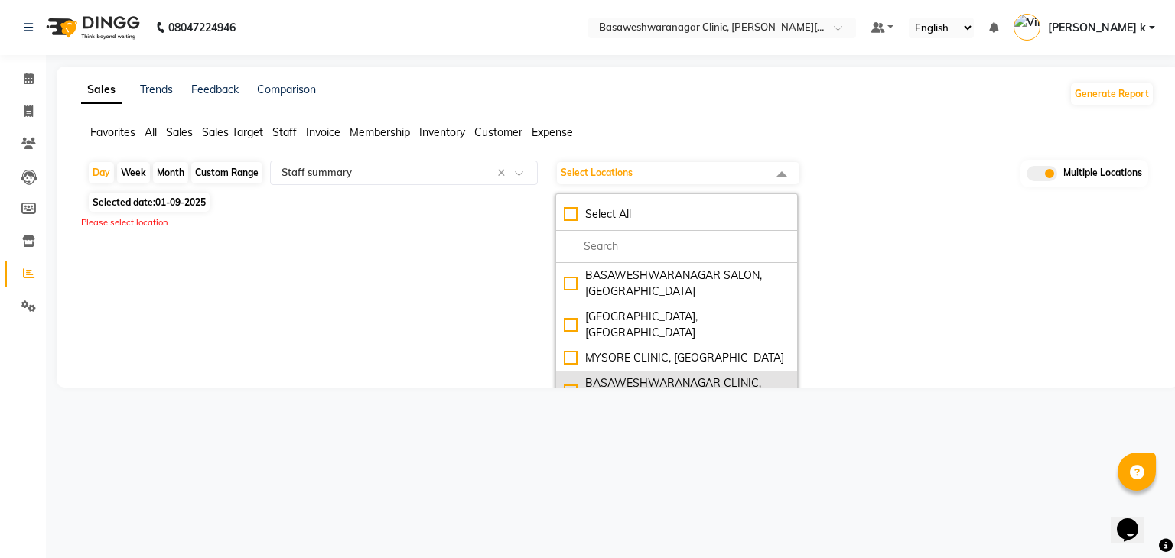
click at [569, 376] on div "BASAWESHWARANAGAR CLINIC, Basveshwar Nagar" at bounding box center [677, 392] width 226 height 32
checkbox input "true"
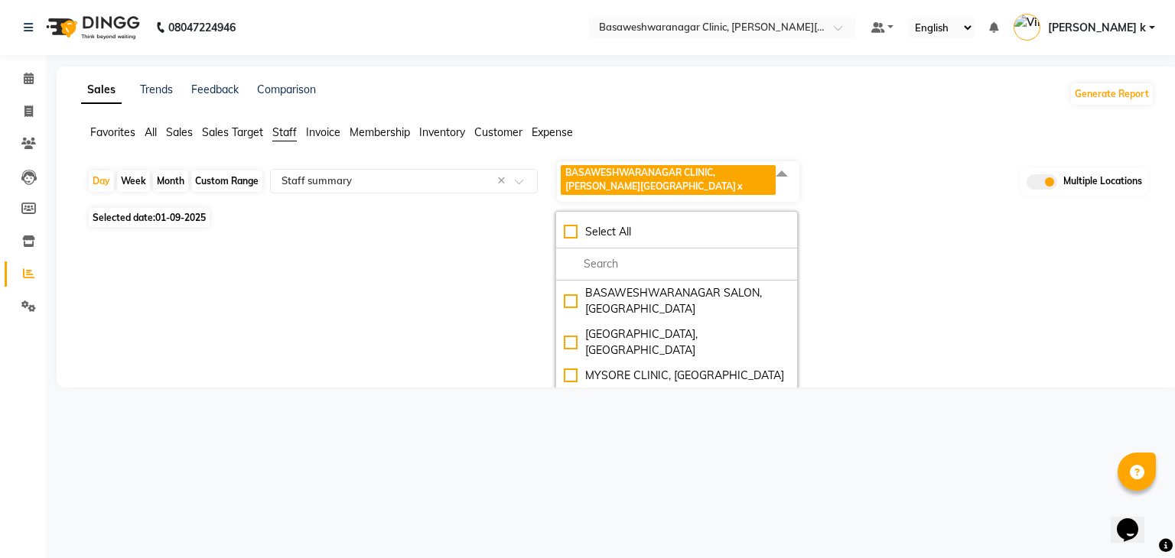
click at [431, 272] on div "Sales Trends Feedback Comparison Generate Report Favorites All Sales Sales Targ…" at bounding box center [618, 227] width 1122 height 321
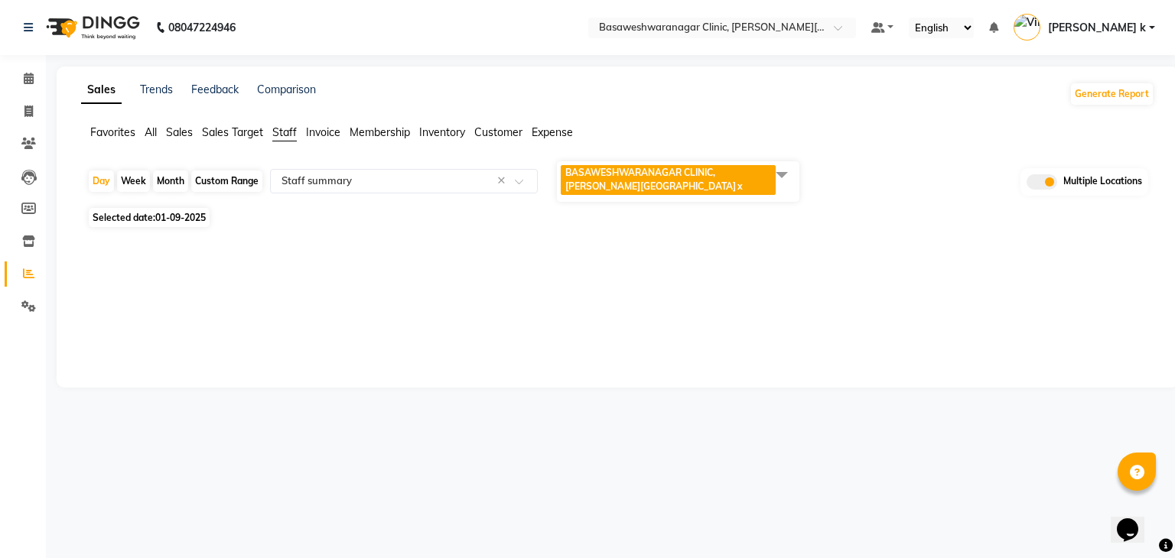
click at [431, 272] on div "Sales Trends Feedback Comparison Generate Report Favorites All Sales Sales Targ…" at bounding box center [618, 227] width 1122 height 321
click at [154, 135] on span "All" at bounding box center [151, 132] width 12 height 14
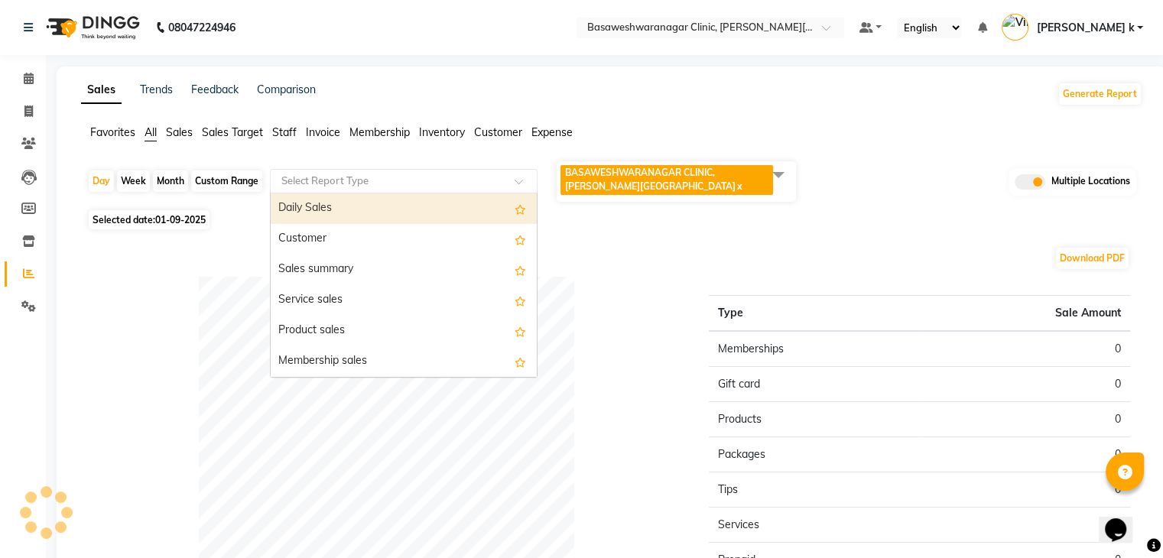
click at [434, 170] on div "Select Report Type" at bounding box center [404, 181] width 268 height 24
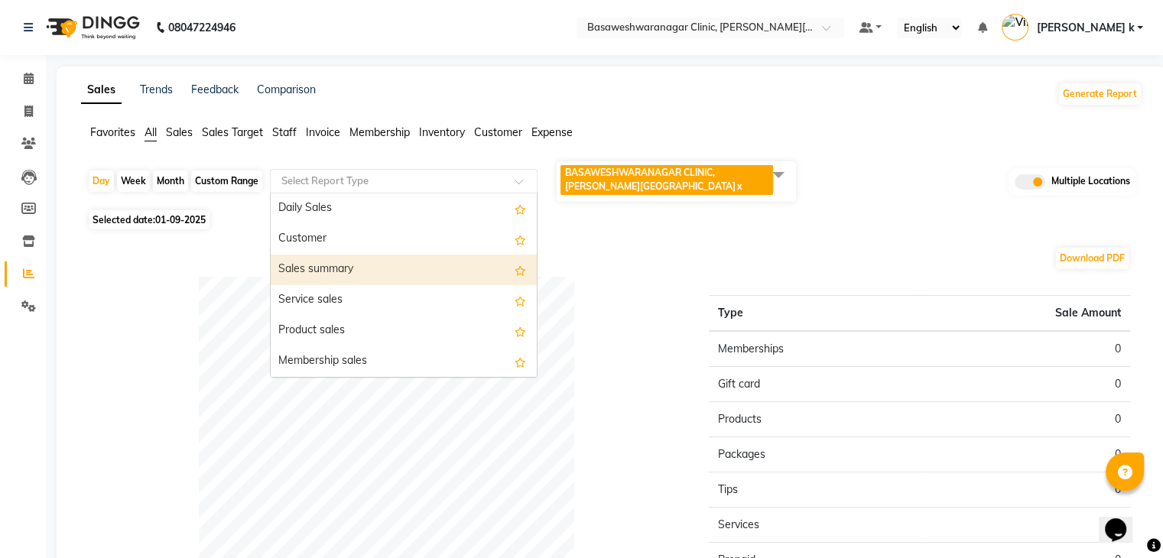
click at [327, 279] on div "Sales summary" at bounding box center [404, 270] width 266 height 31
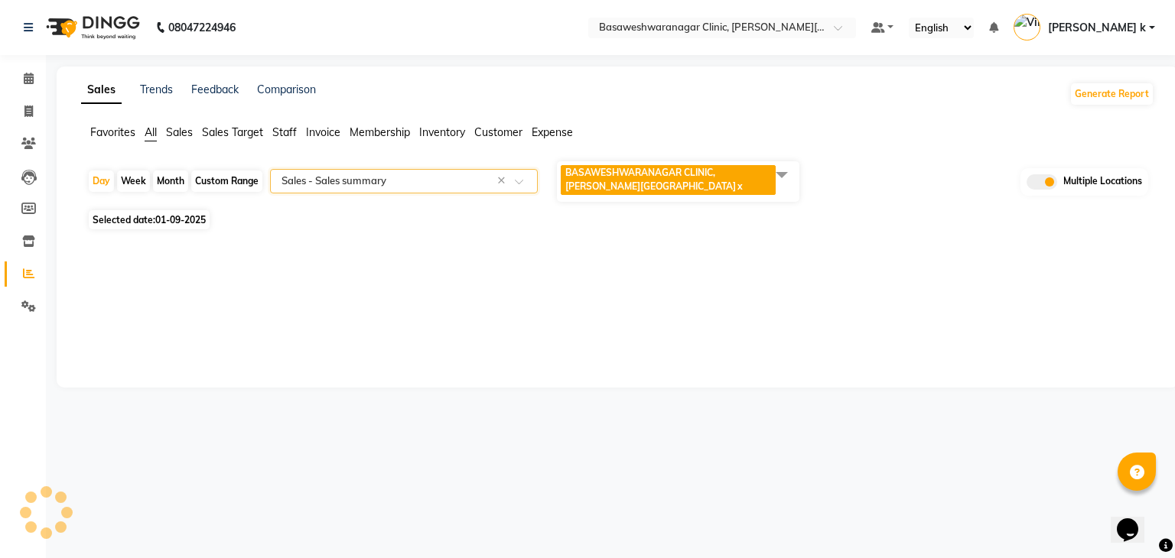
select select "full_report"
select select "csv"
click at [280, 138] on span "Staff" at bounding box center [284, 132] width 24 height 14
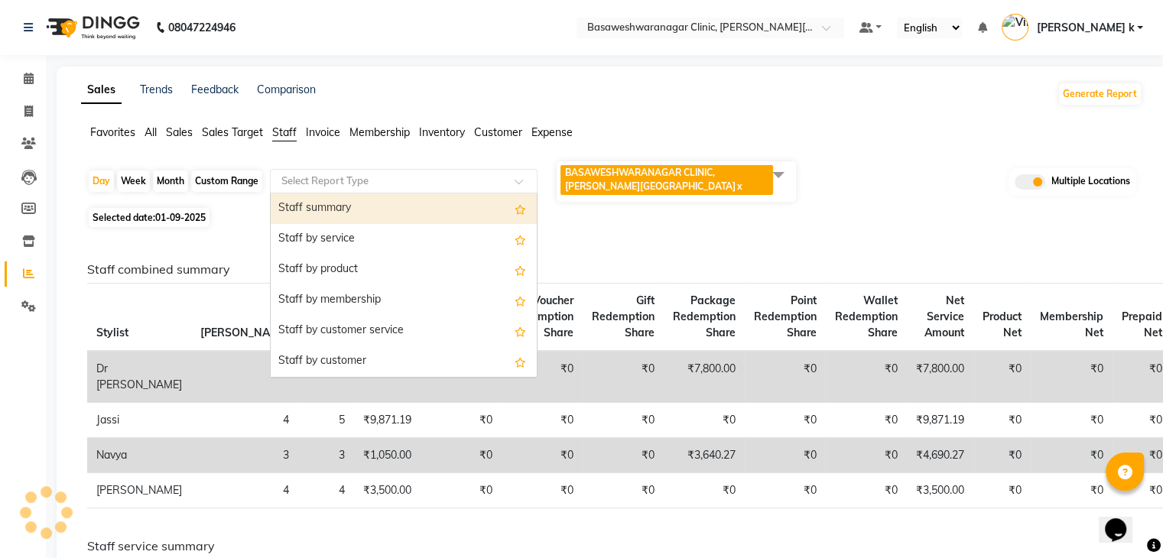
drag, startPoint x: 333, startPoint y: 181, endPoint x: 356, endPoint y: 212, distance: 38.2
click at [356, 194] on ng-select "Select Report Type Staff summary Staff by service Staff by product Staff by mem…" at bounding box center [404, 181] width 268 height 24
click at [356, 212] on div "Staff summary" at bounding box center [404, 209] width 266 height 31
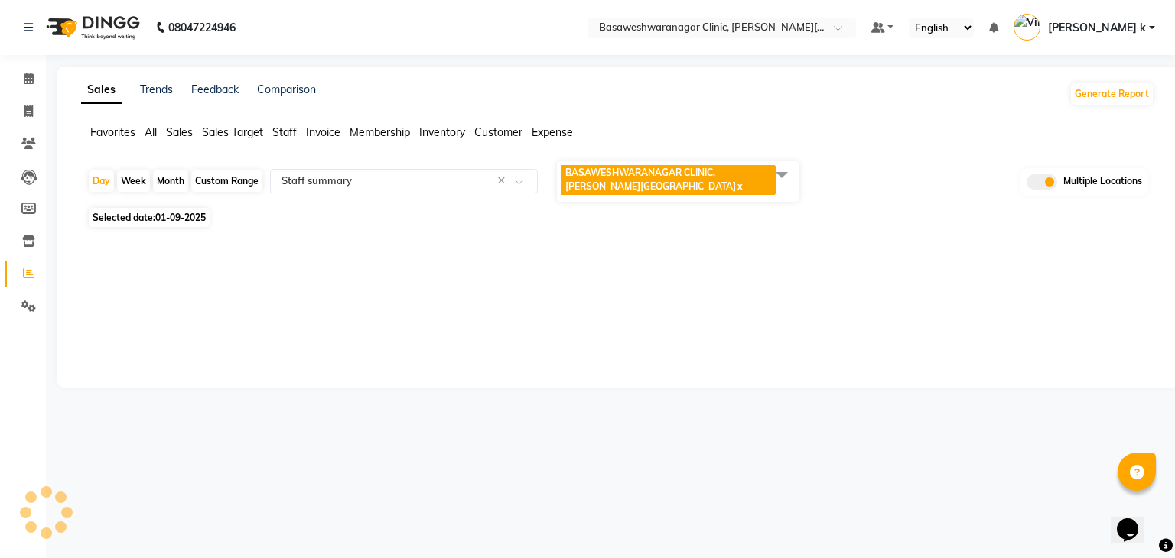
click at [132, 216] on span "Selected date: 01-09-2025" at bounding box center [149, 217] width 121 height 19
select select "9"
select select "2025"
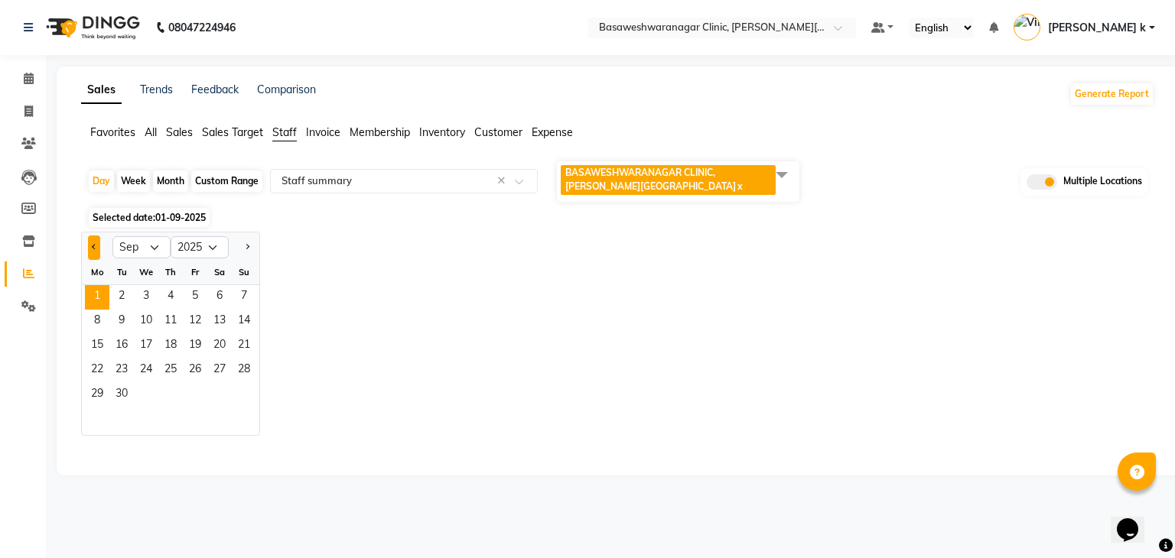
click at [93, 249] on span "Previous month" at bounding box center [94, 246] width 5 height 5
select select "8"
click at [242, 394] on span "31" at bounding box center [244, 395] width 24 height 24
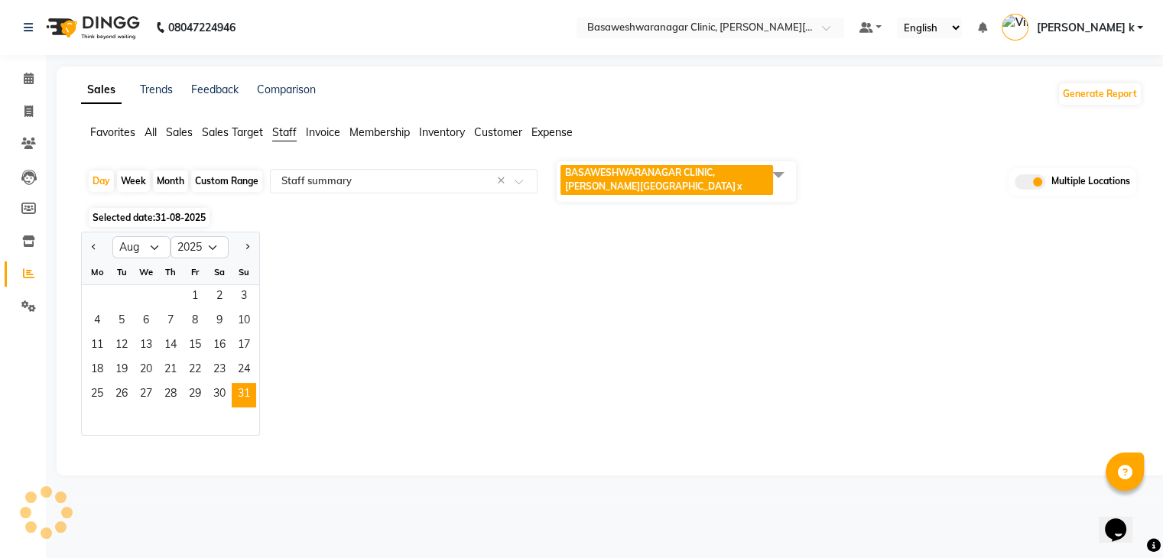
select select "full_report"
select select "csv"
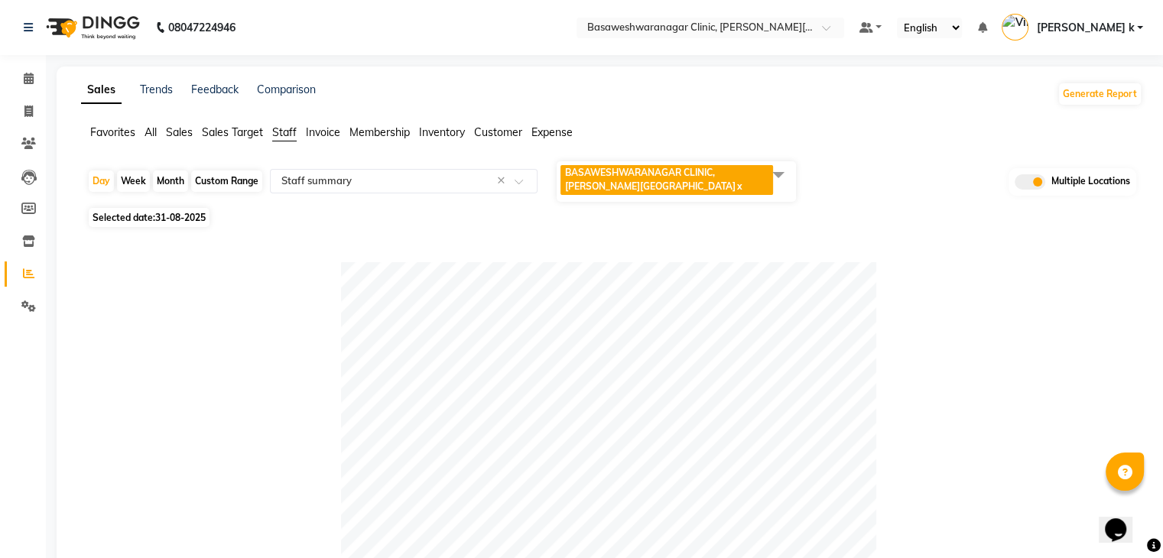
click at [141, 130] on ul "Favorites All Sales Sales Target Staff Invoice Membership Inventory Customer Ex…" at bounding box center [612, 133] width 1062 height 17
click at [151, 138] on span "All" at bounding box center [151, 132] width 12 height 14
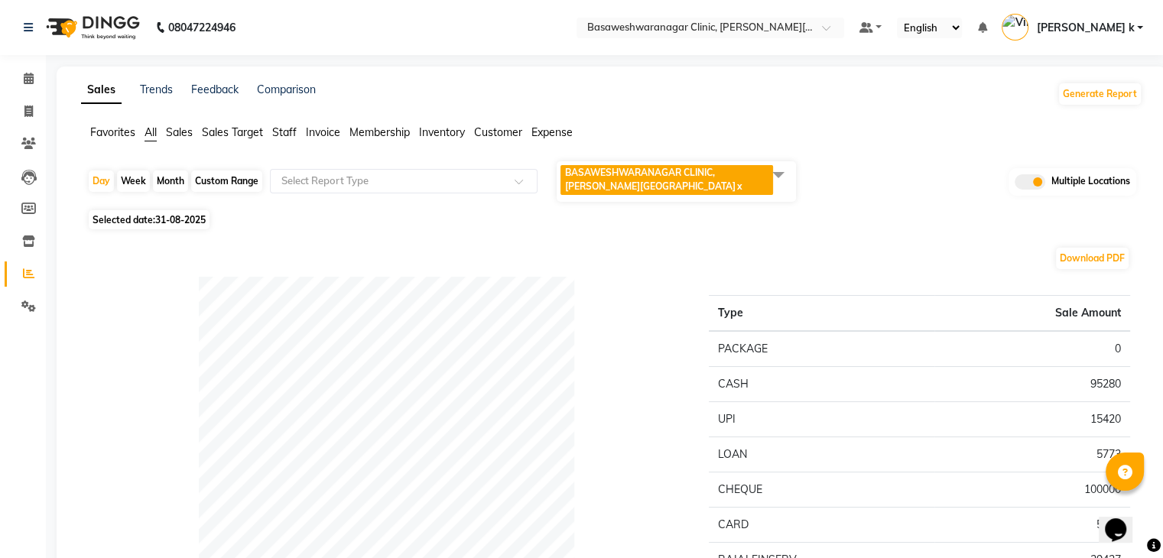
click at [828, 217] on div "Selected date: 31-08-2025" at bounding box center [615, 220] width 1056 height 16
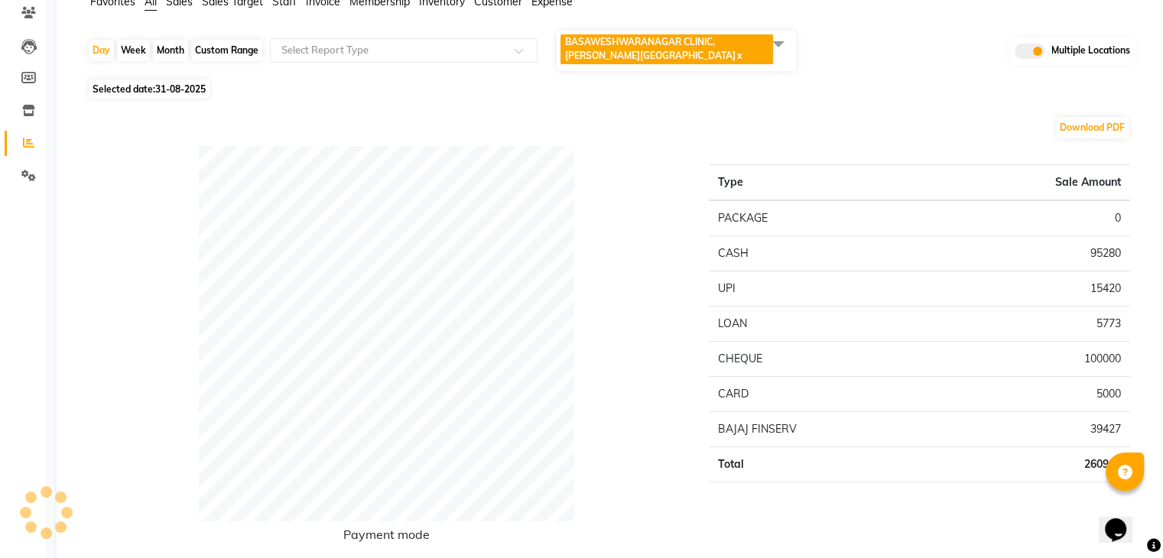
scroll to position [138, 0]
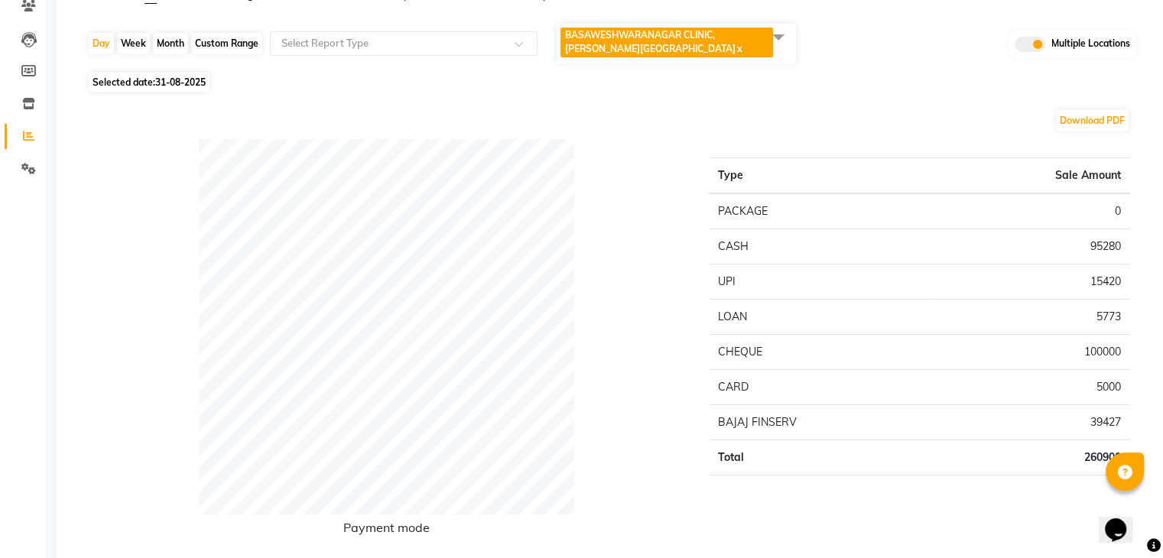
click at [891, 85] on div "Selected date: 31-08-2025" at bounding box center [615, 82] width 1056 height 16
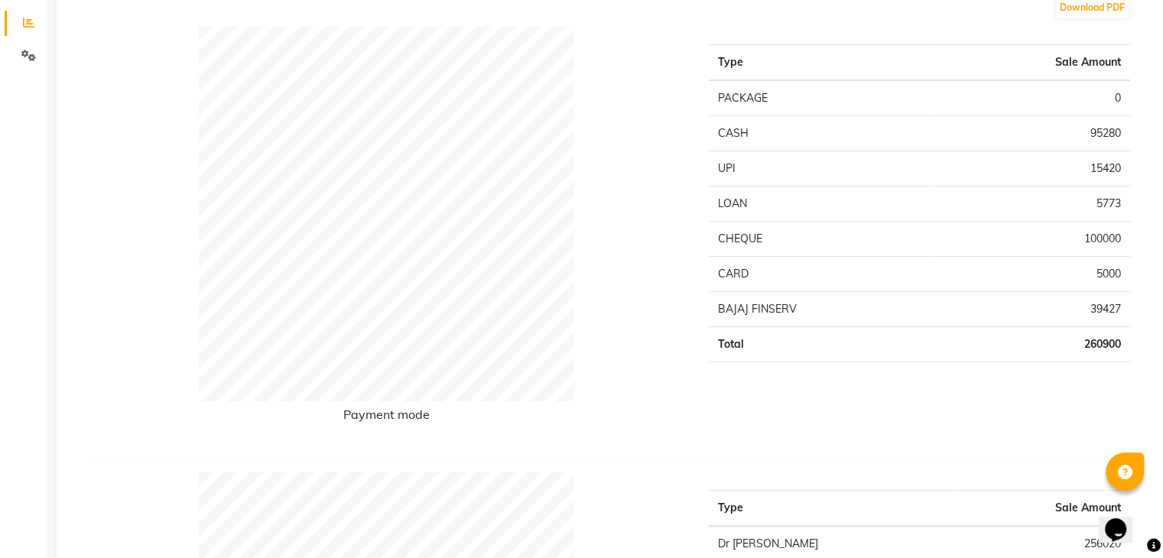
scroll to position [174, 0]
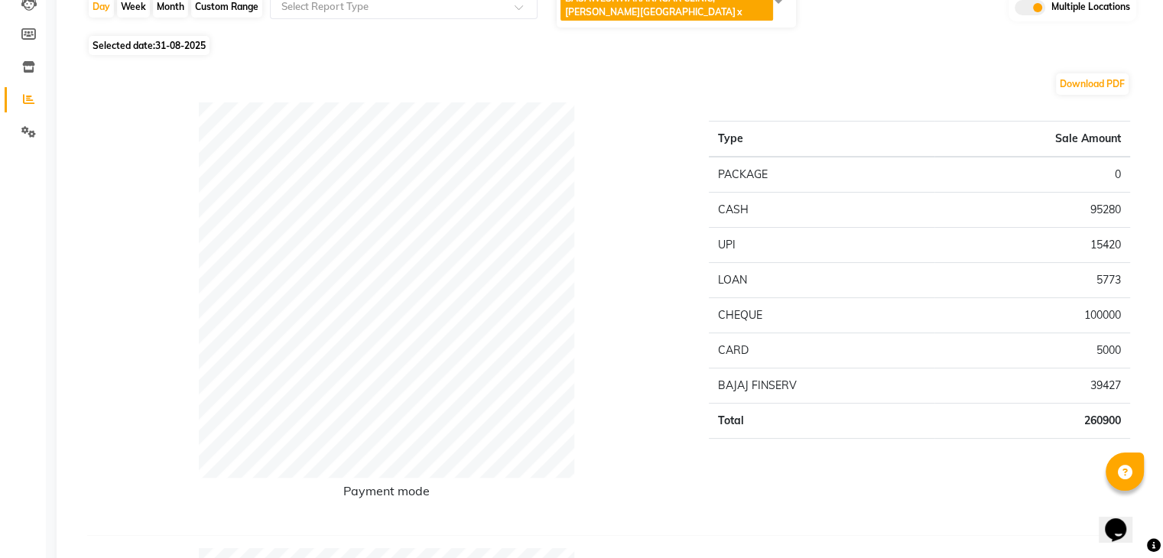
click at [813, 108] on div "Type Sale Amount PACKAGE 0 CASH 95280 UPI 15420 LOAN 5773 CHEQUE 100000 CARD 50…" at bounding box center [920, 312] width 444 height 421
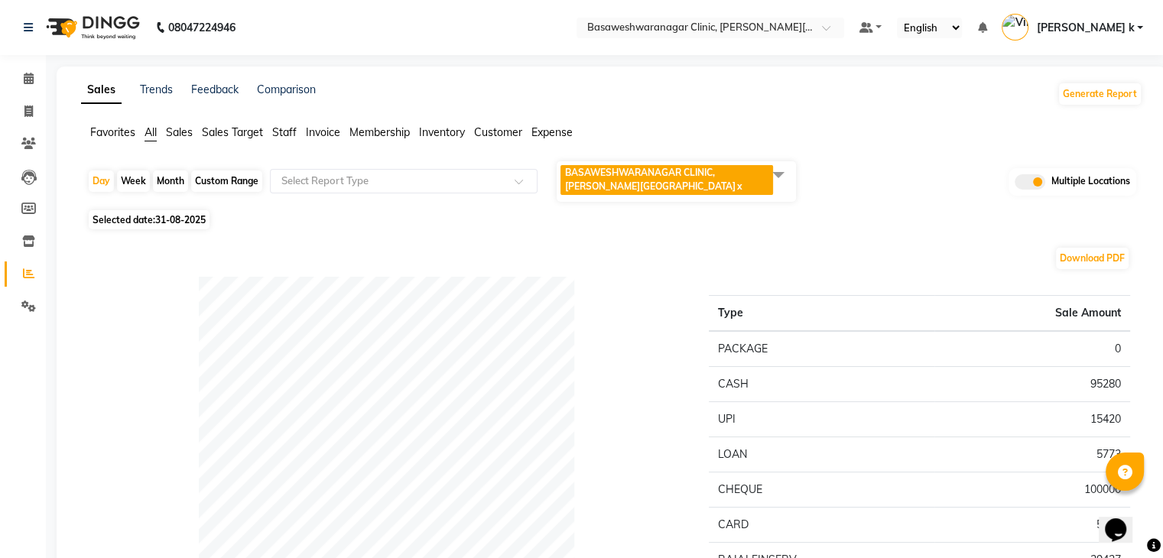
click at [833, 125] on ul "Favorites All Sales Sales Target Staff Invoice Membership Inventory Customer Ex…" at bounding box center [612, 133] width 1062 height 17
click at [778, 174] on span at bounding box center [778, 174] width 31 height 29
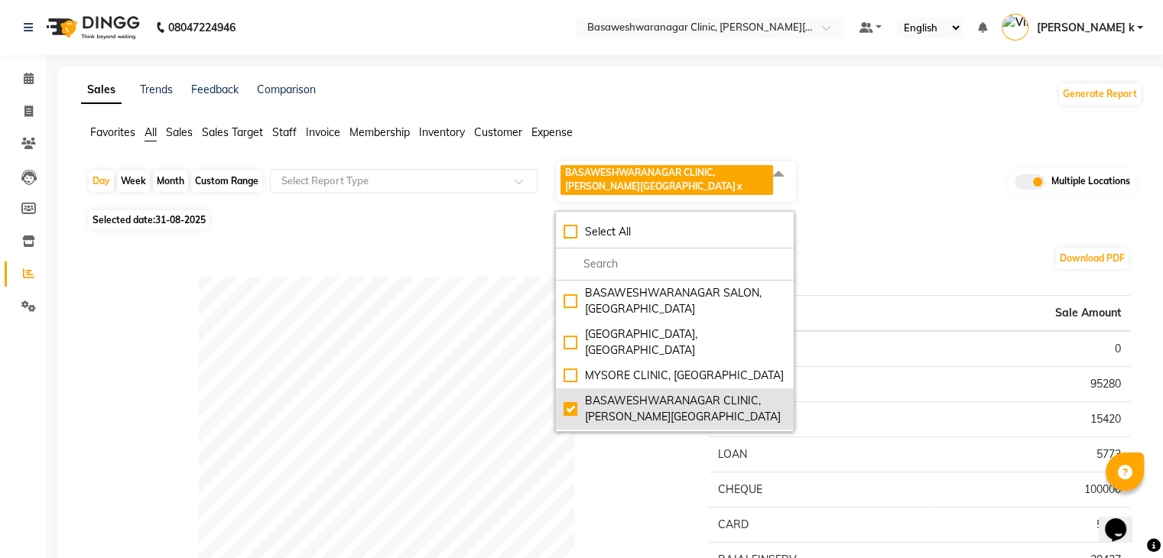
click at [577, 393] on div "BASAWESHWARANAGAR CLINIC, Basveshwar Nagar" at bounding box center [675, 409] width 223 height 32
checkbox input "false"
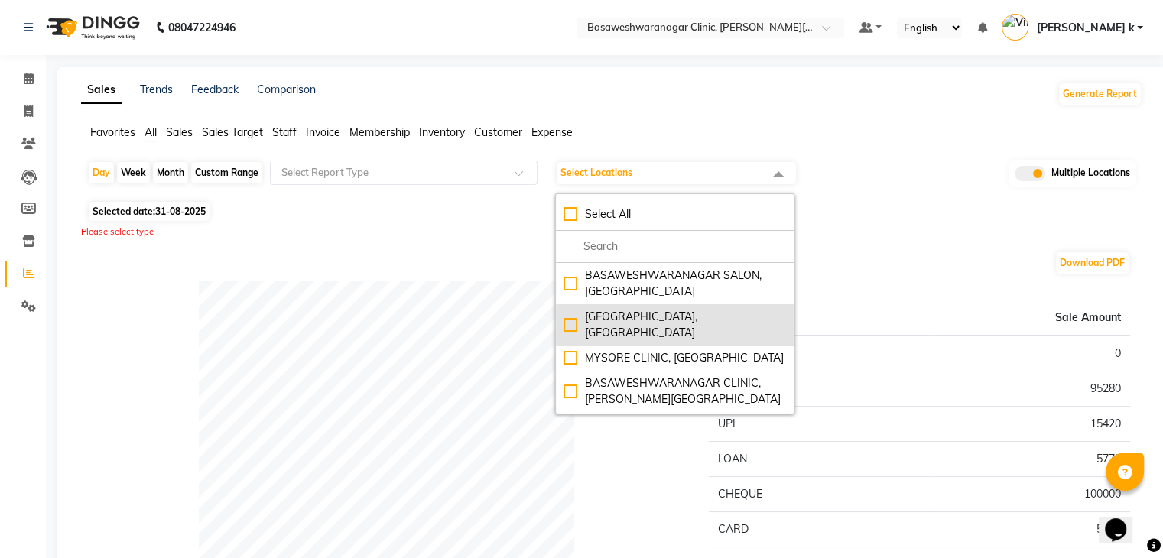
click at [571, 318] on div "JP NAGAR CLINIC, JP Nagar" at bounding box center [675, 325] width 223 height 32
checkbox input "true"
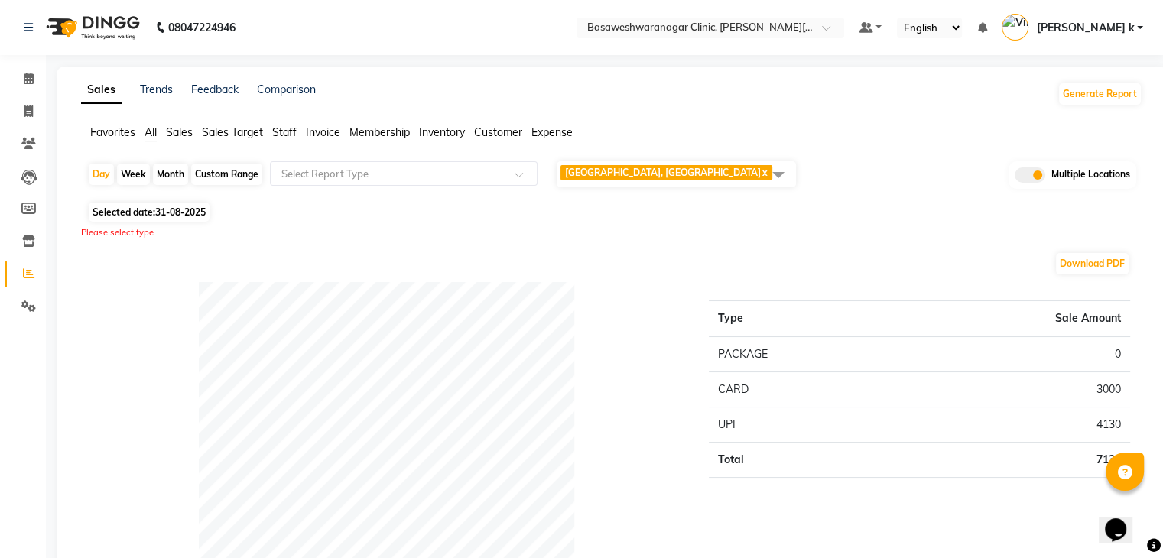
click at [878, 129] on ul "Favorites All Sales Sales Target Staff Invoice Membership Inventory Customer Ex…" at bounding box center [612, 133] width 1062 height 17
click at [285, 132] on span "Staff" at bounding box center [284, 132] width 24 height 14
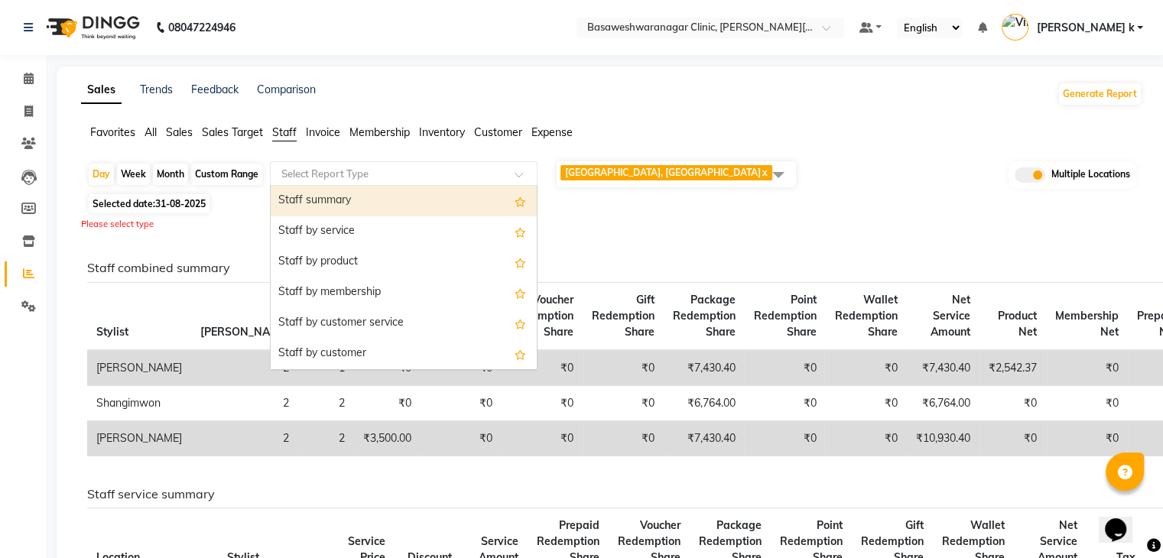
drag, startPoint x: 315, startPoint y: 174, endPoint x: 343, endPoint y: 195, distance: 35.0
click at [343, 186] on ng-select "Select Report Type Staff summary Staff by service Staff by product Staff by mem…" at bounding box center [404, 173] width 268 height 24
click at [343, 195] on div "Staff summary" at bounding box center [404, 201] width 266 height 31
select select "full_report"
select select "csv"
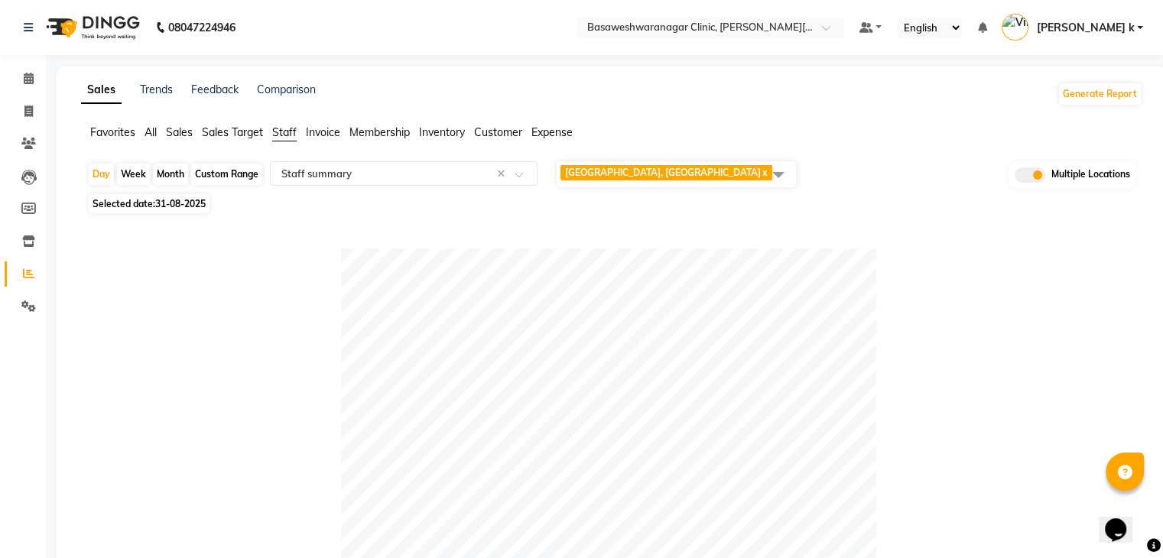
click at [932, 281] on div at bounding box center [608, 516] width 1043 height 535
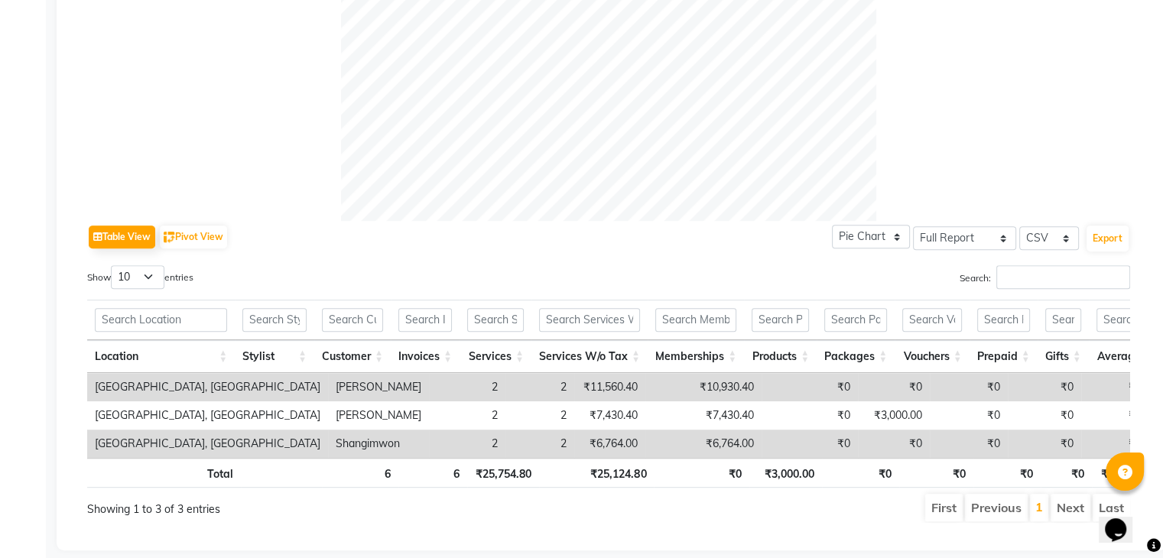
scroll to position [600, 0]
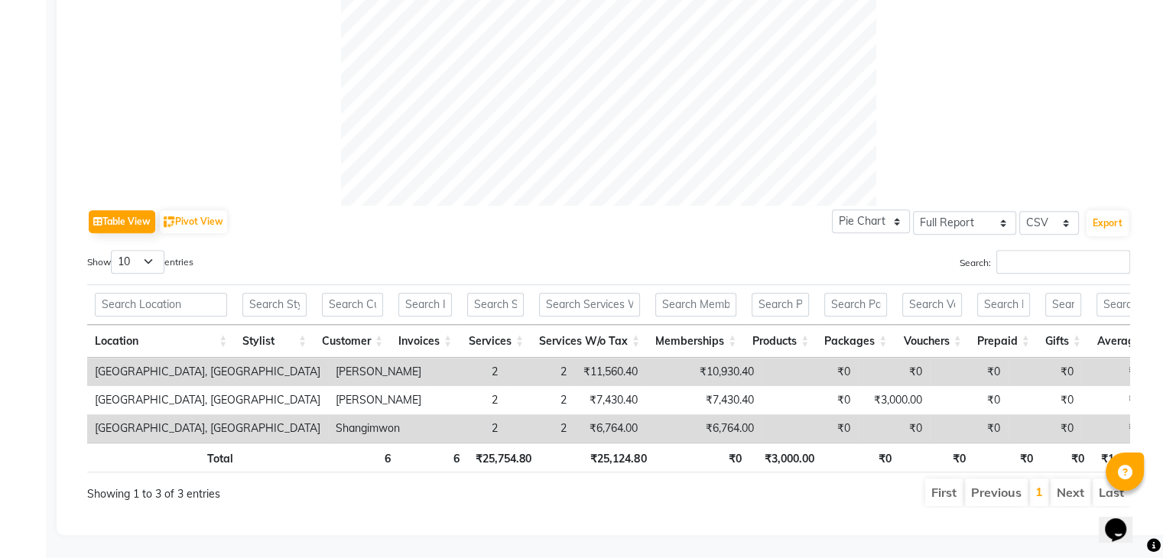
click at [725, 206] on div "Table View Pivot View Pie Chart Bar Chart Select Full Report Filtered Report Se…" at bounding box center [608, 222] width 1043 height 32
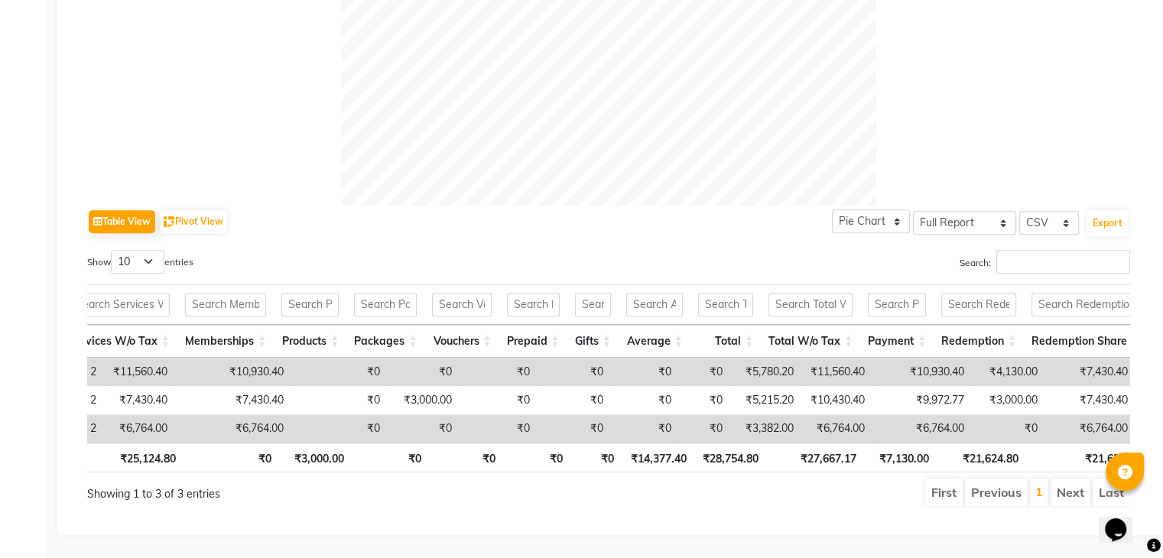
scroll to position [0, 492]
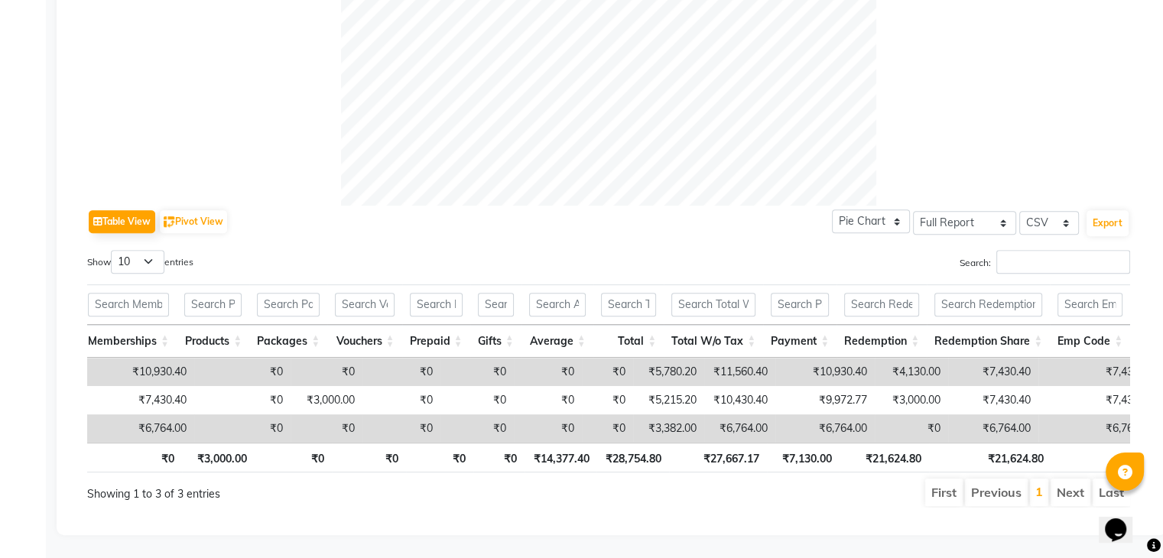
click at [728, 206] on div "Table View Pivot View Pie Chart Bar Chart Select Full Report Filtered Report Se…" at bounding box center [608, 222] width 1043 height 32
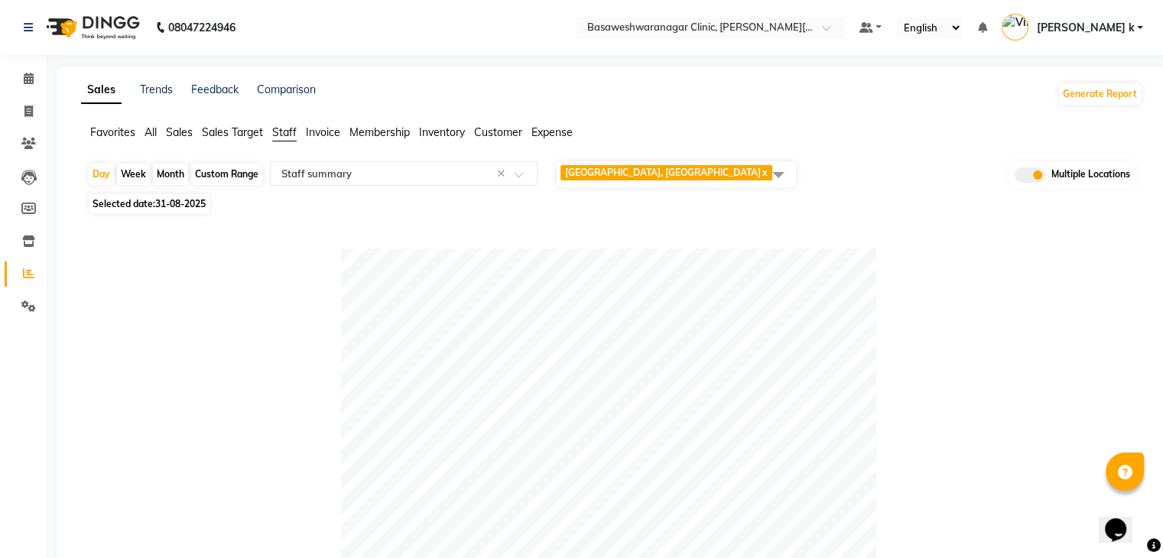
click at [148, 135] on span "All" at bounding box center [151, 132] width 12 height 14
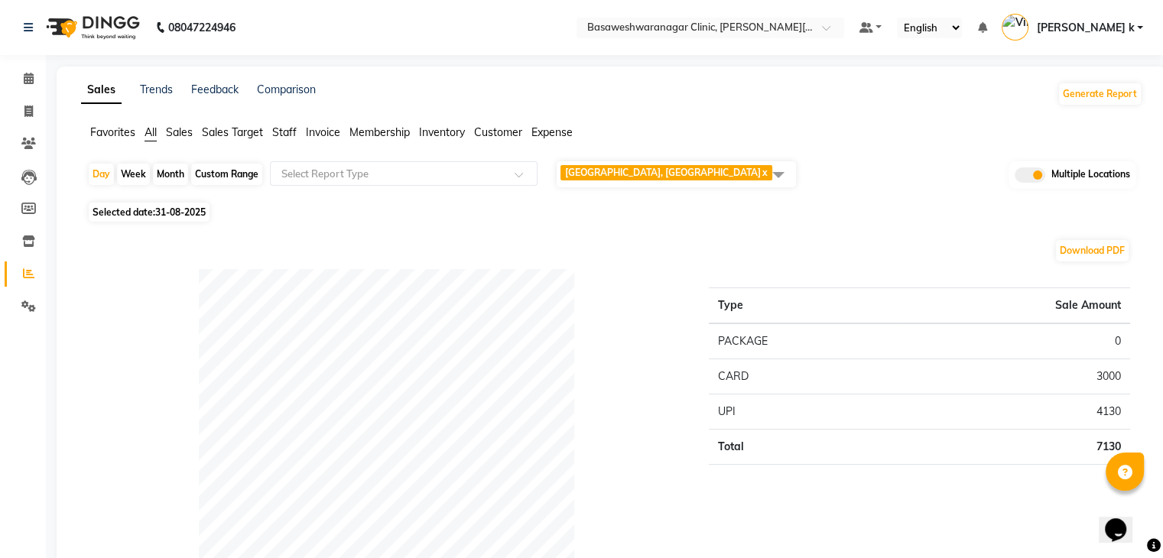
click at [655, 218] on div "Selected date: 31-08-2025" at bounding box center [615, 212] width 1056 height 16
drag, startPoint x: 655, startPoint y: 218, endPoint x: 883, endPoint y: 215, distance: 228.7
click at [883, 215] on div "Selected date: 31-08-2025" at bounding box center [615, 212] width 1056 height 16
click at [880, 191] on div "Day Week Month Custom Range Select Report Type JP NAGAR CLINIC, JP Nagar x Sele…" at bounding box center [611, 179] width 1049 height 38
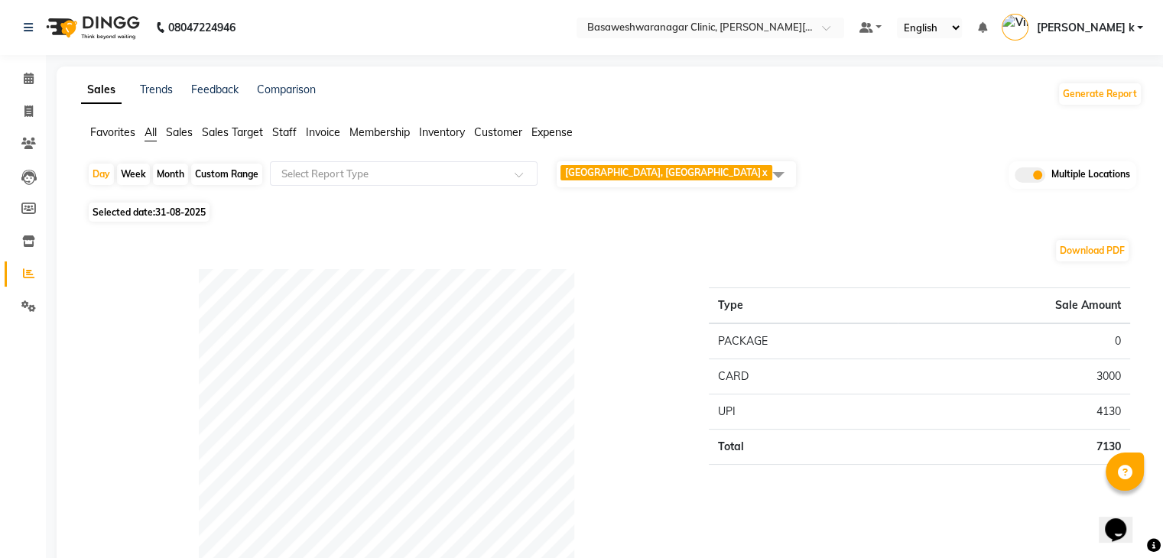
click at [180, 221] on span "Selected date: 31-08-2025" at bounding box center [149, 212] width 121 height 19
select select "8"
select select "2025"
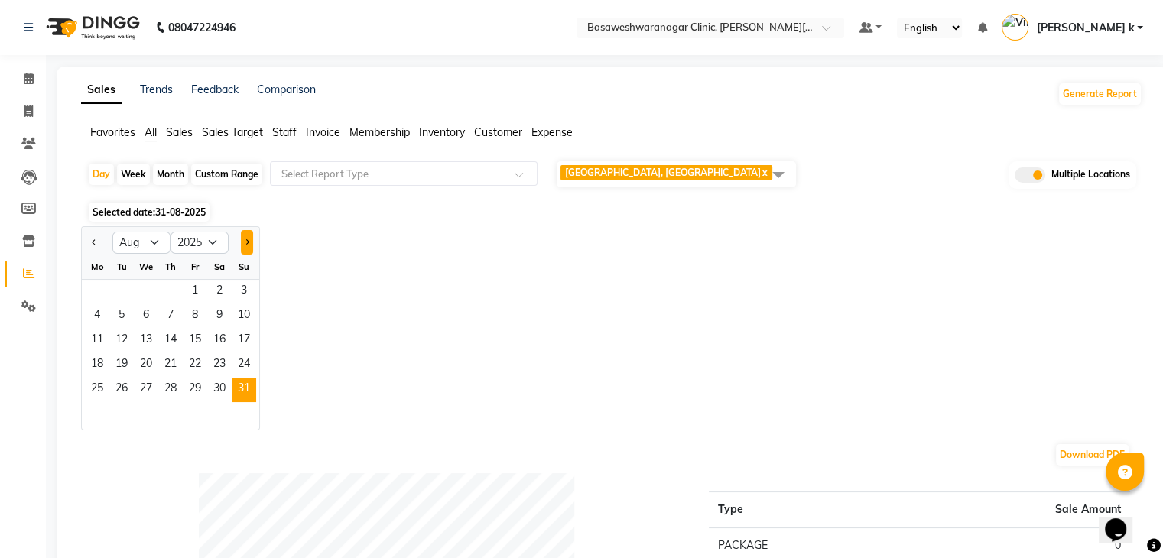
click at [251, 236] on button "Next month" at bounding box center [247, 242] width 12 height 24
select select "9"
click at [97, 290] on span "1" at bounding box center [97, 292] width 24 height 24
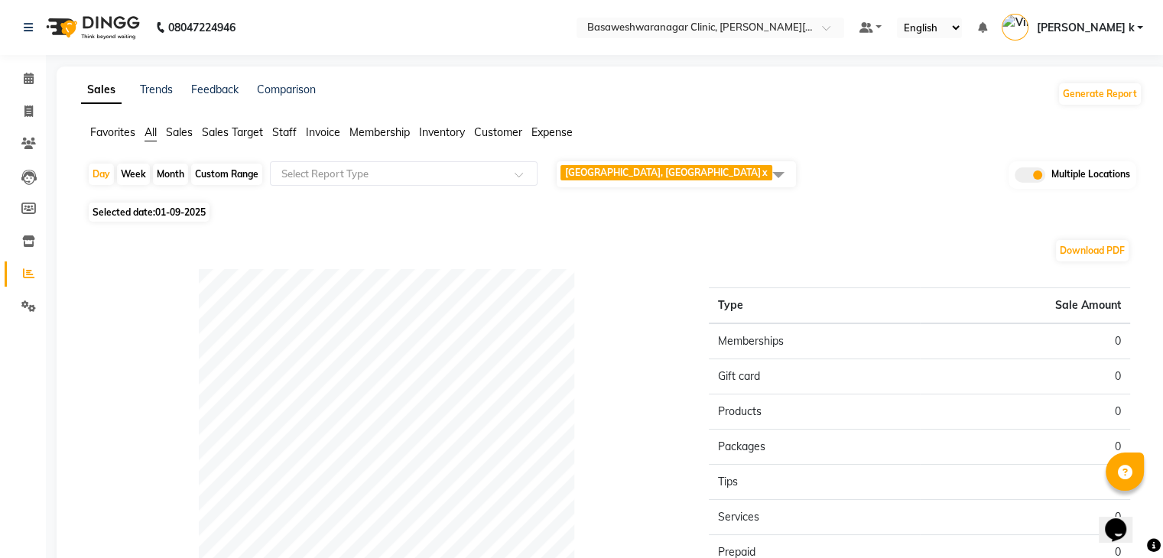
click at [736, 96] on div "Sales Trends Feedback Comparison Generate Report" at bounding box center [612, 94] width 1080 height 24
click at [896, 138] on ul "Favorites All Sales Sales Target Staff Invoice Membership Inventory Customer Ex…" at bounding box center [612, 133] width 1062 height 17
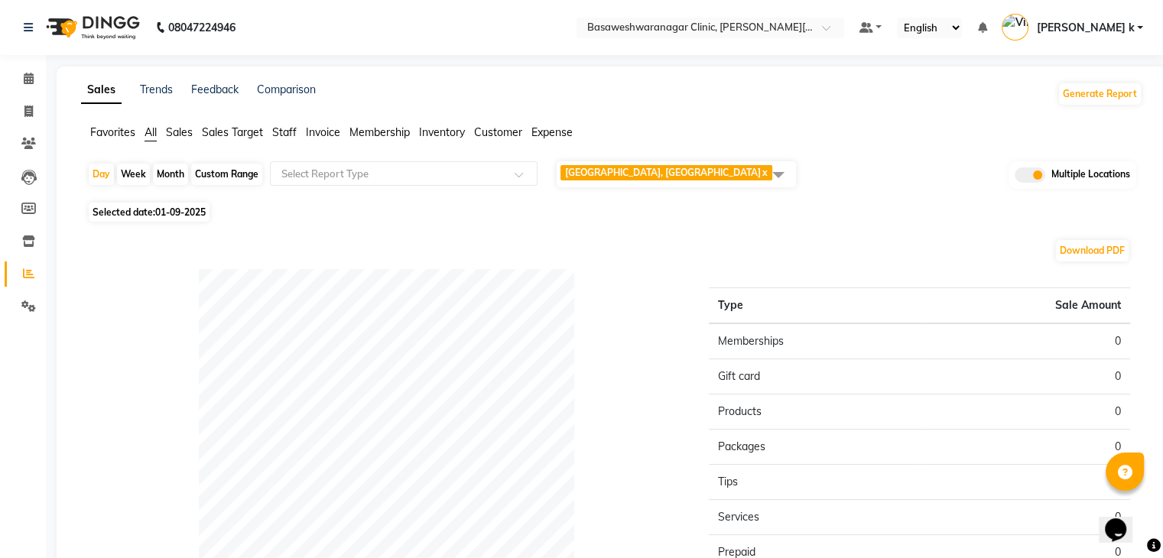
click at [765, 173] on span at bounding box center [778, 174] width 31 height 29
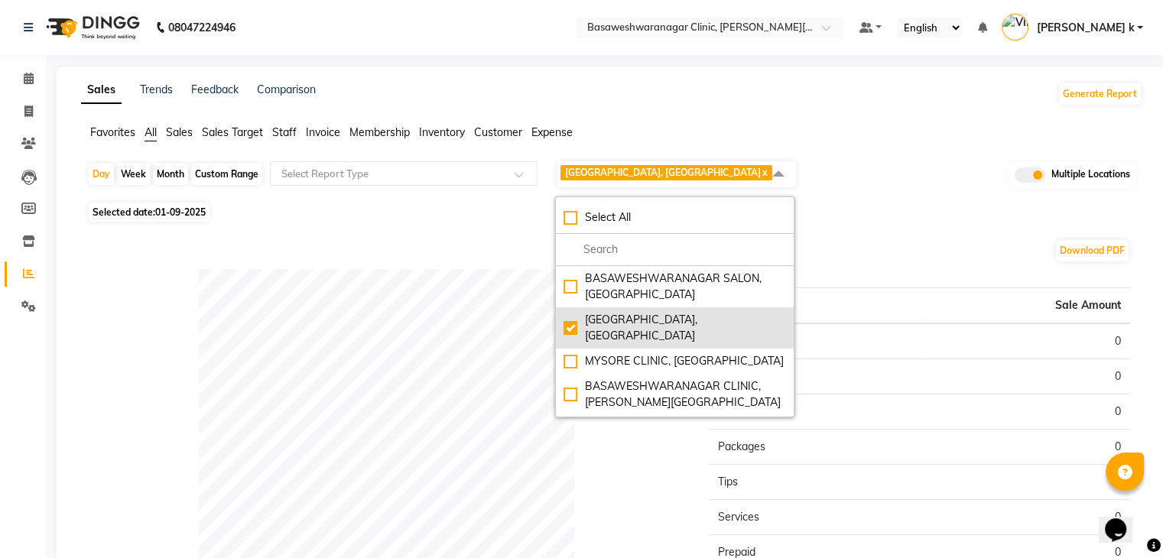
click at [571, 321] on div "JP NAGAR CLINIC, JP Nagar" at bounding box center [675, 328] width 223 height 32
checkbox input "false"
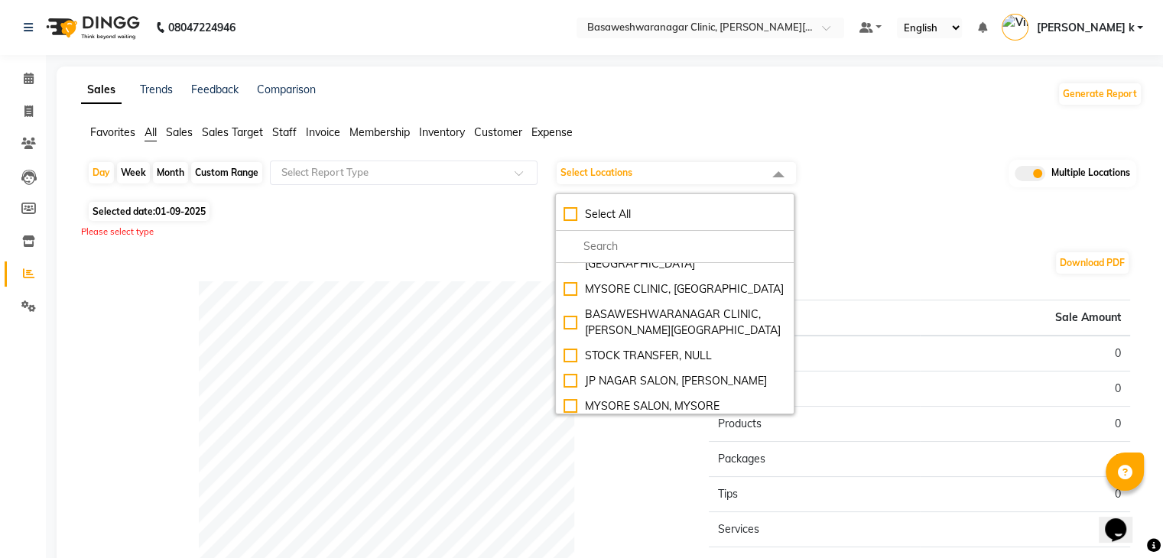
scroll to position [82, 0]
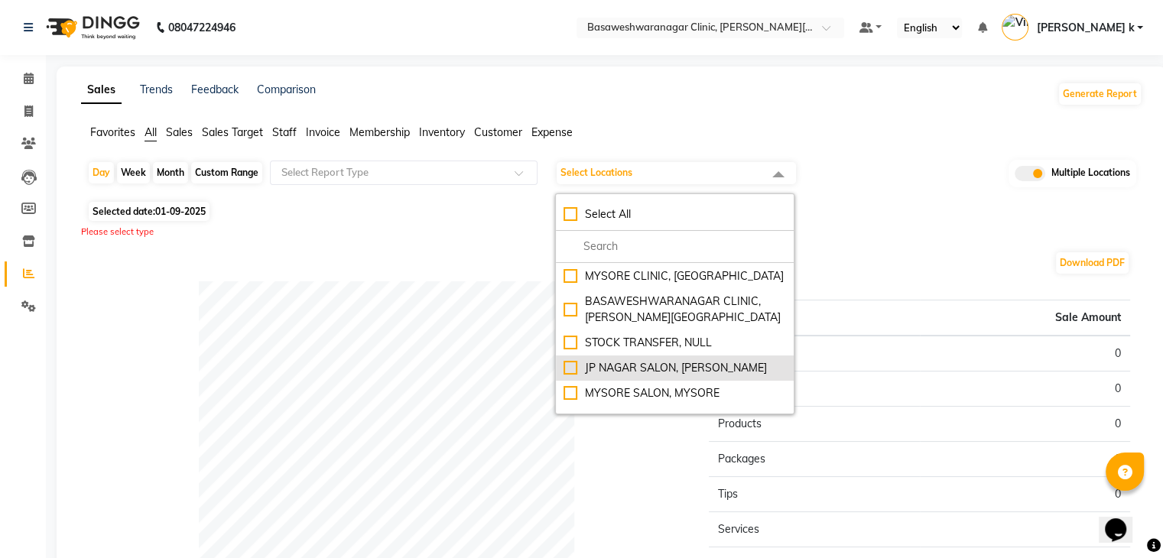
click at [571, 360] on div "JP NAGAR SALON, J. P. Nagar" at bounding box center [675, 368] width 223 height 16
checkbox input "true"
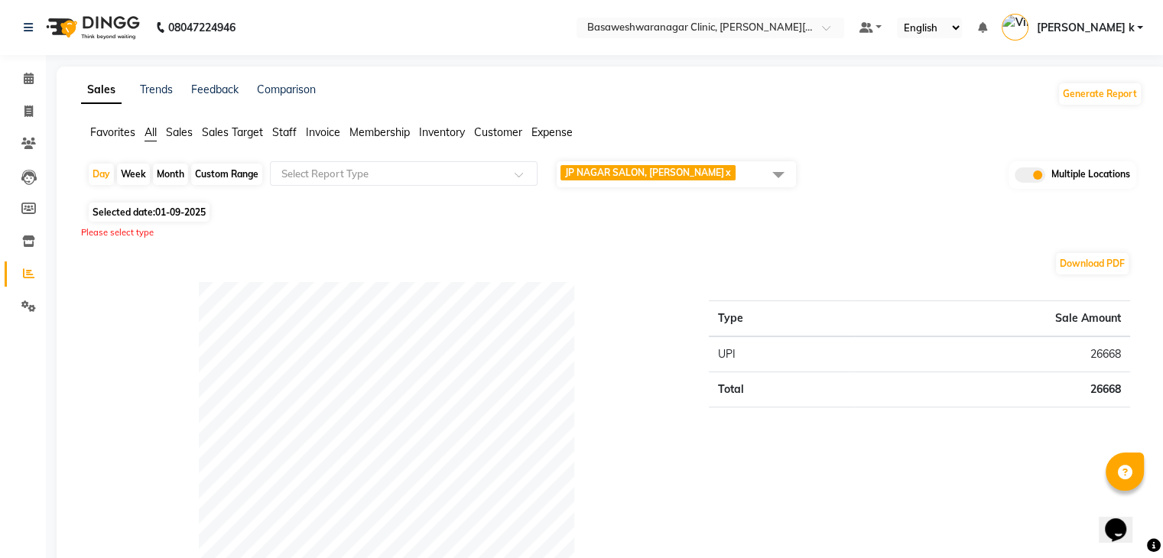
click at [927, 233] on div "Please select type" at bounding box center [612, 232] width 1062 height 13
click at [281, 135] on span "Staff" at bounding box center [284, 132] width 24 height 14
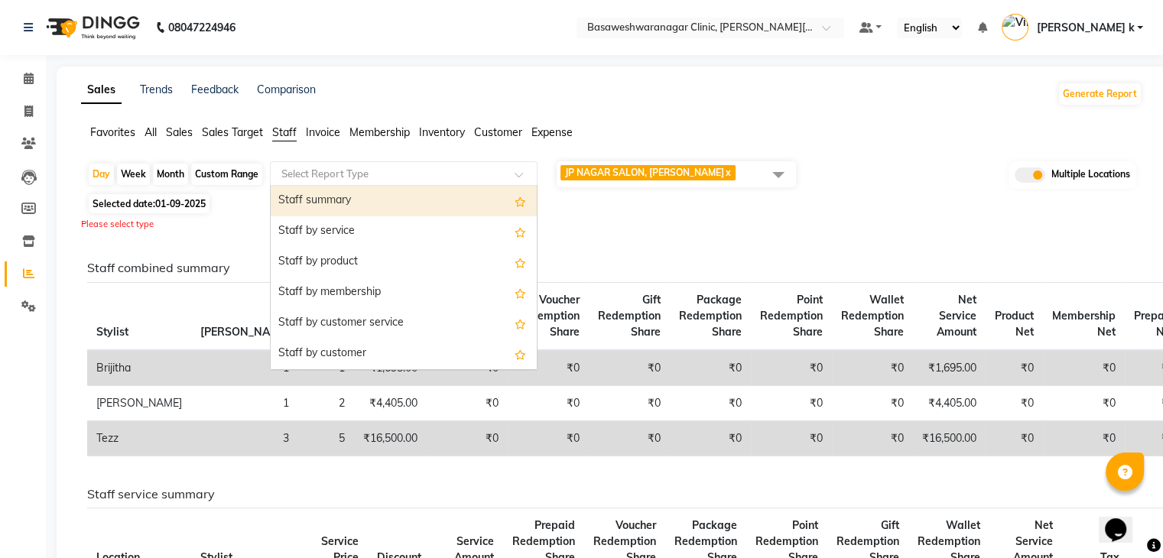
drag, startPoint x: 340, startPoint y: 182, endPoint x: 363, endPoint y: 201, distance: 30.5
click at [363, 186] on ng-select "Select Report Type Staff summary Staff by service Staff by product Staff by mem…" at bounding box center [404, 173] width 268 height 24
click at [363, 201] on div "Staff summary" at bounding box center [404, 201] width 266 height 31
select select "full_report"
select select "csv"
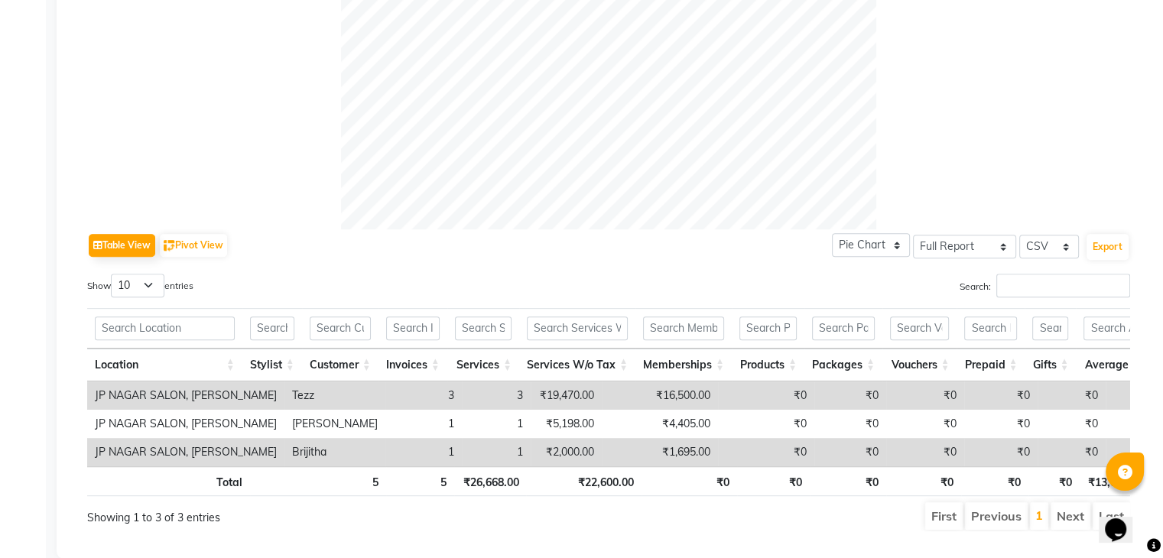
scroll to position [600, 0]
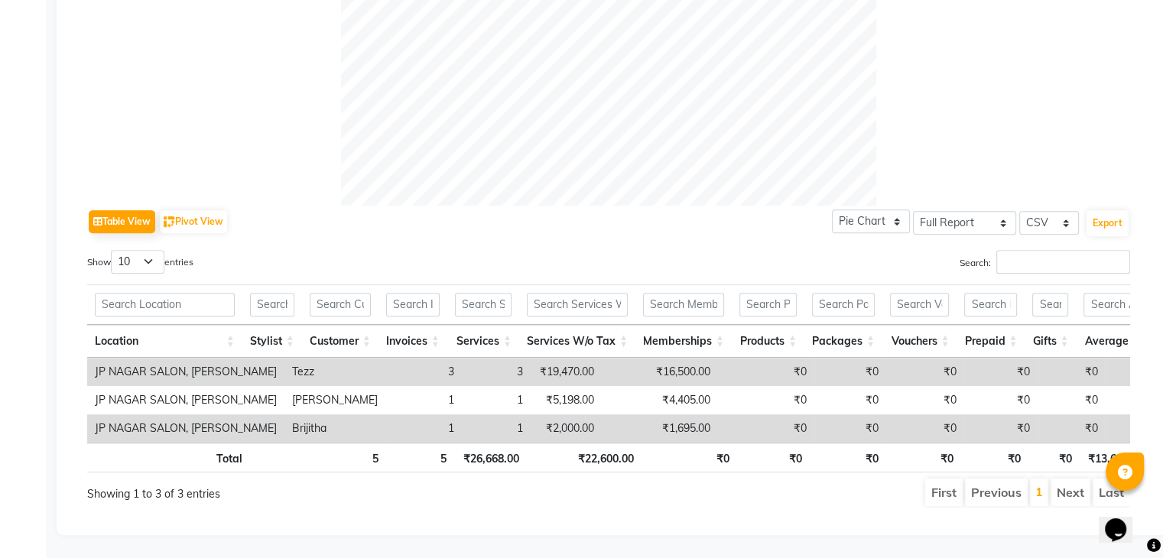
click at [698, 206] on div "Table View Pivot View Pie Chart Bar Chart Select Full Report Filtered Report Se…" at bounding box center [608, 222] width 1043 height 32
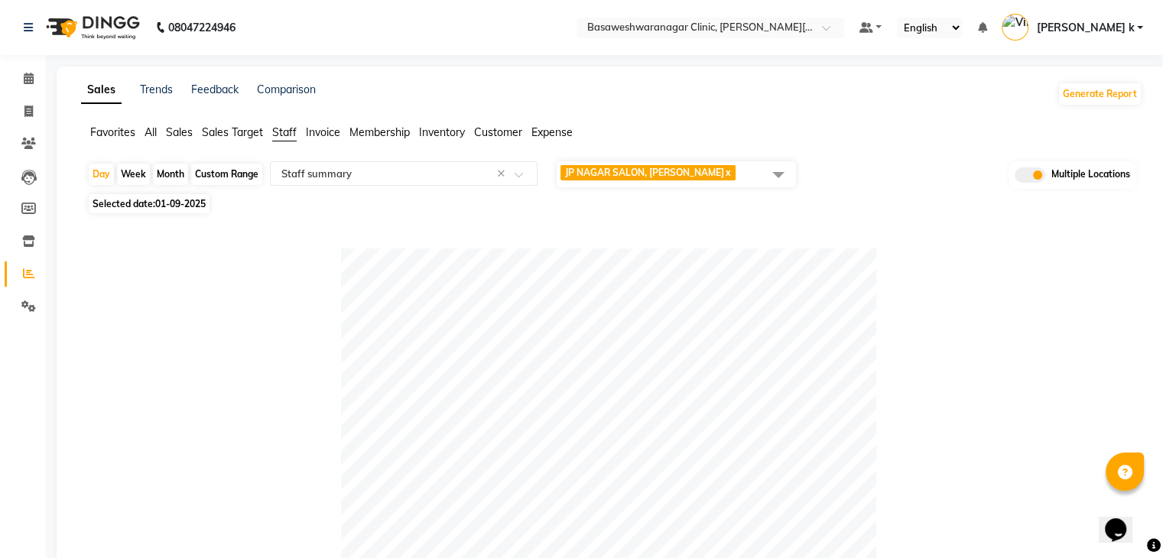
click at [142, 200] on span "Selected date: 01-09-2025" at bounding box center [149, 203] width 121 height 19
select select "9"
select select "2025"
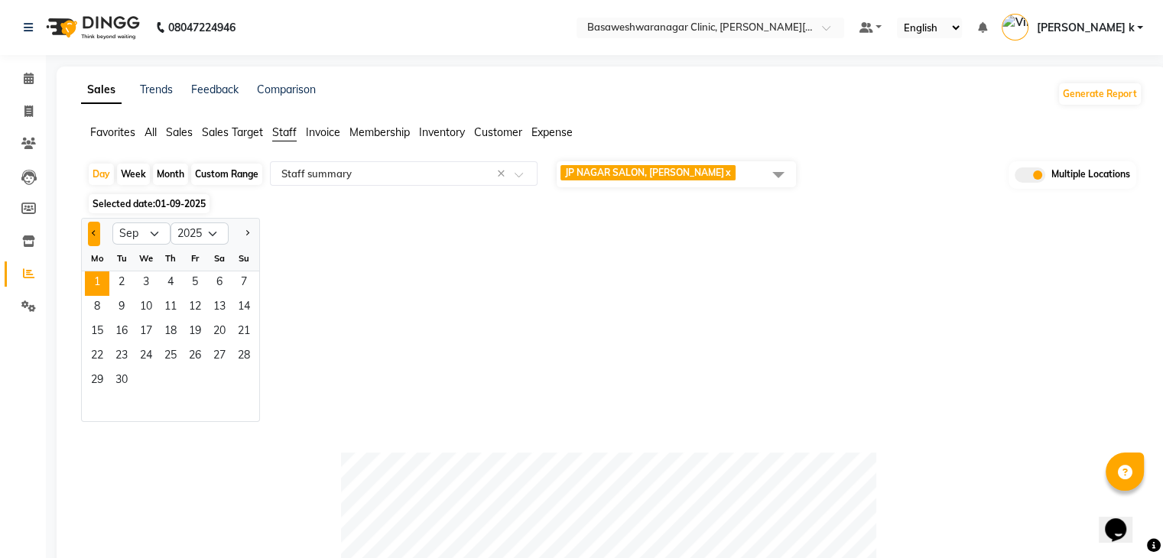
click at [95, 233] on span "Previous month" at bounding box center [94, 232] width 5 height 5
select select "8"
click at [254, 391] on span "31" at bounding box center [244, 381] width 24 height 24
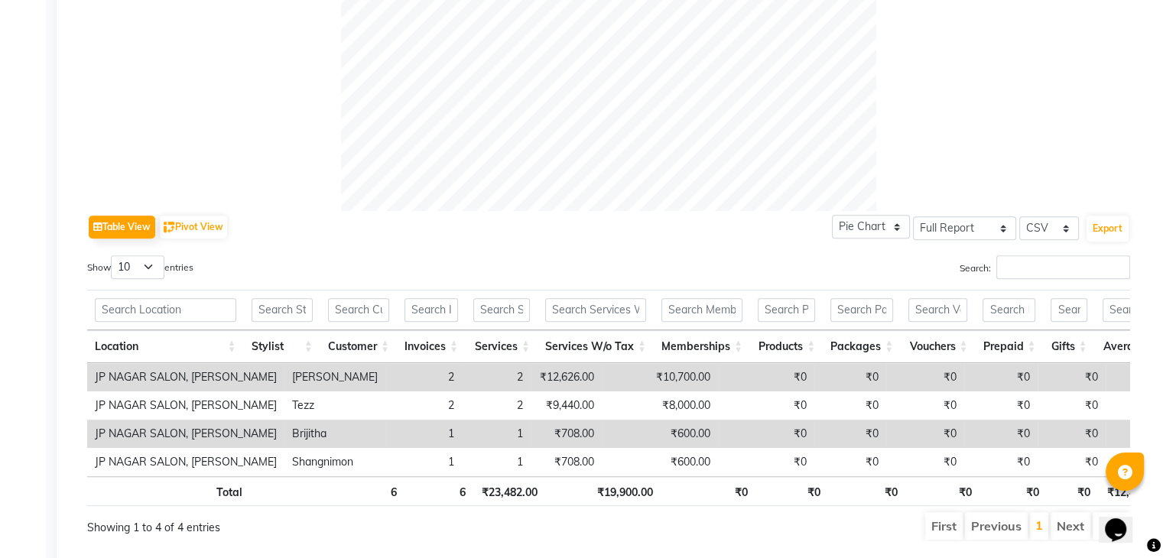
scroll to position [628, 0]
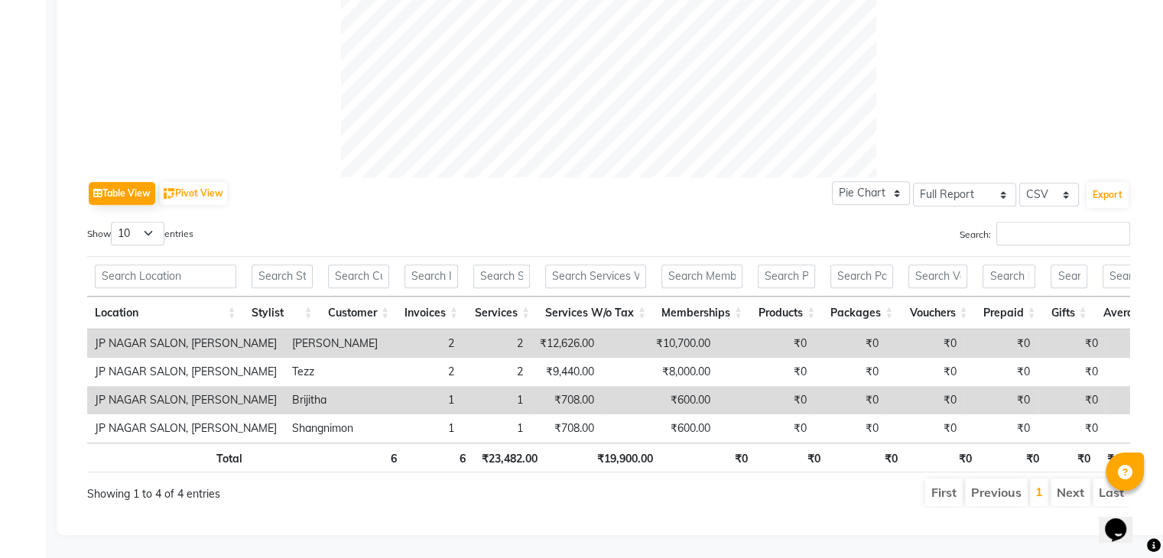
click at [724, 177] on div "Table View Pivot View Pie Chart Bar Chart Select Full Report Filtered Report Se…" at bounding box center [608, 193] width 1043 height 32
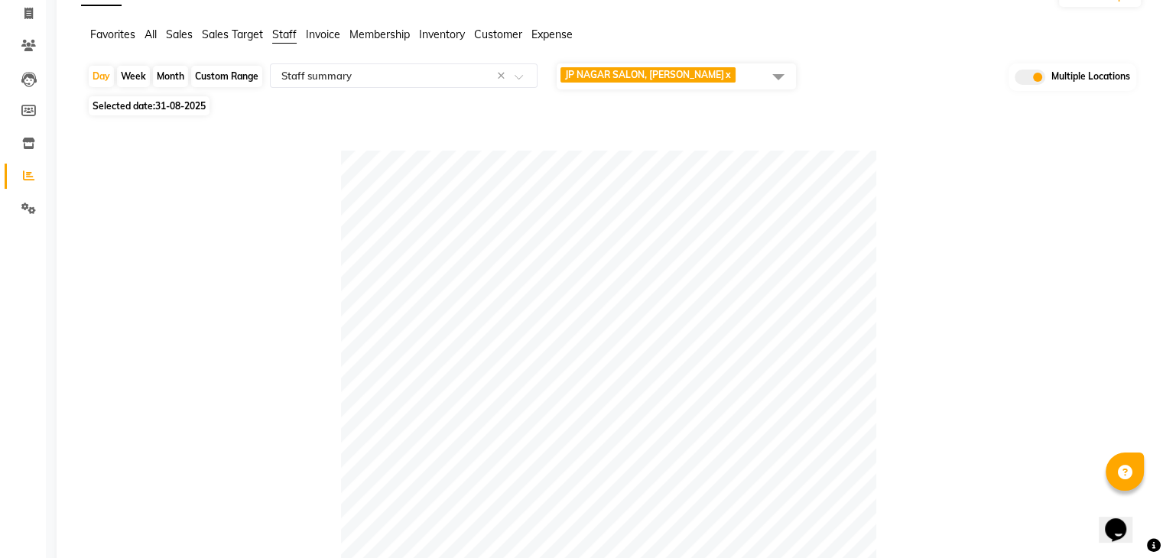
scroll to position [0, 0]
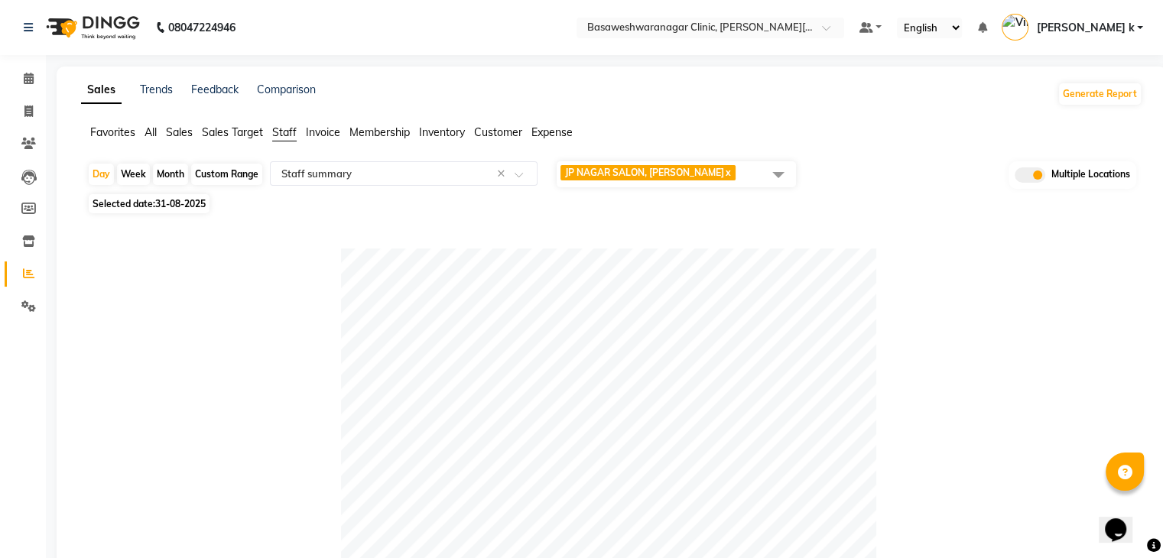
click at [760, 171] on span "JP NAGAR SALON, J. P. Nagar x" at bounding box center [676, 174] width 239 height 26
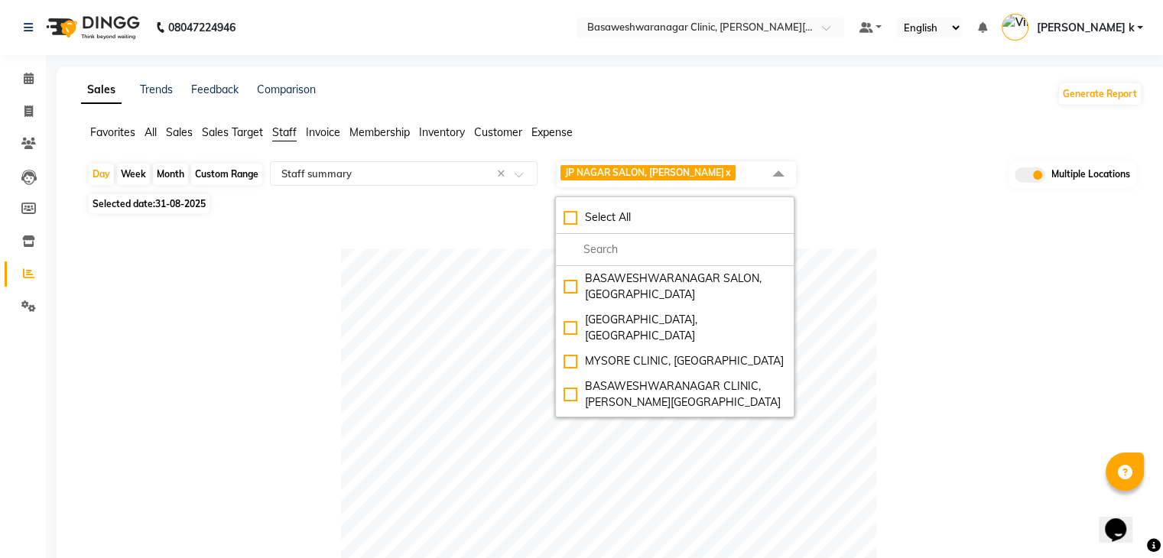
scroll to position [109, 0]
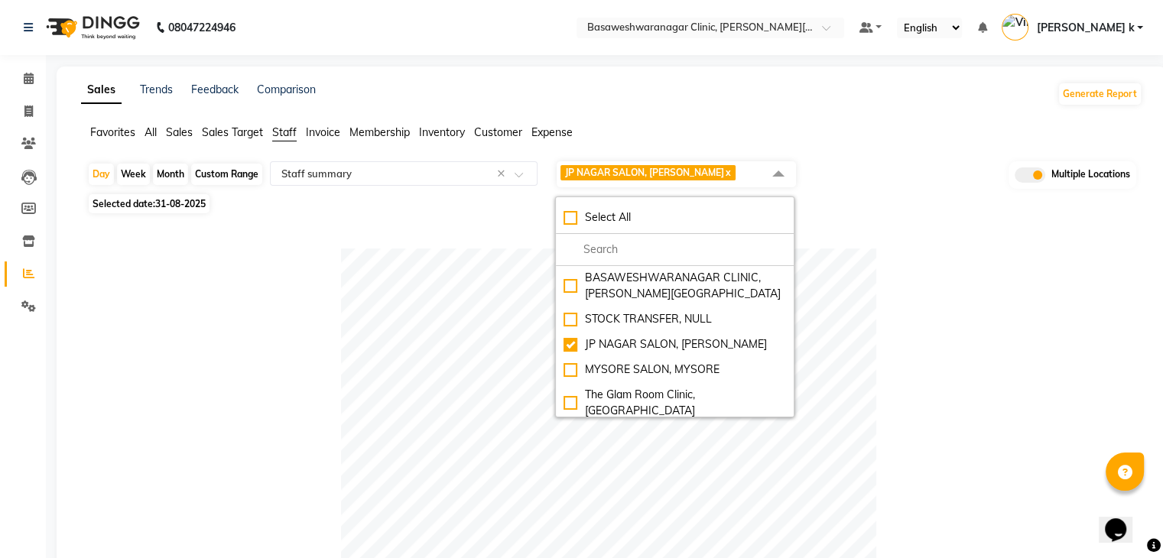
click at [882, 319] on div at bounding box center [608, 516] width 1043 height 535
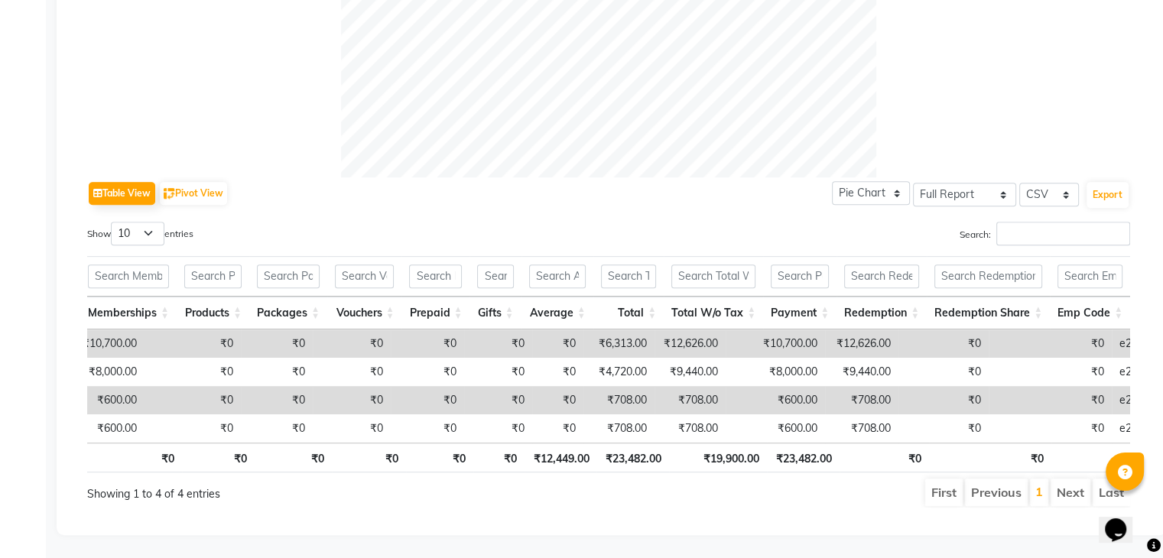
scroll to position [0, 0]
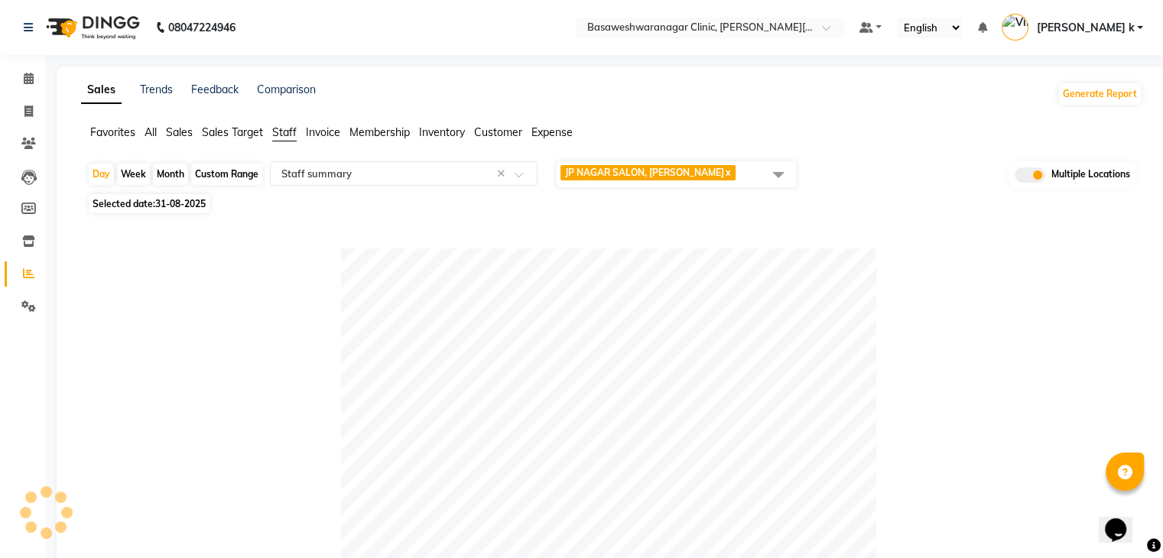
click at [771, 176] on span at bounding box center [778, 174] width 31 height 29
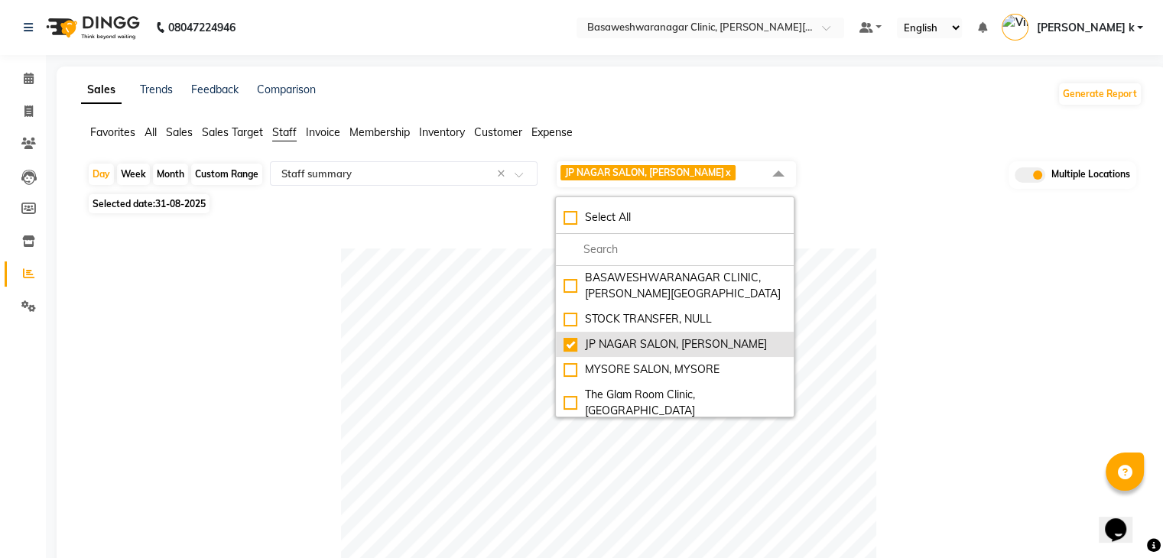
click at [574, 337] on div "JP NAGAR SALON, J. P. Nagar" at bounding box center [675, 345] width 223 height 16
checkbox input "false"
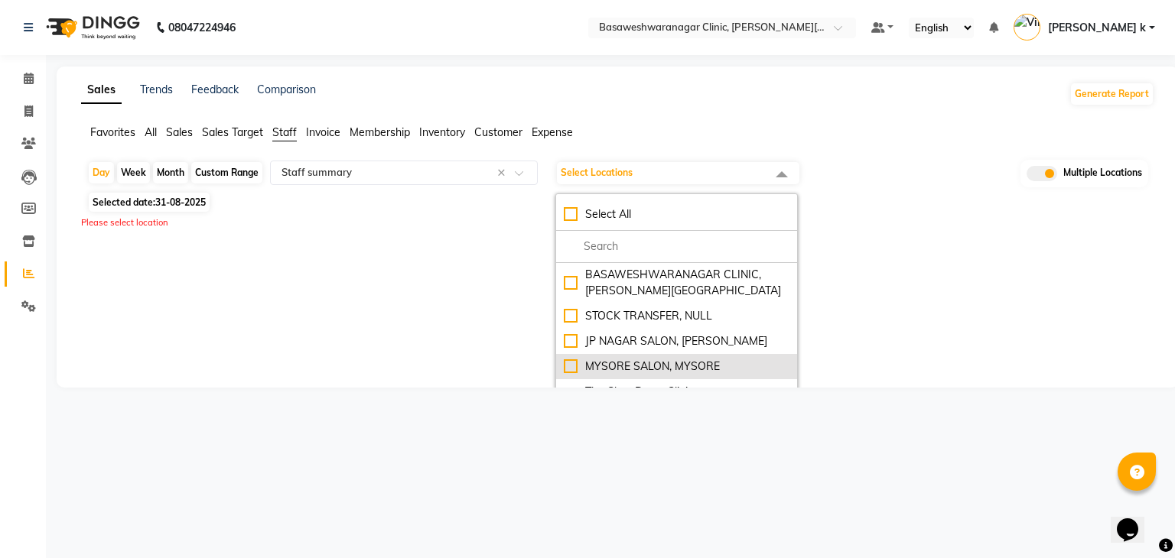
click at [574, 359] on div "MYSORE SALON, MYSORE" at bounding box center [677, 367] width 226 height 16
checkbox input "true"
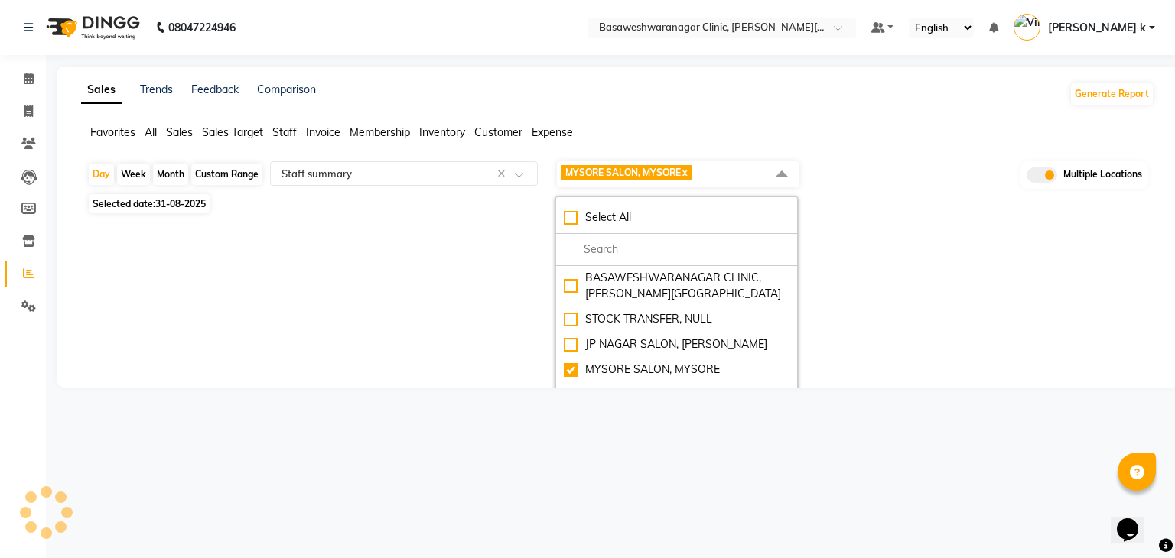
select select "full_report"
select select "csv"
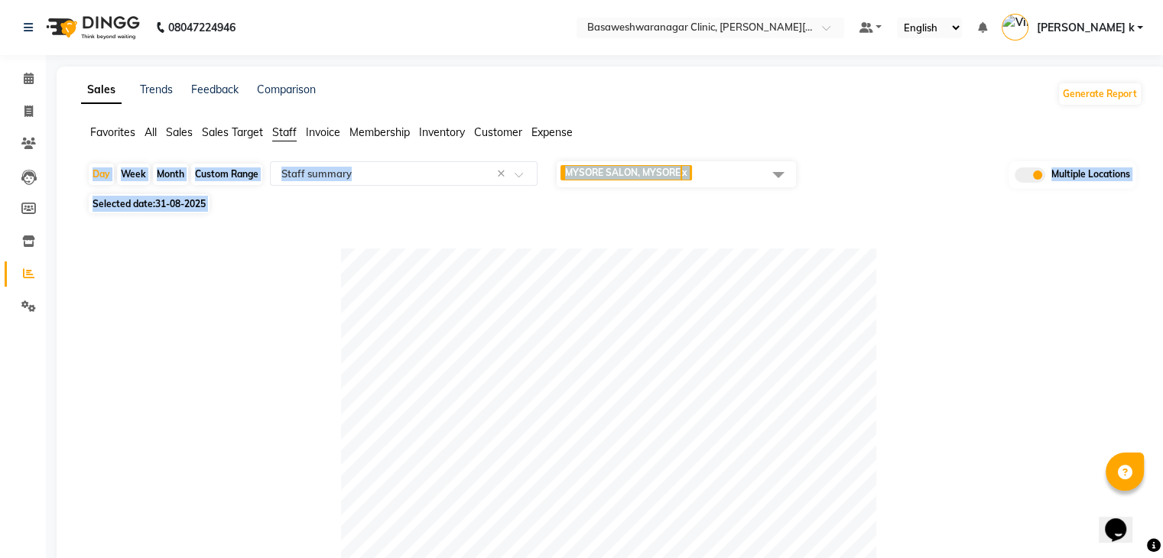
drag, startPoint x: 933, startPoint y: 223, endPoint x: 1174, endPoint y: 148, distance: 252.6
click at [1163, 148] on html "08047224946 Select Location × Basaweshwaranagar Clinic, Basveshwar Nagar Defaul…" at bounding box center [581, 279] width 1163 height 558
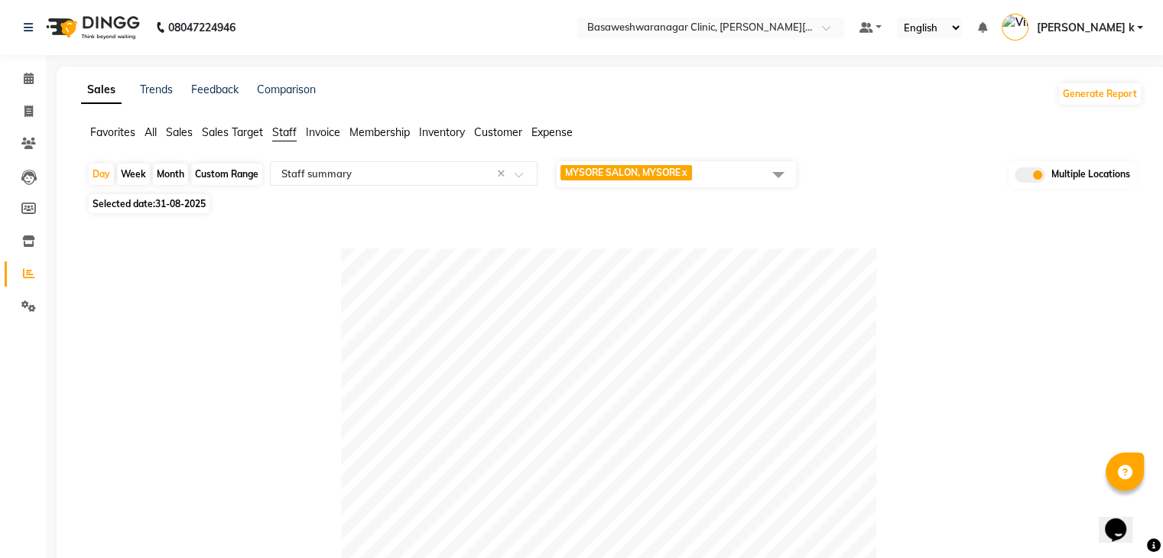
click at [178, 204] on span "31-08-2025" at bounding box center [180, 203] width 50 height 11
select select "8"
select select "2025"
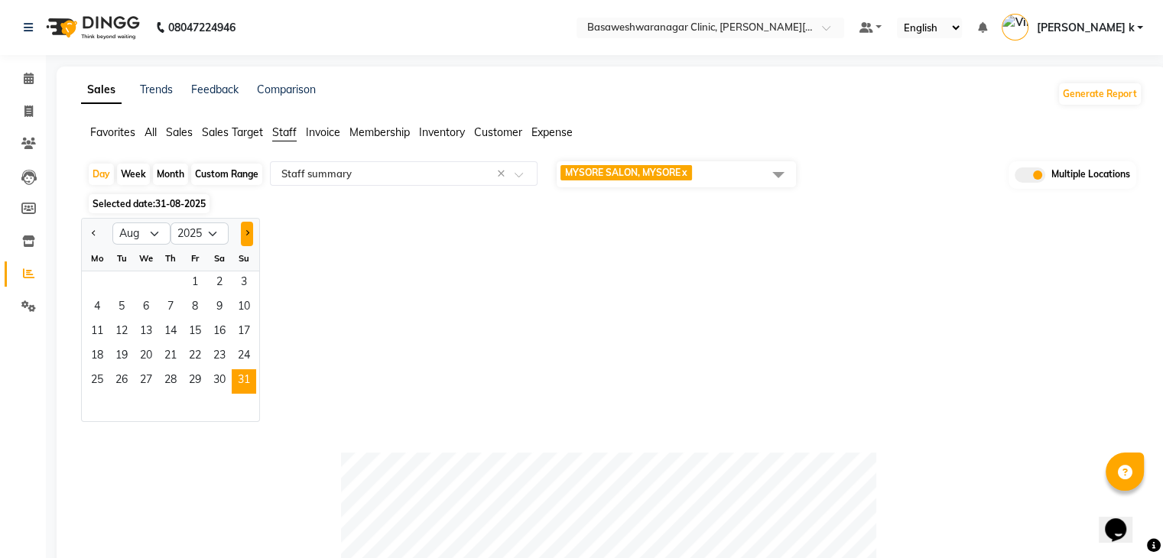
click at [245, 227] on button "Next month" at bounding box center [247, 234] width 12 height 24
select select "9"
click at [101, 277] on span "1" at bounding box center [97, 284] width 24 height 24
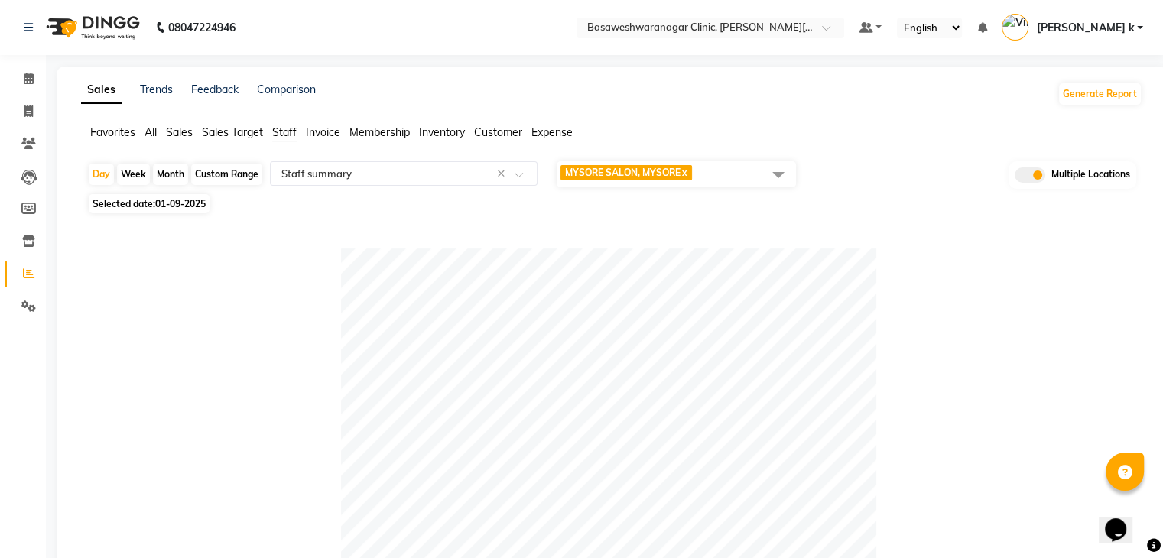
click at [562, 200] on div "Selected date: 01-09-2025" at bounding box center [615, 204] width 1056 height 16
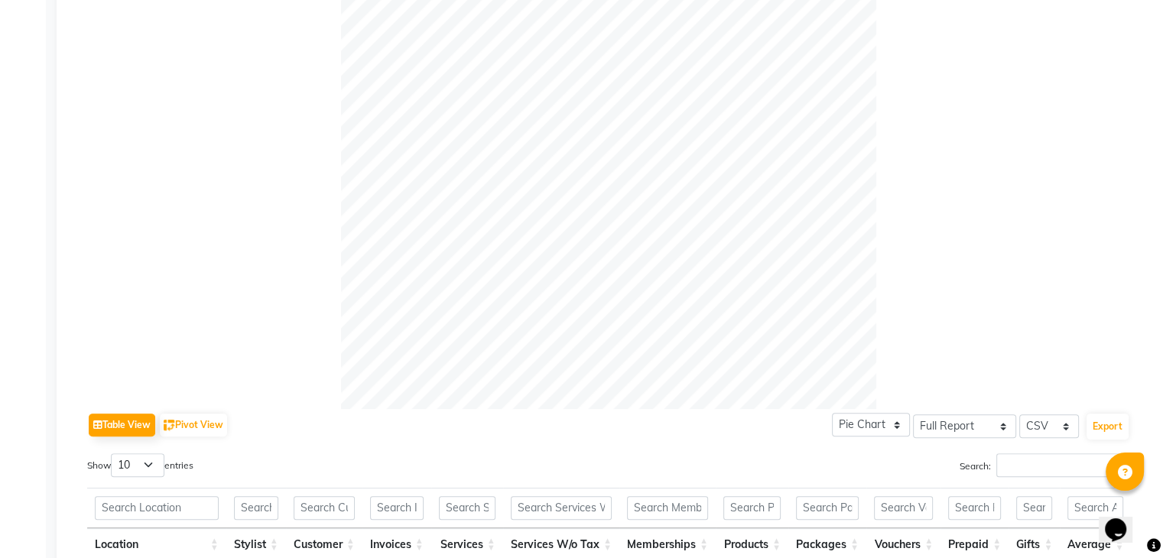
scroll to position [628, 0]
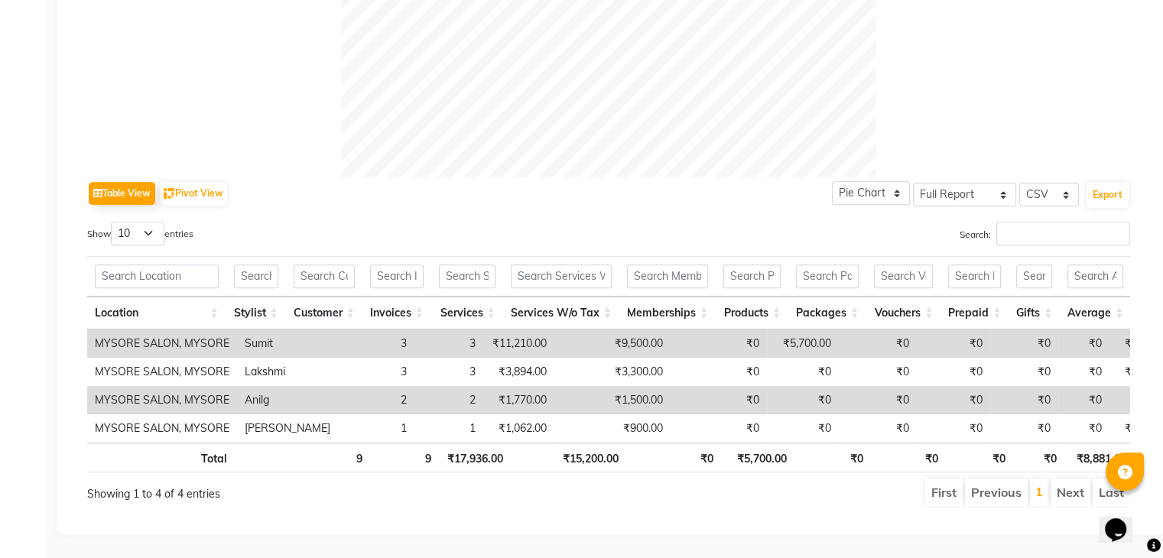
click at [659, 177] on div "Table View Pivot View Pie Chart Bar Chart Select Full Report Filtered Report Se…" at bounding box center [608, 193] width 1043 height 32
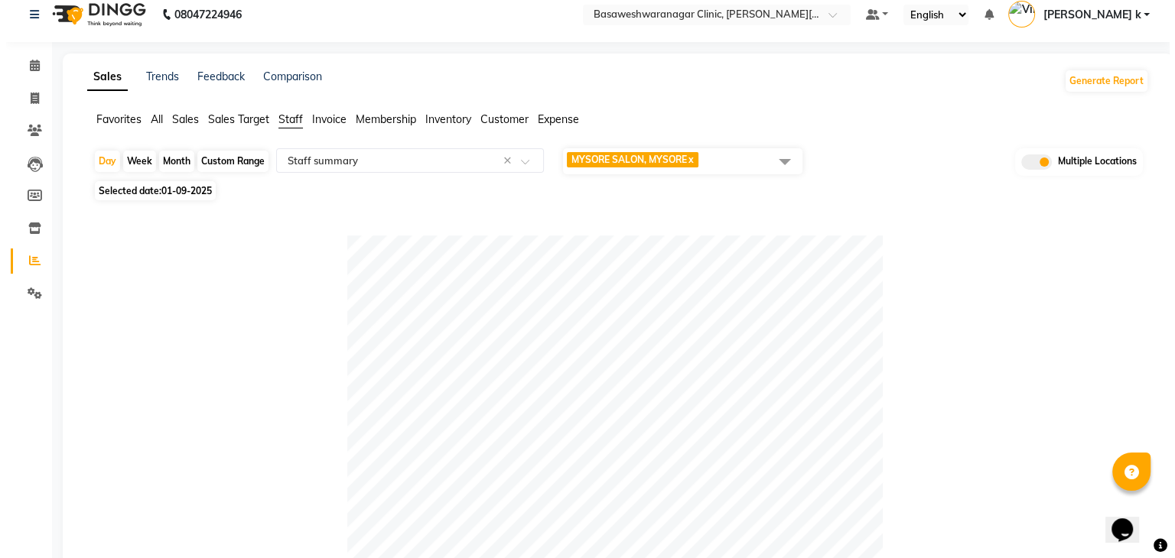
scroll to position [0, 0]
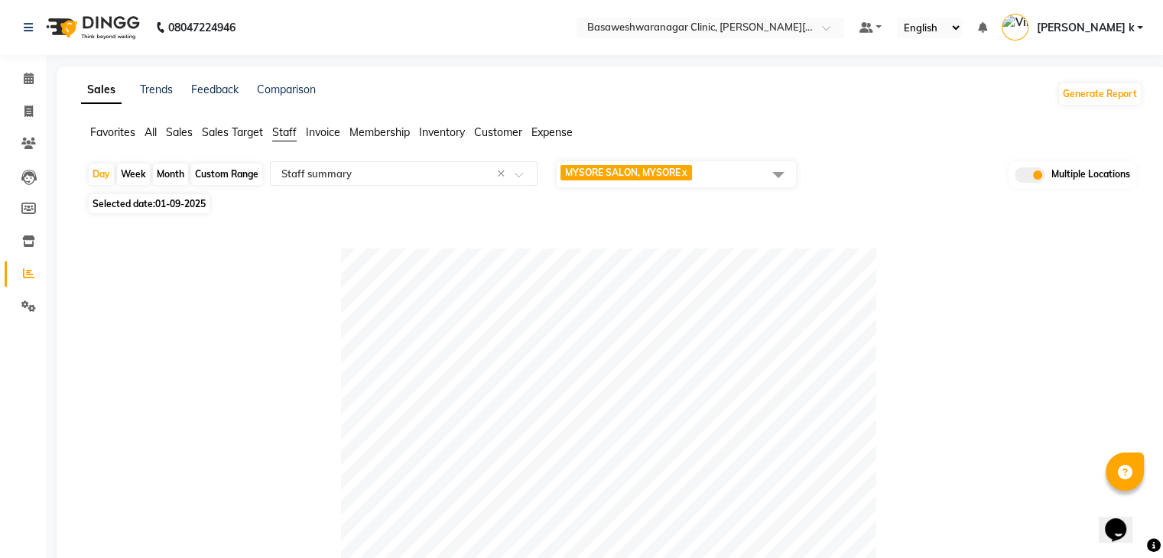
click at [776, 171] on span at bounding box center [778, 174] width 31 height 29
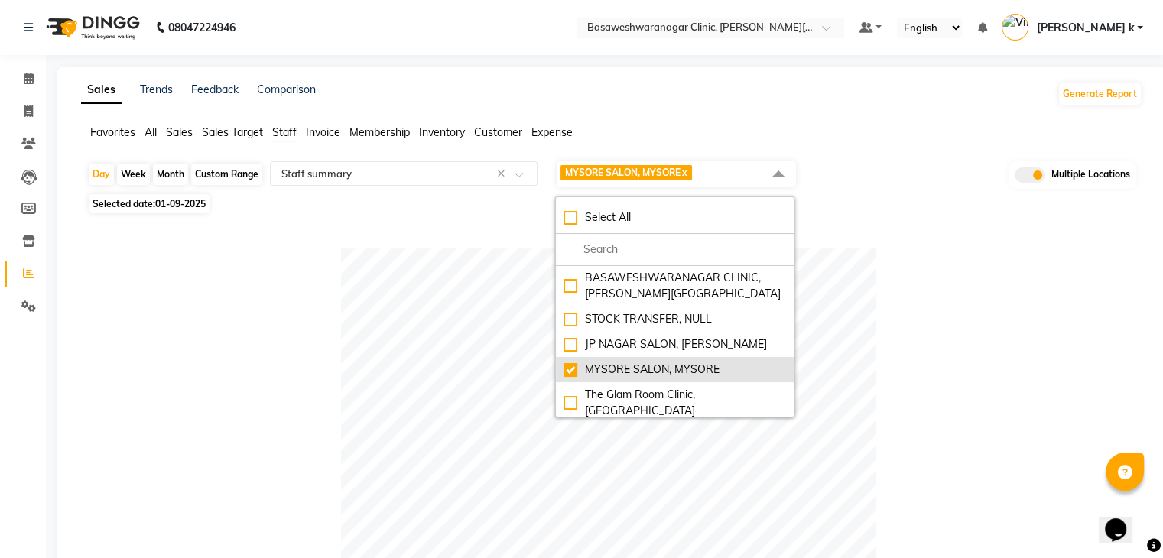
click at [573, 362] on div "MYSORE SALON, MYSORE" at bounding box center [675, 370] width 223 height 16
checkbox input "false"
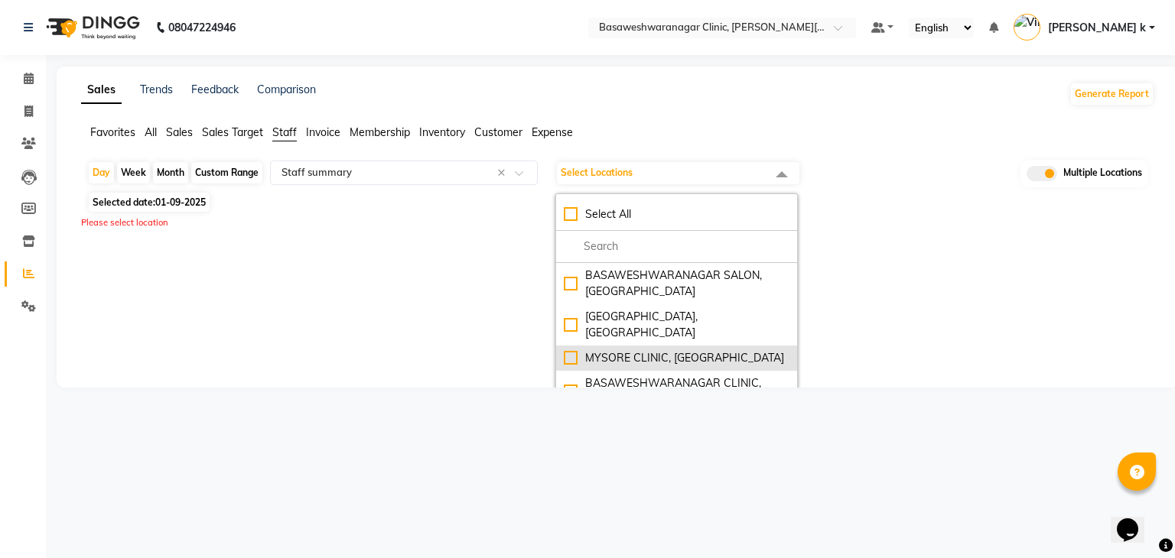
click at [574, 350] on div "MYSORE CLINIC, Mysore" at bounding box center [677, 358] width 226 height 16
checkbox input "true"
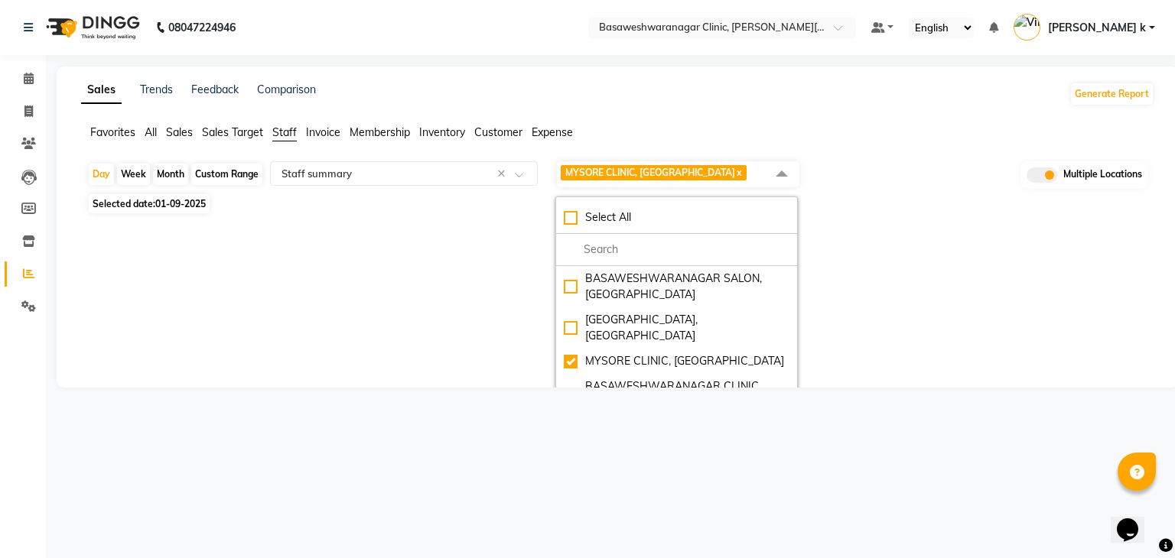
click at [455, 213] on div "Day Week Month Custom Range Select Report Type × Staff summary × MYSORE CLINIC,…" at bounding box center [617, 201] width 1073 height 83
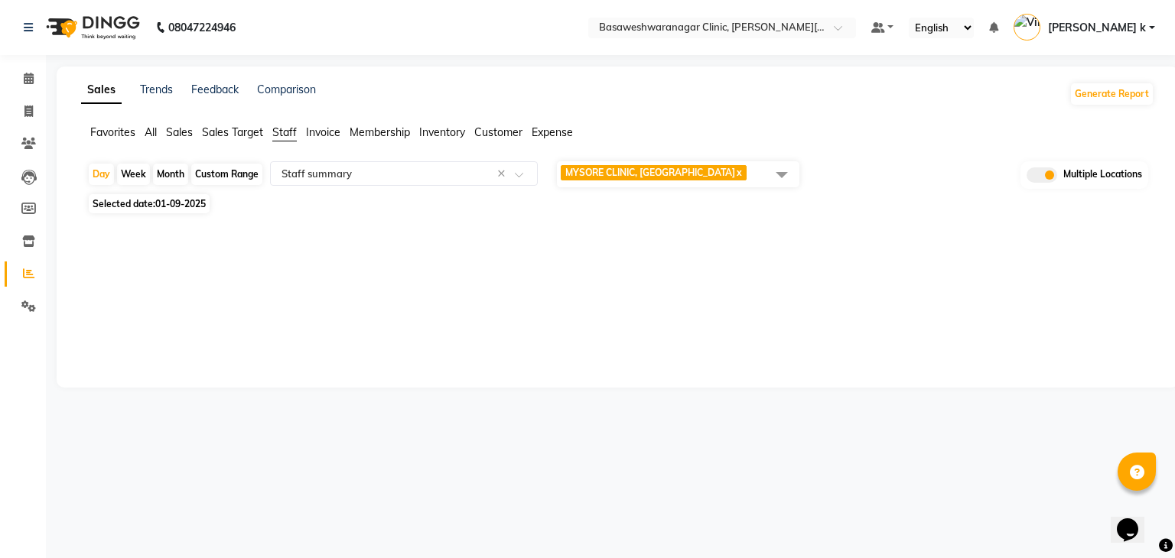
click at [150, 128] on span "All" at bounding box center [151, 132] width 12 height 14
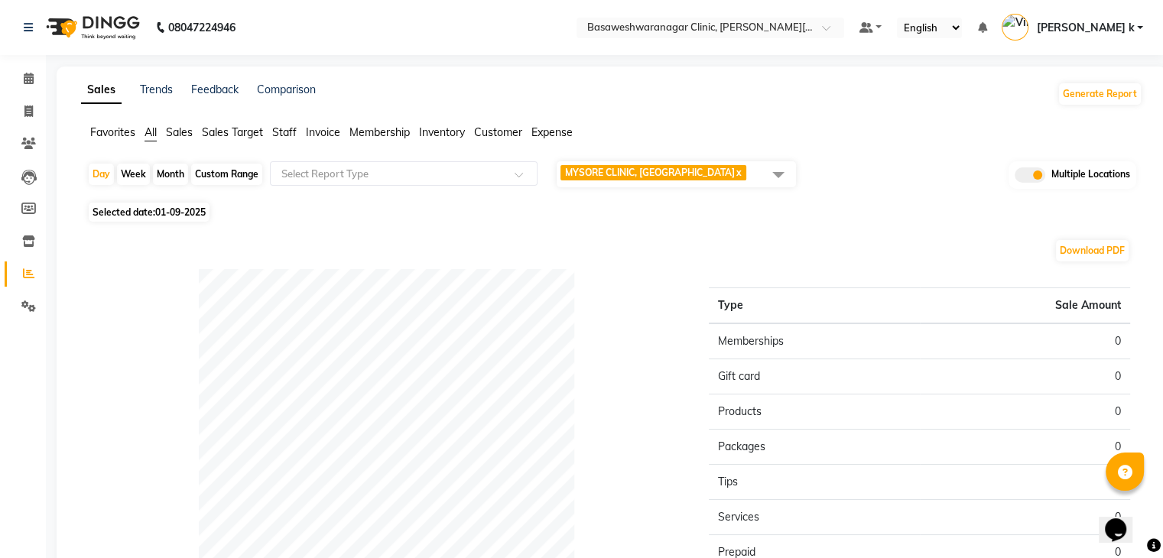
click at [147, 215] on span "Selected date: 01-09-2025" at bounding box center [149, 212] width 121 height 19
select select "9"
select select "2025"
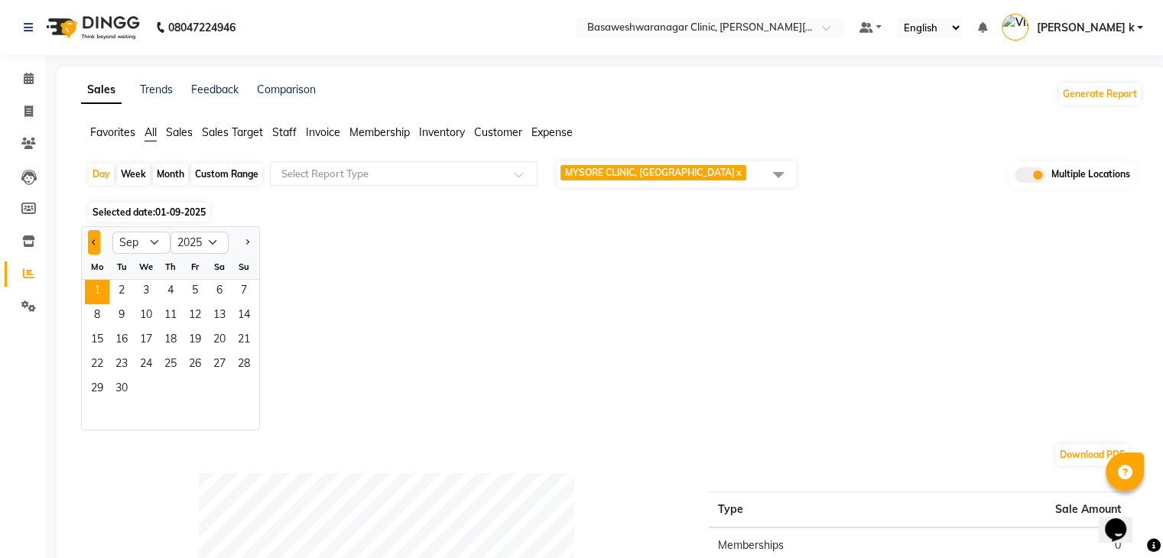
click at [93, 236] on button "Previous month" at bounding box center [94, 242] width 12 height 24
select select "8"
click at [244, 393] on span "31" at bounding box center [244, 390] width 24 height 24
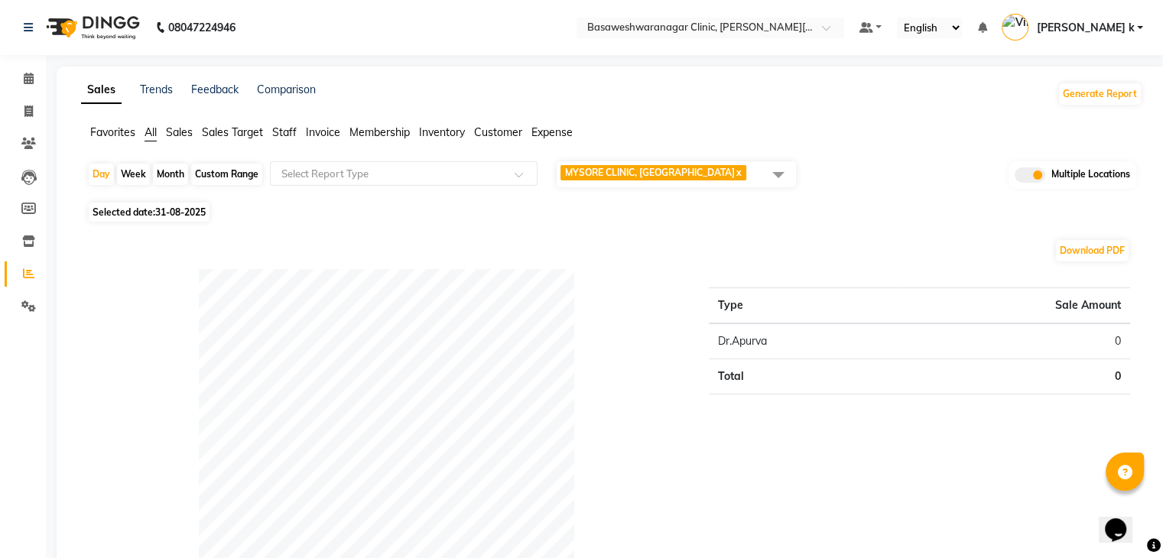
click at [298, 129] on ul "Favorites All Sales Sales Target Staff Invoice Membership Inventory Customer Ex…" at bounding box center [612, 133] width 1062 height 17
click at [280, 129] on span "Staff" at bounding box center [284, 132] width 24 height 14
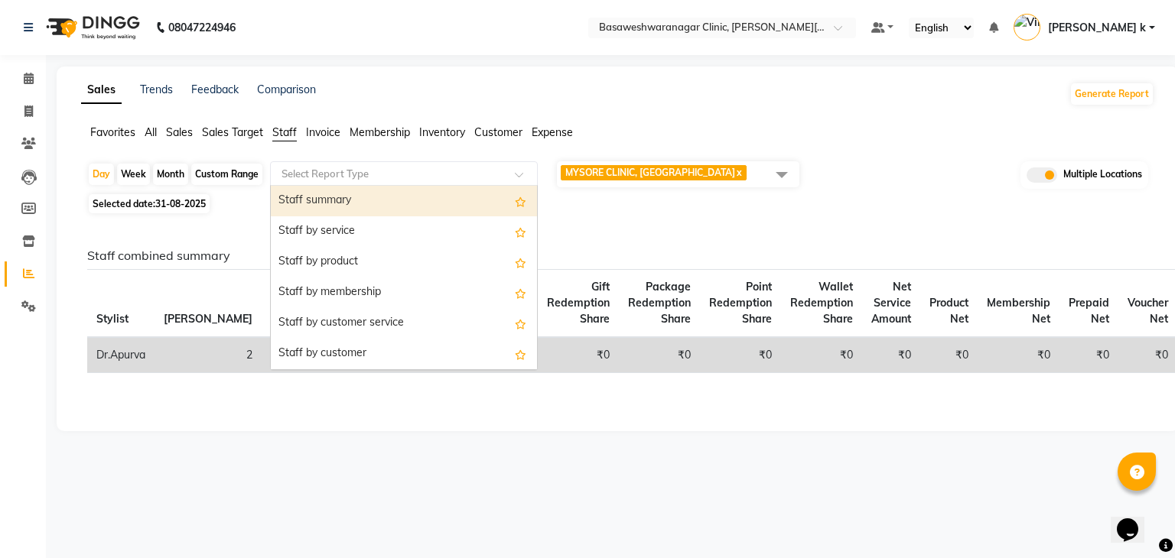
drag, startPoint x: 324, startPoint y: 172, endPoint x: 352, endPoint y: 200, distance: 39.5
click at [352, 186] on ng-select "Select Report Type Staff summary Staff by service Staff by product Staff by mem…" at bounding box center [404, 173] width 268 height 24
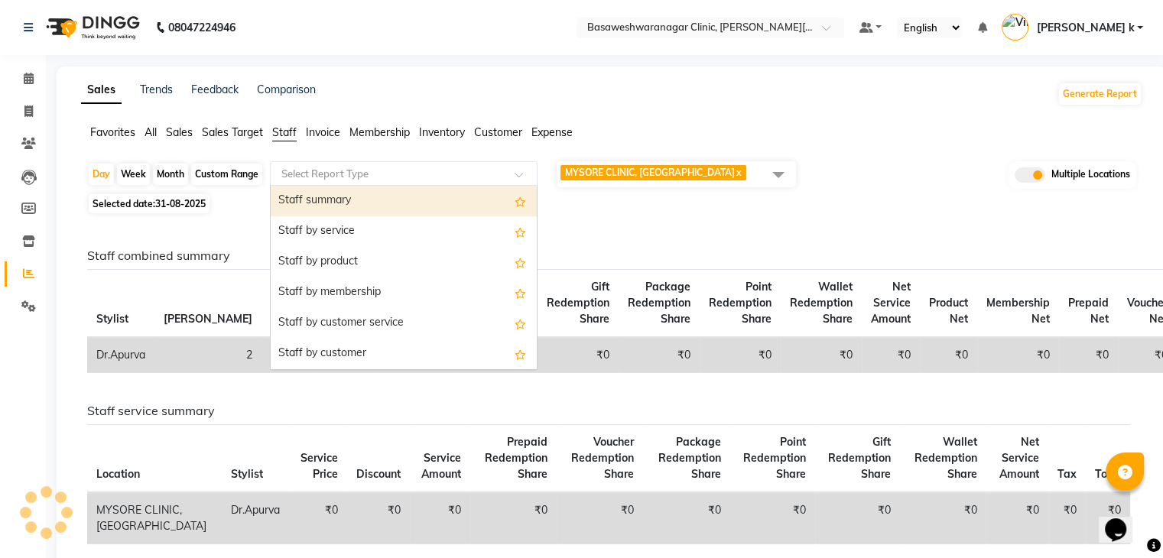
click at [352, 200] on div "Staff summary" at bounding box center [404, 201] width 266 height 31
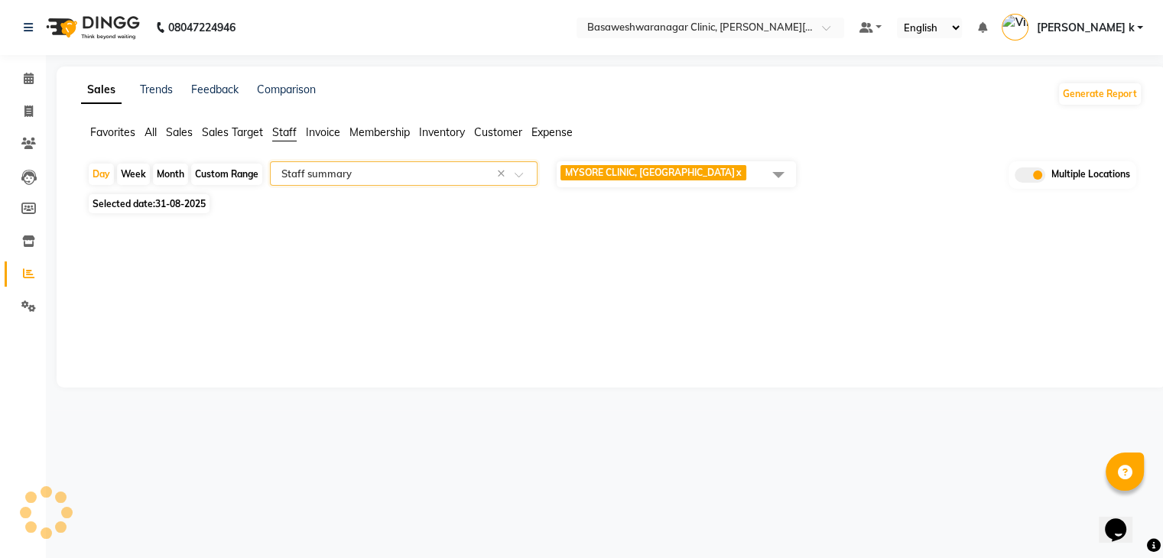
select select "full_report"
select select "csv"
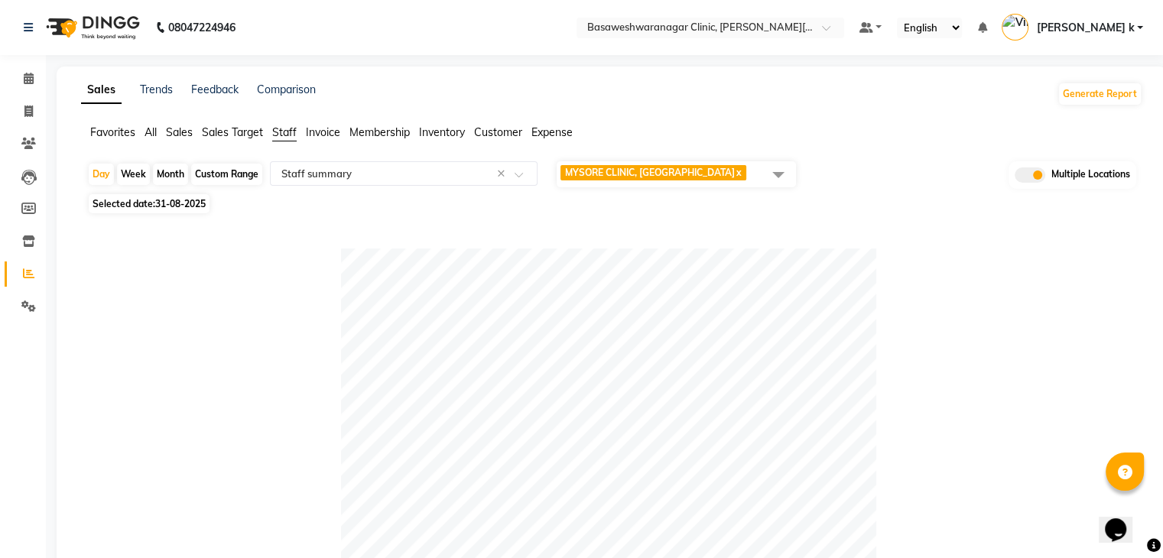
click at [737, 168] on span "MYSORE CLINIC, Mysore x" at bounding box center [676, 174] width 239 height 26
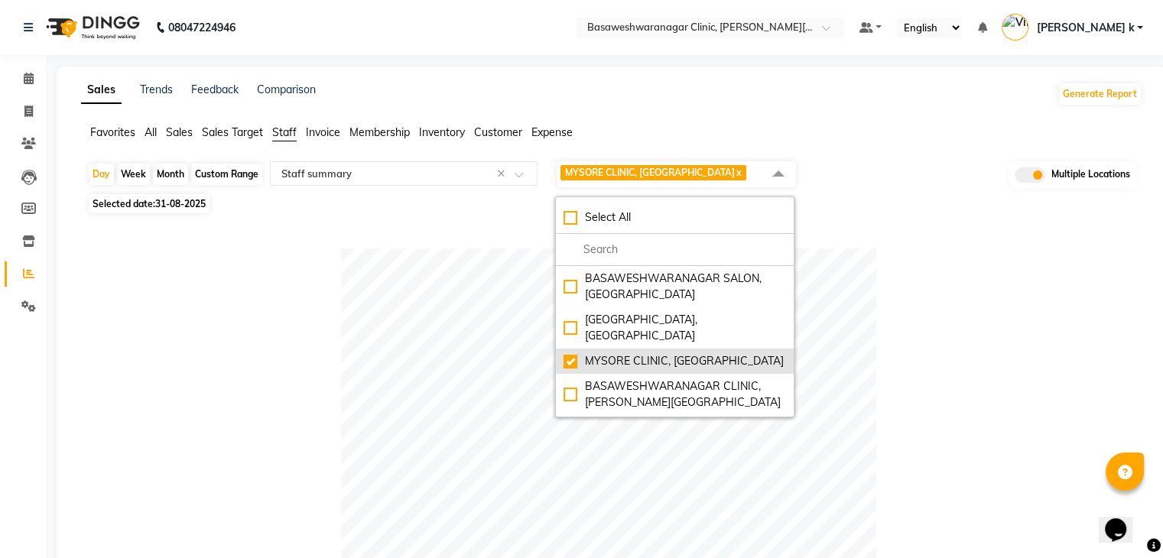
click at [567, 353] on div "MYSORE CLINIC, Mysore" at bounding box center [675, 361] width 223 height 16
checkbox input "false"
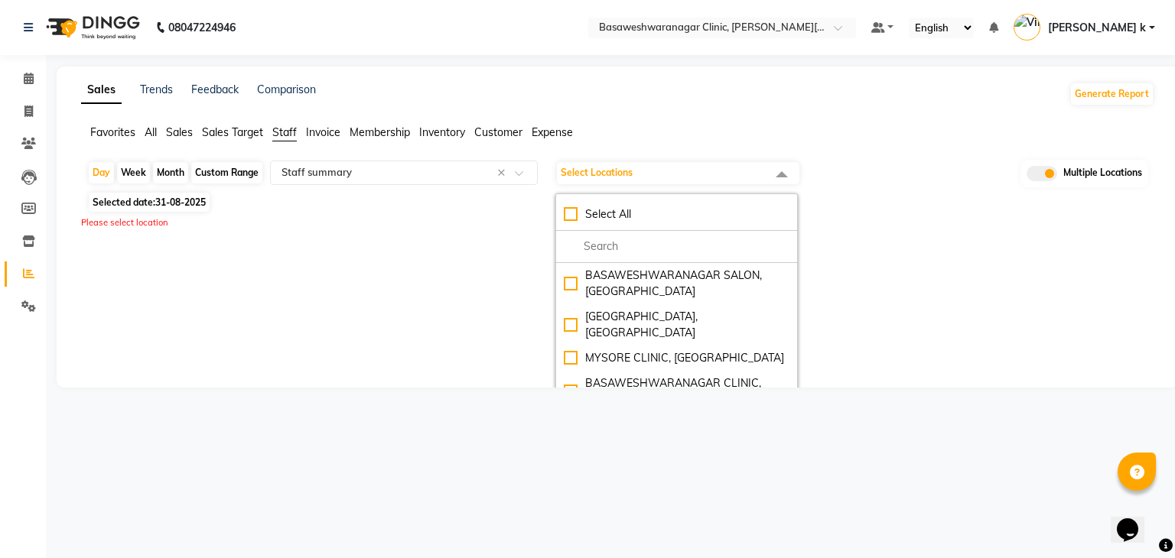
scroll to position [108, 0]
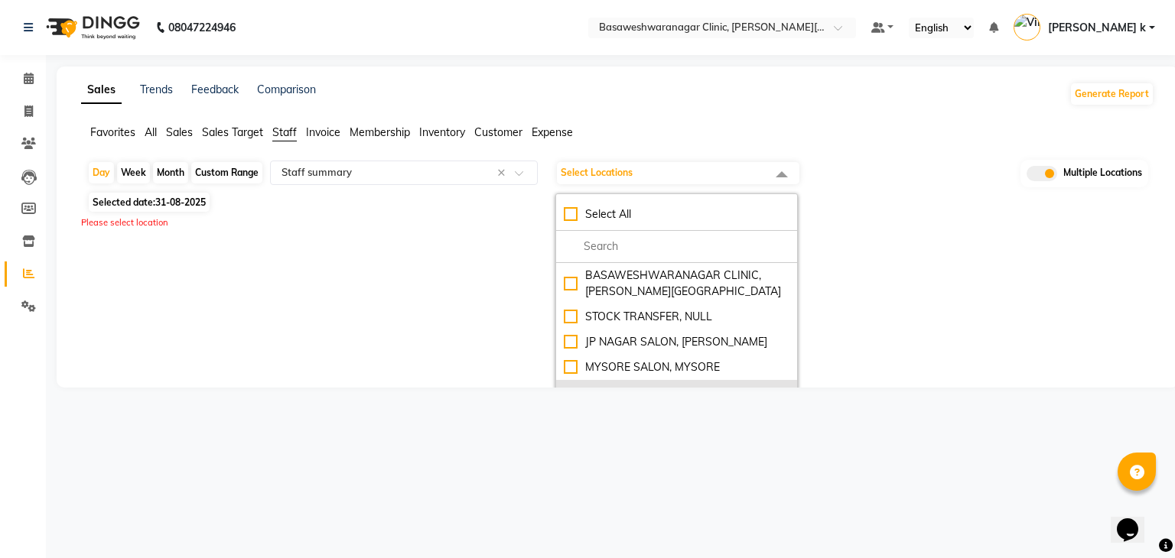
click at [569, 385] on div "The Glam Room Clinic, Hyderabad" at bounding box center [677, 401] width 226 height 32
checkbox input "true"
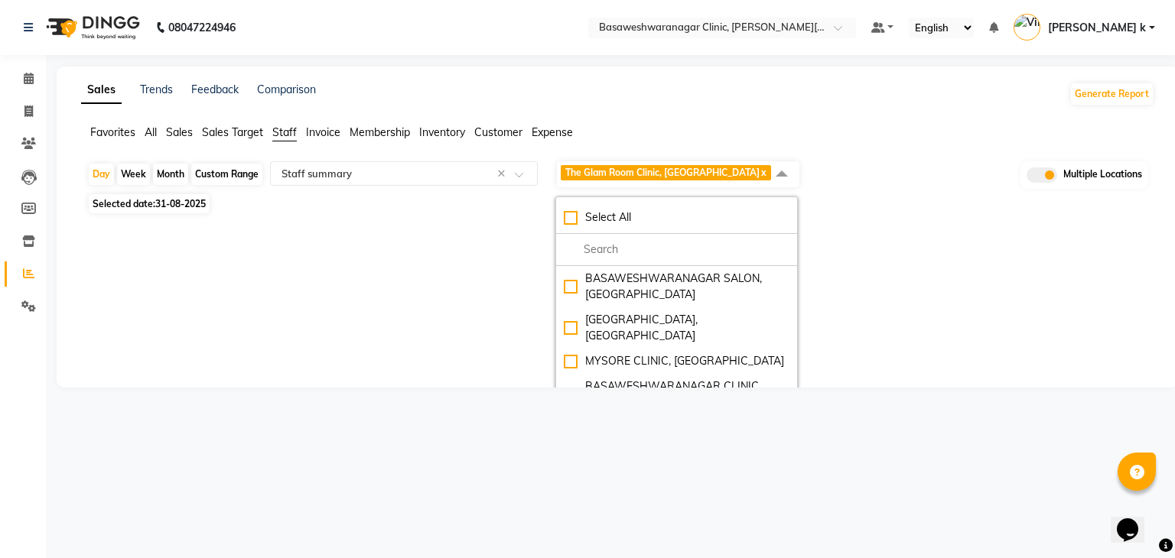
scroll to position [109, 0]
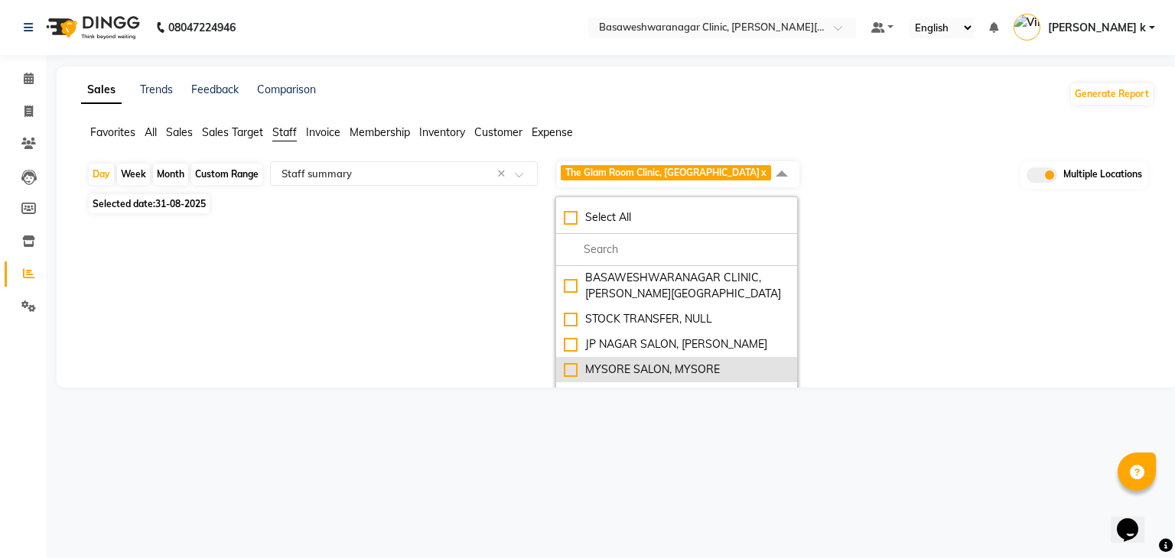
click at [571, 362] on div "MYSORE SALON, MYSORE" at bounding box center [677, 370] width 226 height 16
checkbox input "true"
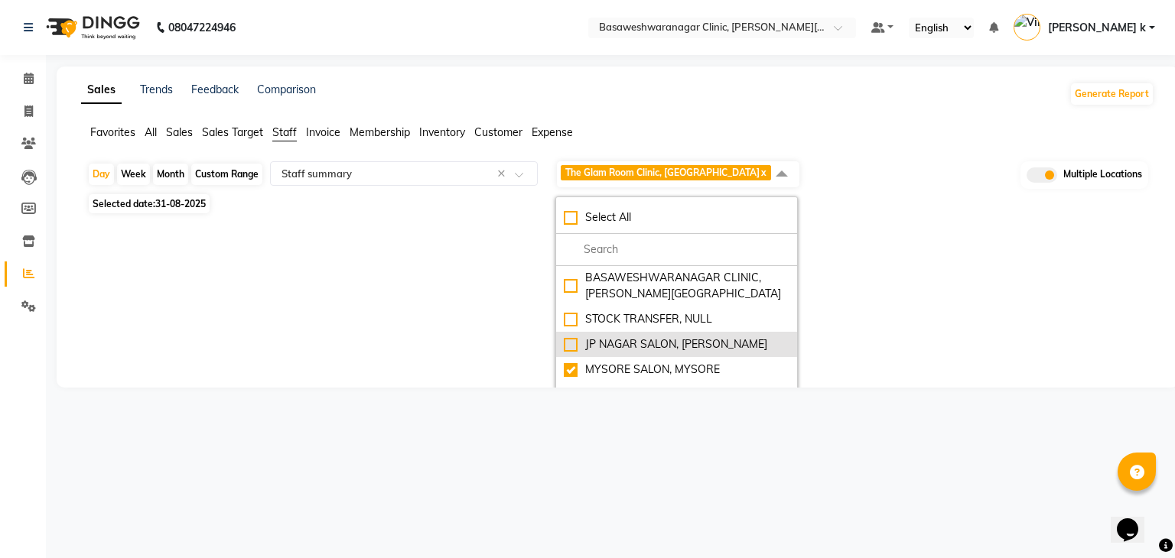
select select "full_report"
select select "csv"
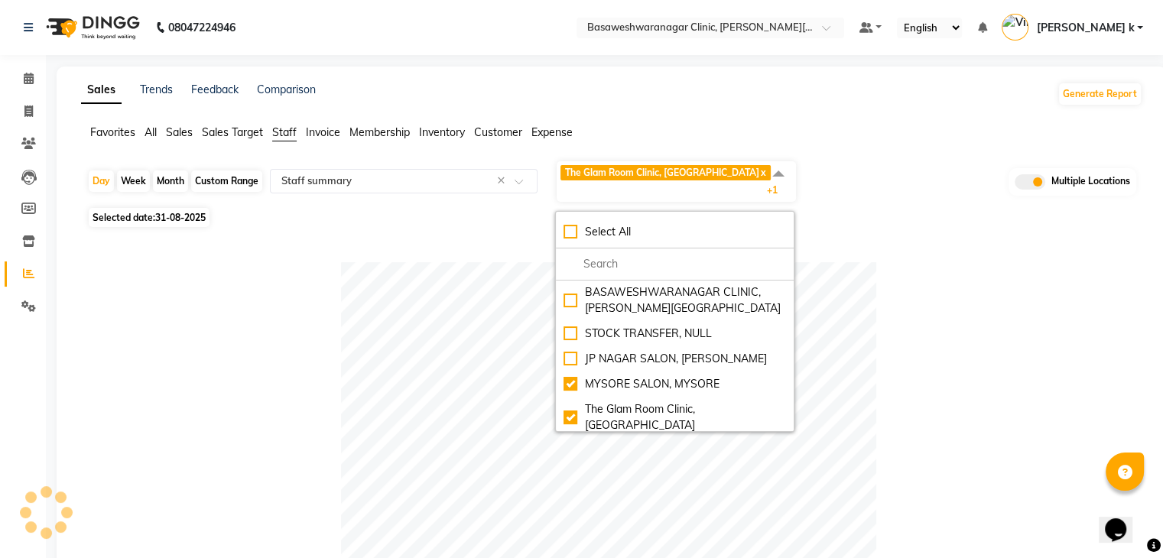
click at [569, 443] on div "The [GEOGRAPHIC_DATA], [GEOGRAPHIC_DATA]" at bounding box center [675, 459] width 223 height 32
checkbox input "true"
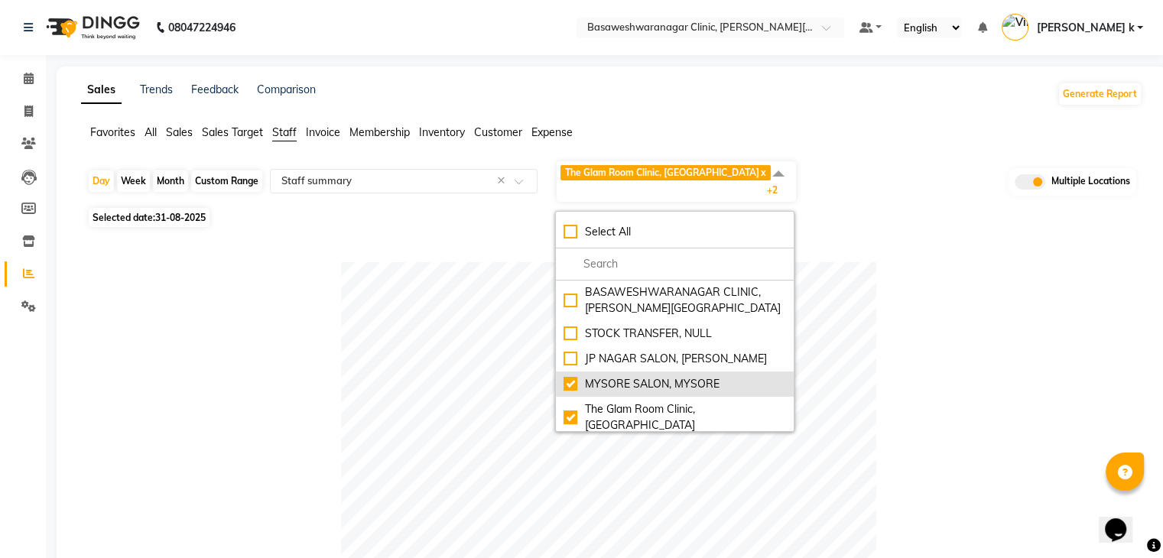
click at [574, 372] on li "MYSORE SALON, MYSORE" at bounding box center [675, 384] width 238 height 25
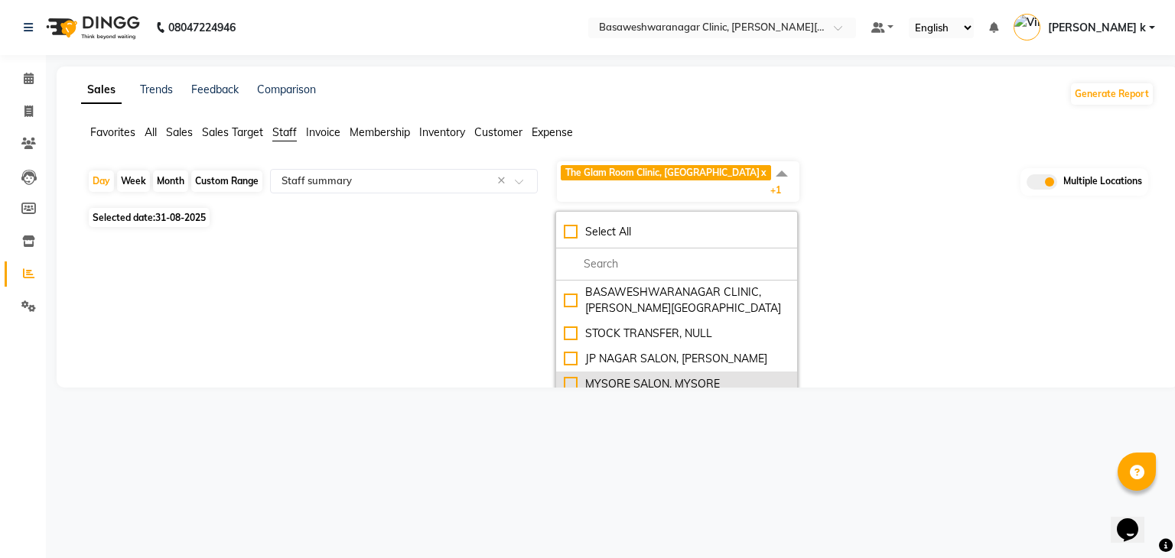
click at [571, 376] on div "MYSORE SALON, MYSORE" at bounding box center [677, 384] width 226 height 16
checkbox input "true"
select select "full_report"
select select "csv"
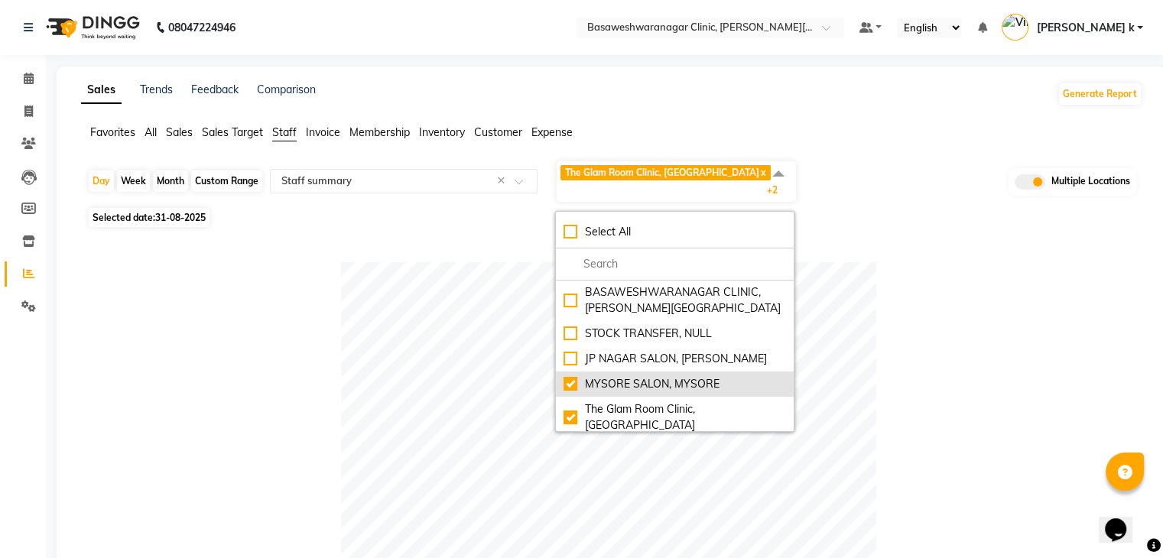
click at [572, 376] on div "MYSORE SALON, MYSORE" at bounding box center [675, 384] width 223 height 16
checkbox input "false"
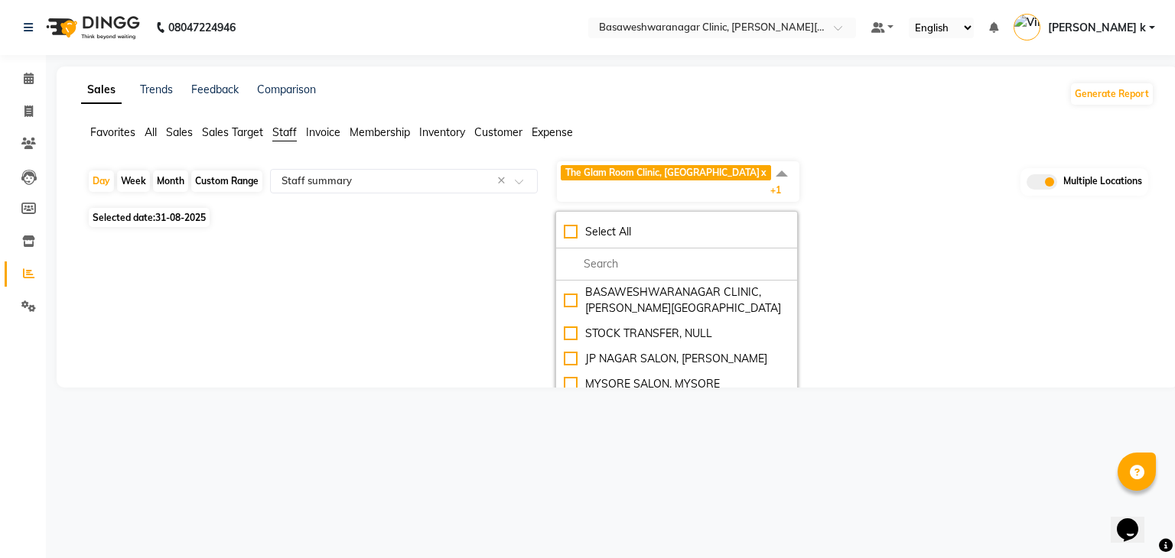
click at [903, 288] on div "Sales Trends Feedback Comparison Generate Report Favorites All Sales Sales Targ…" at bounding box center [618, 227] width 1122 height 321
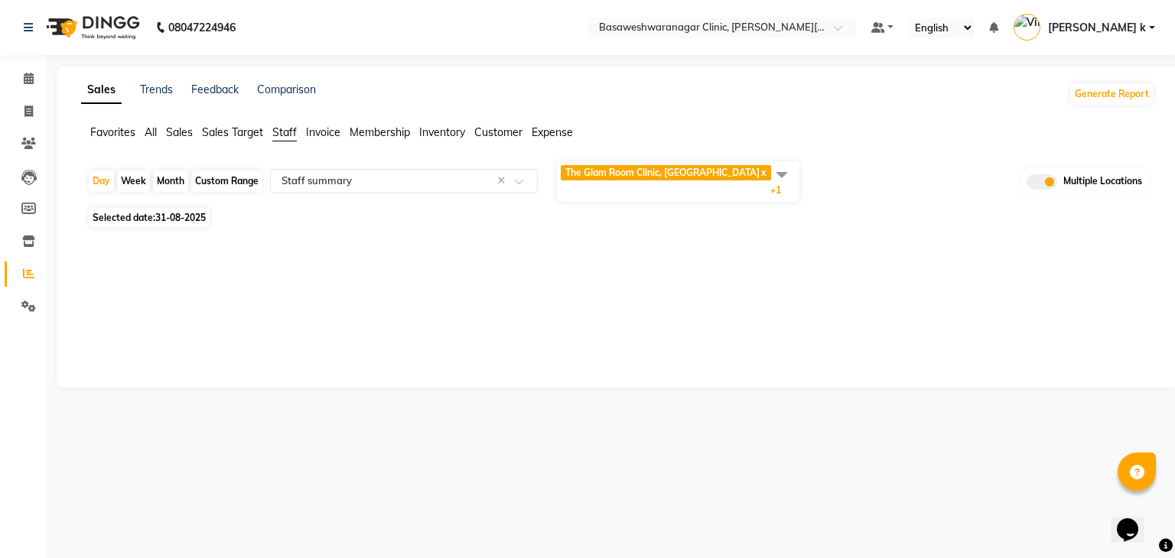
click at [903, 288] on div "Sales Trends Feedback Comparison Generate Report Favorites All Sales Sales Targ…" at bounding box center [618, 227] width 1122 height 321
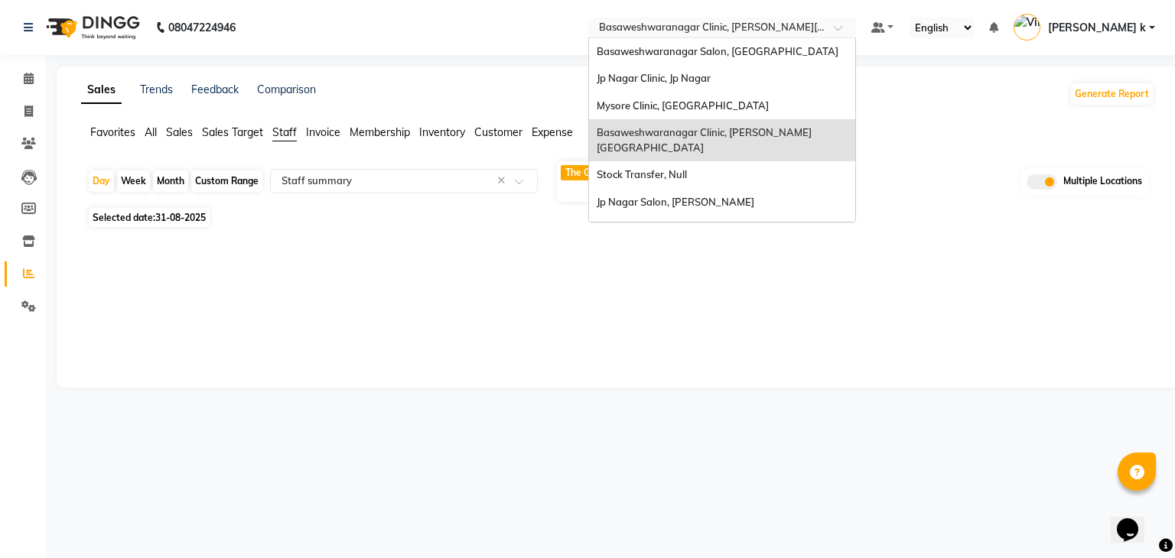
click at [799, 24] on input "text" at bounding box center [707, 28] width 222 height 15
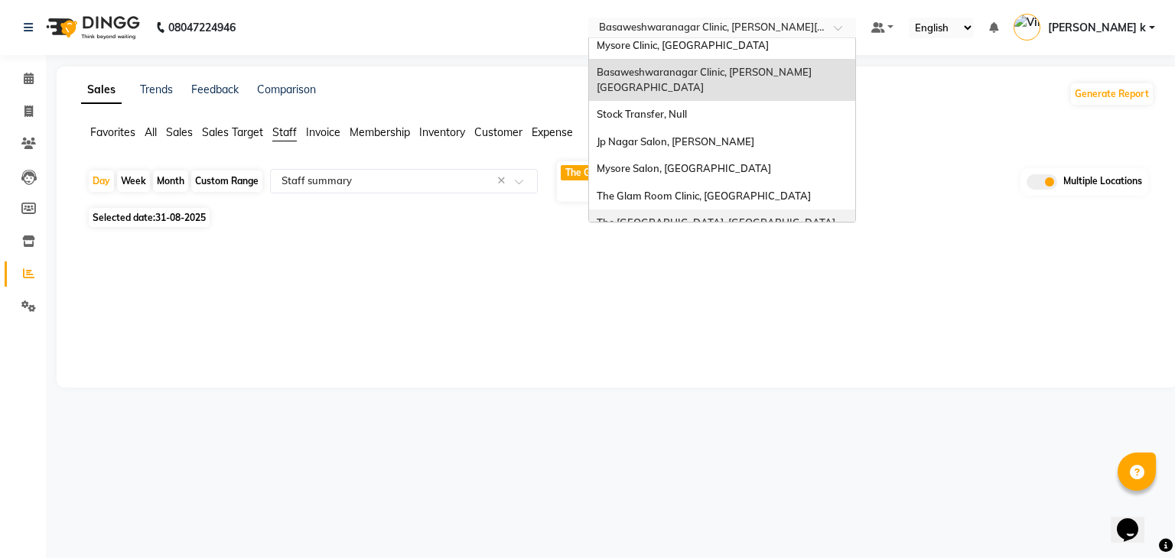
click at [768, 216] on span "The [GEOGRAPHIC_DATA], [GEOGRAPHIC_DATA]" at bounding box center [716, 222] width 239 height 12
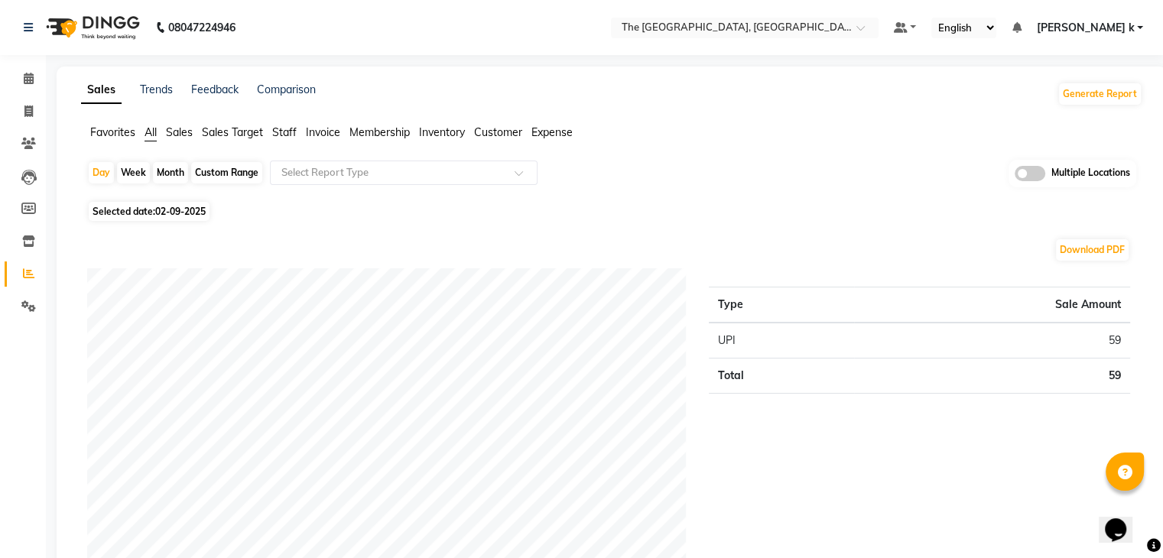
click at [285, 132] on span "Staff" at bounding box center [284, 132] width 24 height 14
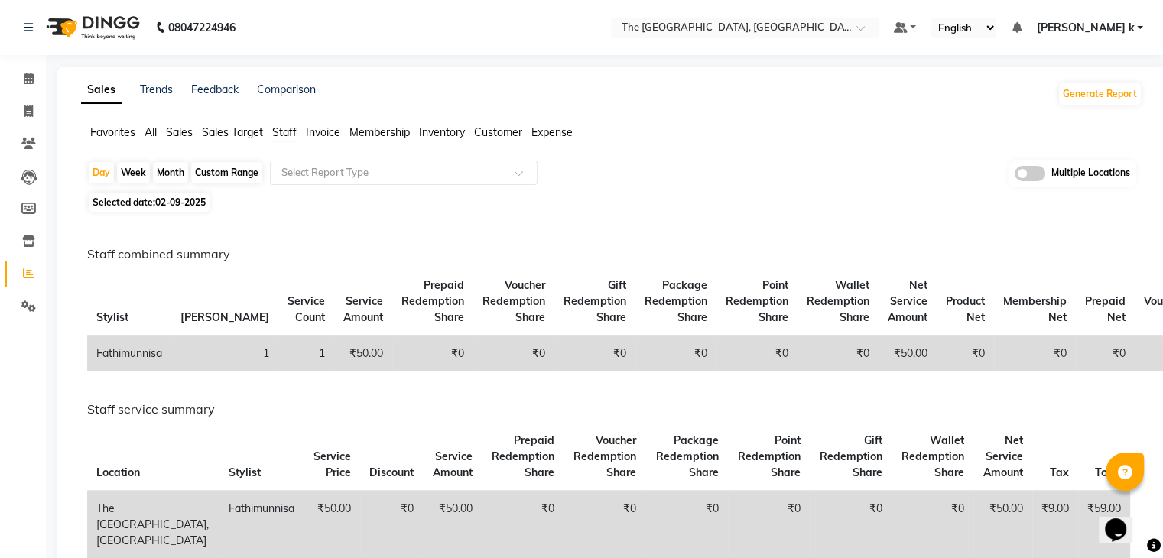
click at [137, 201] on span "Selected date: [DATE]" at bounding box center [149, 202] width 121 height 19
select select "9"
select select "2025"
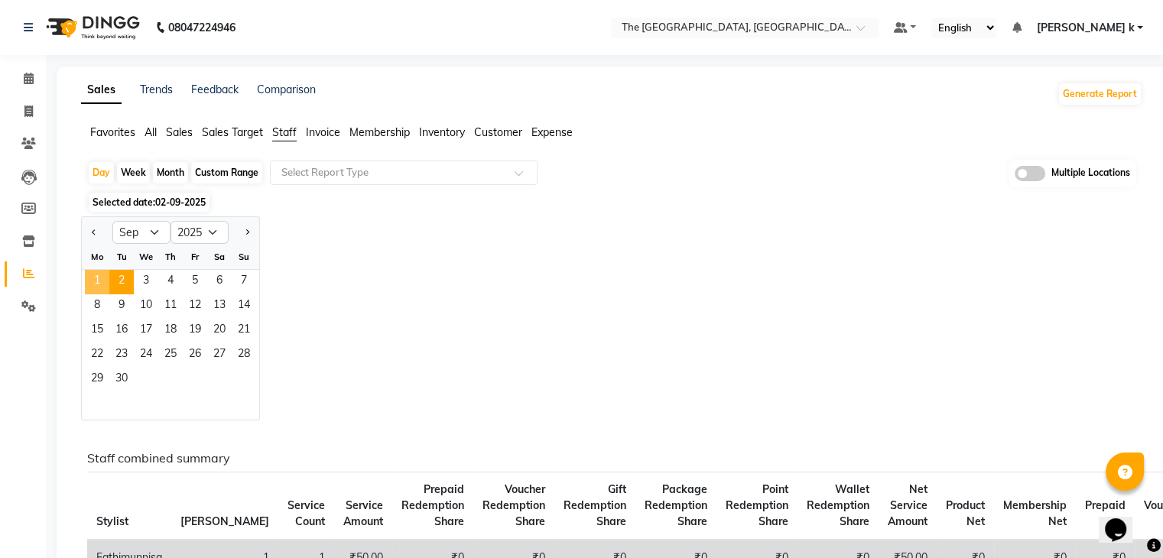
click at [96, 271] on span "1" at bounding box center [97, 282] width 24 height 24
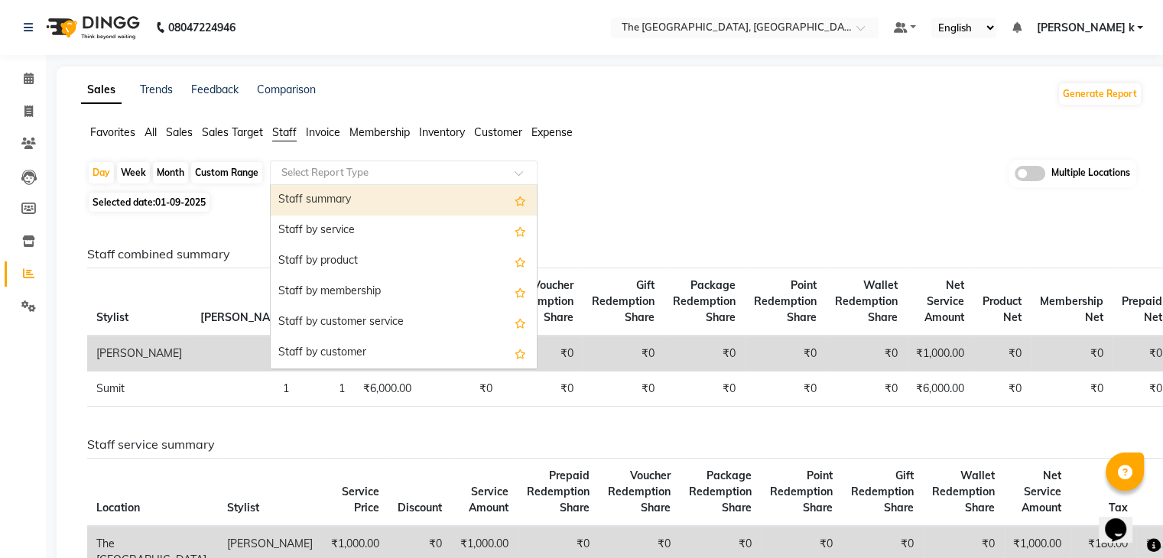
click at [324, 171] on input "text" at bounding box center [388, 172] width 220 height 15
click at [350, 197] on div "Staff summary" at bounding box center [404, 200] width 266 height 31
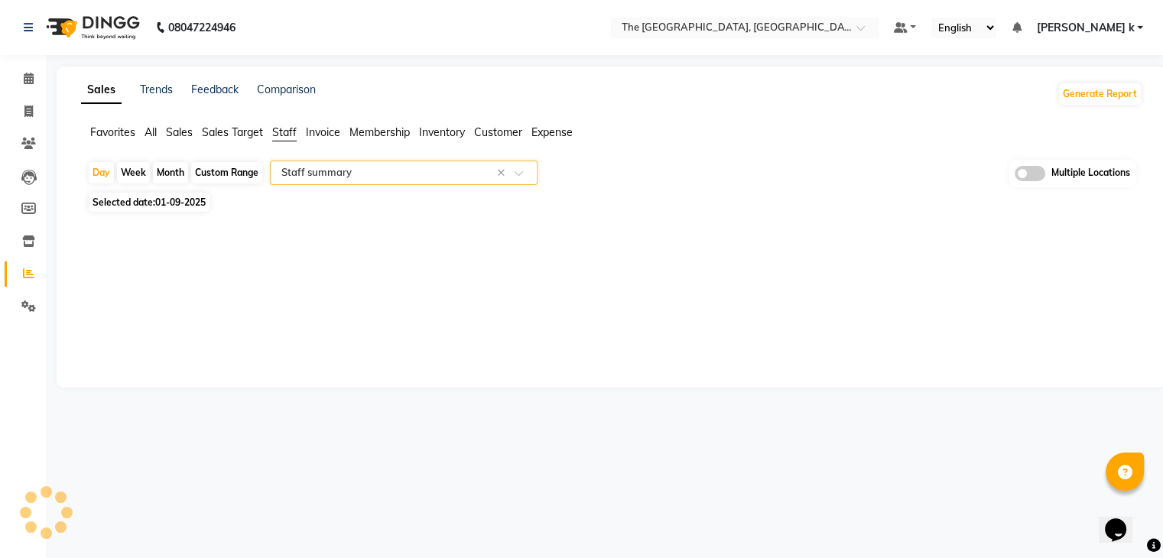
select select "full_report"
select select "csv"
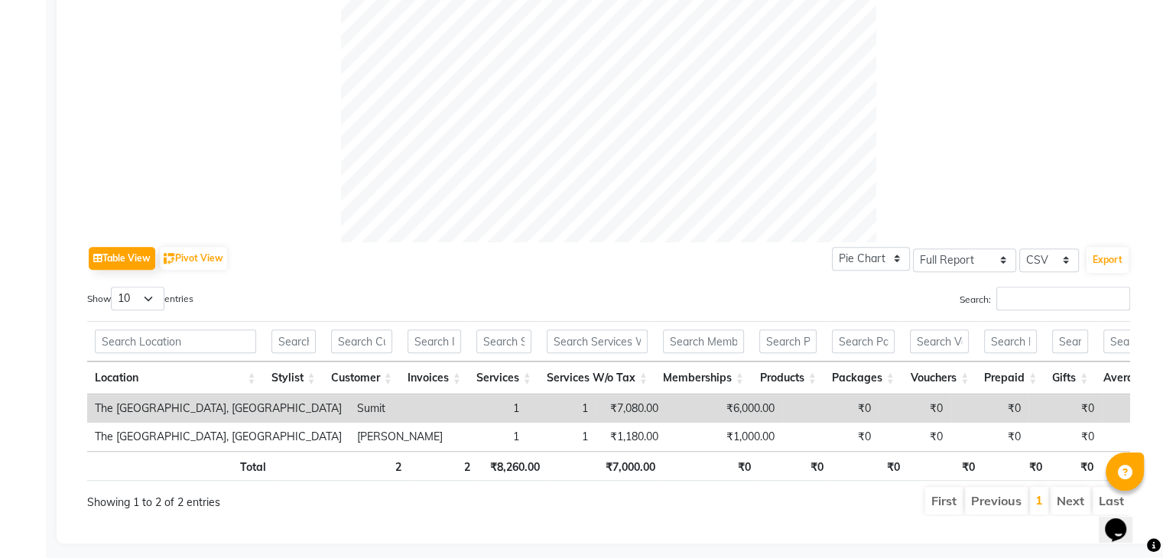
scroll to position [570, 0]
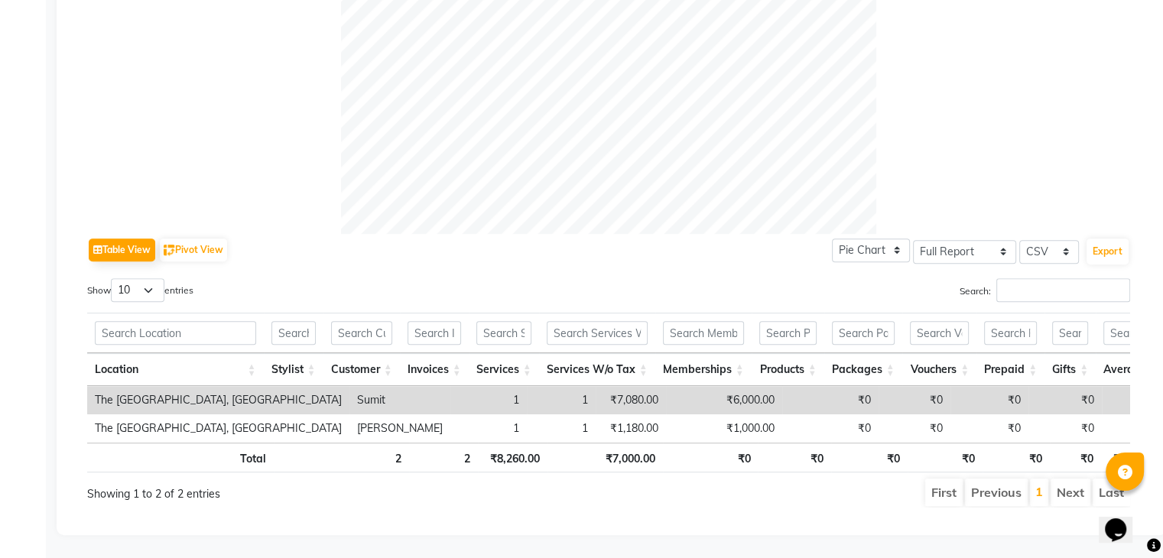
click at [724, 242] on div "Table View Pivot View Pie Chart Bar Chart Select Full Report Filtered Report Se…" at bounding box center [608, 250] width 1043 height 32
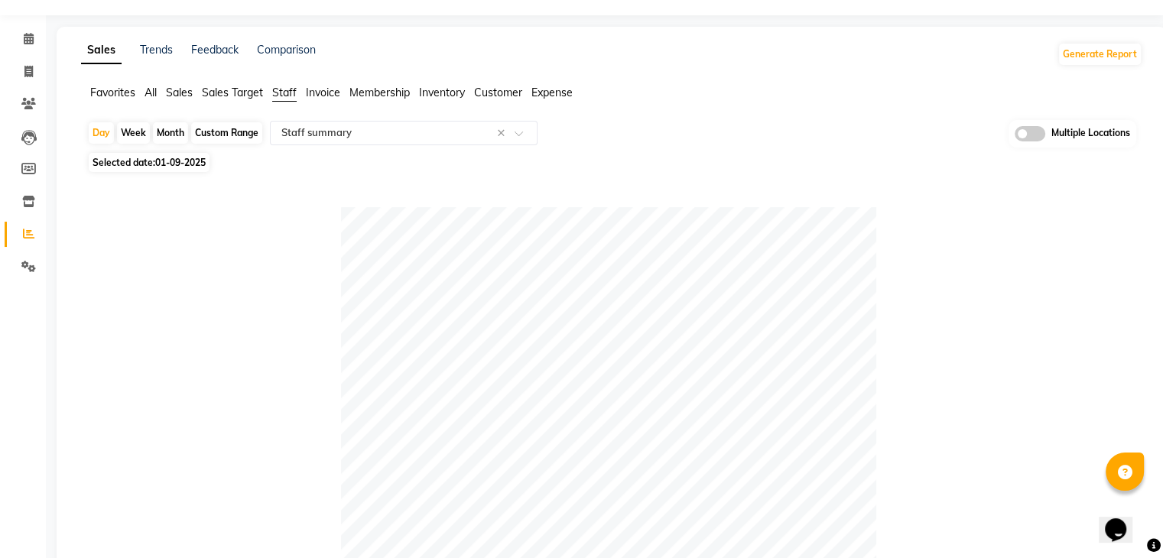
scroll to position [0, 0]
